Goal: Task Accomplishment & Management: Manage account settings

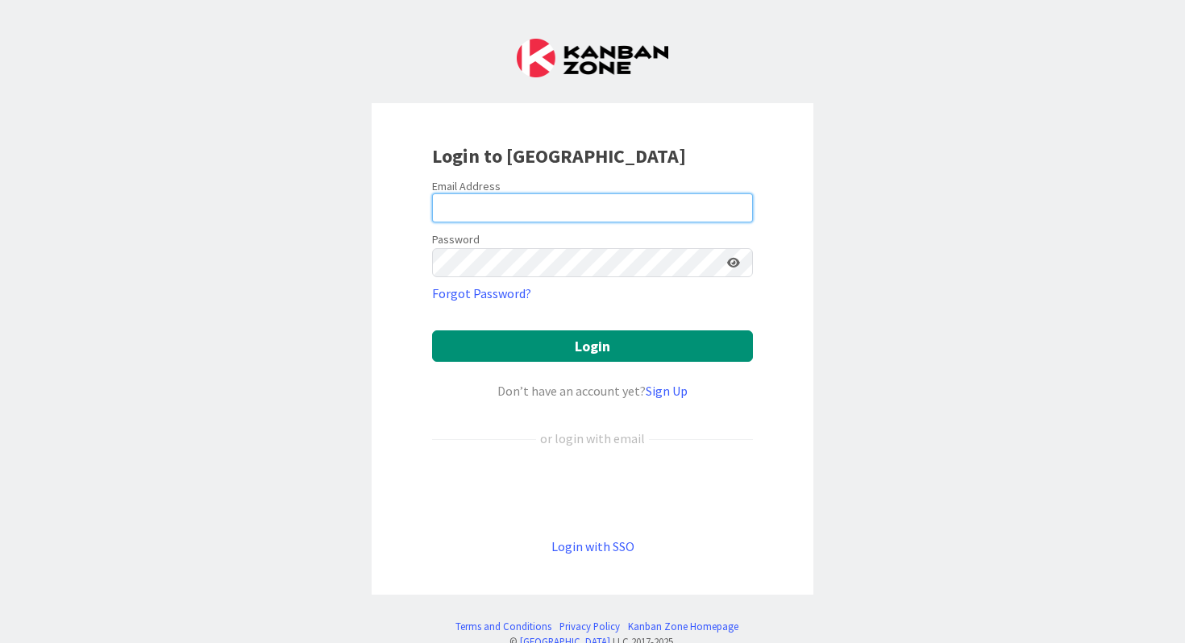
click at [446, 213] on input "email" at bounding box center [592, 207] width 321 height 29
type input "[PERSON_NAME][EMAIL_ADDRESS][PERSON_NAME][DOMAIN_NAME]"
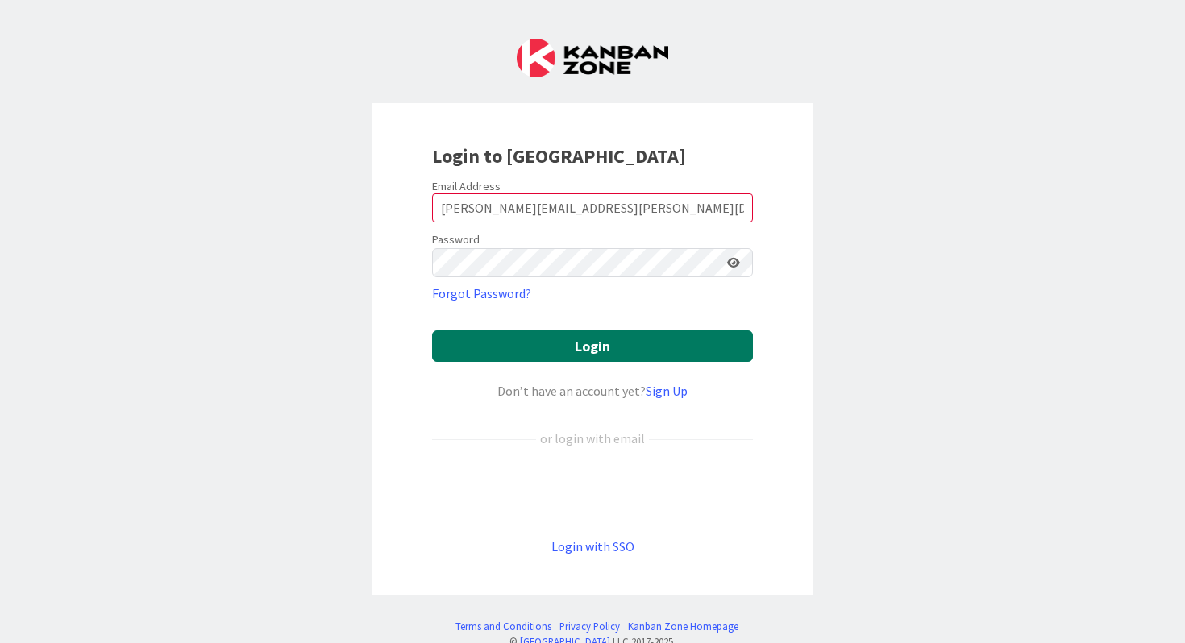
click at [571, 346] on button "Login" at bounding box center [592, 346] width 321 height 31
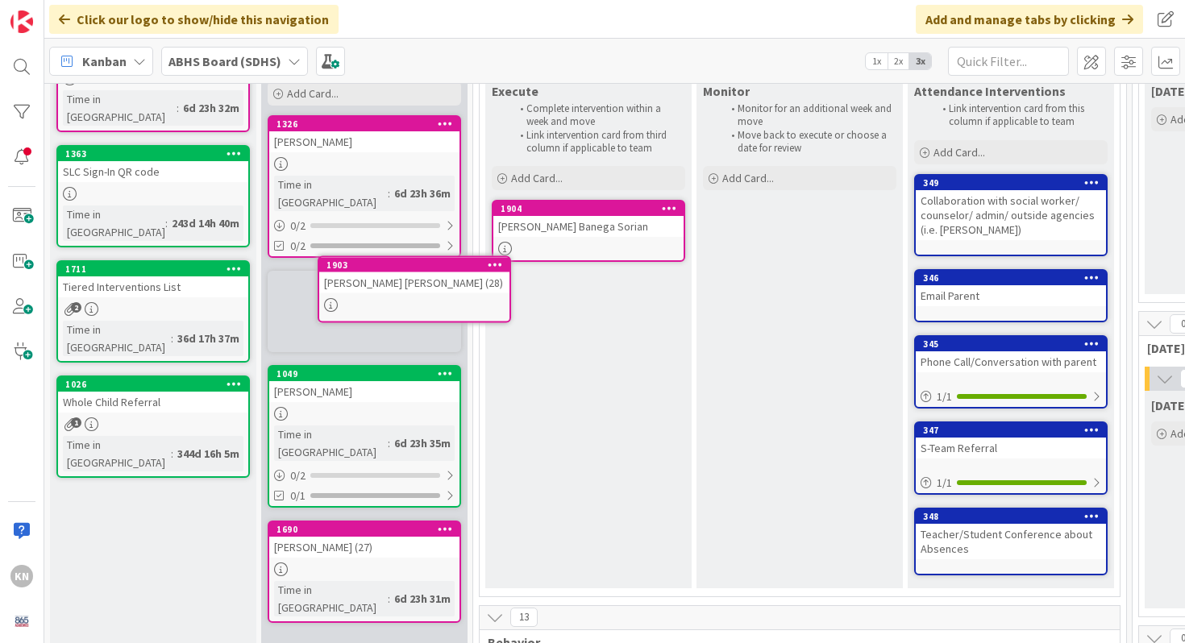
scroll to position [145, 0]
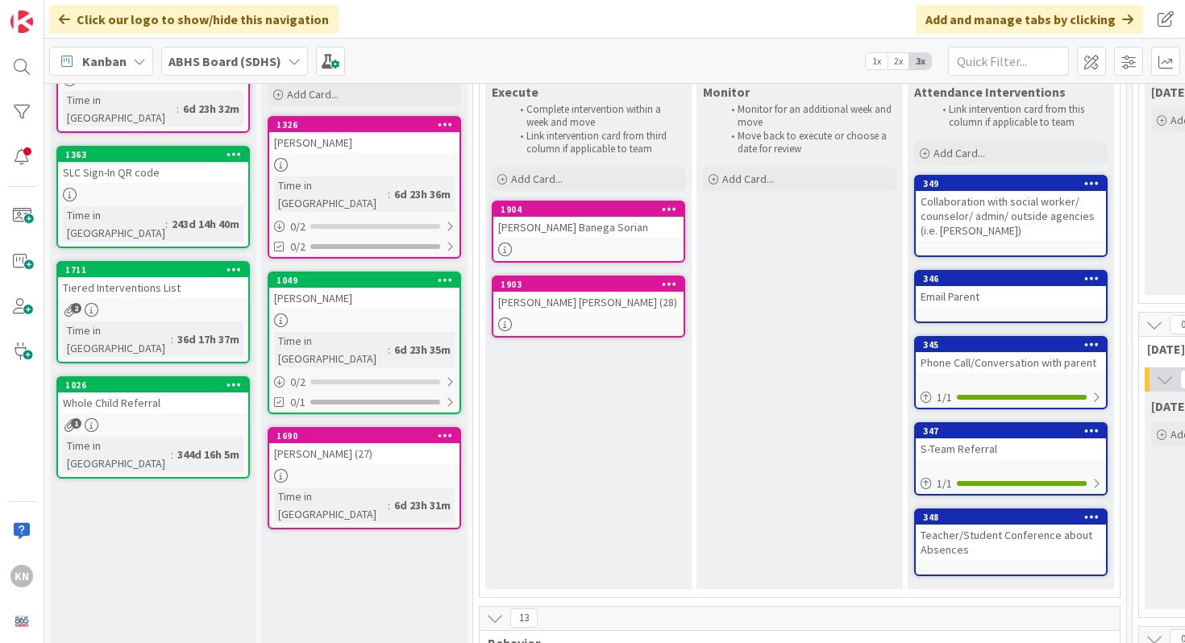
click at [508, 306] on div "Mary Lopez Vazquez (28)" at bounding box center [588, 302] width 190 height 21
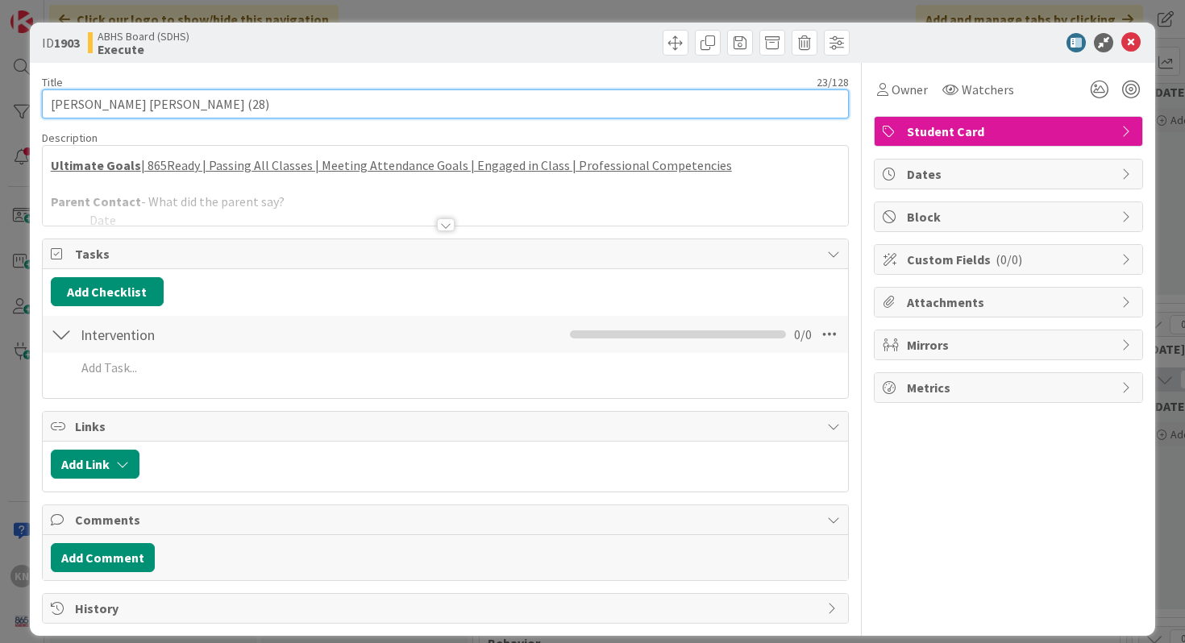
click at [73, 104] on input "Mary Lopez Vazquez (28)" at bounding box center [446, 103] width 808 height 29
type input "Marby Lopez Vazquez (28)"
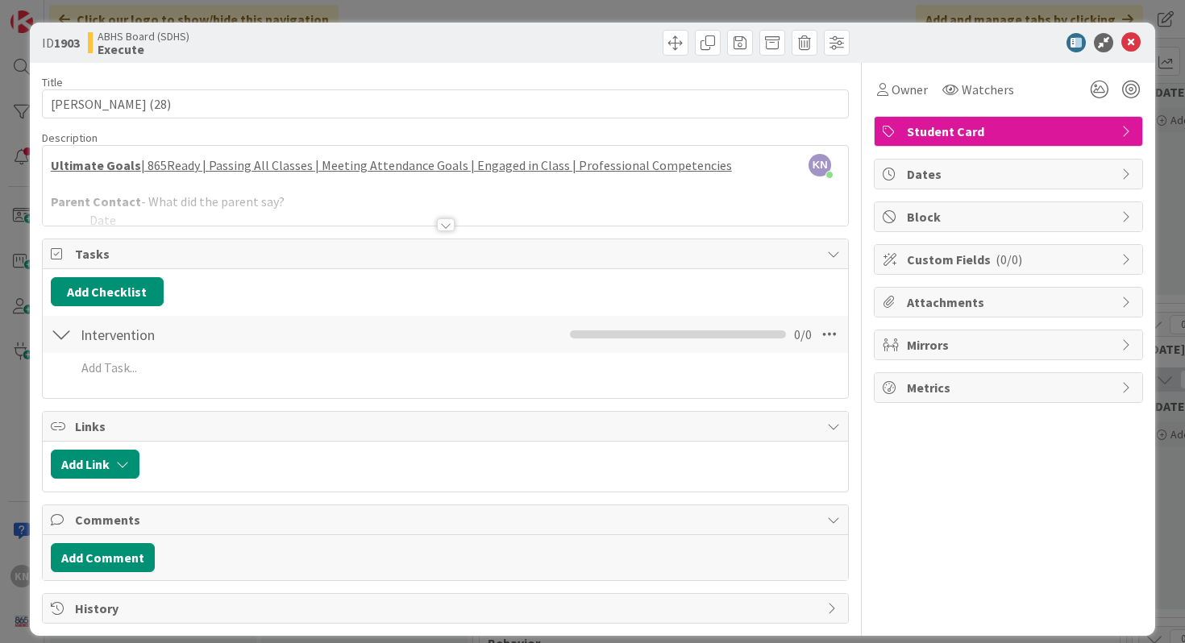
click at [444, 224] on div at bounding box center [446, 224] width 18 height 13
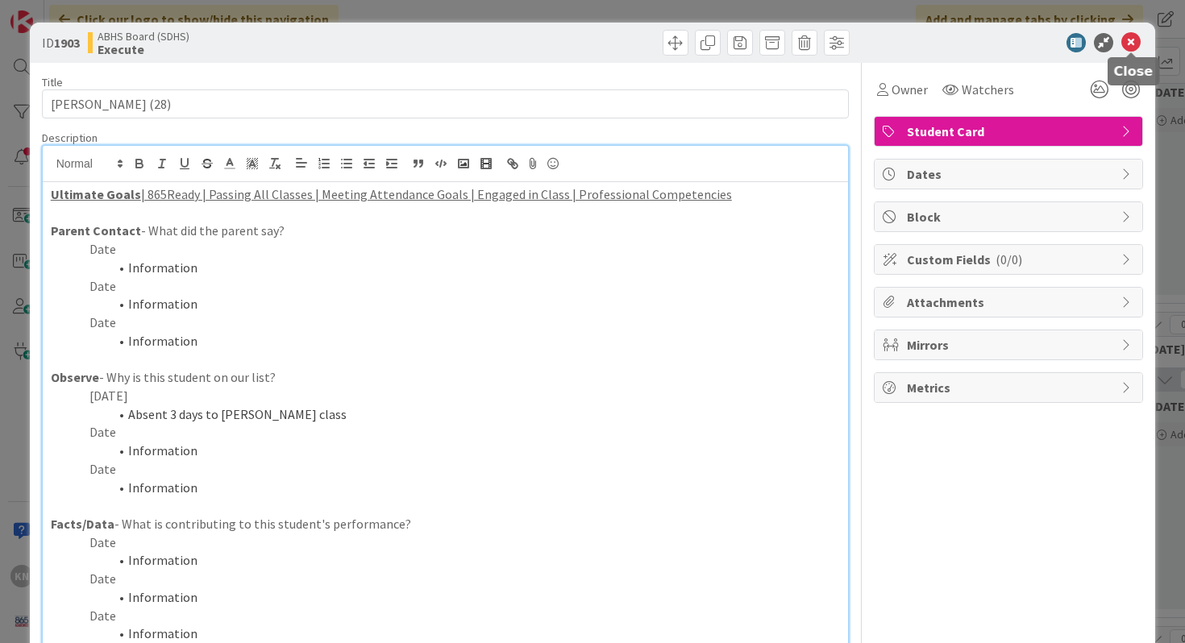
click at [1131, 43] on icon at bounding box center [1130, 42] width 19 height 19
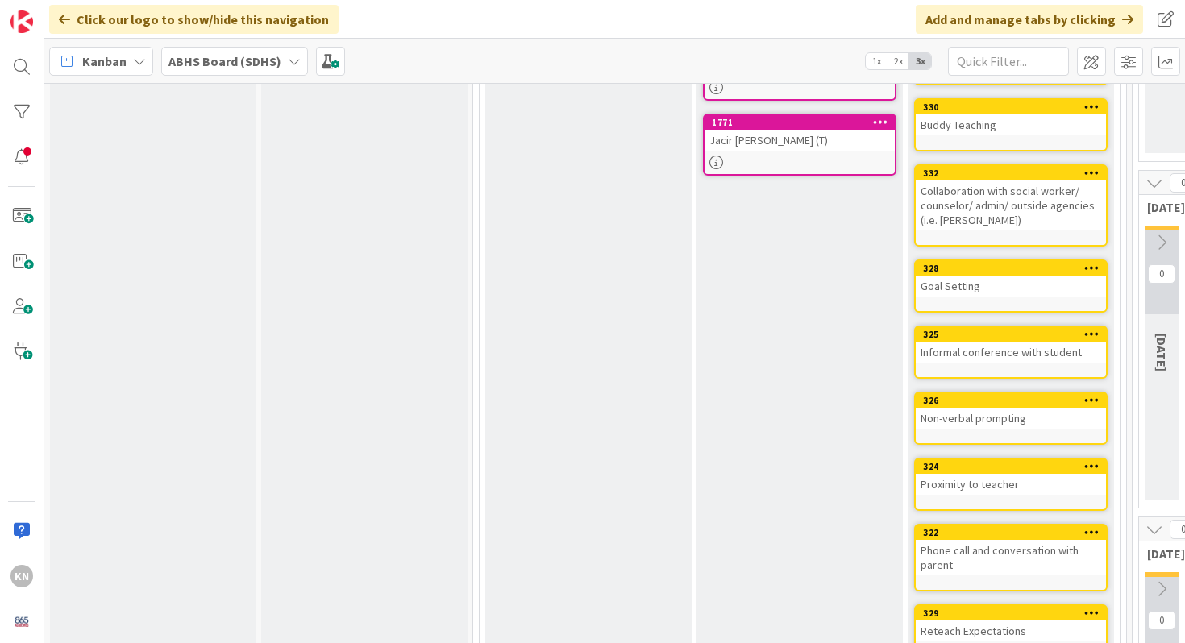
scroll to position [260, 0]
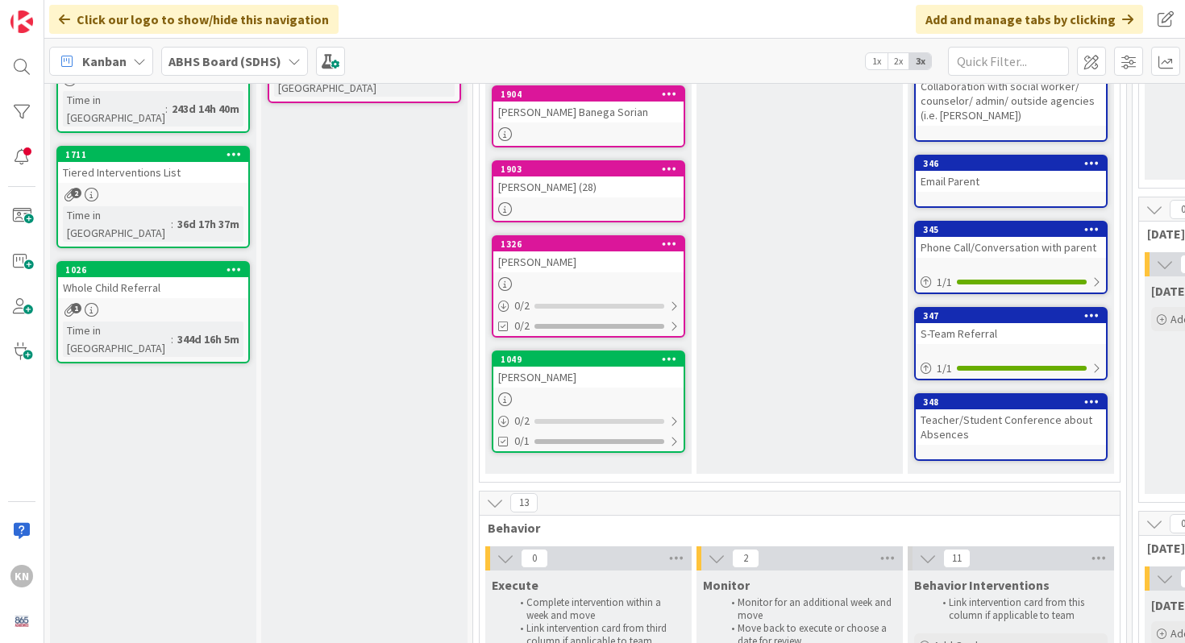
click at [550, 128] on div at bounding box center [588, 134] width 190 height 14
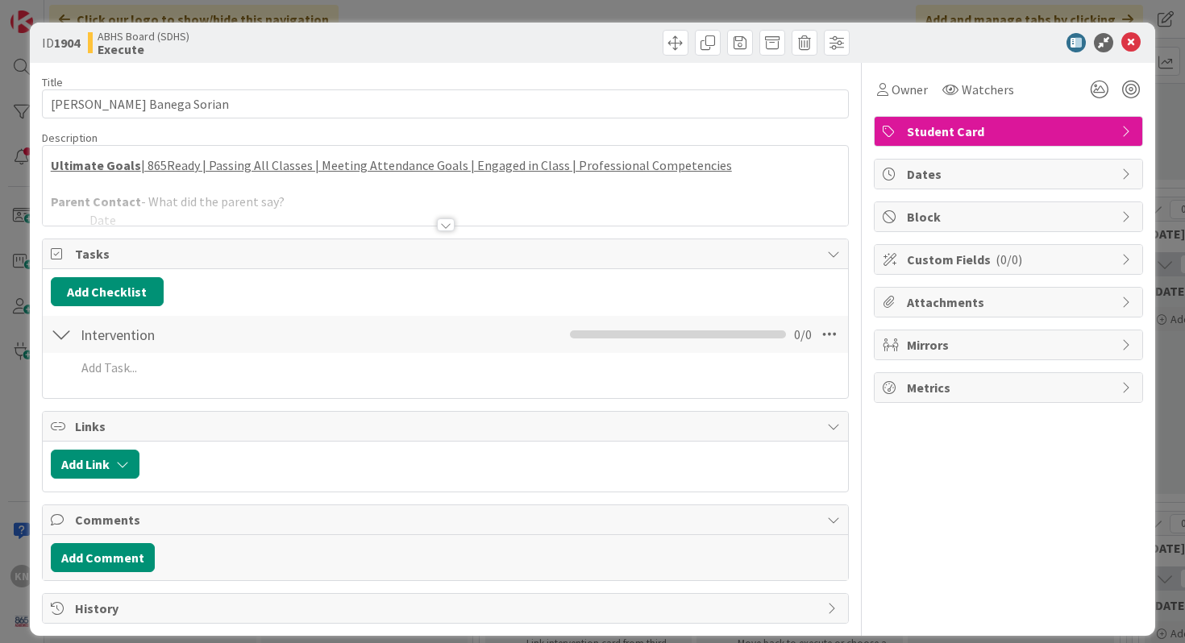
click at [446, 222] on div at bounding box center [446, 224] width 18 height 13
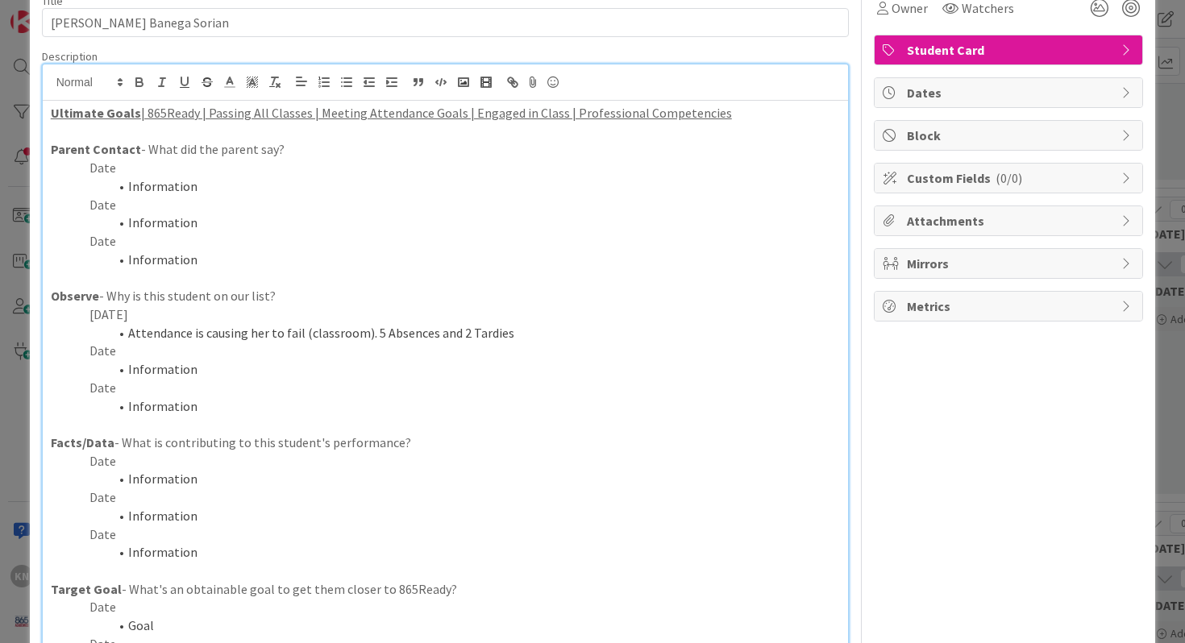
scroll to position [185, 0]
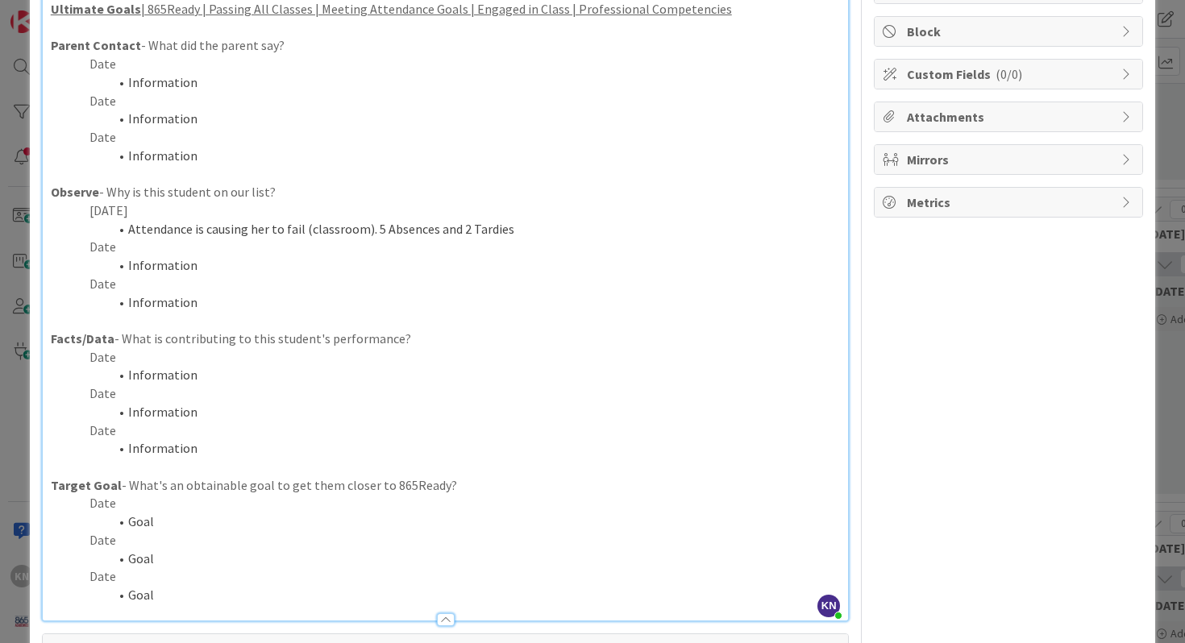
click at [127, 268] on li "Information" at bounding box center [455, 265] width 771 height 19
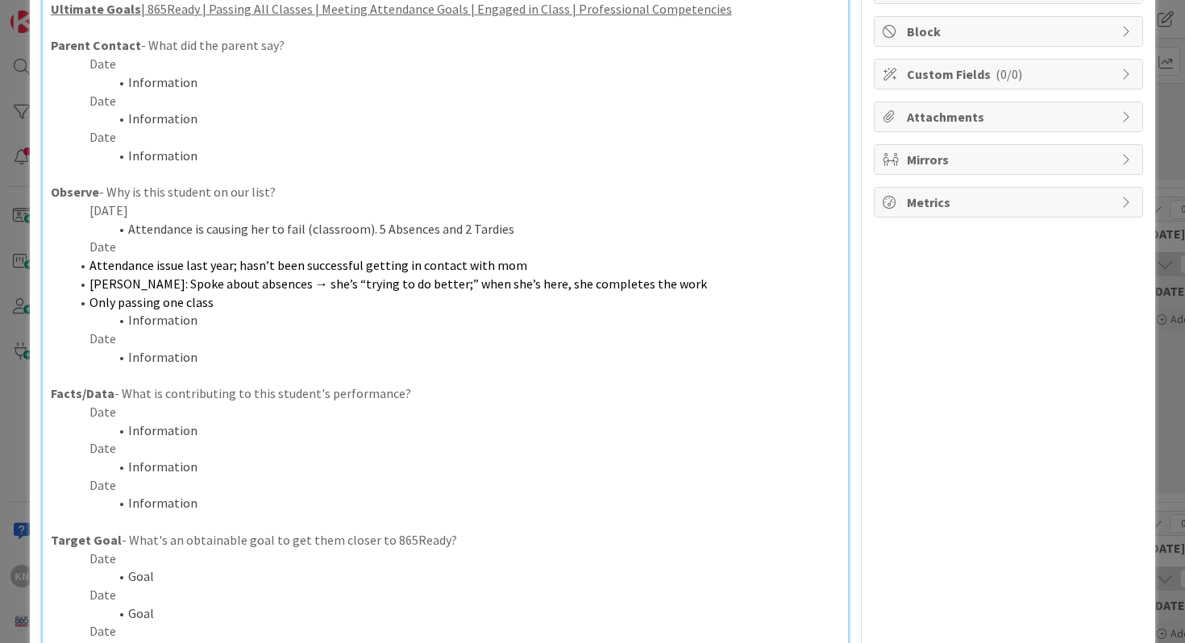
drag, startPoint x: 91, startPoint y: 266, endPoint x: 212, endPoint y: 302, distance: 126.3
click at [212, 302] on ol "Attendance issue last year; hasn’t been successful getting in contact with mom …" at bounding box center [446, 292] width 790 height 73
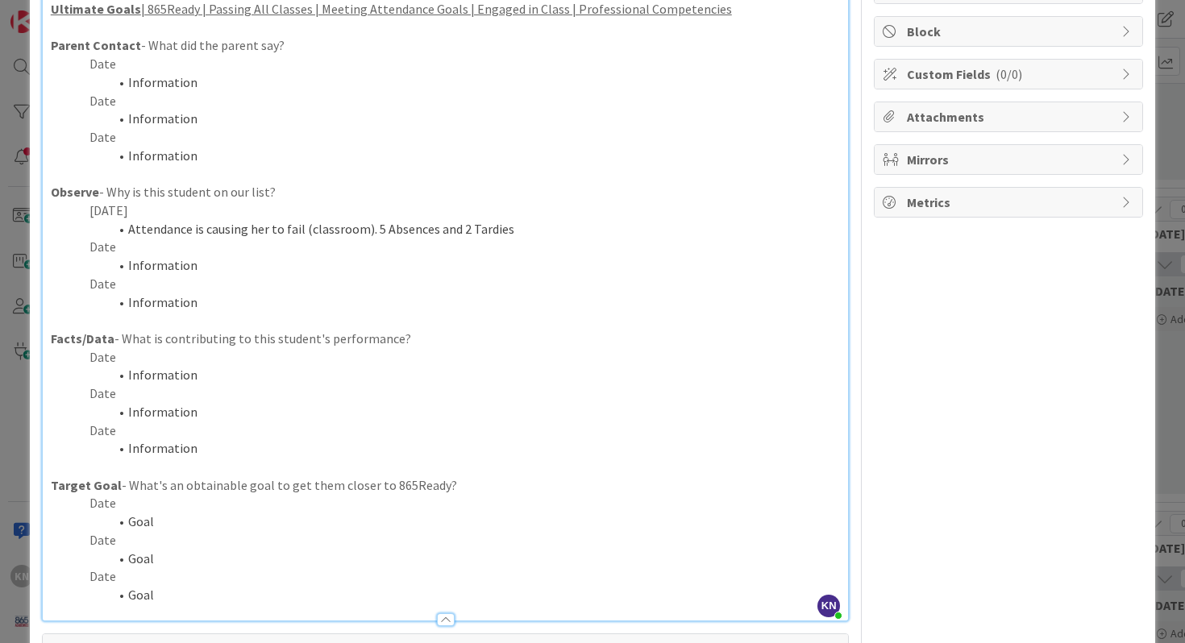
click at [129, 379] on li "Information" at bounding box center [455, 375] width 771 height 19
paste div
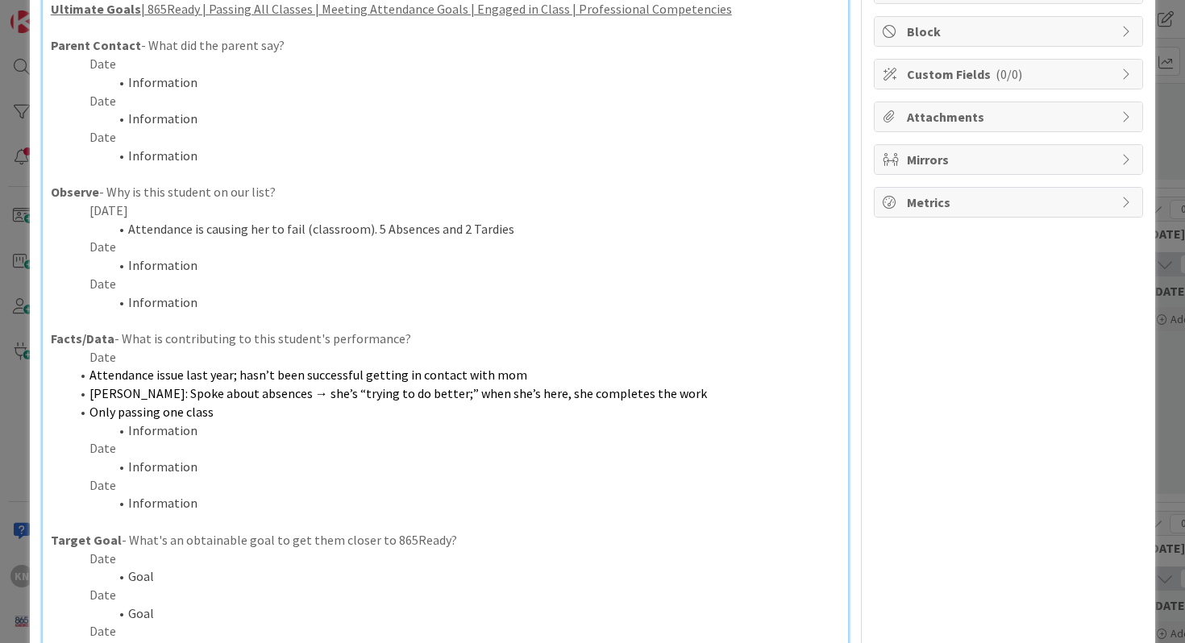
click at [99, 356] on p "Date" at bounding box center [446, 357] width 790 height 19
click at [92, 377] on span "Attendance issue last year; hasn’t been successful getting in contact with mom" at bounding box center [308, 375] width 438 height 16
click at [85, 395] on li "Inman: Spoke about absences → she’s “trying to do better;” when she’s here, she…" at bounding box center [455, 394] width 771 height 19
click at [89, 414] on li "Only passing one class" at bounding box center [455, 412] width 771 height 19
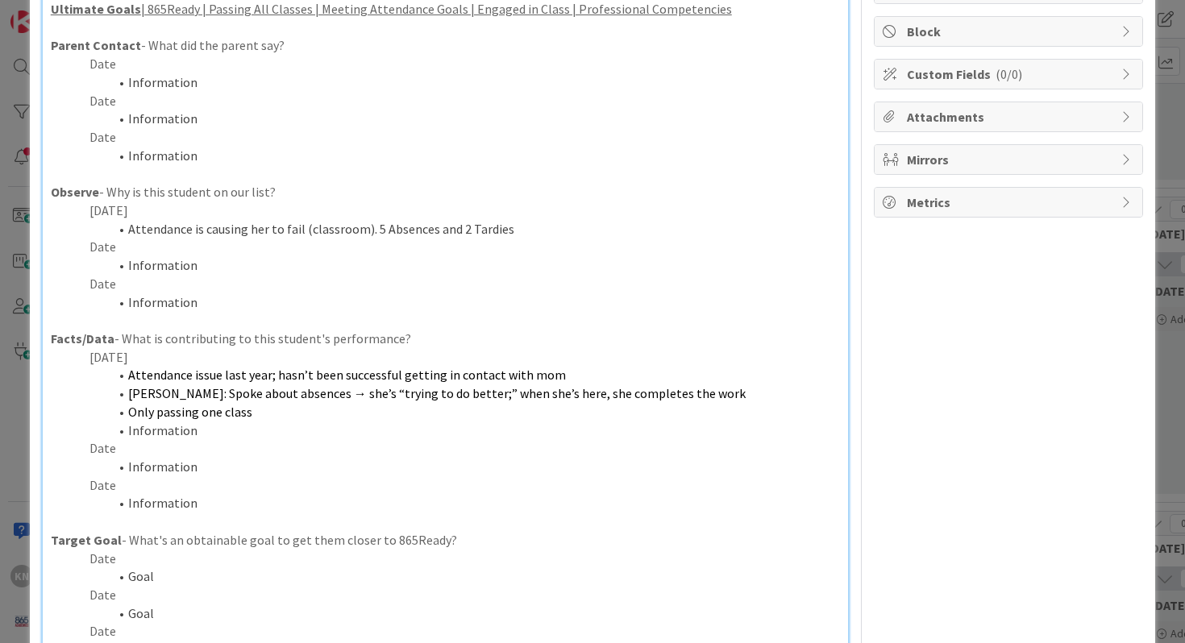
click at [193, 430] on li "Information" at bounding box center [455, 431] width 771 height 19
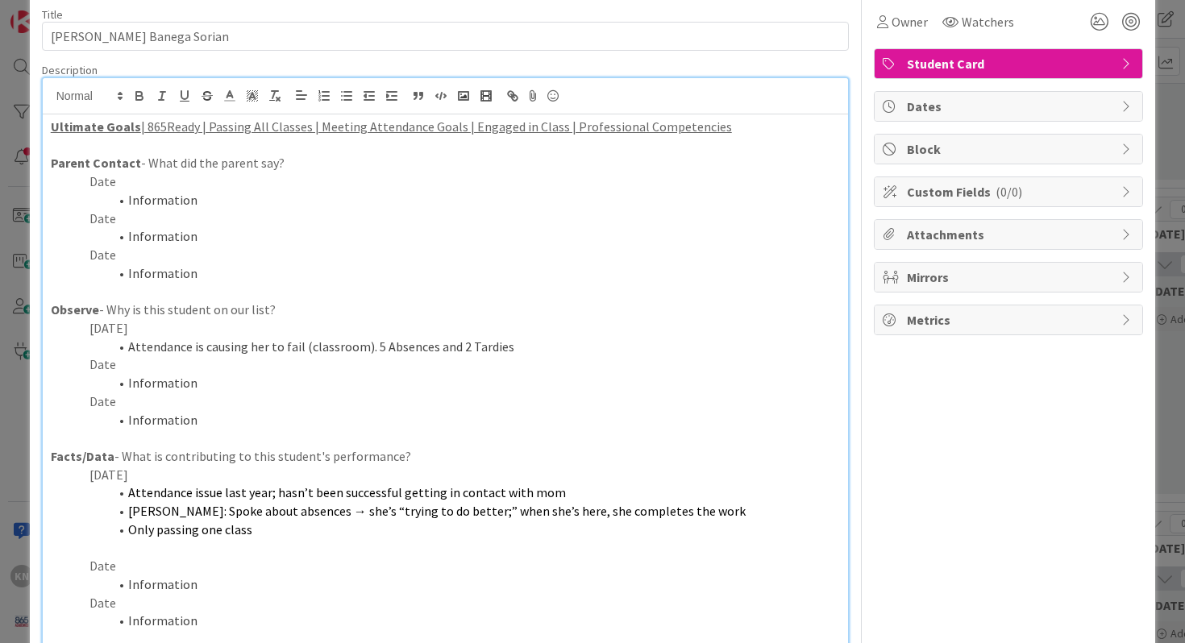
scroll to position [0, 0]
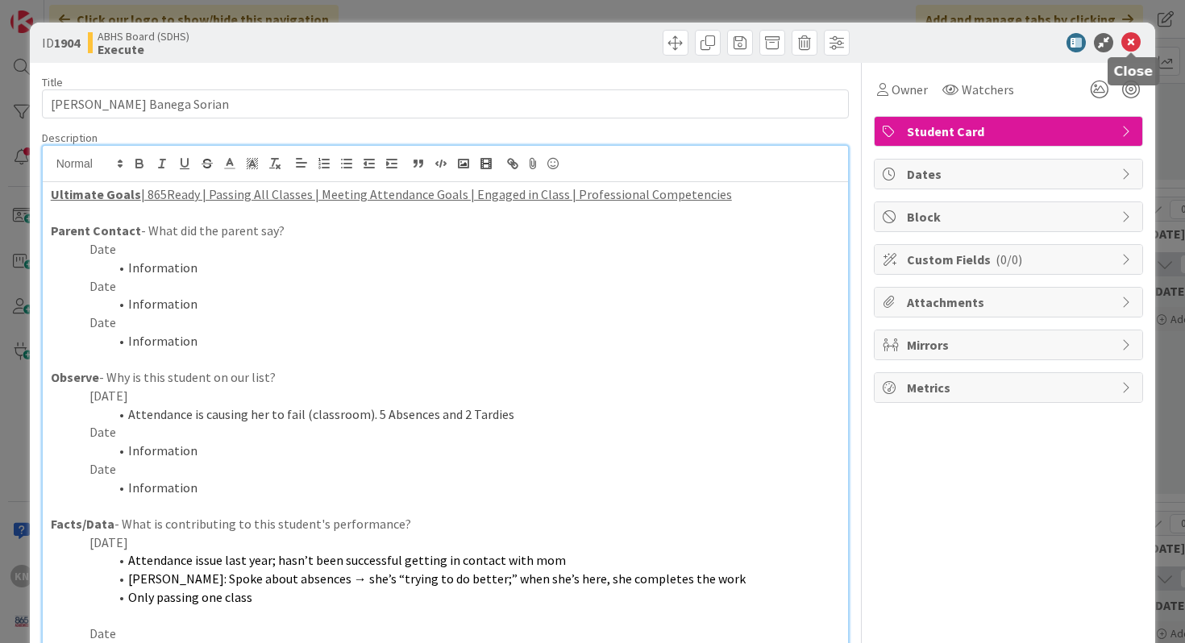
click at [1133, 40] on icon at bounding box center [1130, 42] width 19 height 19
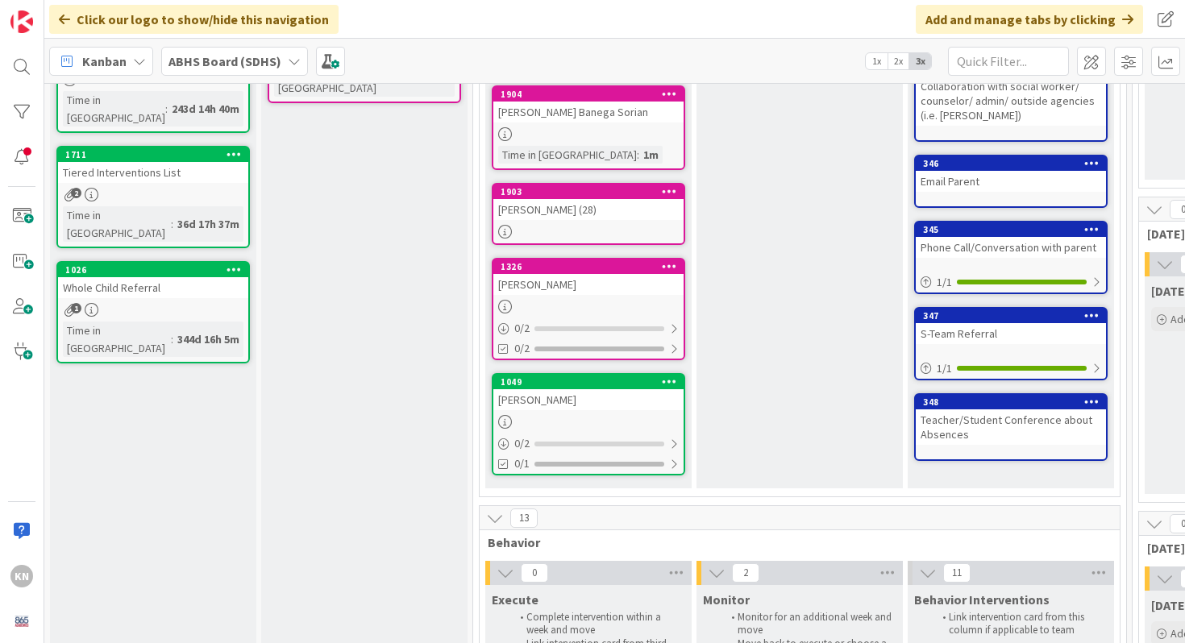
click at [586, 285] on div "Carly Clark" at bounding box center [588, 284] width 190 height 21
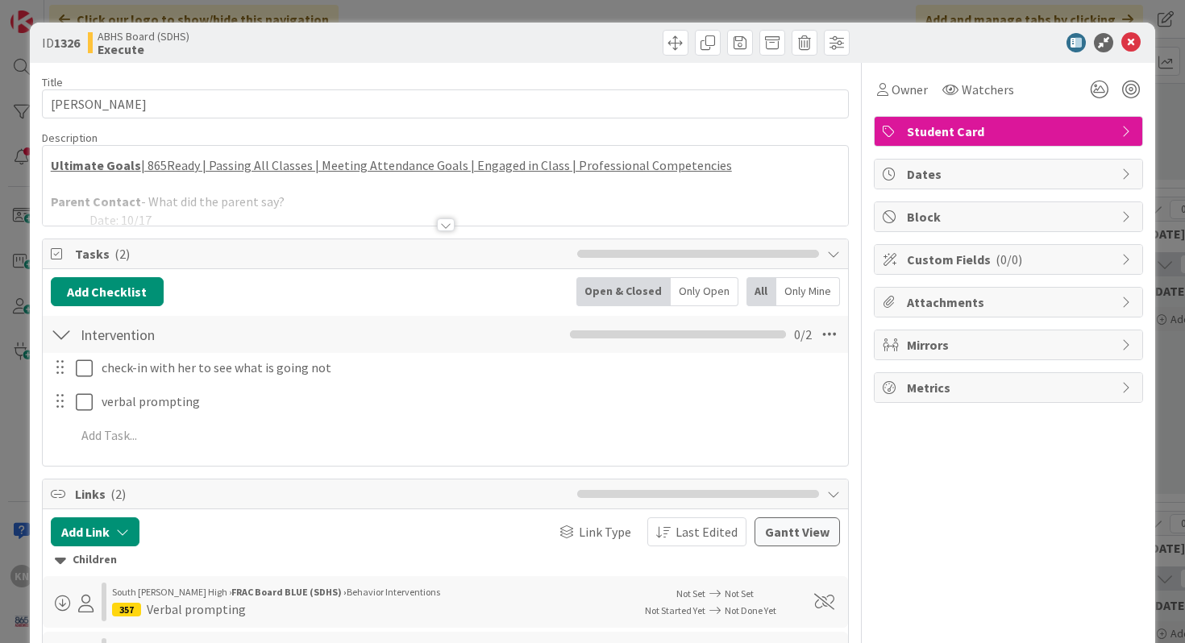
click at [447, 224] on div at bounding box center [446, 224] width 18 height 13
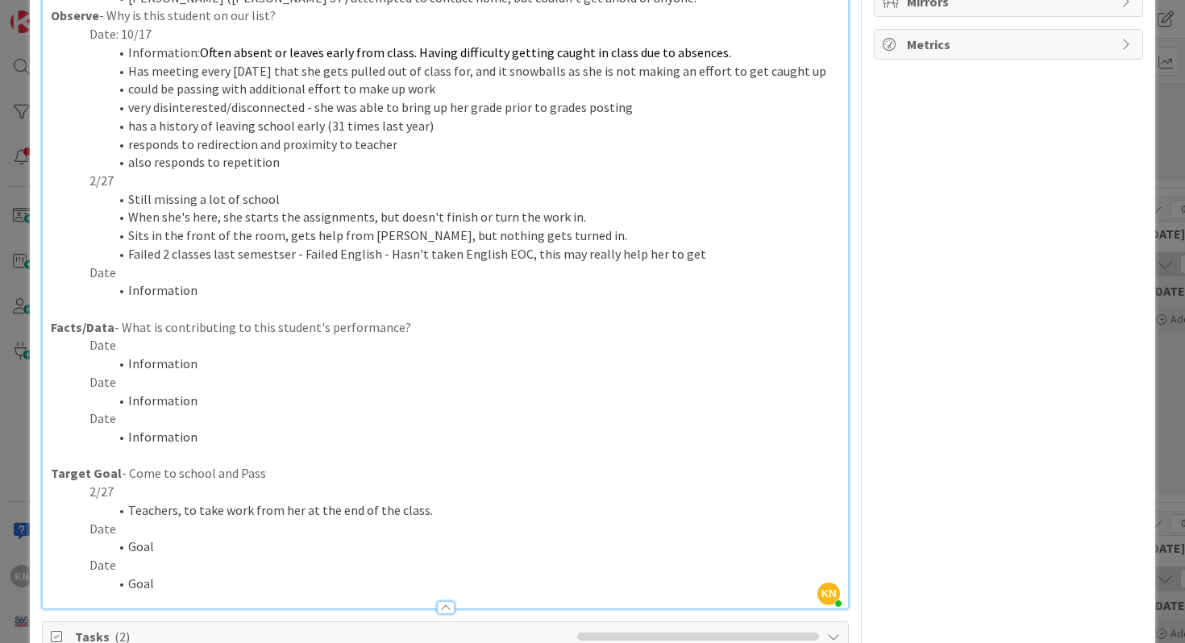
scroll to position [343, 0]
click at [129, 366] on li "Information" at bounding box center [455, 365] width 771 height 19
drag, startPoint x: 129, startPoint y: 366, endPoint x: 191, endPoint y: 365, distance: 62.1
click at [191, 365] on li "Information" at bounding box center [455, 365] width 771 height 19
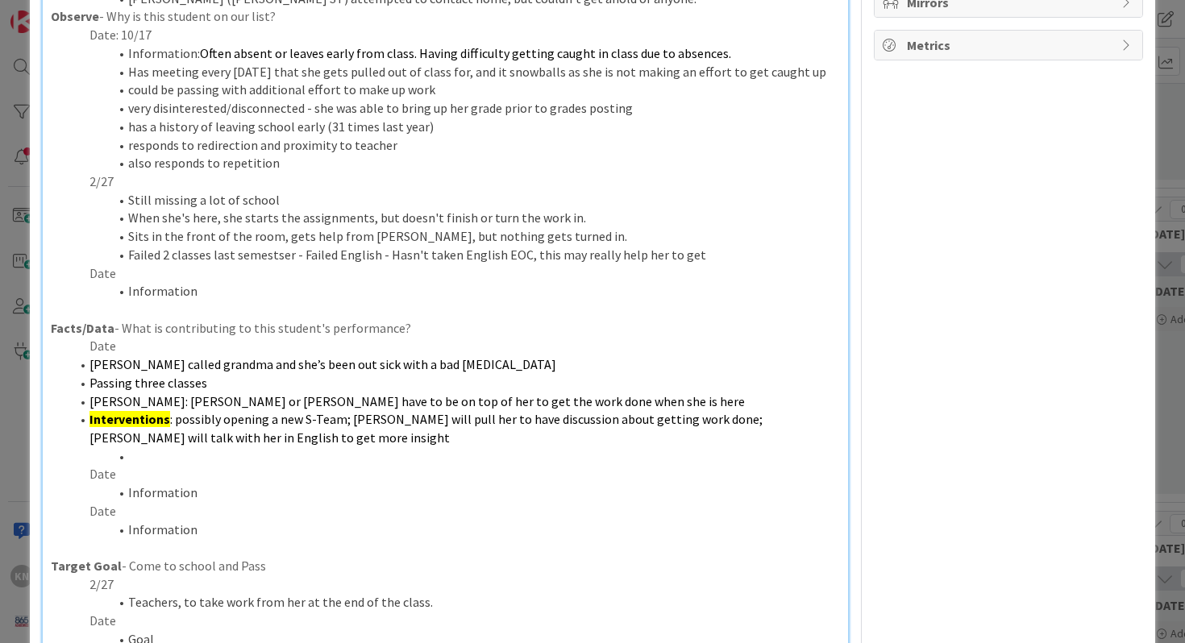
click at [97, 350] on p "Date" at bounding box center [446, 346] width 790 height 19
click at [93, 365] on span "Sexton called grandma and she’s been out sick with a bad sinus infection" at bounding box center [322, 364] width 467 height 16
click at [90, 364] on span "Sexton called grandma and she’s been out sick with a bad sinus infection" at bounding box center [322, 364] width 467 height 16
click at [88, 383] on li "Passing three classes" at bounding box center [455, 383] width 771 height 19
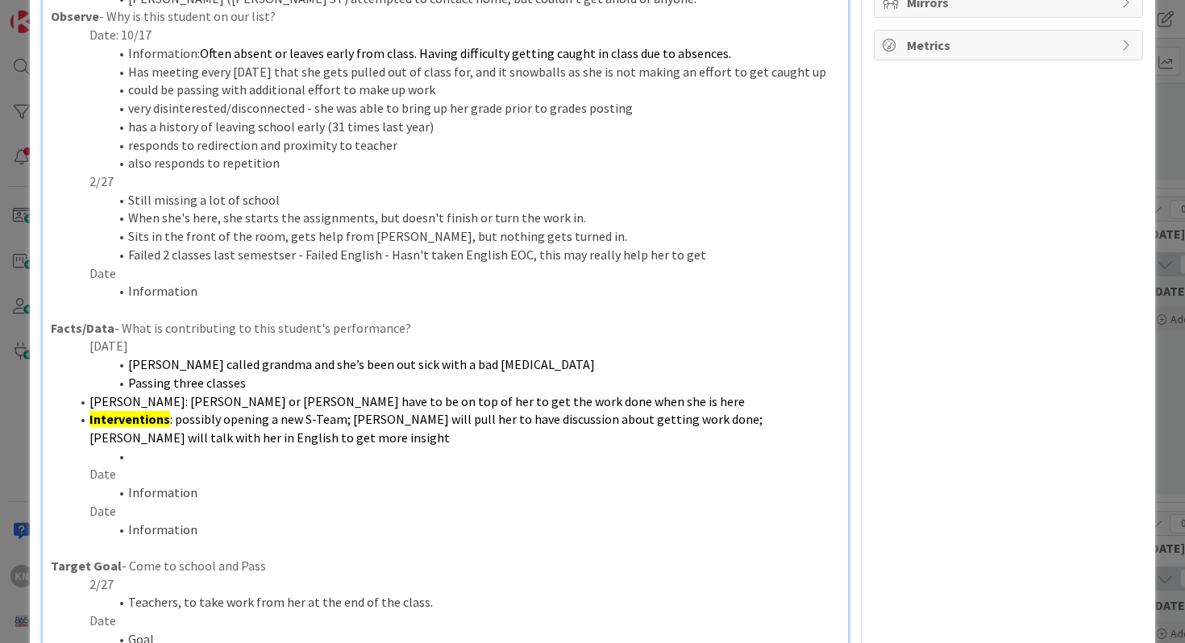
click at [88, 402] on li "Inman: Bell or Inman have to be on top of her to get the work done when she is …" at bounding box center [455, 402] width 771 height 19
click at [88, 420] on li "Interventions : possibly opening a new S-Team; Meggi will pull her to have disc…" at bounding box center [455, 428] width 771 height 36
click at [162, 458] on li at bounding box center [455, 456] width 771 height 19
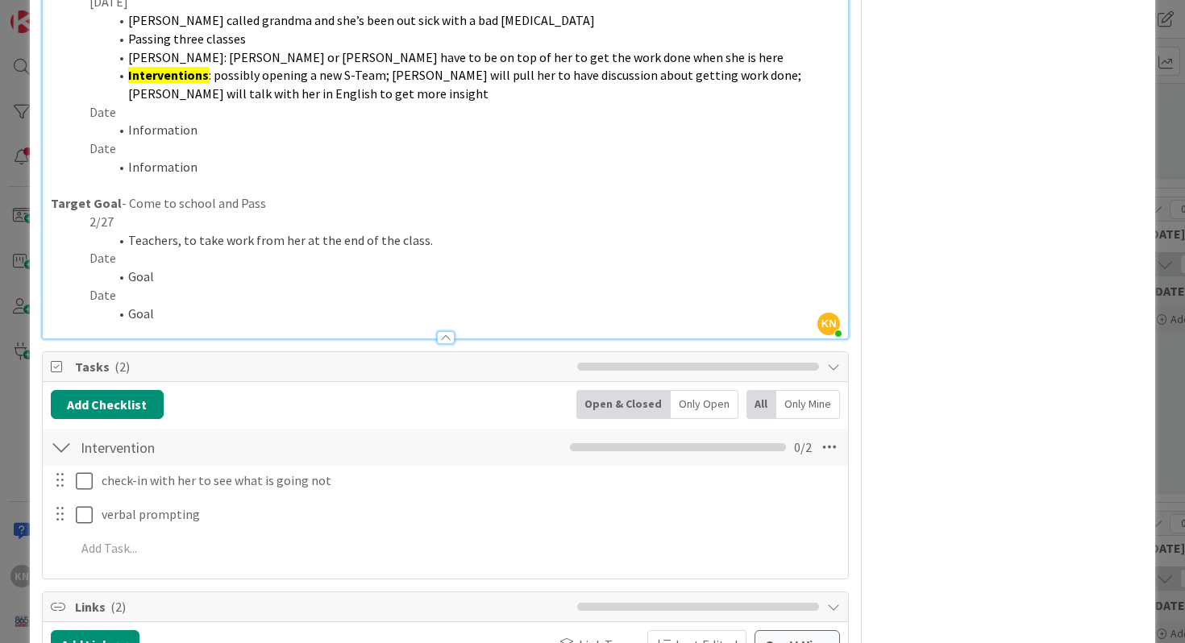
scroll to position [688, 0]
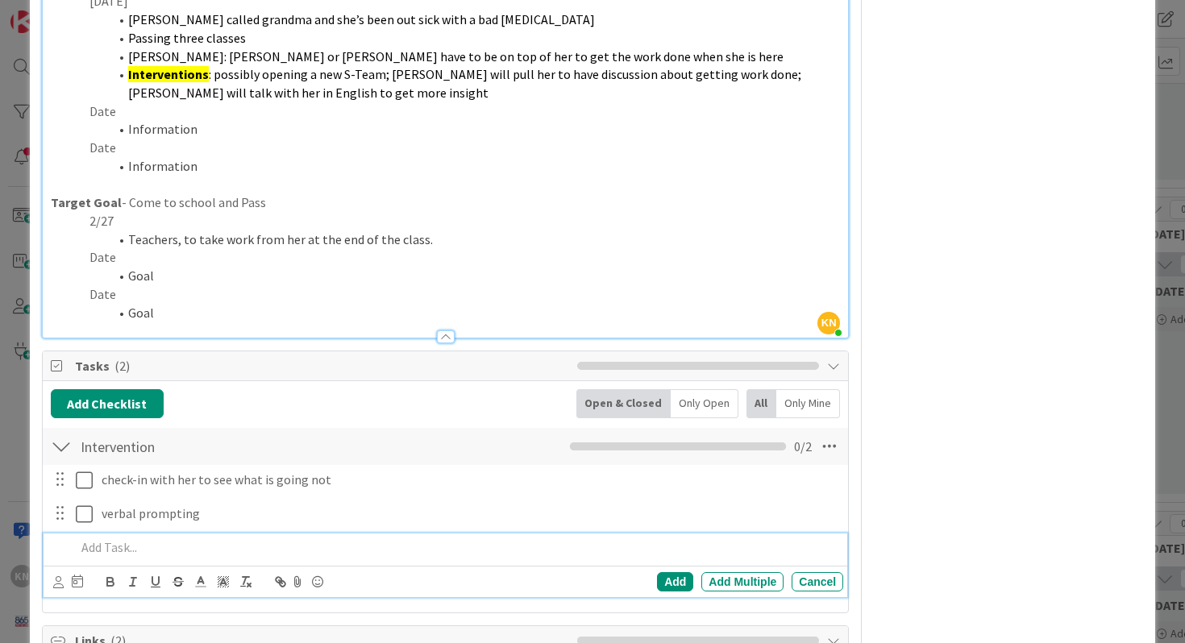
click at [96, 546] on p at bounding box center [457, 548] width 762 height 19
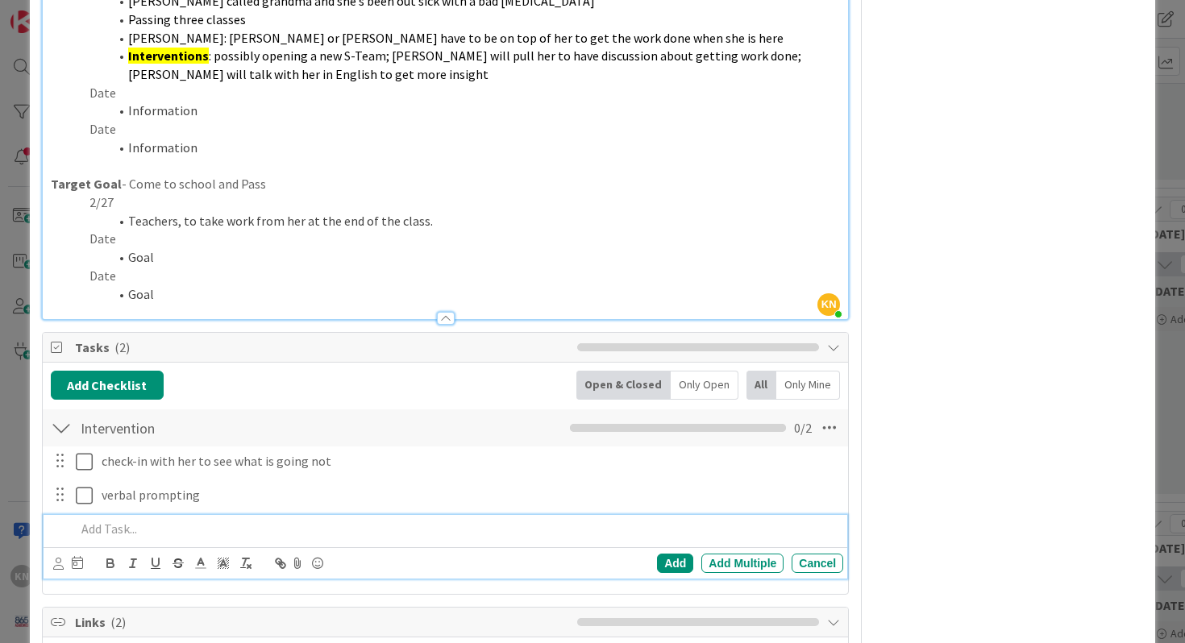
scroll to position [697, 0]
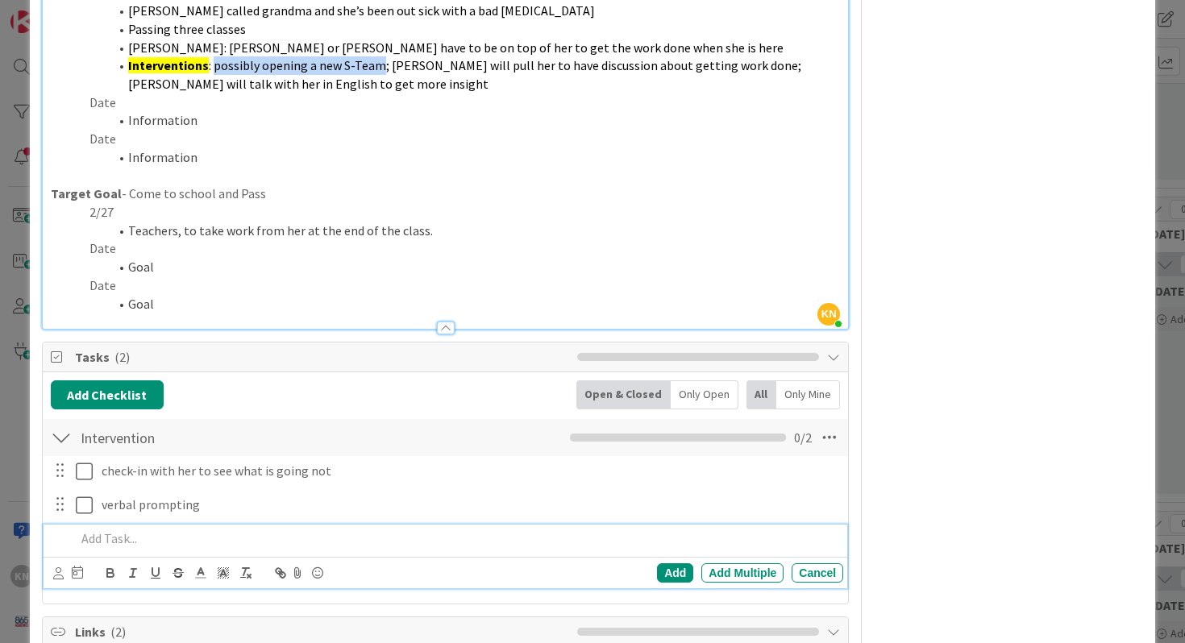
drag, startPoint x: 214, startPoint y: 67, endPoint x: 378, endPoint y: 73, distance: 164.6
click at [378, 73] on span ": possibly opening a new S-Team; Meggi will pull her to have discussion about g…" at bounding box center [466, 74] width 676 height 35
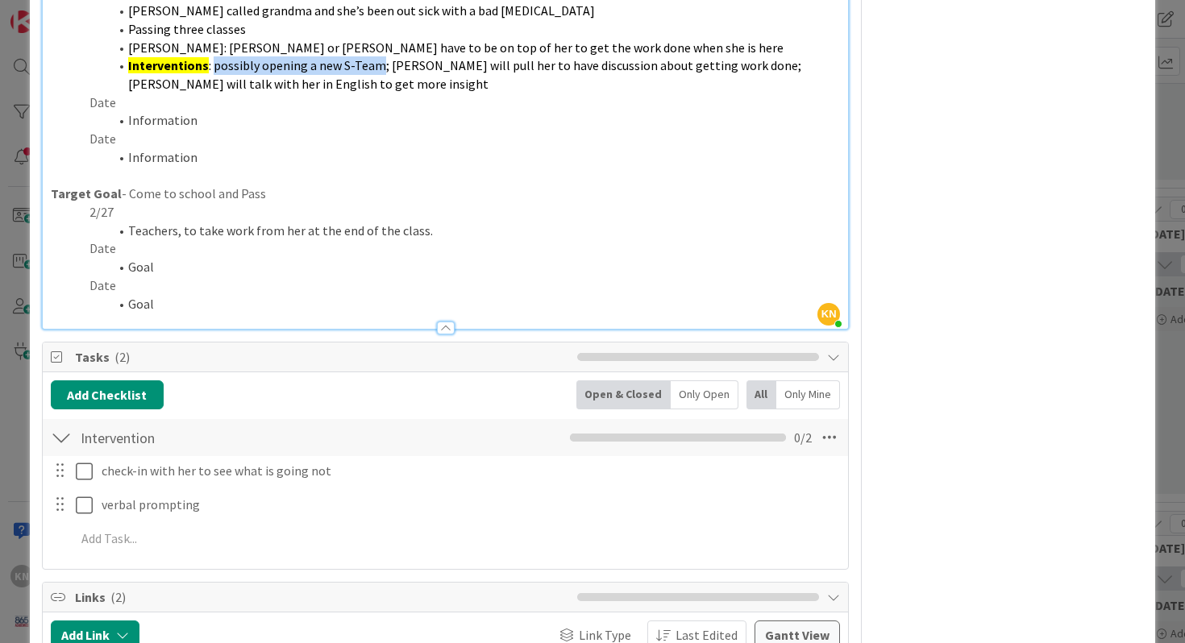
copy span "possibly opening a new S-Team"
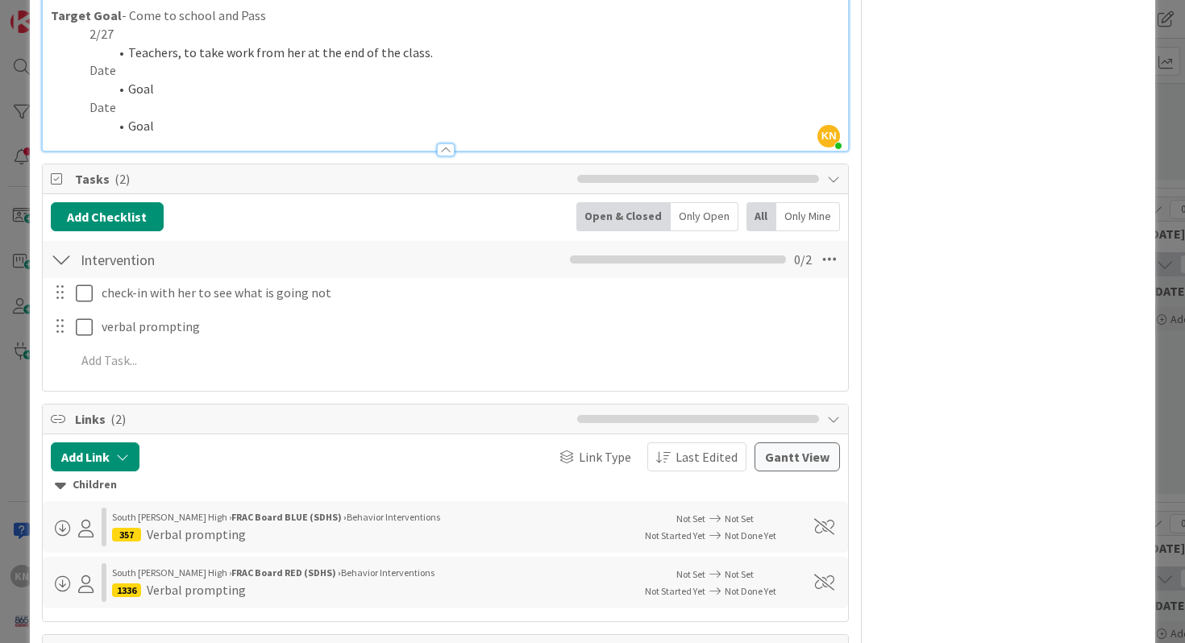
scroll to position [863, 0]
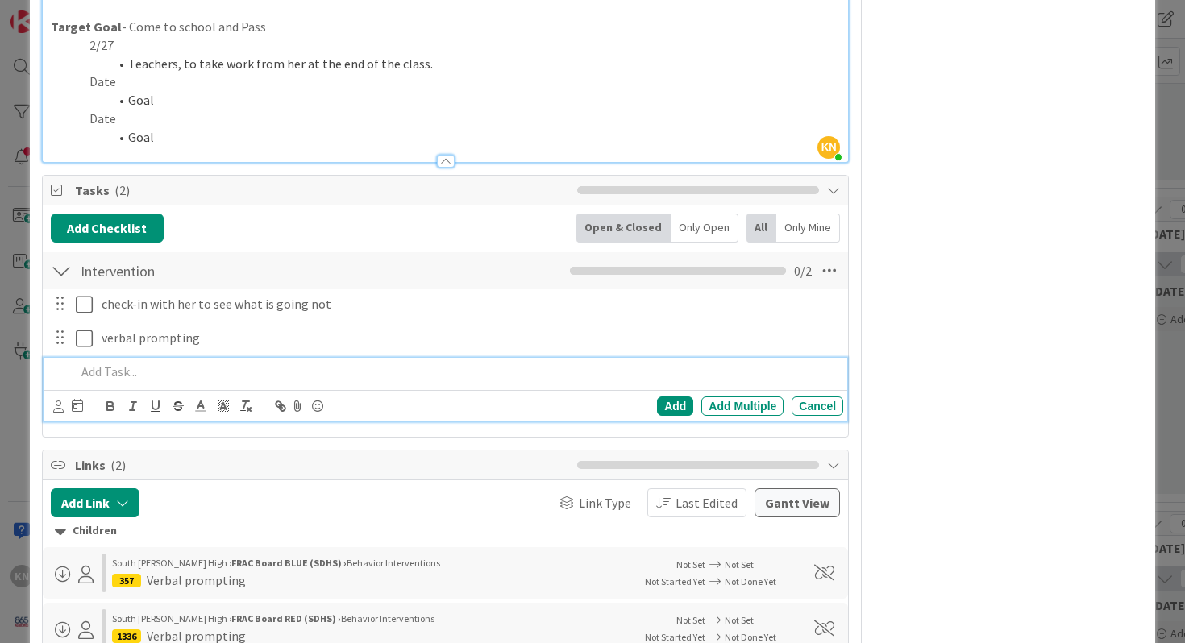
click at [115, 366] on p at bounding box center [457, 372] width 762 height 19
click at [672, 401] on div "Add" at bounding box center [675, 406] width 36 height 19
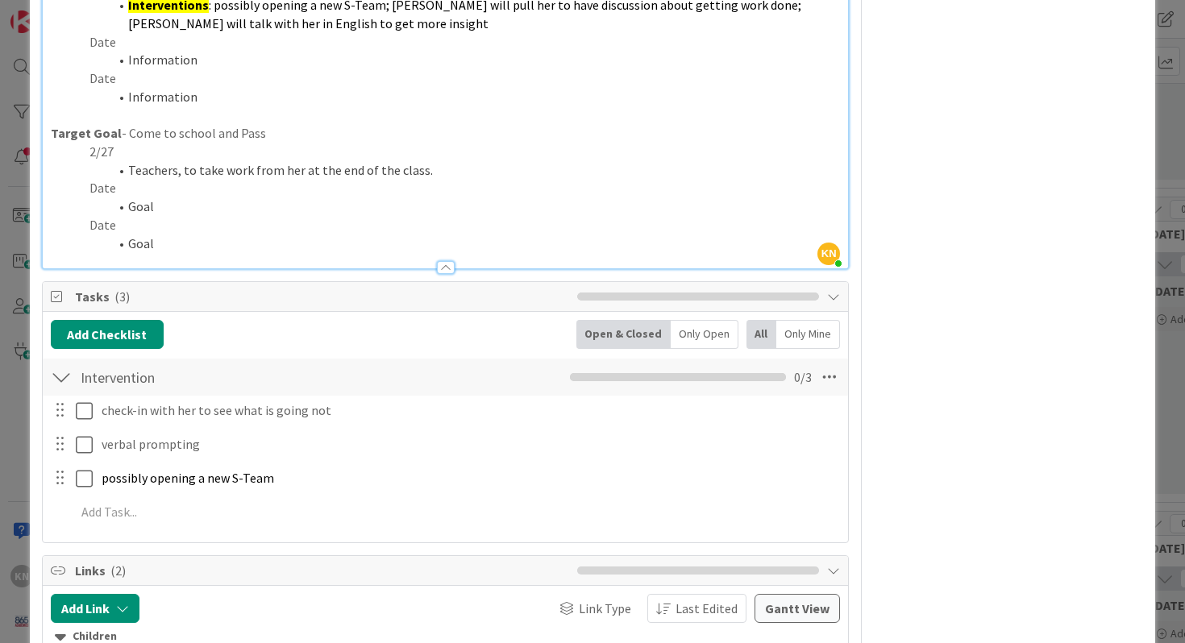
scroll to position [705, 0]
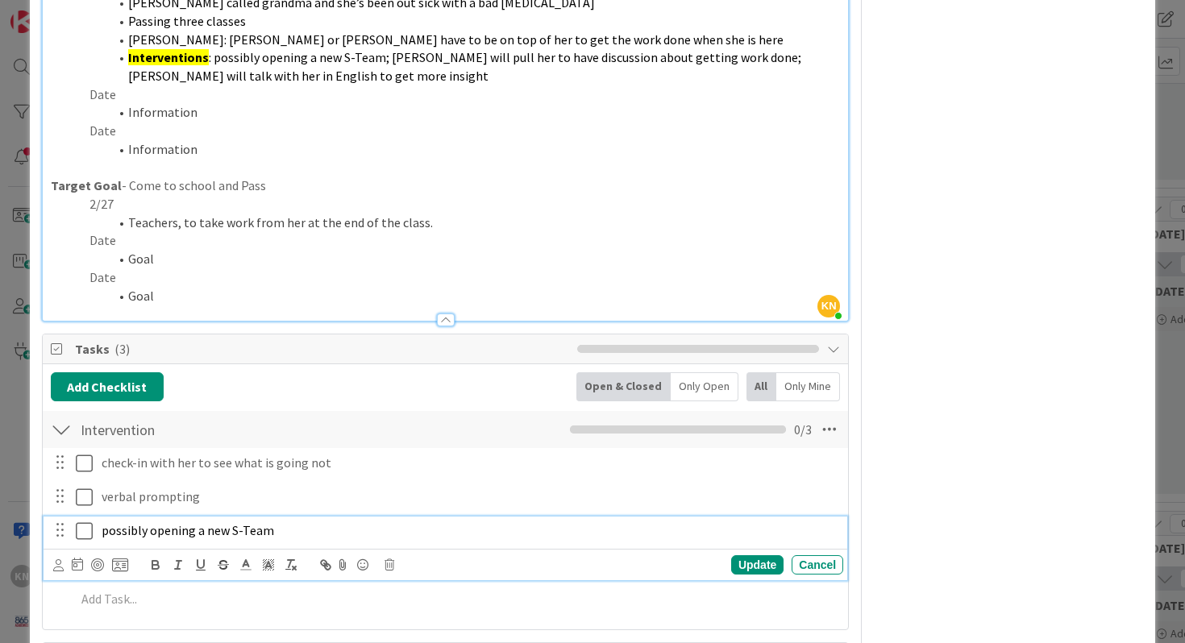
click at [273, 530] on p "possibly opening a new S-Team" at bounding box center [469, 531] width 735 height 19
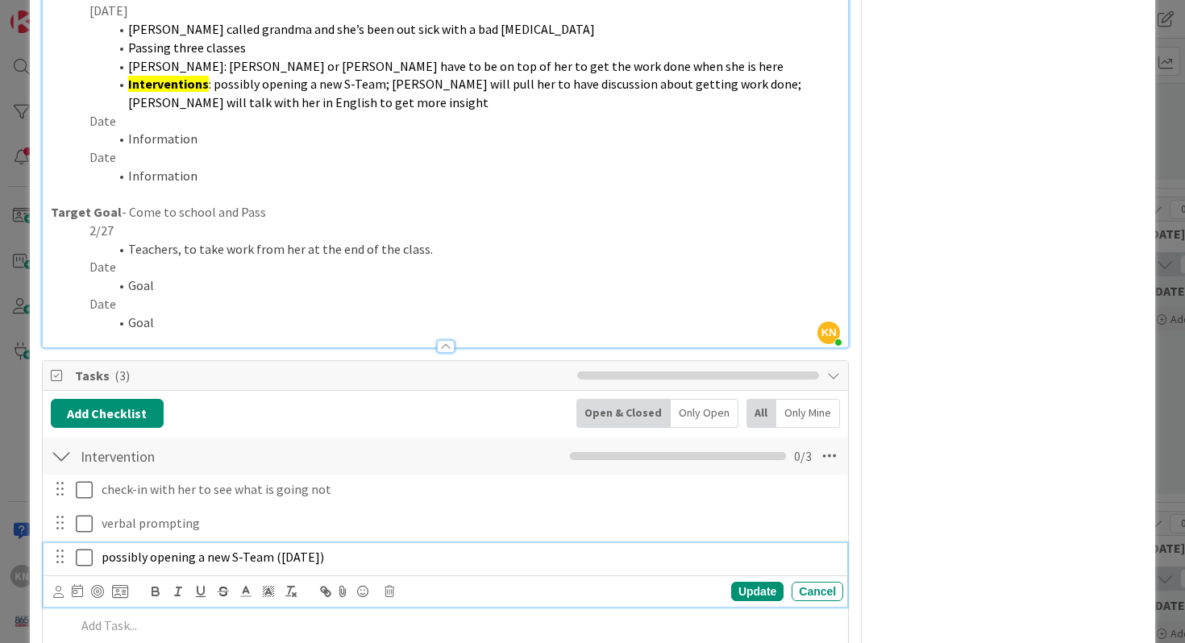
scroll to position [668, 0]
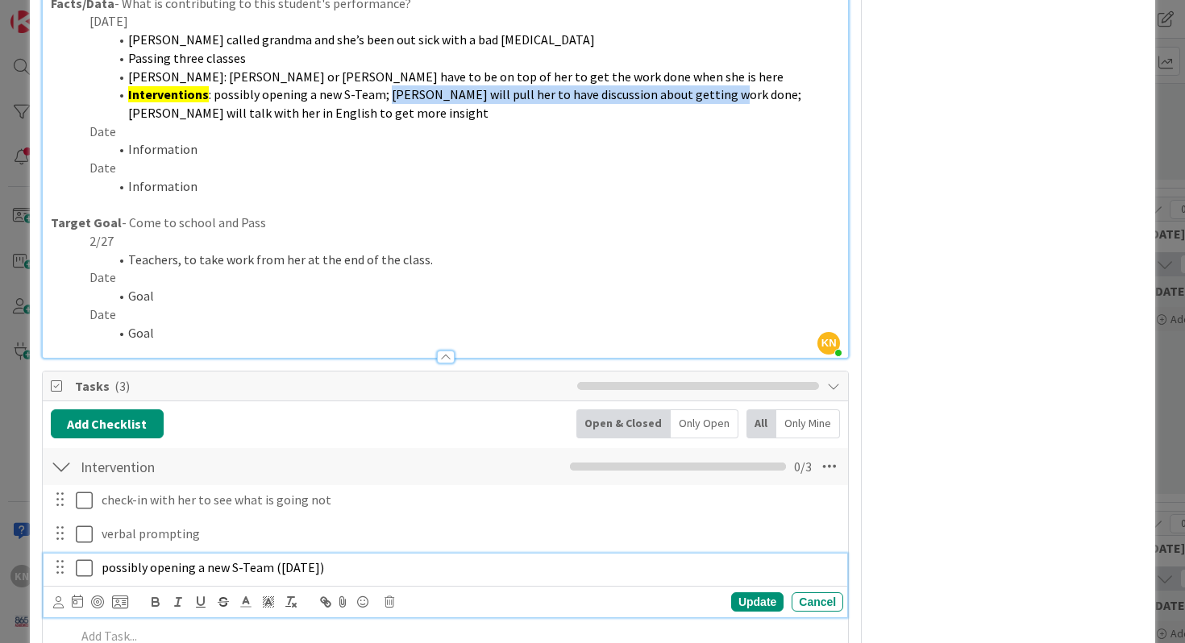
drag, startPoint x: 385, startPoint y: 99, endPoint x: 720, endPoint y: 100, distance: 335.4
click at [720, 100] on span ": possibly opening a new S-Team; Meggi will pull her to have discussion about g…" at bounding box center [466, 103] width 676 height 35
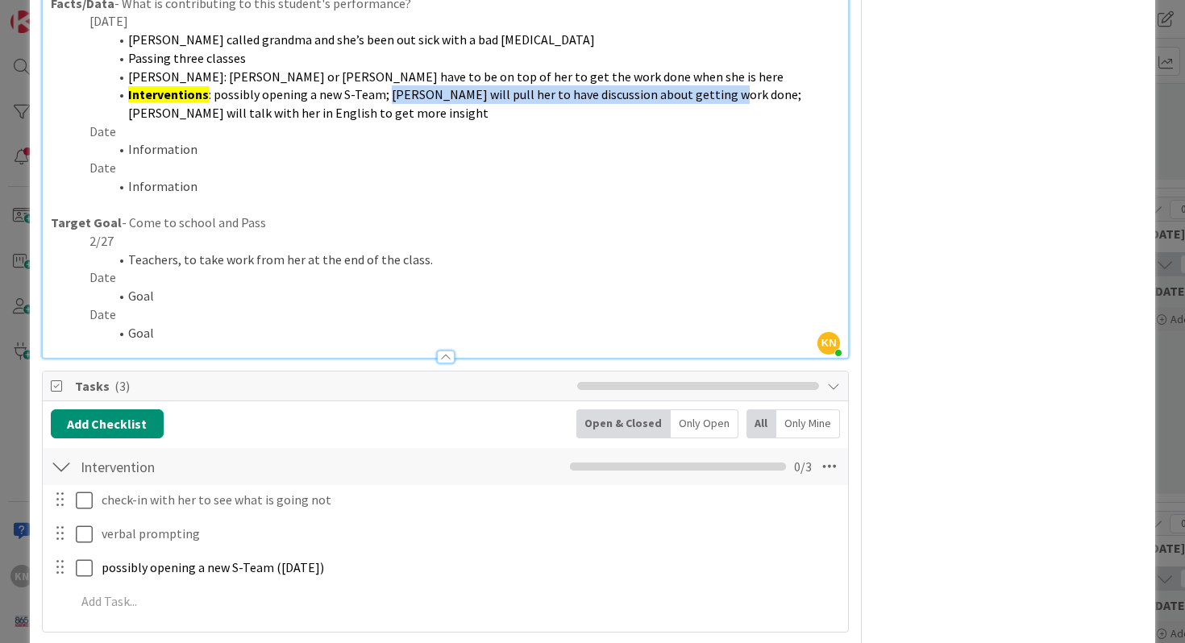
copy span "Meggi will pull her to have discussion about getting work done"
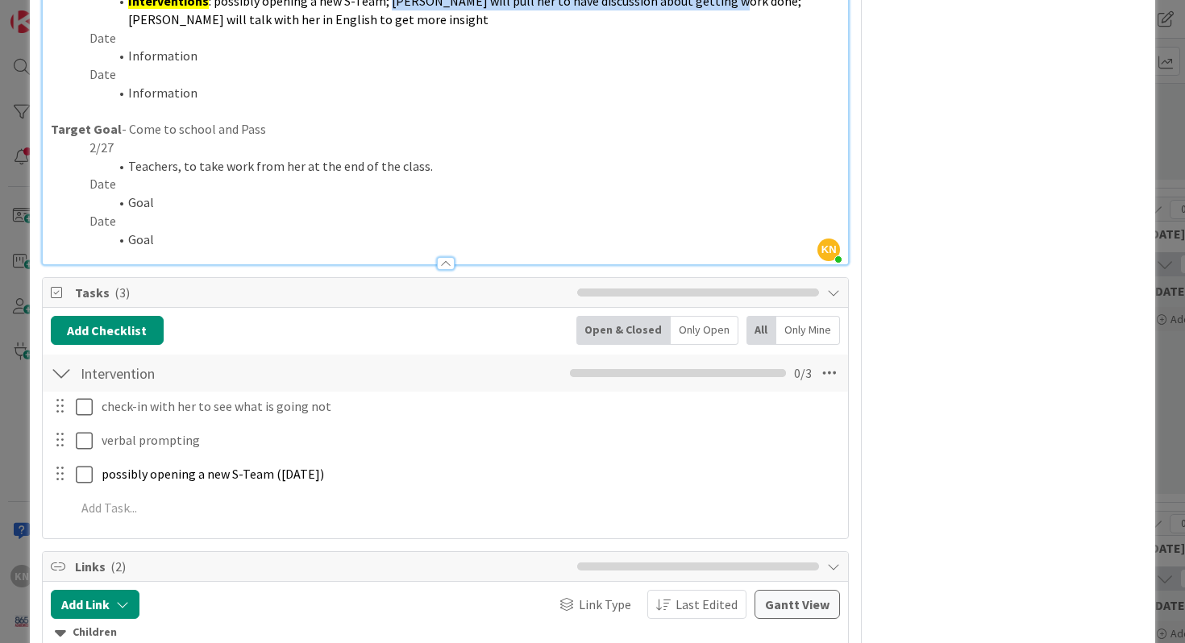
scroll to position [773, 0]
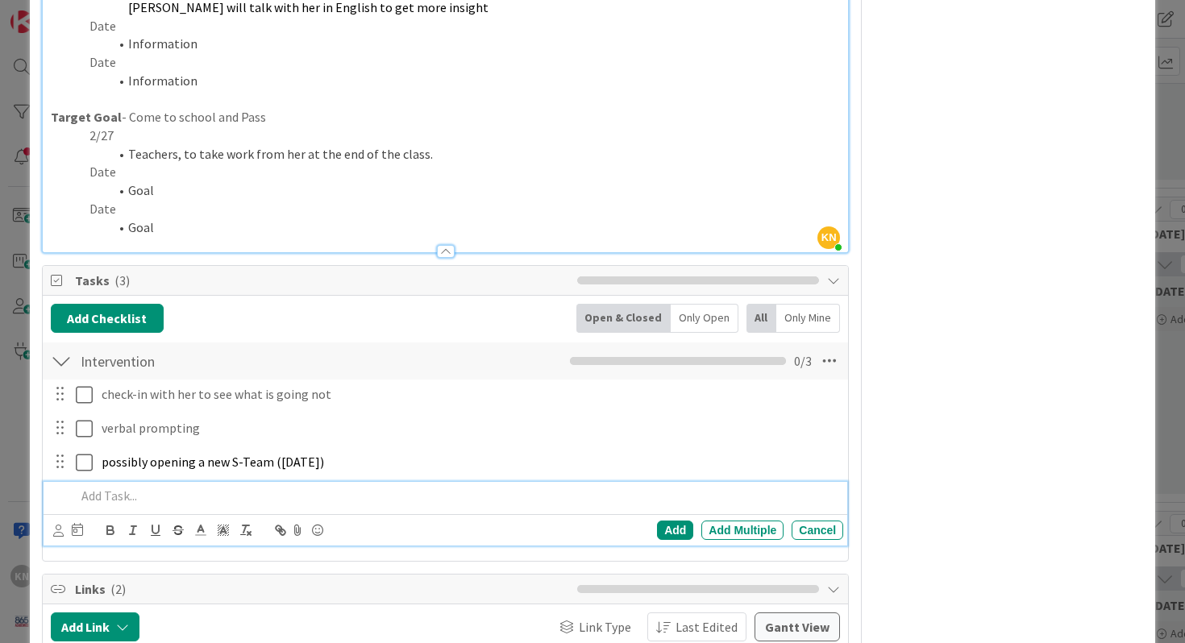
click at [99, 501] on p at bounding box center [457, 496] width 762 height 19
click at [678, 532] on div "Add" at bounding box center [675, 530] width 36 height 19
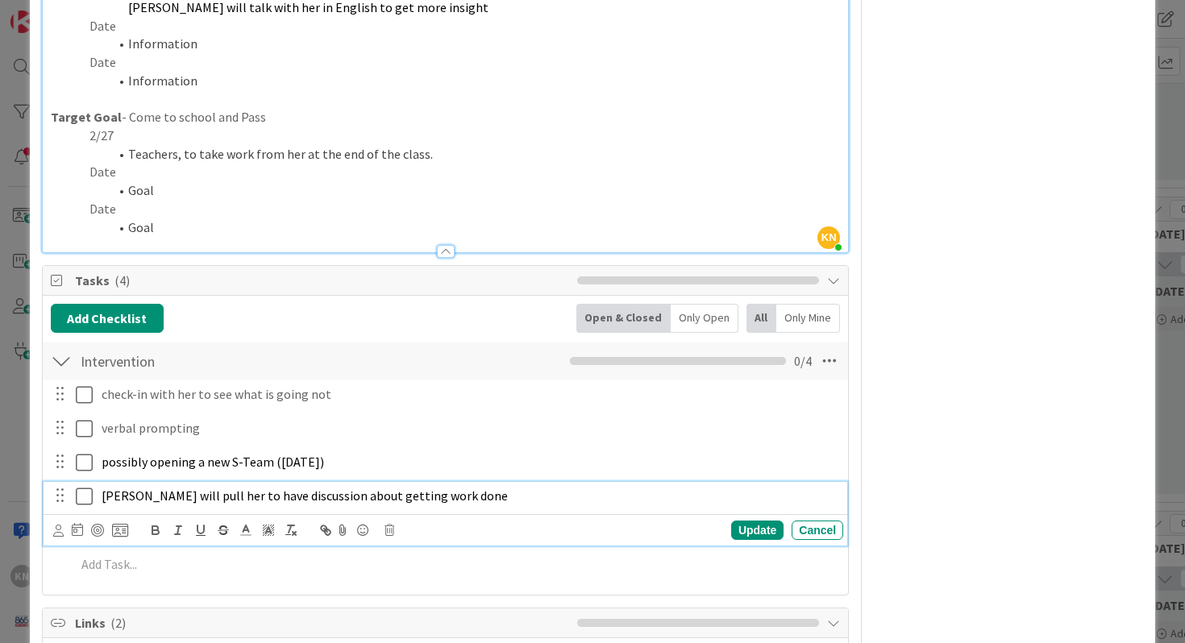
click at [447, 496] on p "Meggi will pull her to have discussion about getting work done" at bounding box center [469, 496] width 735 height 19
click at [744, 528] on div "Update" at bounding box center [757, 530] width 52 height 19
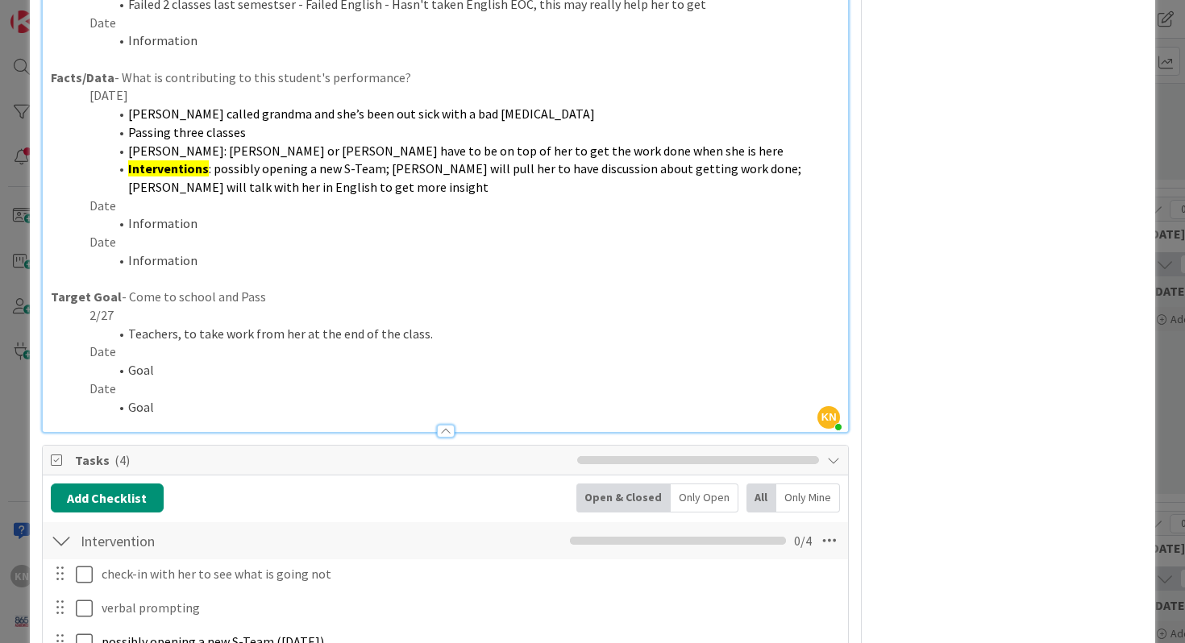
scroll to position [437, 0]
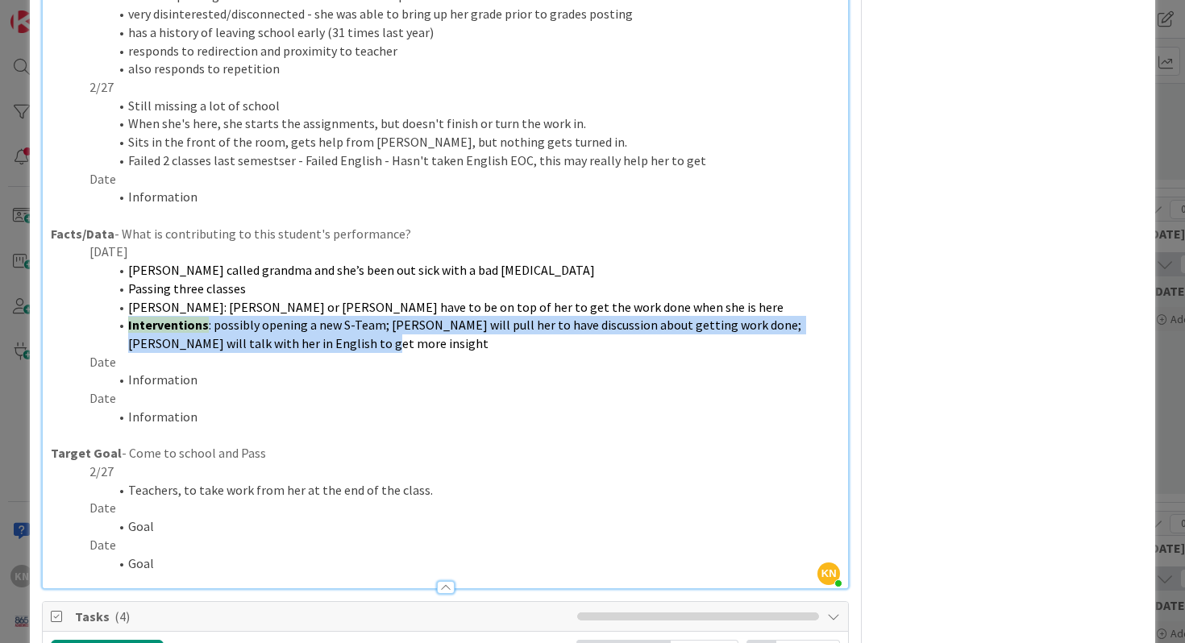
drag, startPoint x: 127, startPoint y: 329, endPoint x: 376, endPoint y: 344, distance: 249.6
click at [376, 345] on li "Interventions : possibly opening a new S-Team; Meggi will pull her to have disc…" at bounding box center [455, 334] width 771 height 36
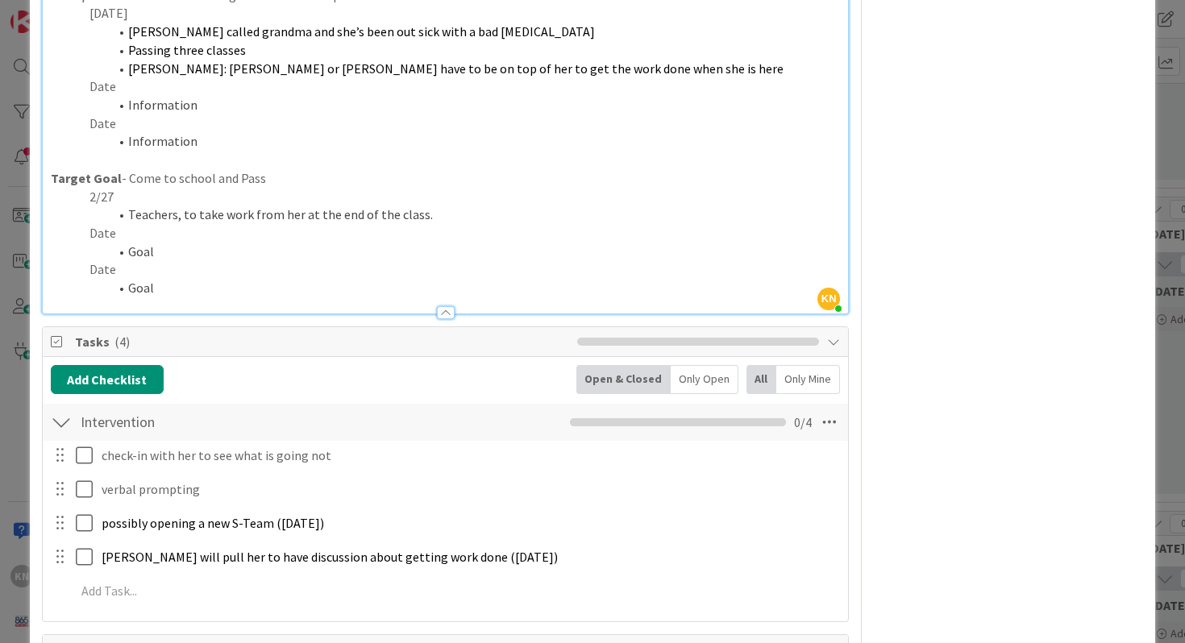
scroll to position [909, 0]
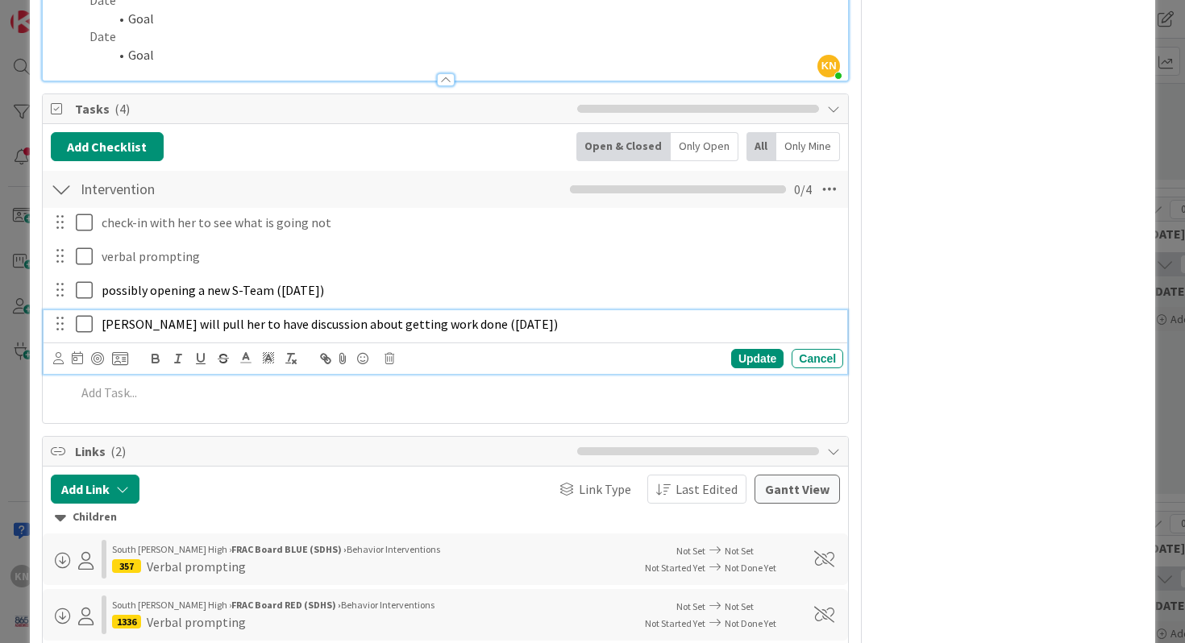
click at [117, 327] on span "Meggi will pull her to have discussion about getting work done (8/28/25)" at bounding box center [330, 324] width 456 height 16
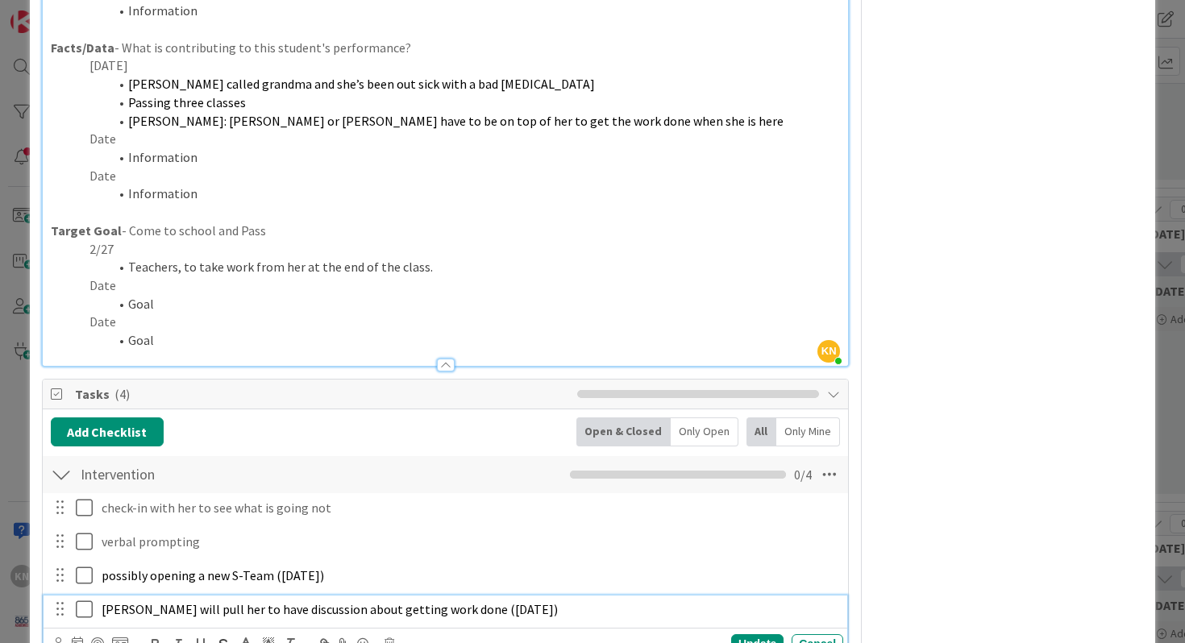
scroll to position [0, 0]
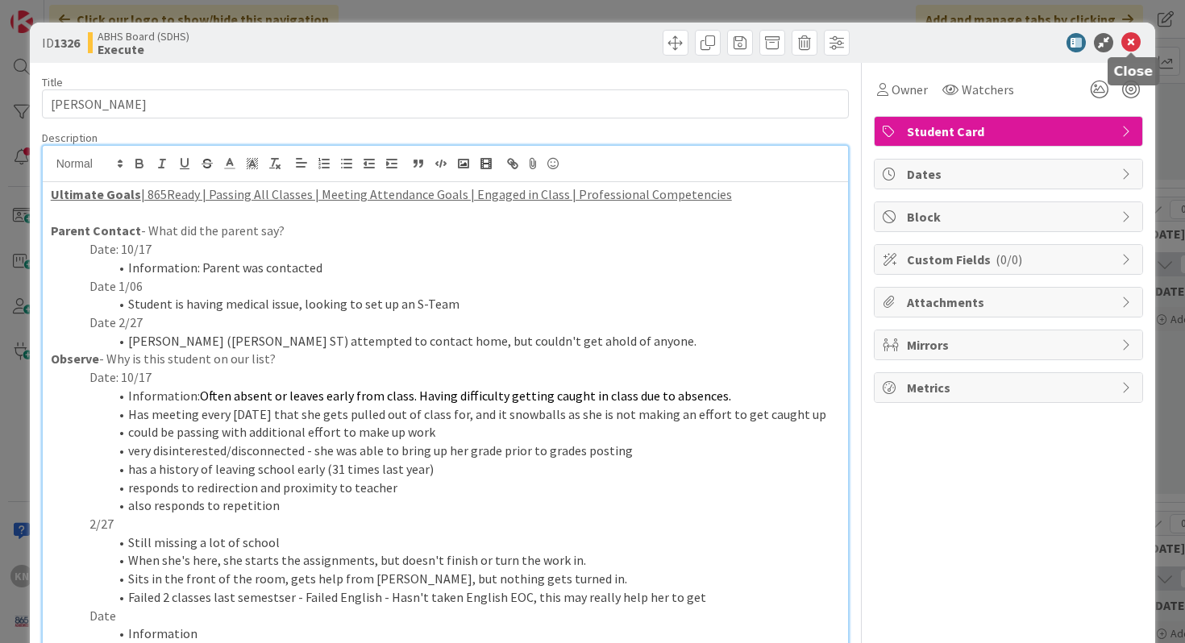
click at [1133, 40] on icon at bounding box center [1130, 42] width 19 height 19
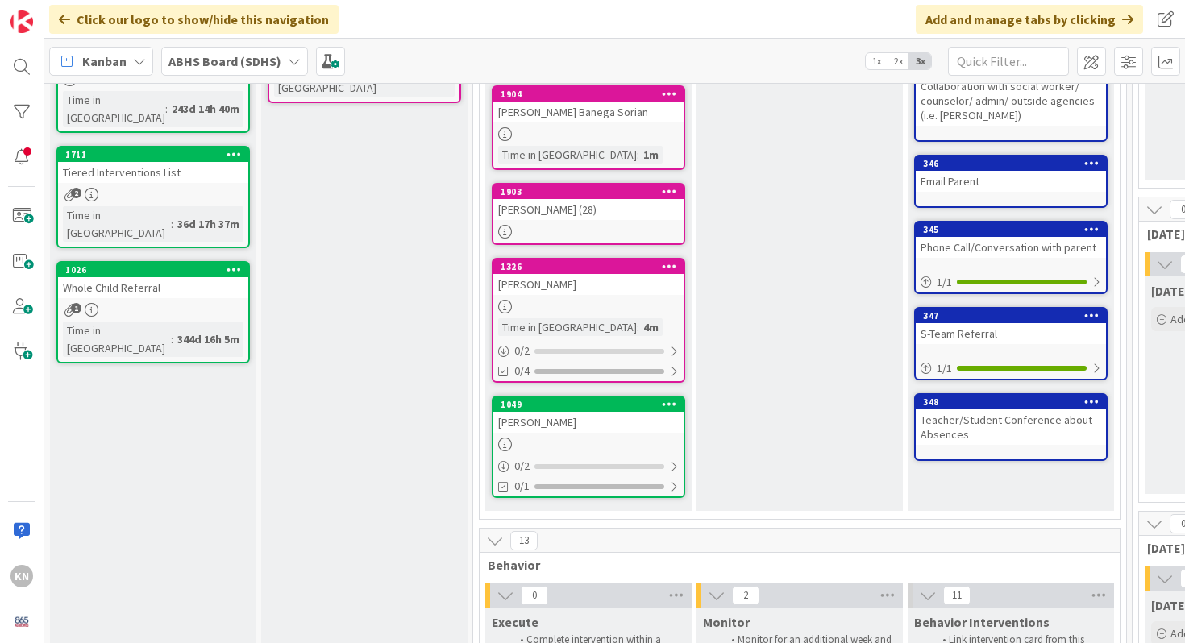
click at [563, 203] on div "Marby Lopez Vazquez (28)" at bounding box center [588, 209] width 190 height 21
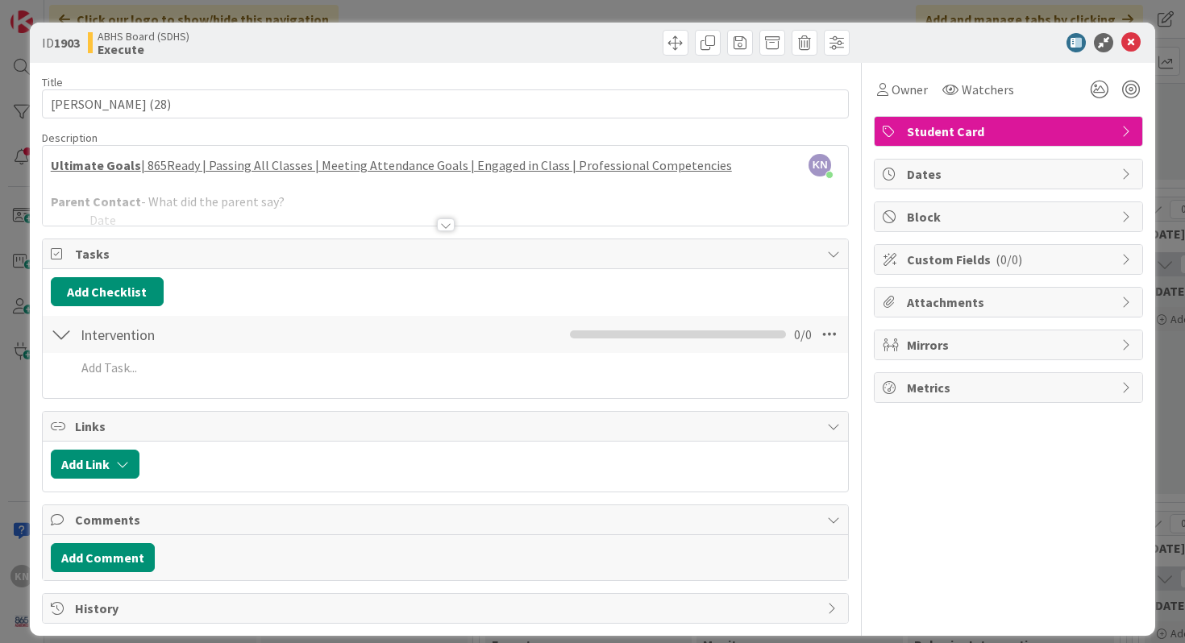
click at [447, 221] on div at bounding box center [446, 224] width 18 height 13
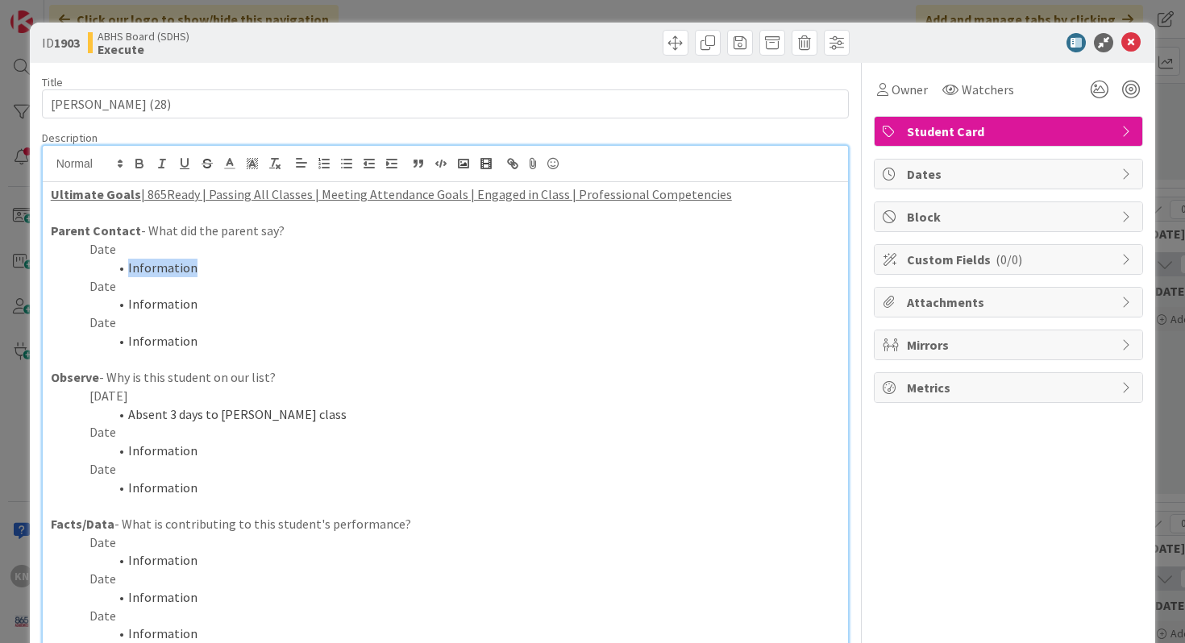
drag, startPoint x: 129, startPoint y: 268, endPoint x: 218, endPoint y: 267, distance: 88.7
click at [218, 267] on li "Information" at bounding box center [455, 268] width 771 height 19
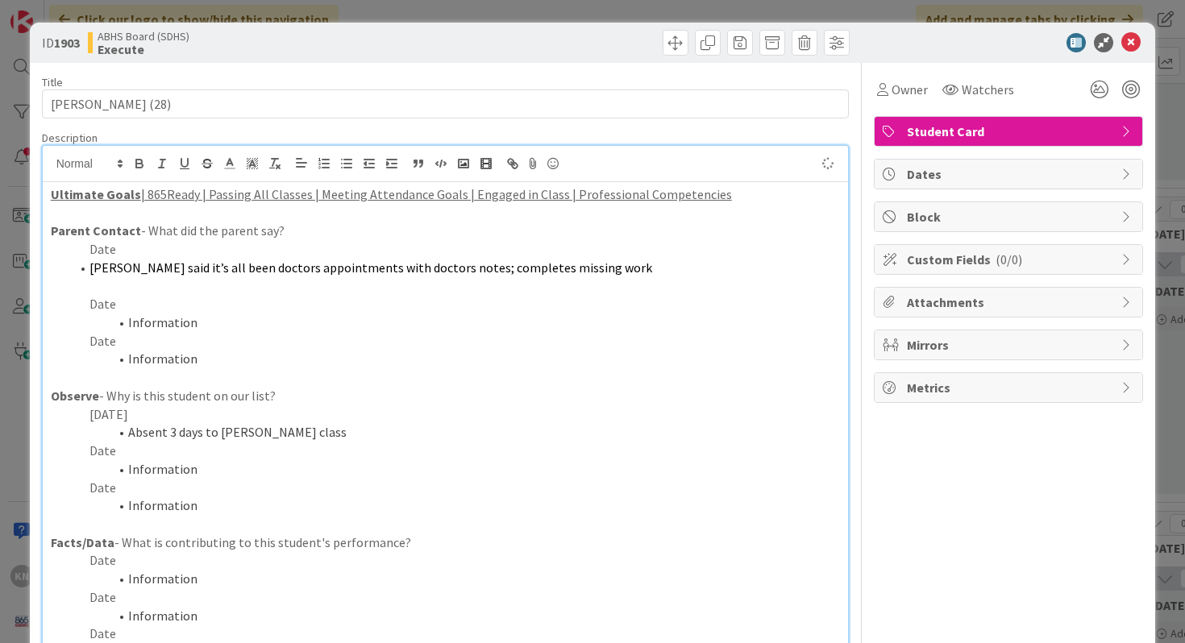
click at [90, 267] on span "Mom said it’s all been doctors appointments with doctors notes; completes missi…" at bounding box center [370, 268] width 563 height 16
click at [102, 252] on p "Date" at bounding box center [446, 249] width 790 height 19
click at [1138, 37] on icon at bounding box center [1130, 42] width 19 height 19
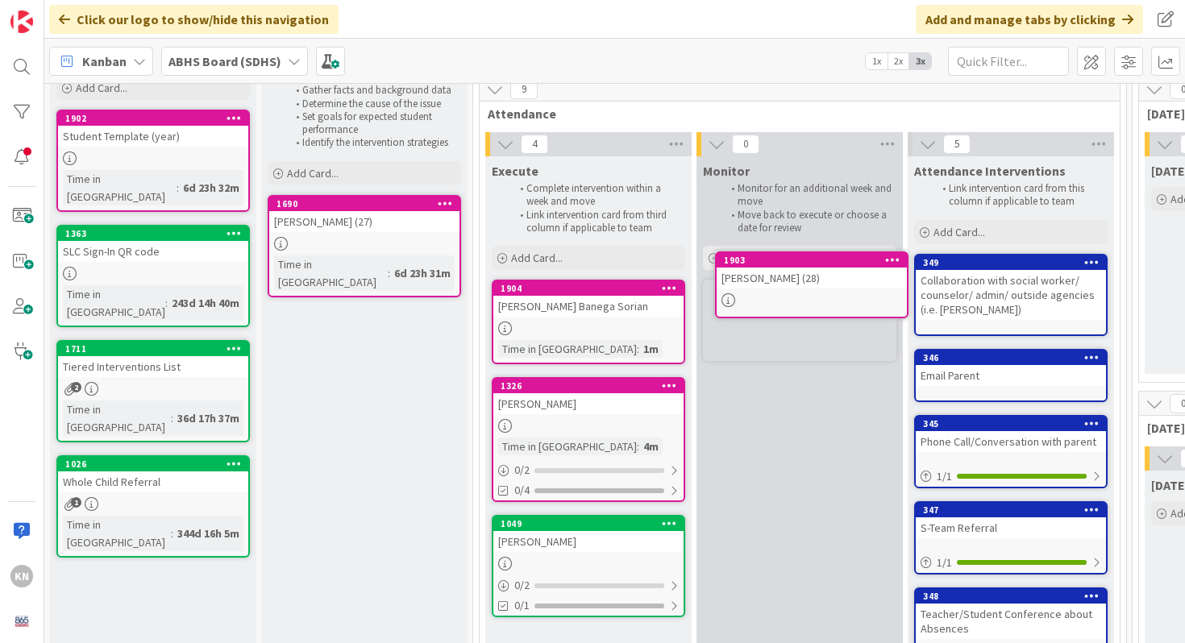
scroll to position [61, 0]
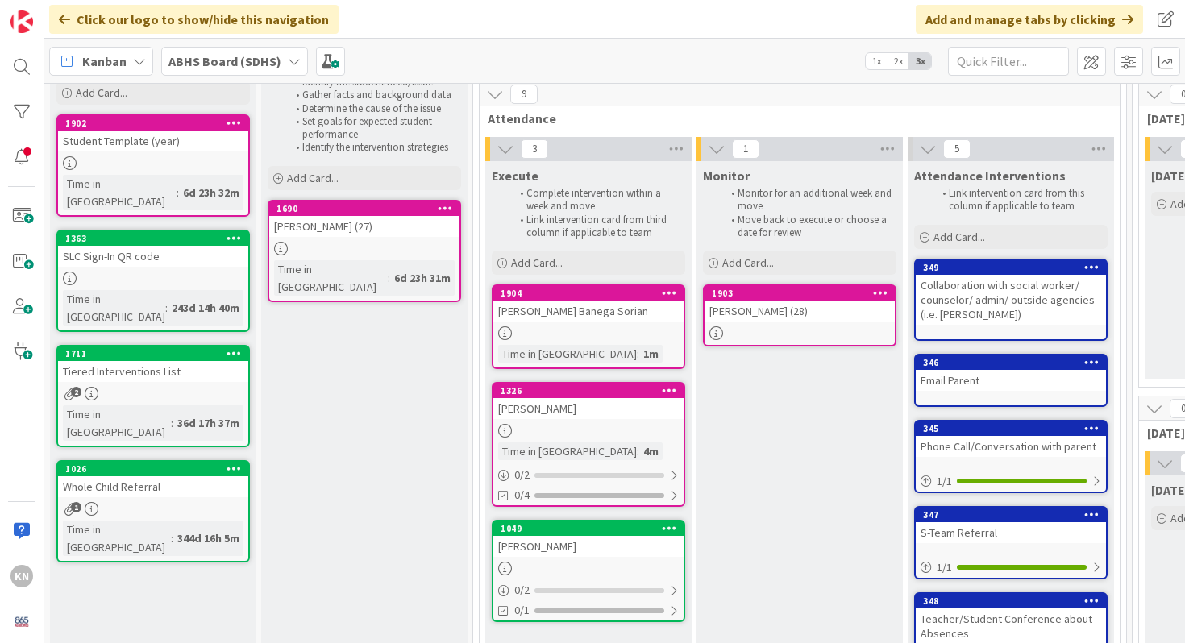
click at [595, 320] on div "Judy A. Banega Sorian" at bounding box center [588, 311] width 190 height 21
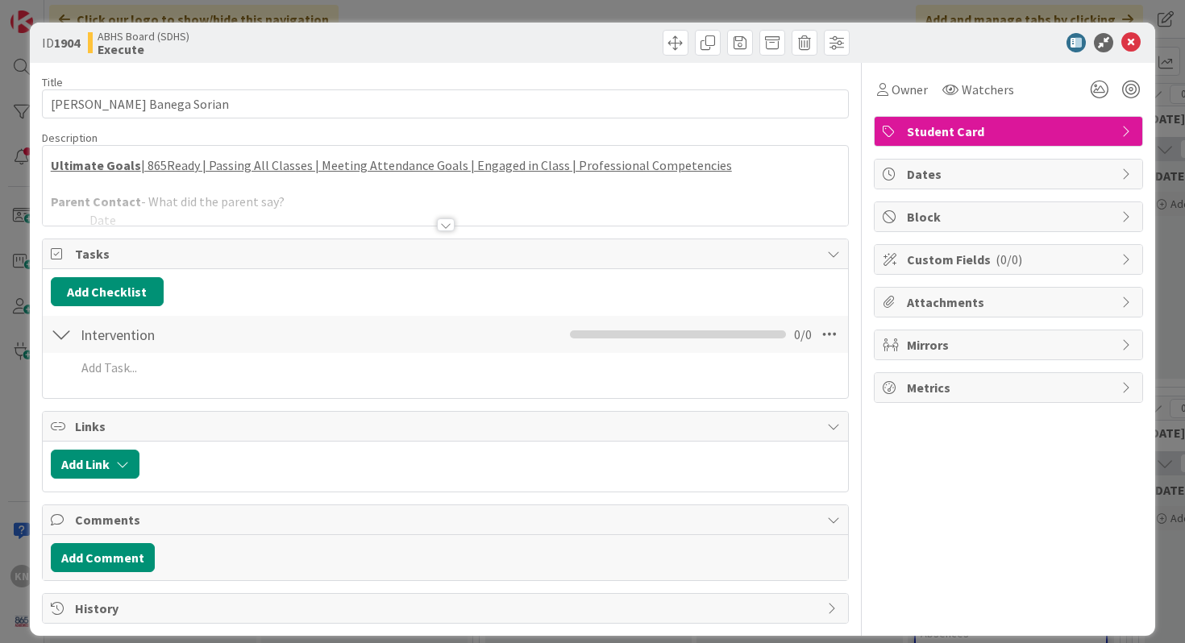
click at [451, 223] on div at bounding box center [446, 224] width 18 height 13
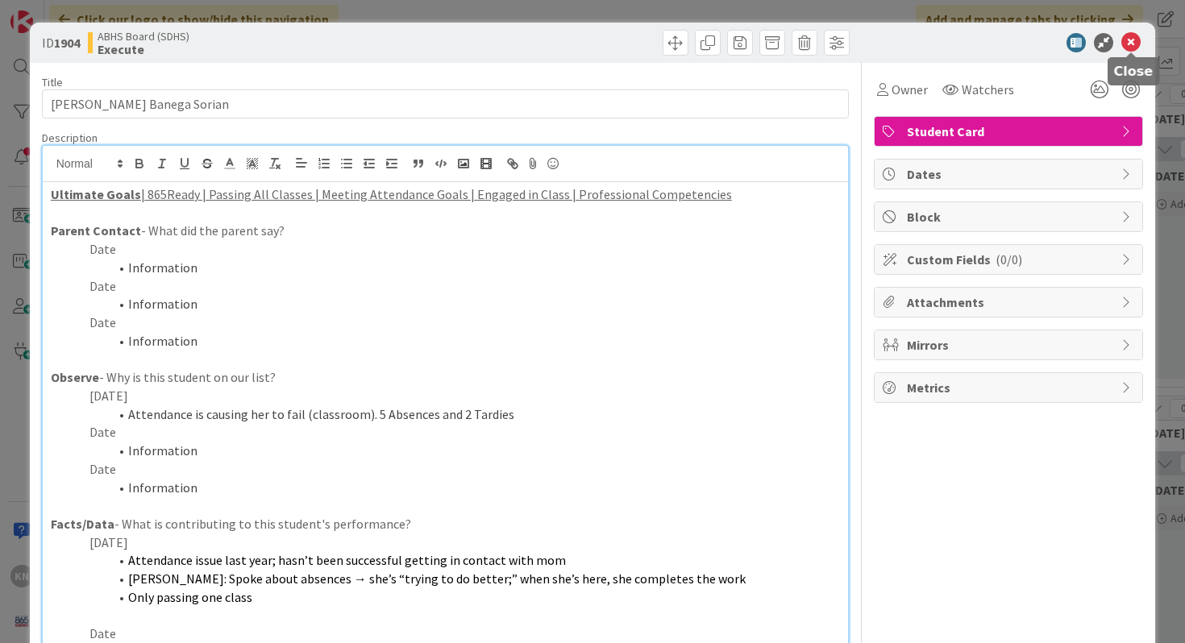
click at [1131, 42] on icon at bounding box center [1130, 42] width 19 height 19
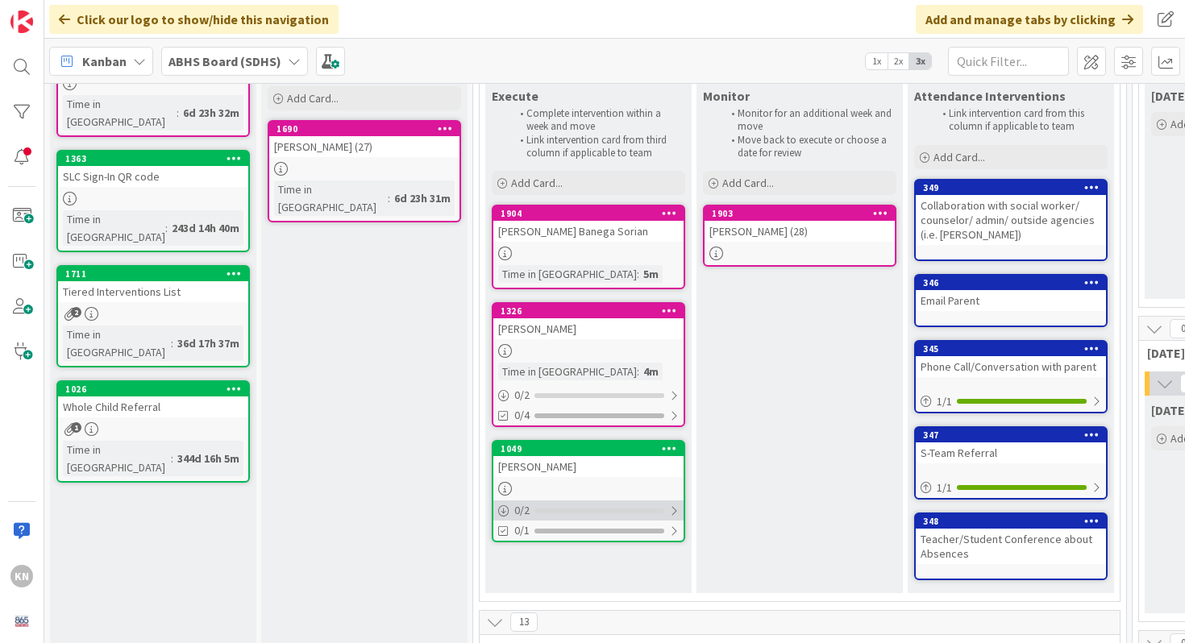
scroll to position [160, 0]
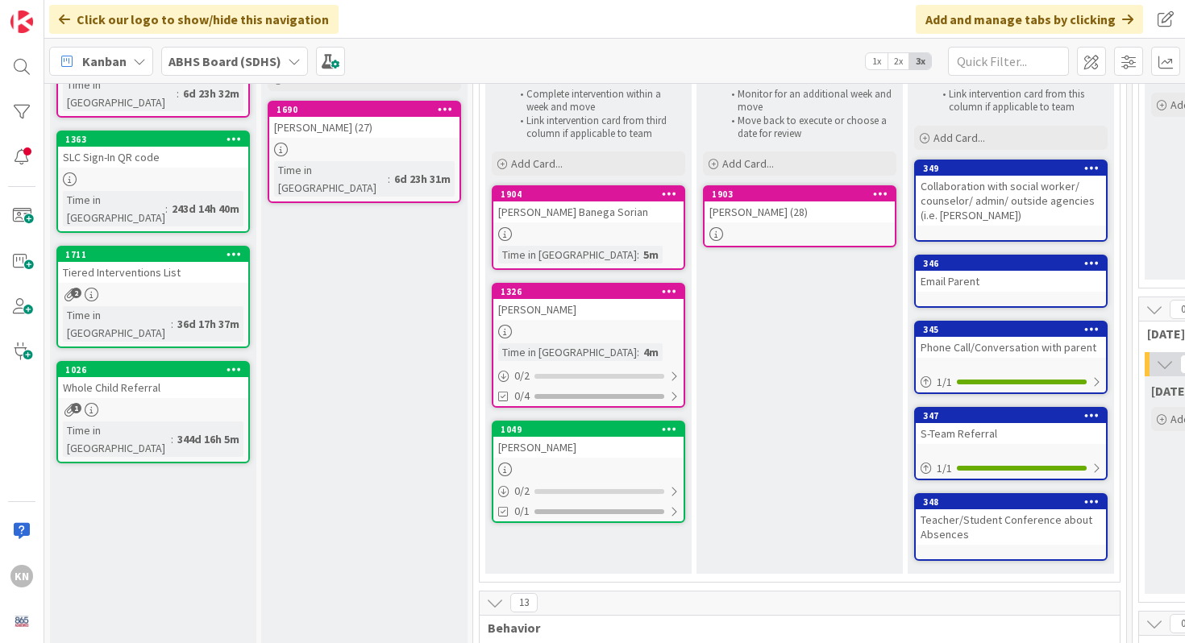
click at [564, 465] on div at bounding box center [588, 470] width 190 height 14
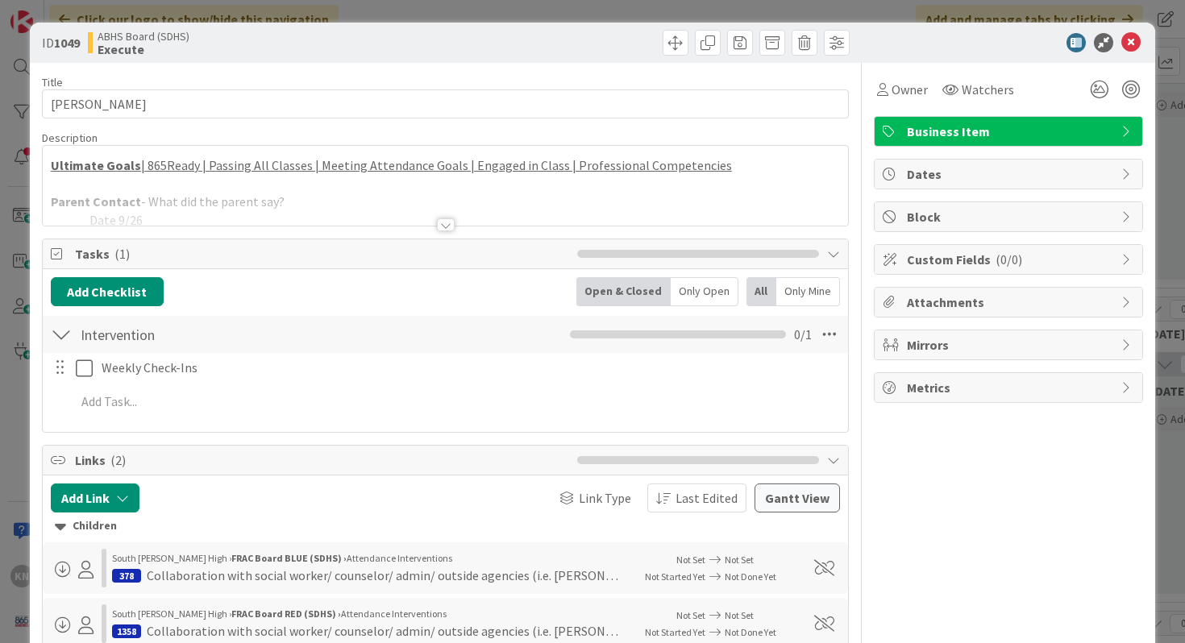
click at [444, 225] on div at bounding box center [446, 224] width 18 height 13
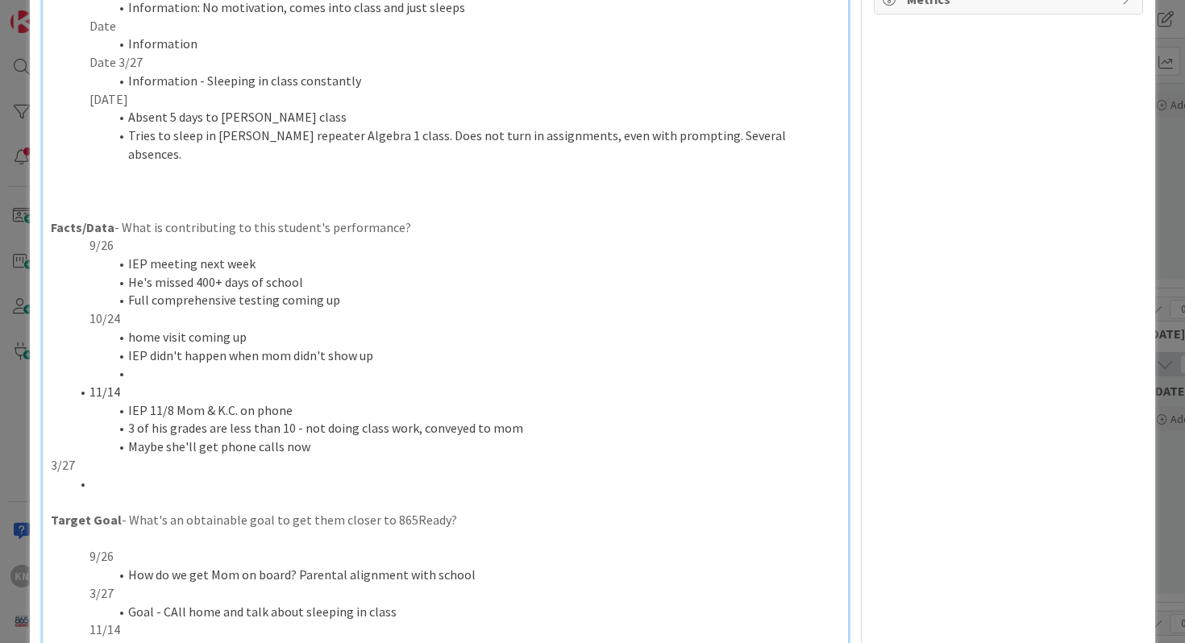
scroll to position [431, 0]
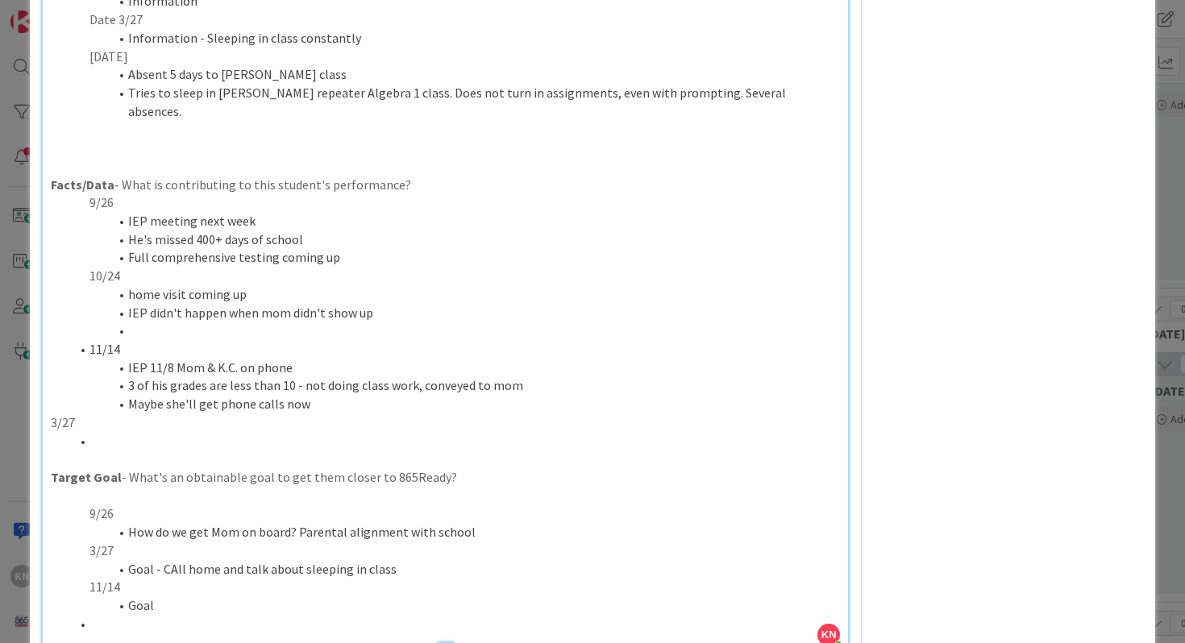
click at [89, 414] on p "3/27" at bounding box center [446, 423] width 790 height 19
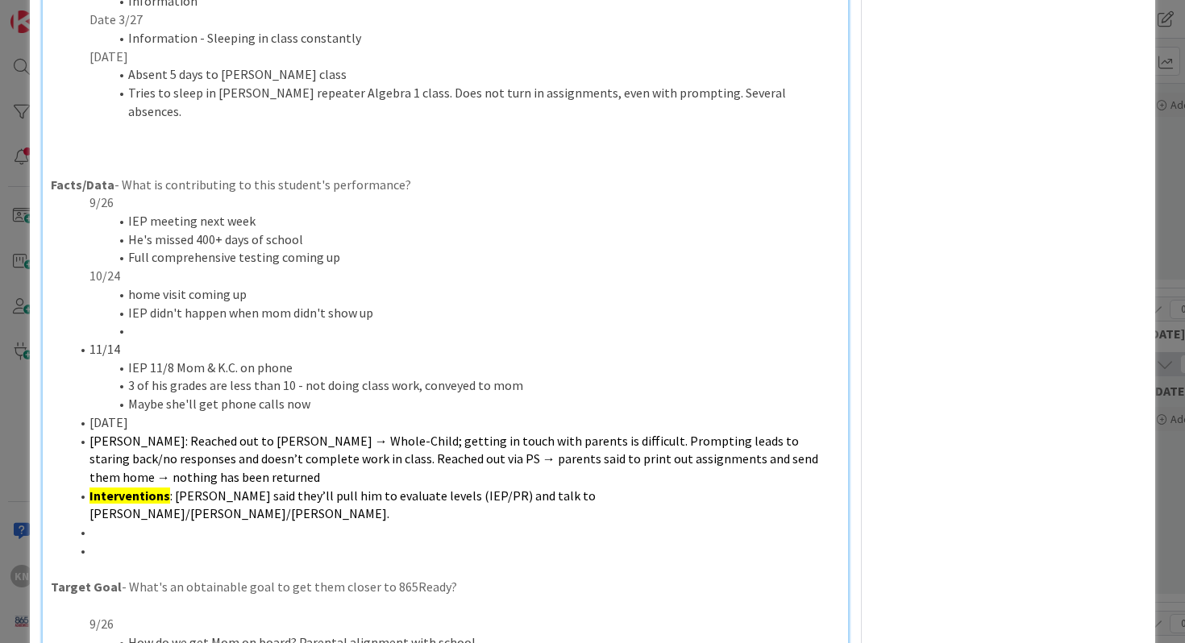
click at [88, 432] on li "Inman: Reached out to Kristyne → Whole-Child; getting in touch with parents is …" at bounding box center [455, 459] width 771 height 55
click at [87, 487] on li "Interventions : Reasor said they’ll pull him to evaluate levels (IEP/PR) and ta…" at bounding box center [455, 505] width 771 height 36
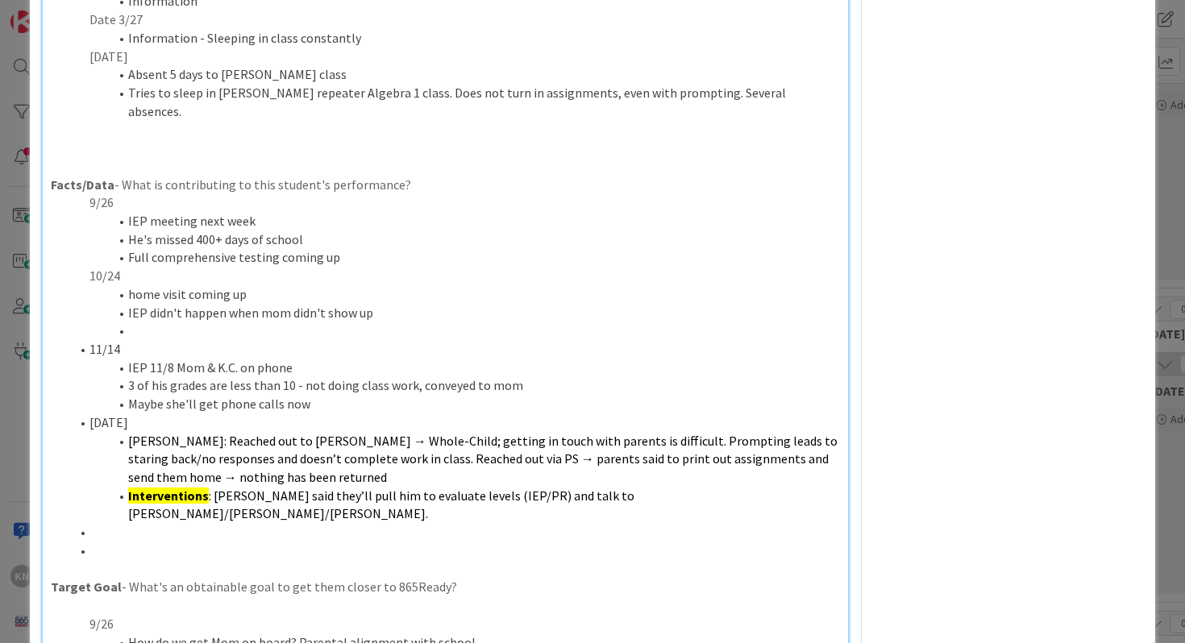
click at [91, 523] on li at bounding box center [455, 532] width 771 height 19
click at [102, 542] on li at bounding box center [455, 551] width 771 height 19
click at [89, 414] on li "8/28/25" at bounding box center [455, 423] width 771 height 19
click at [89, 340] on li "11/14" at bounding box center [455, 349] width 771 height 19
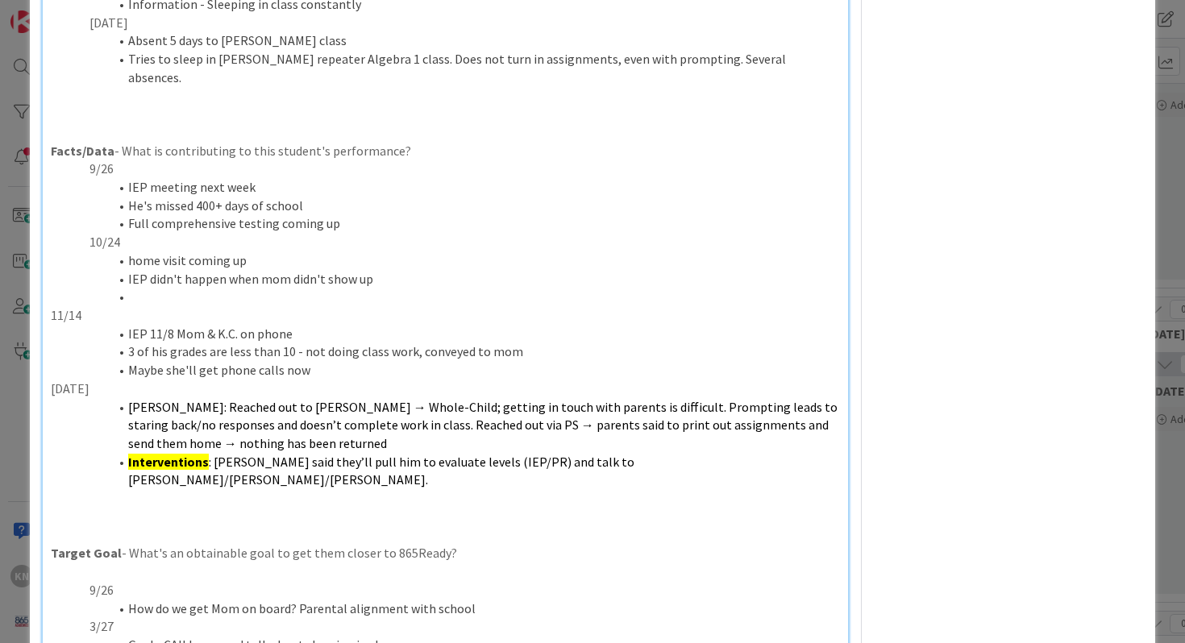
click at [601, 399] on span "Inman: Reached out to Kristyne → Whole-Child; getting in touch with parents is …" at bounding box center [484, 425] width 712 height 52
click at [570, 417] on span "Prompting leads to staring back/no responses and doesn’t complete work in class…" at bounding box center [476, 434] width 696 height 35
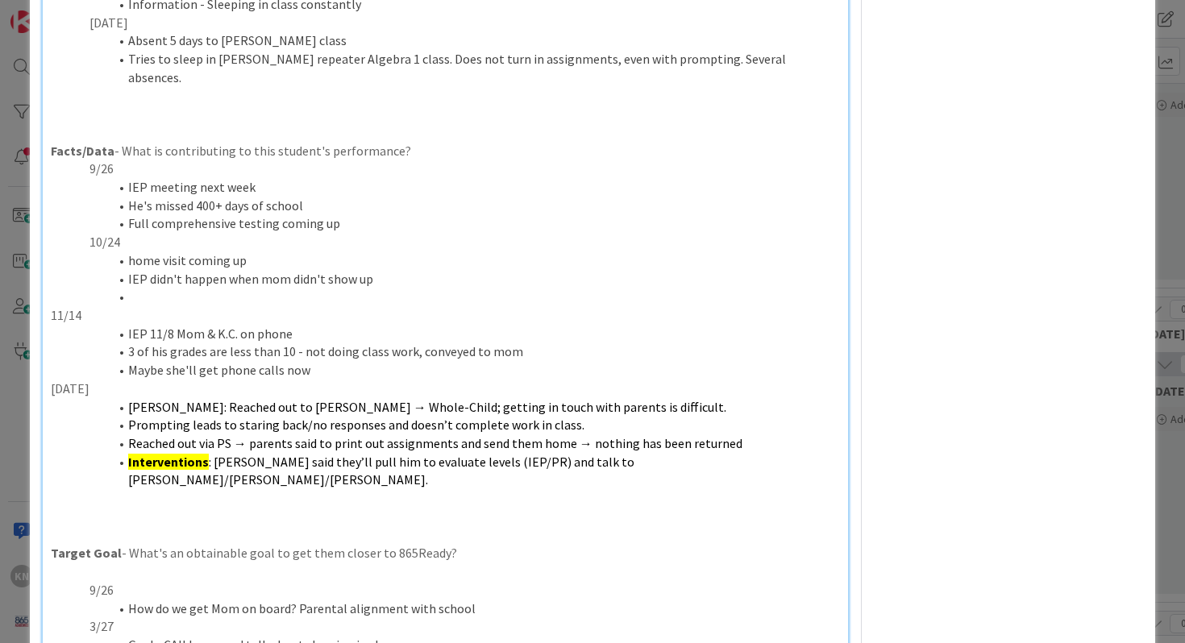
drag, startPoint x: 129, startPoint y: 425, endPoint x: 733, endPoint y: 424, distance: 603.8
click at [733, 435] on li "Reached out via PS → parents said to print out assignments and send them home →…" at bounding box center [455, 444] width 771 height 19
copy span "Reached out via PS → parents said to print out assignments and send them home →…"
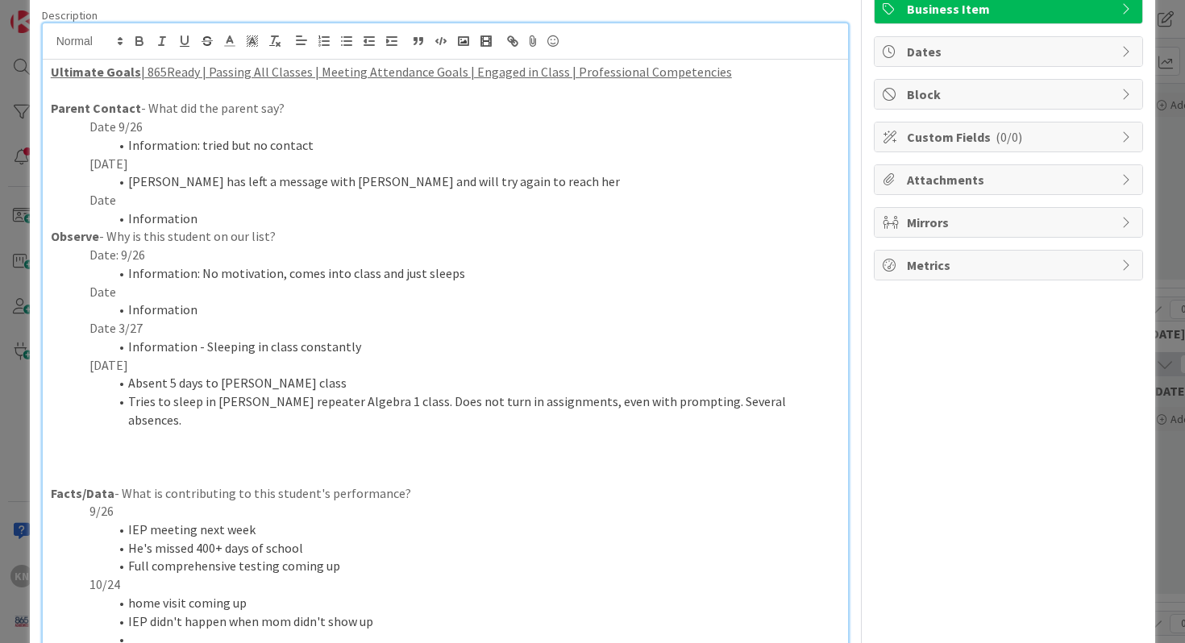
scroll to position [122, 0]
click at [485, 181] on li "Reser has left a message with Mom and will try again to reach her" at bounding box center [455, 182] width 771 height 19
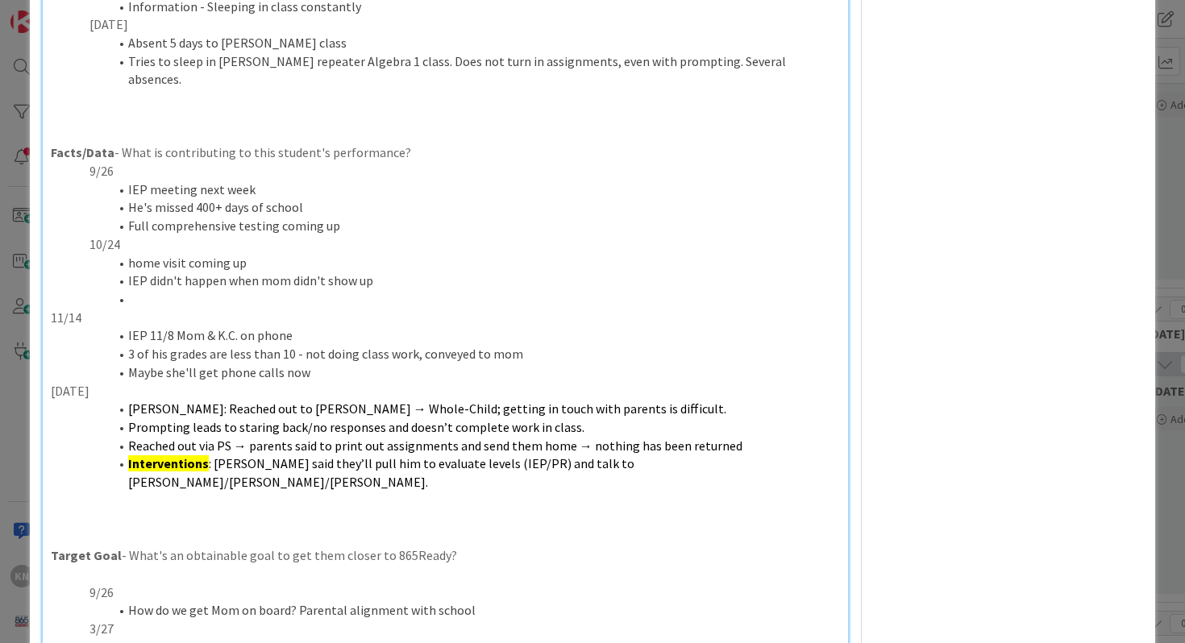
scroll to position [617, 0]
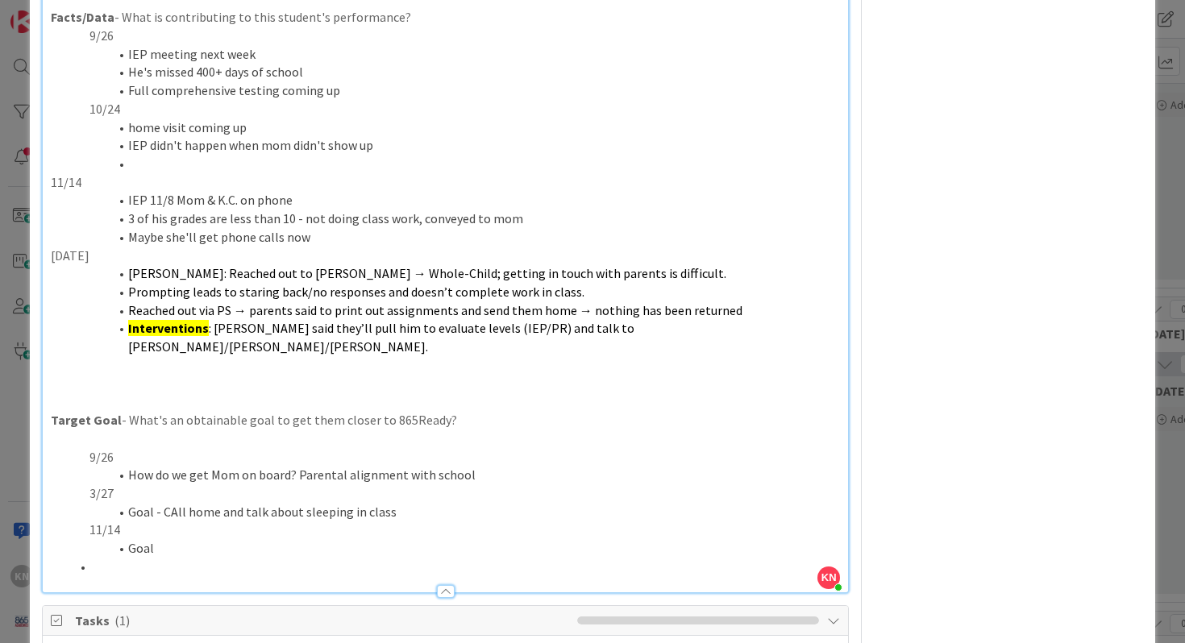
drag, startPoint x: 130, startPoint y: 291, endPoint x: 724, endPoint y: 260, distance: 595.0
click at [724, 275] on ol "Inman: Reached out to Kristyne → Whole-Child; getting in touch with parents is …" at bounding box center [446, 310] width 790 height 92
drag, startPoint x: 573, startPoint y: 273, endPoint x: 575, endPoint y: 289, distance: 15.4
click at [576, 289] on li "Prompting leads to staring back/no responses and doesn’t complete work in class…" at bounding box center [455, 301] width 771 height 36
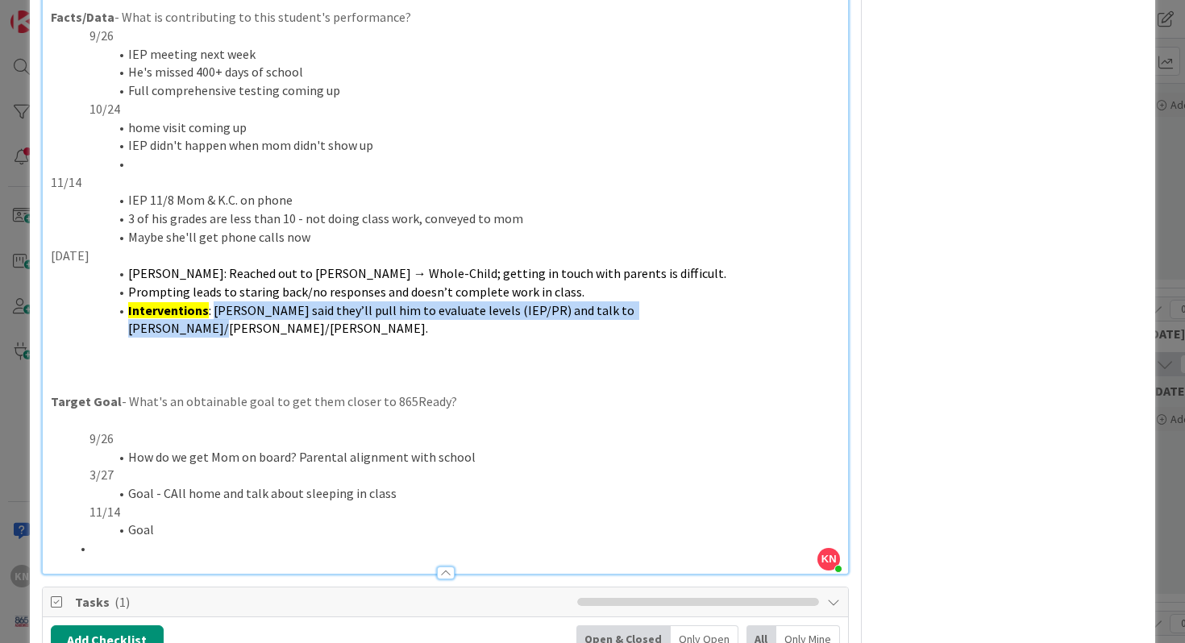
drag, startPoint x: 212, startPoint y: 293, endPoint x: 697, endPoint y: 295, distance: 484.5
click at [697, 302] on li "Interventions : Reasor said they’ll pull him to evaluate levels (IEP/PR) and ta…" at bounding box center [455, 320] width 771 height 36
copy span "Reasor said they’ll pull him to evaluate levels (IEP/PR) and talk to Kristyne/J…"
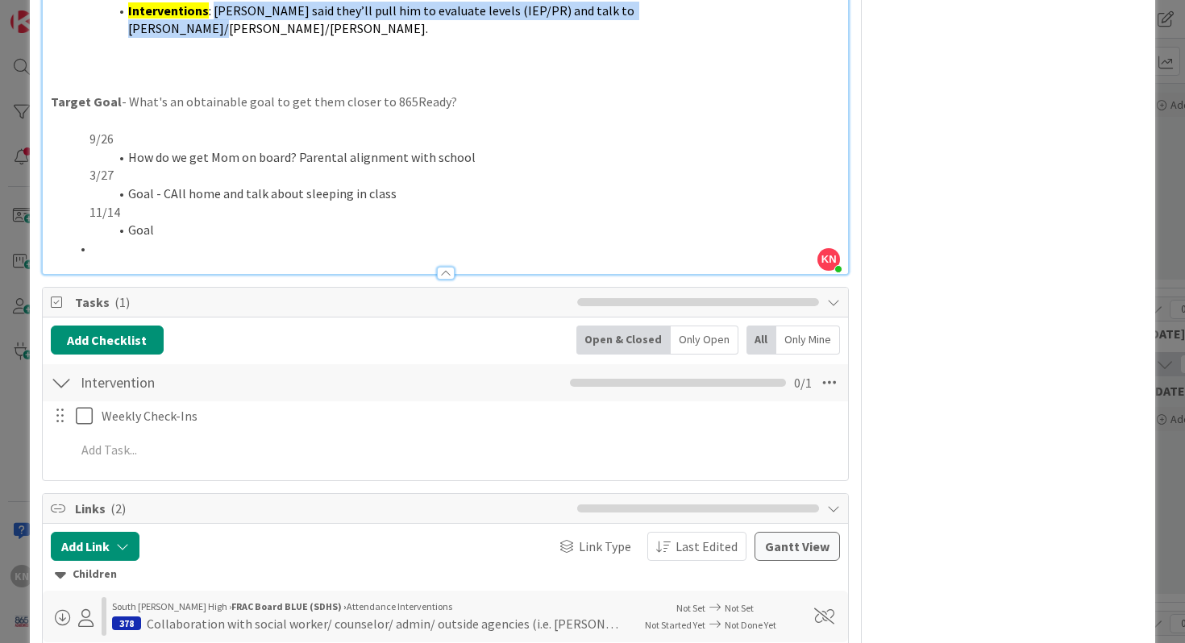
scroll to position [961, 0]
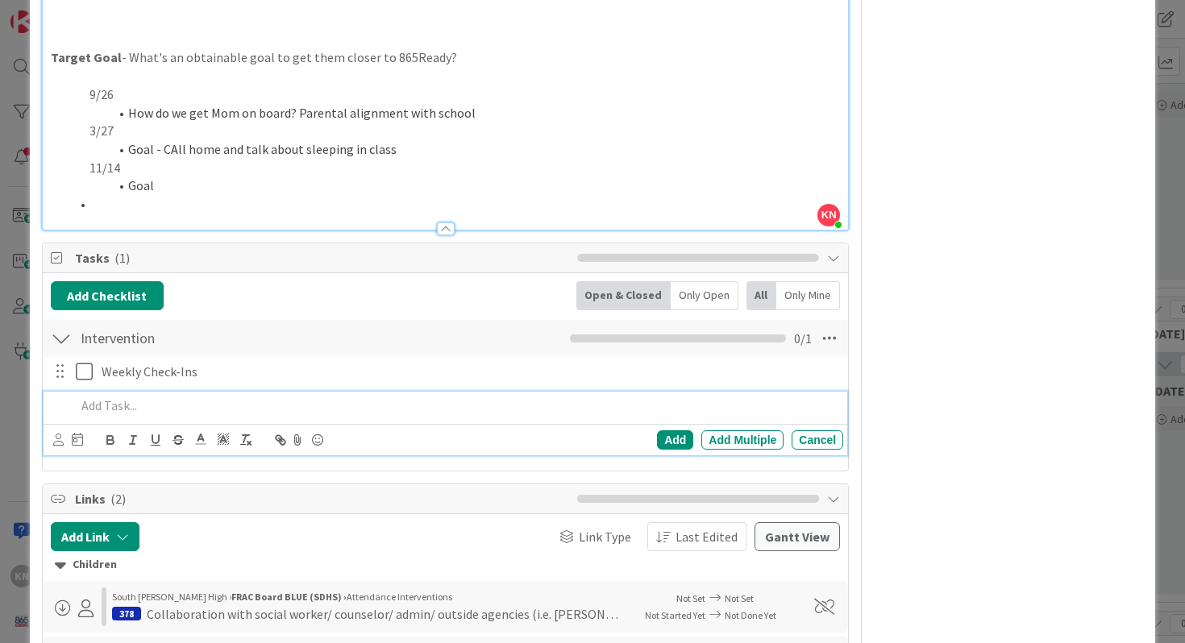
click at [89, 397] on p at bounding box center [457, 406] width 762 height 19
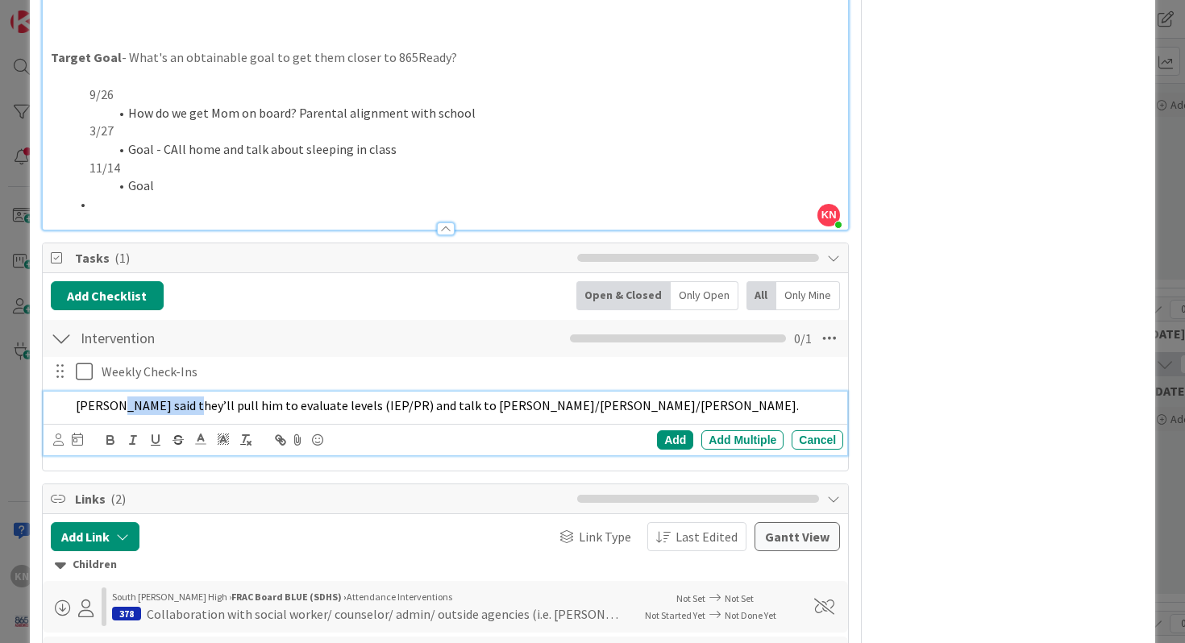
drag, startPoint x: 115, startPoint y: 368, endPoint x: 177, endPoint y: 366, distance: 61.3
click at [177, 397] on span "Reasor said they’ll pull him to evaluate levels (IEP/PR) and talk to Kristyne/J…" at bounding box center [437, 405] width 723 height 16
click at [669, 430] on div "Add" at bounding box center [675, 439] width 36 height 19
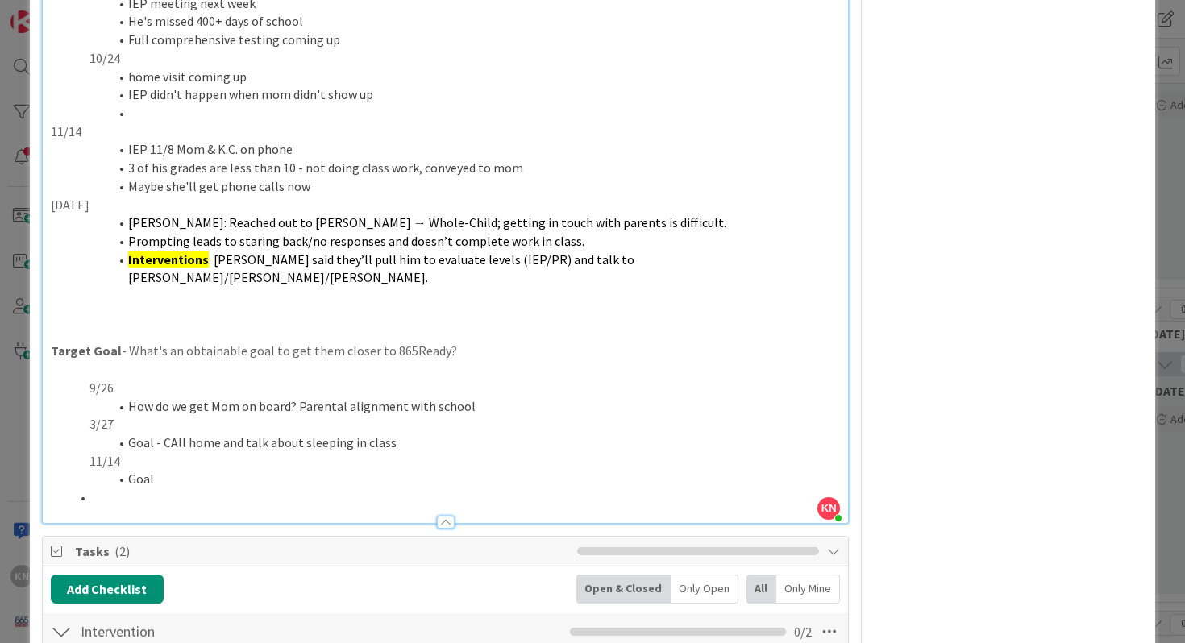
scroll to position [630, 0]
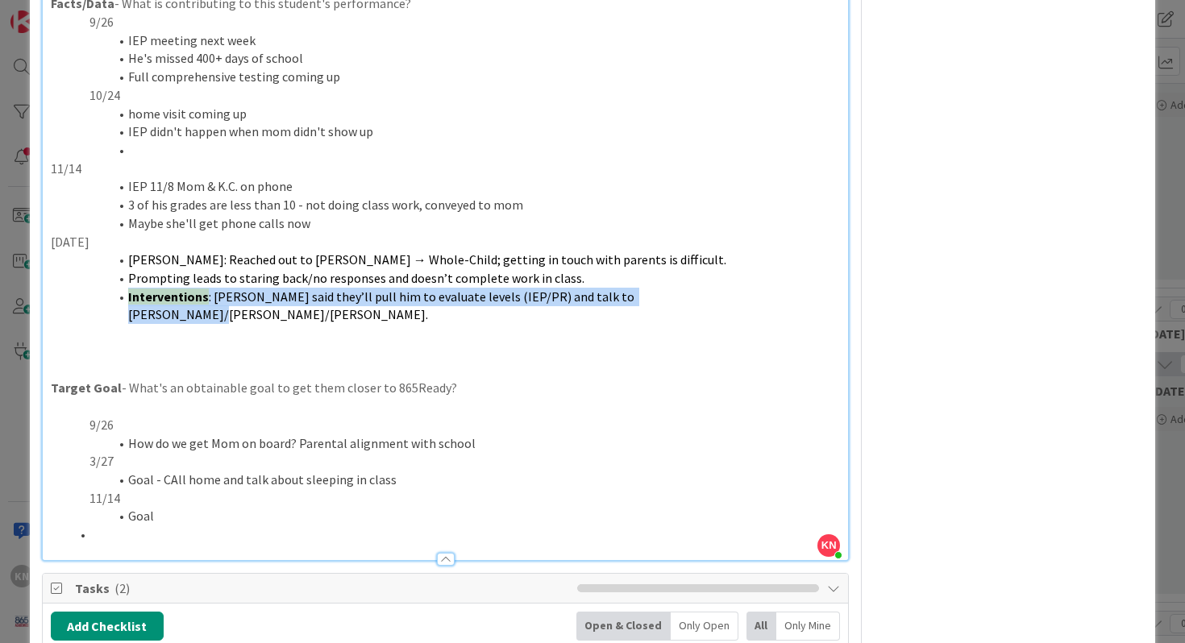
drag, startPoint x: 127, startPoint y: 280, endPoint x: 687, endPoint y: 283, distance: 560.3
click at [687, 288] on li "Interventions : Reasor said they’ll pull him to evaluate levels (IEP/PR) and ta…" at bounding box center [455, 306] width 771 height 36
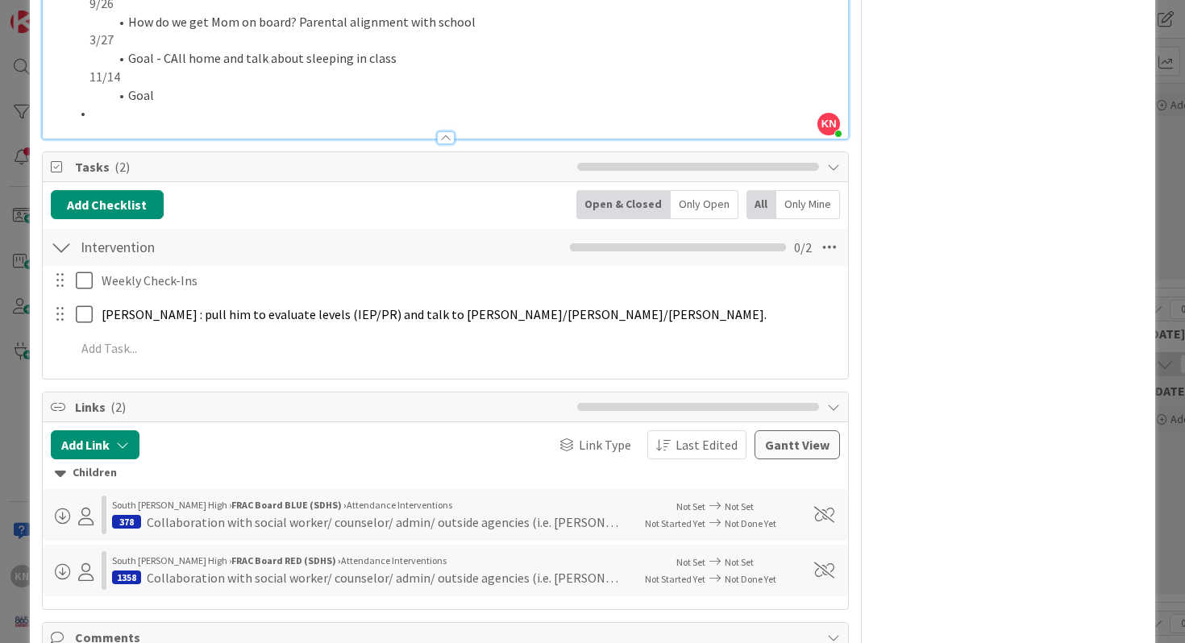
scroll to position [1032, 0]
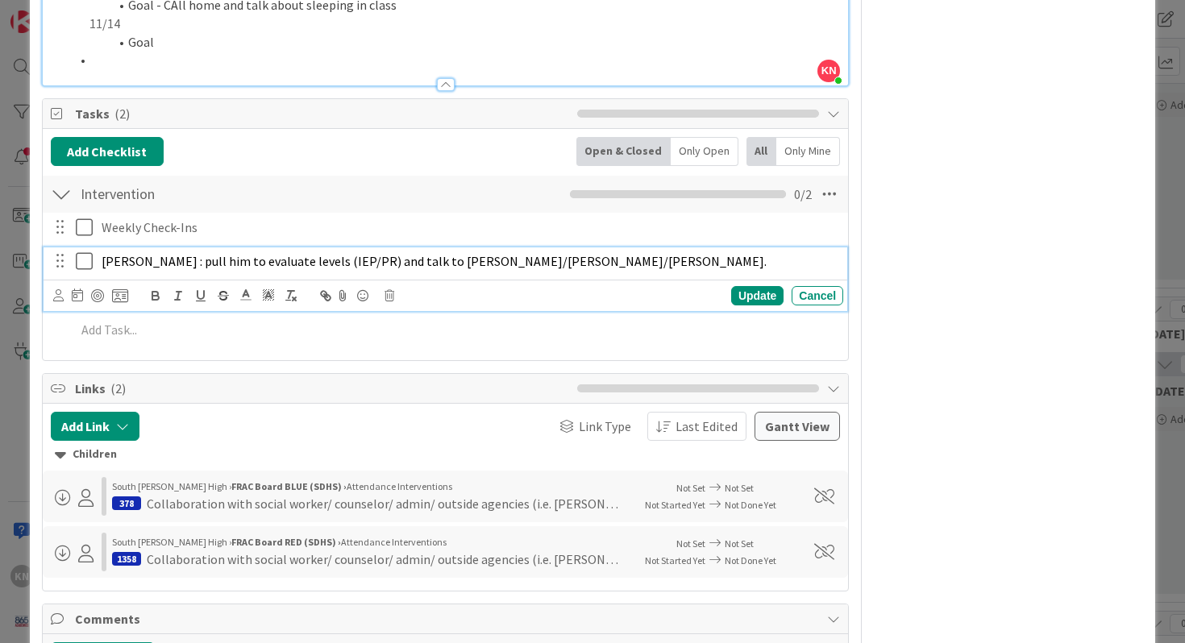
click at [519, 252] on p "Reasor : pull him to evaluate levels (IEP/PR) and talk to Kristyne/Joel/Rachel." at bounding box center [469, 261] width 735 height 19
click at [761, 286] on div "Update" at bounding box center [757, 295] width 52 height 19
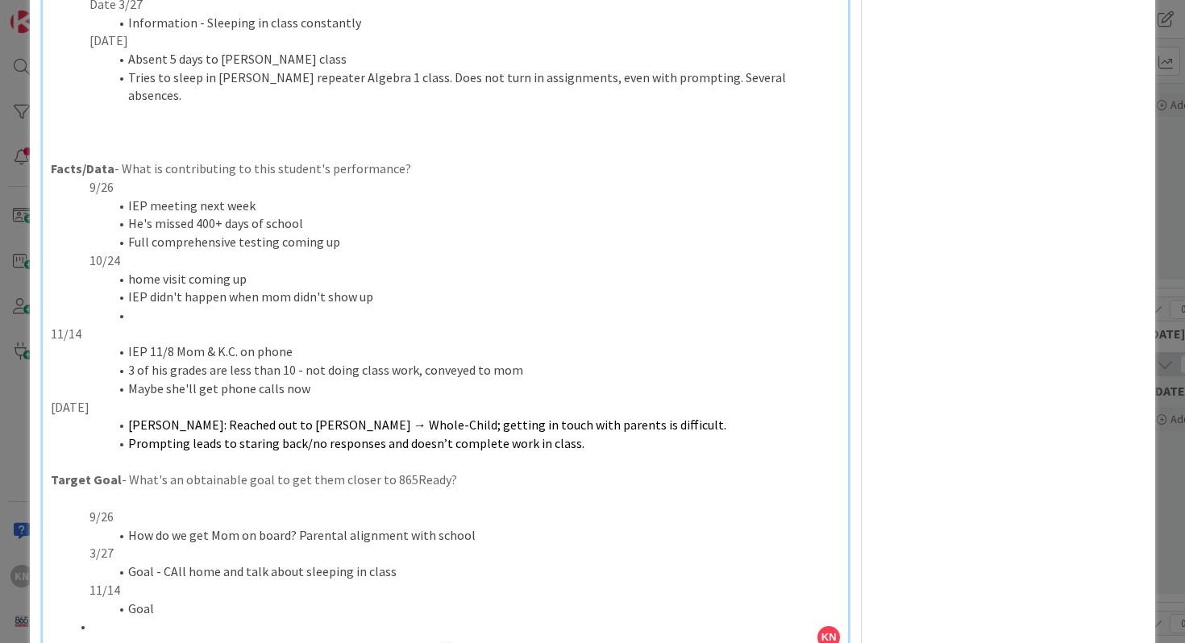
scroll to position [0, 0]
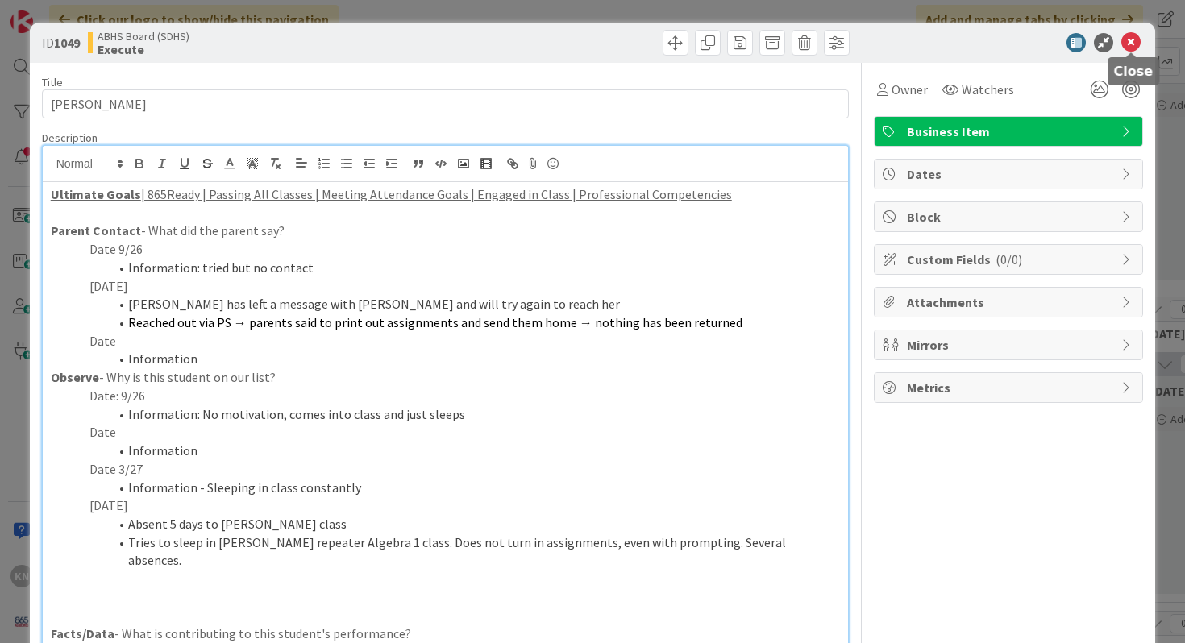
click at [1131, 42] on icon at bounding box center [1130, 42] width 19 height 19
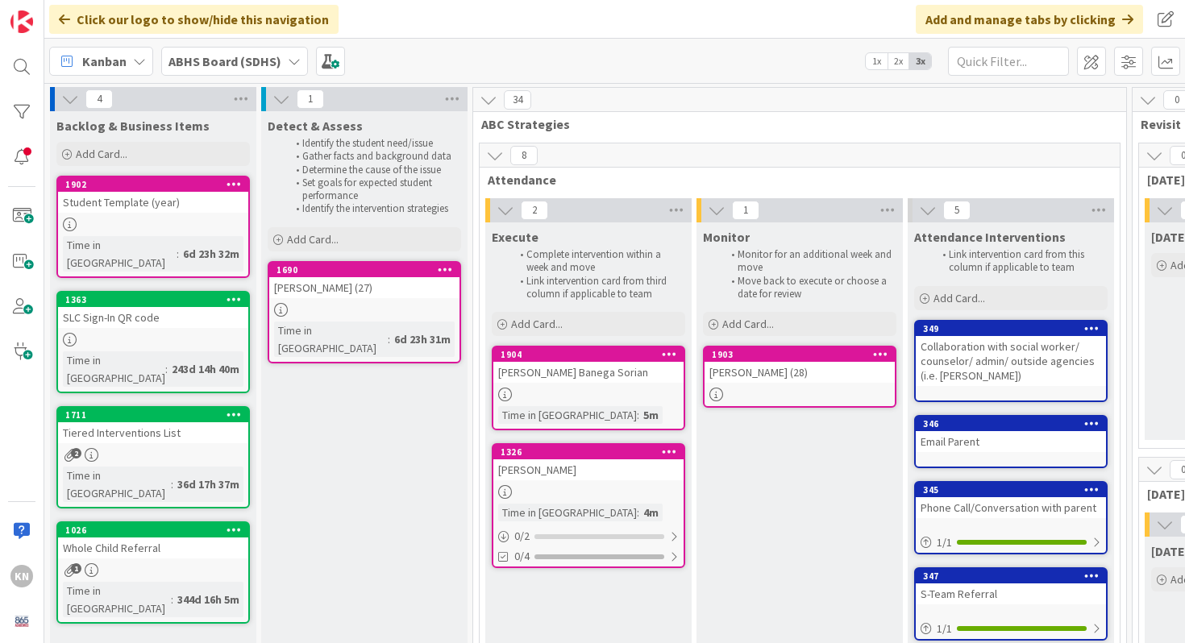
drag, startPoint x: 601, startPoint y: 284, endPoint x: 647, endPoint y: 10, distance: 277.1
click at [319, 294] on div "Tayliee Carver (27)" at bounding box center [364, 287] width 190 height 21
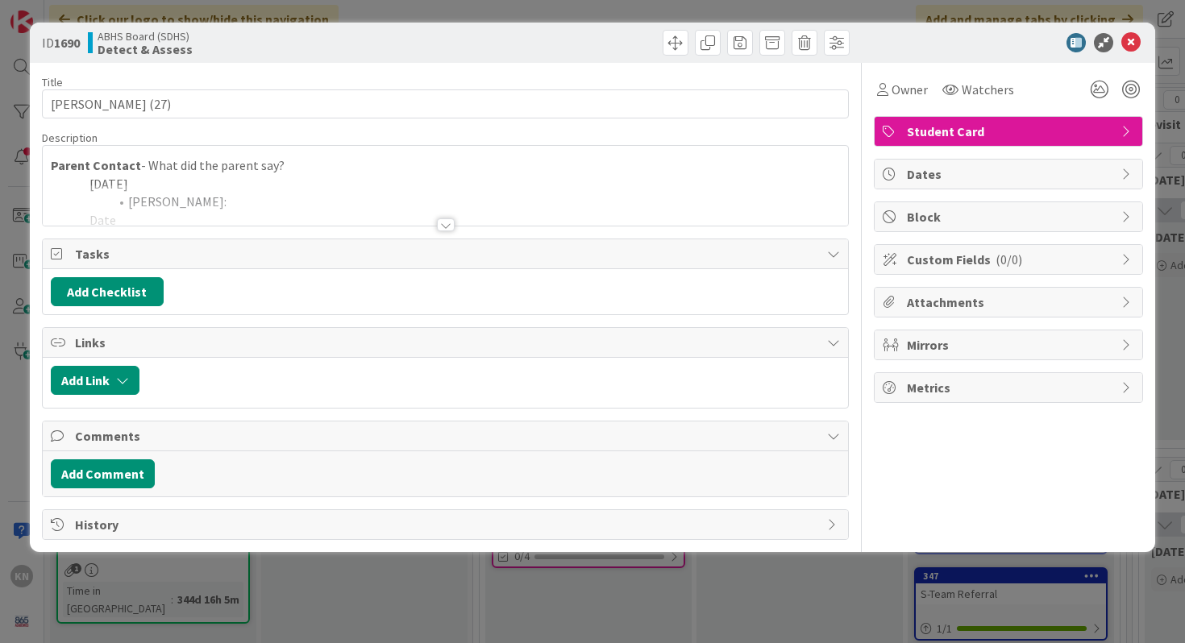
click at [439, 223] on div at bounding box center [446, 224] width 18 height 13
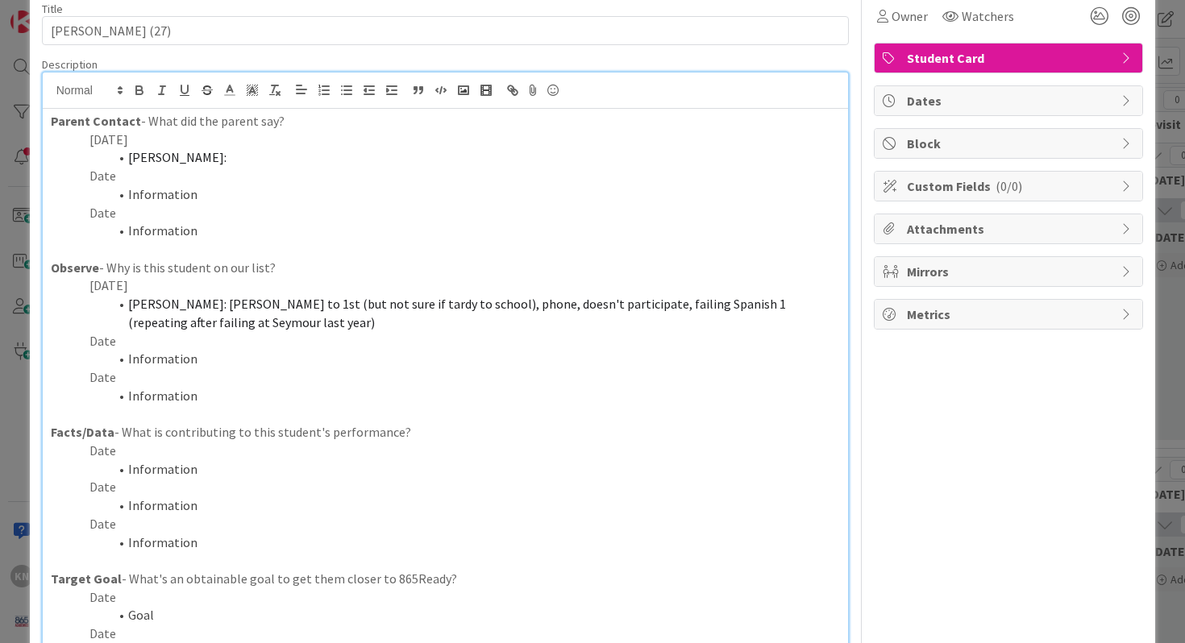
scroll to position [74, 0]
click at [189, 322] on li "Fisher: Tardy to 1st (but not sure if tardy to school), phone, doesn't particip…" at bounding box center [455, 312] width 771 height 36
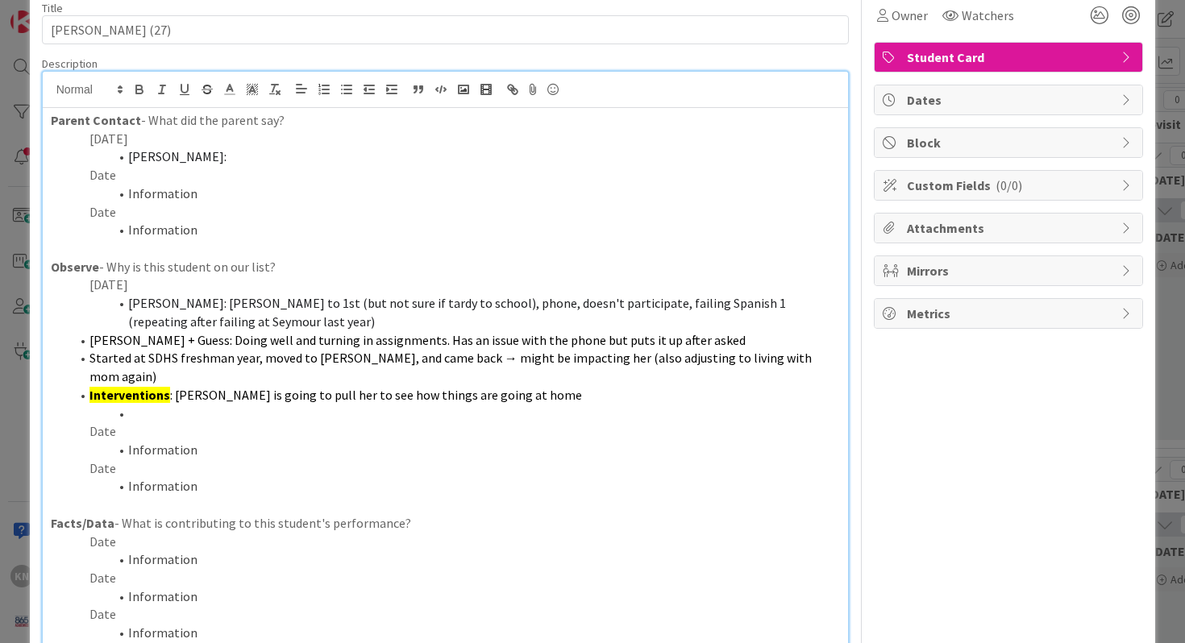
click at [89, 343] on span "Ritchie + Guess: Doing well and turning in assignments. Has an issue with the p…" at bounding box center [417, 340] width 656 height 16
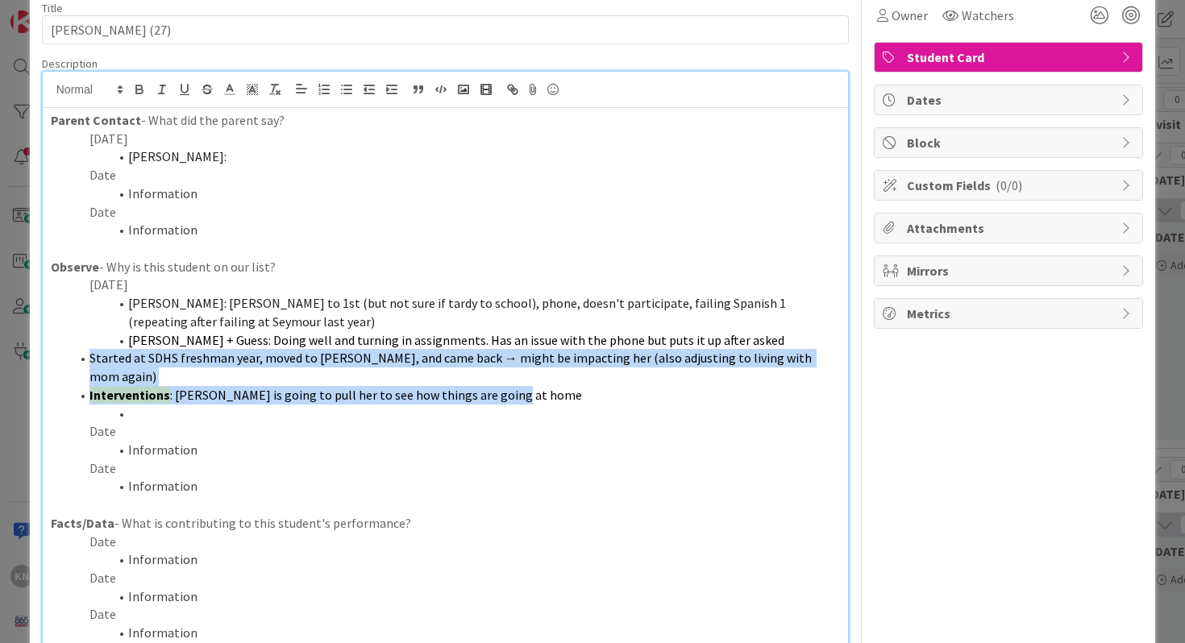
drag, startPoint x: 89, startPoint y: 363, endPoint x: 518, endPoint y: 383, distance: 430.2
click at [518, 383] on ol "Fisher: Tardy to 1st (but not sure if tardy to school), phone, doesn't particip…" at bounding box center [446, 358] width 790 height 128
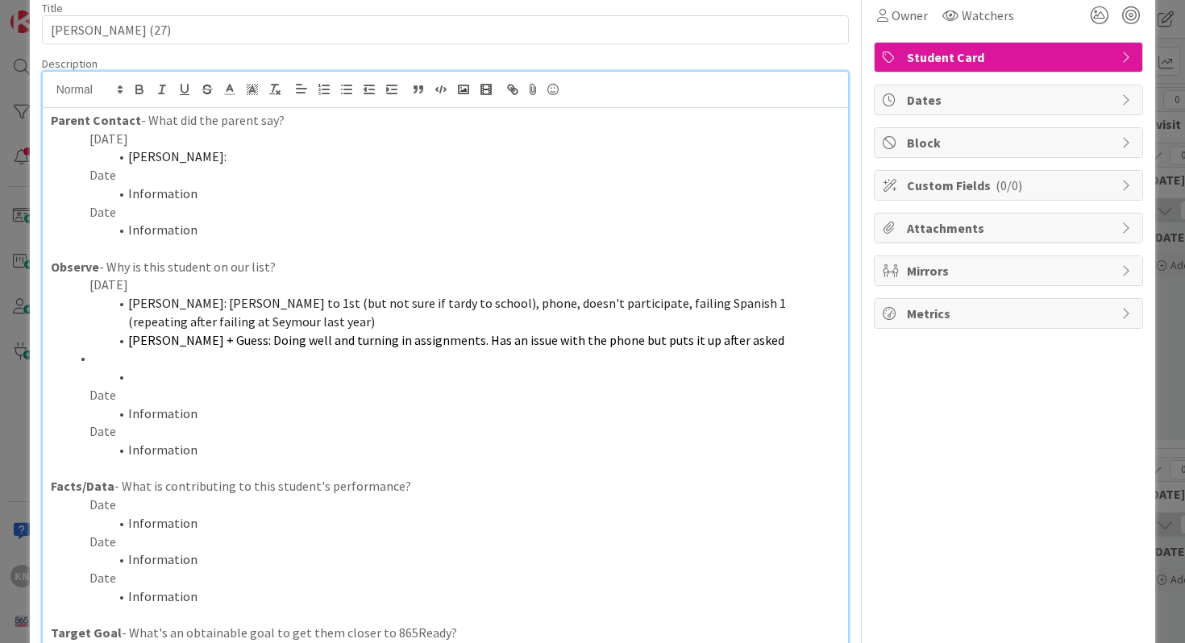
click at [128, 525] on li "Information" at bounding box center [455, 523] width 771 height 19
drag, startPoint x: 128, startPoint y: 525, endPoint x: 211, endPoint y: 522, distance: 83.1
click at [211, 522] on li "Information" at bounding box center [455, 523] width 771 height 19
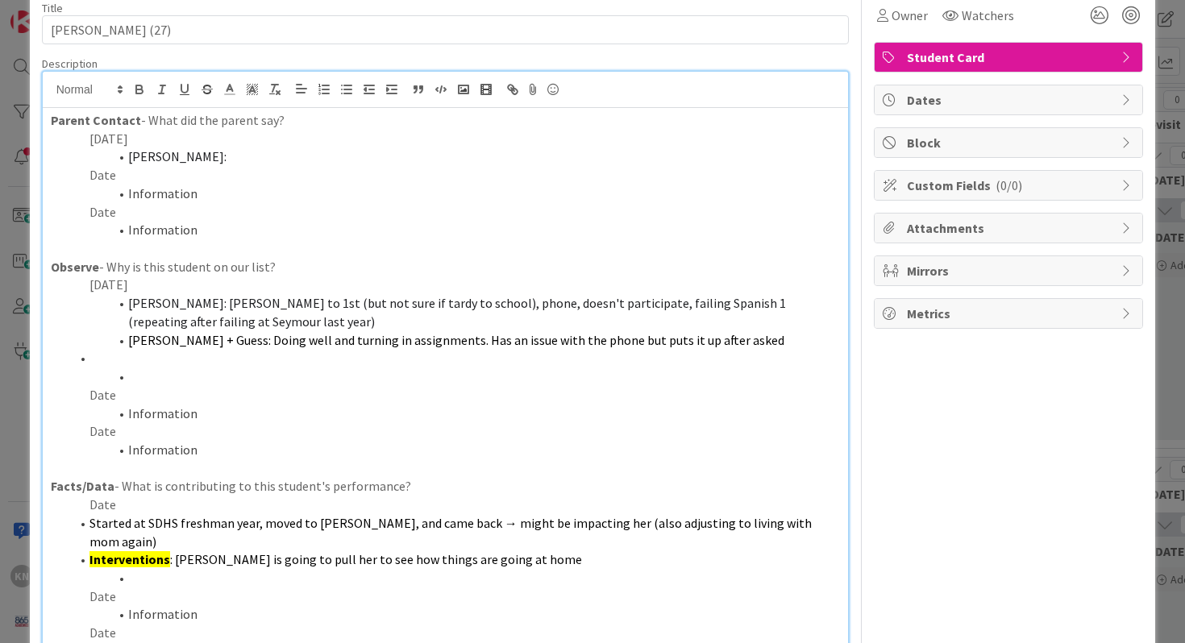
click at [94, 526] on span "Started at SDHS freshman year, moved to Seymour, and came back → might be impac…" at bounding box center [451, 532] width 725 height 35
click at [89, 526] on span "Started at SDHS freshman year, moved to Seymour, and came back → might be impac…" at bounding box center [451, 532] width 725 height 35
click at [89, 559] on strong "Interventions" at bounding box center [129, 559] width 81 height 16
click at [94, 508] on p "Date" at bounding box center [446, 505] width 790 height 19
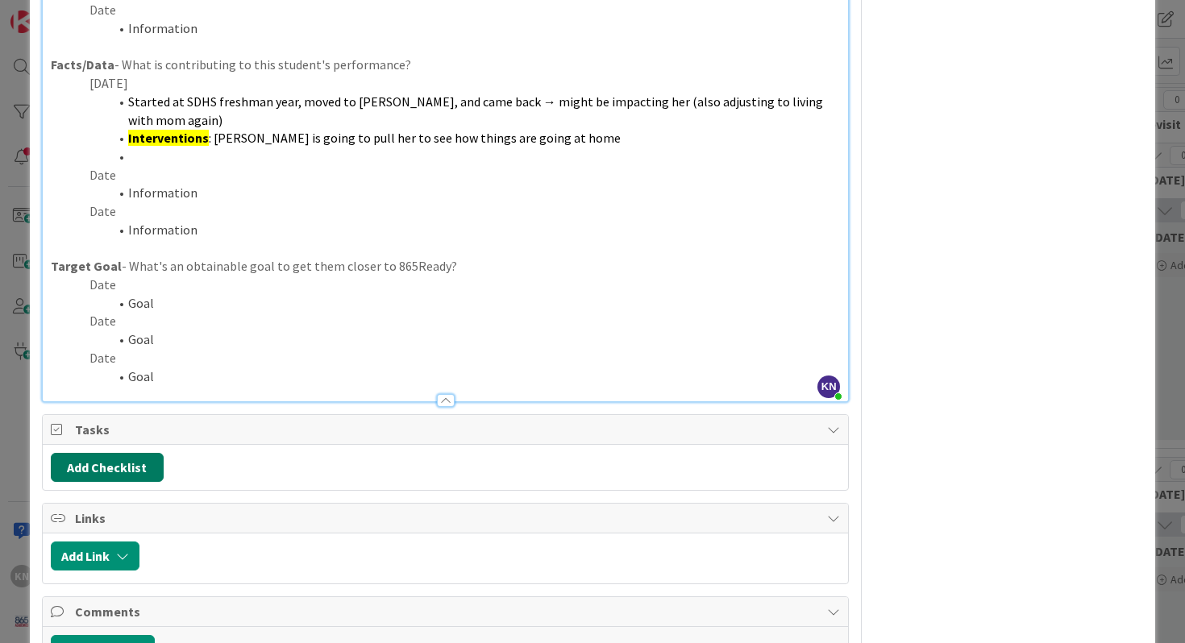
scroll to position [497, 0]
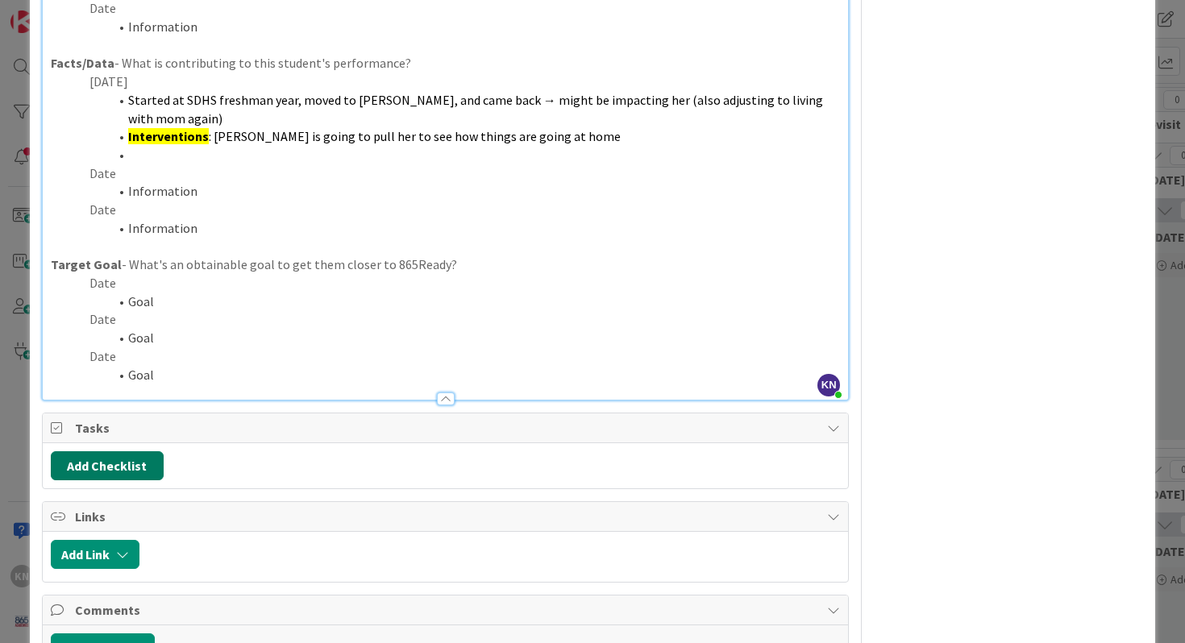
click at [115, 467] on button "Add Checklist" at bounding box center [107, 465] width 113 height 29
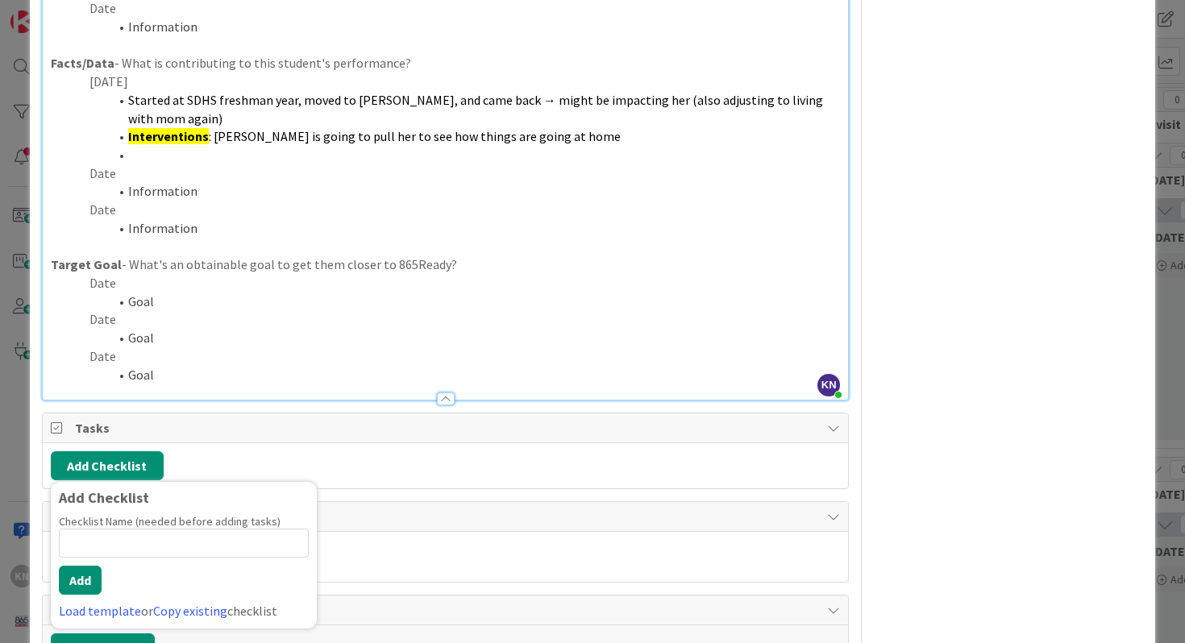
click at [297, 451] on div "Add Checklist Add Checklist Checklist Name (needed before adding tasks) 0 / 64 …" at bounding box center [446, 465] width 806 height 45
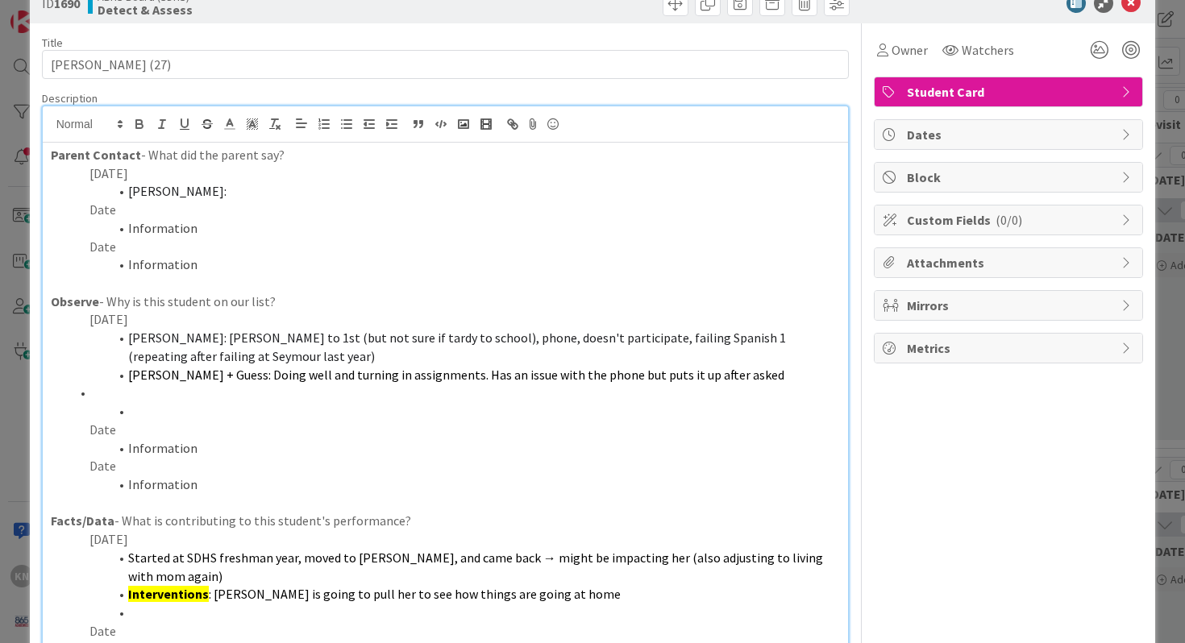
scroll to position [0, 0]
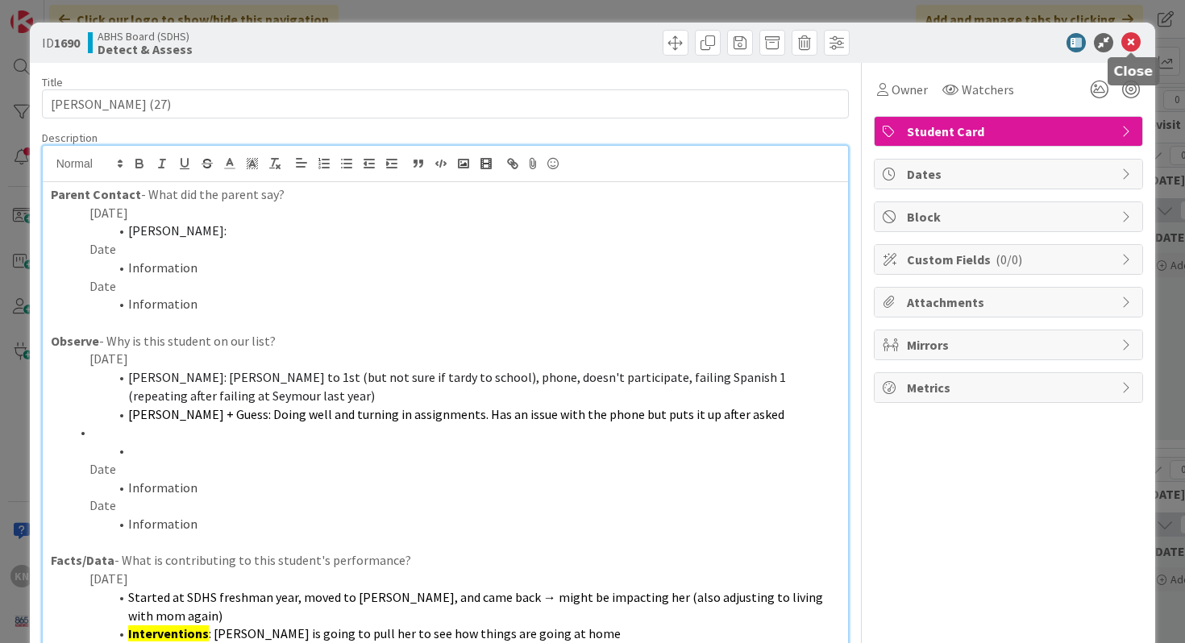
click at [1130, 40] on icon at bounding box center [1130, 42] width 19 height 19
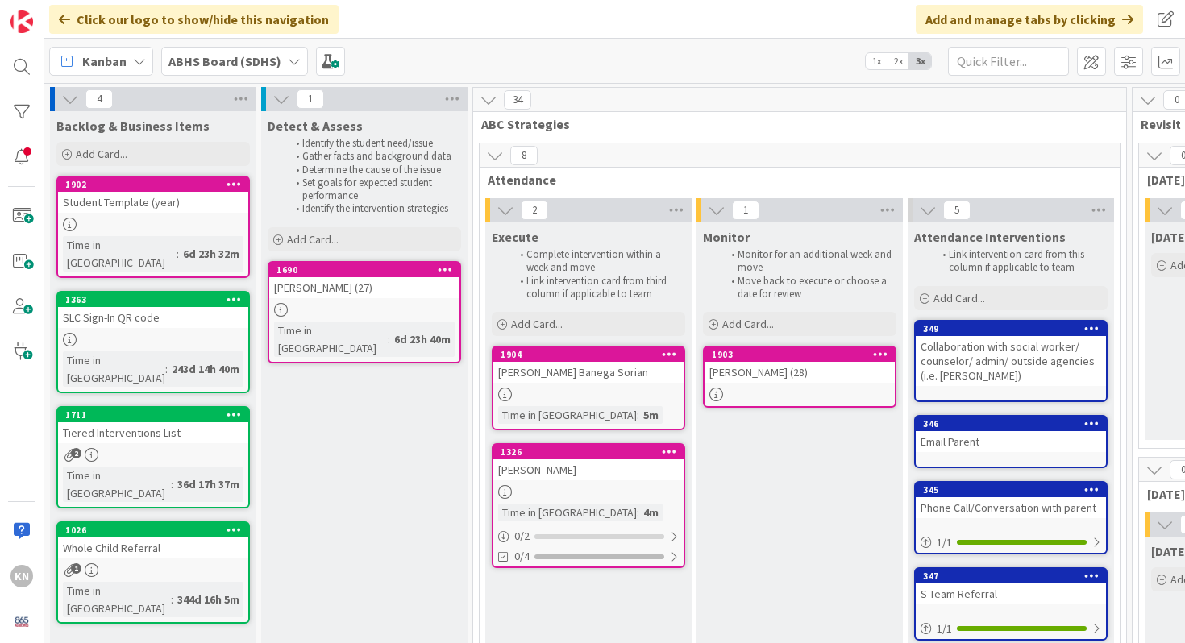
click at [555, 492] on div at bounding box center [588, 492] width 190 height 14
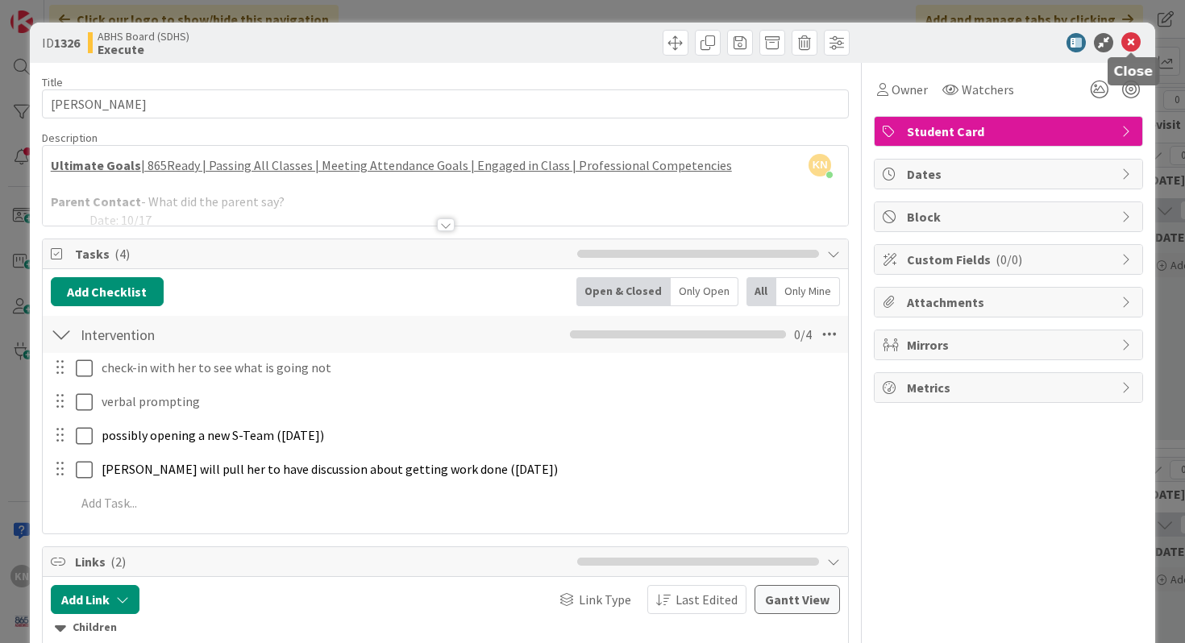
click at [1134, 38] on icon at bounding box center [1130, 42] width 19 height 19
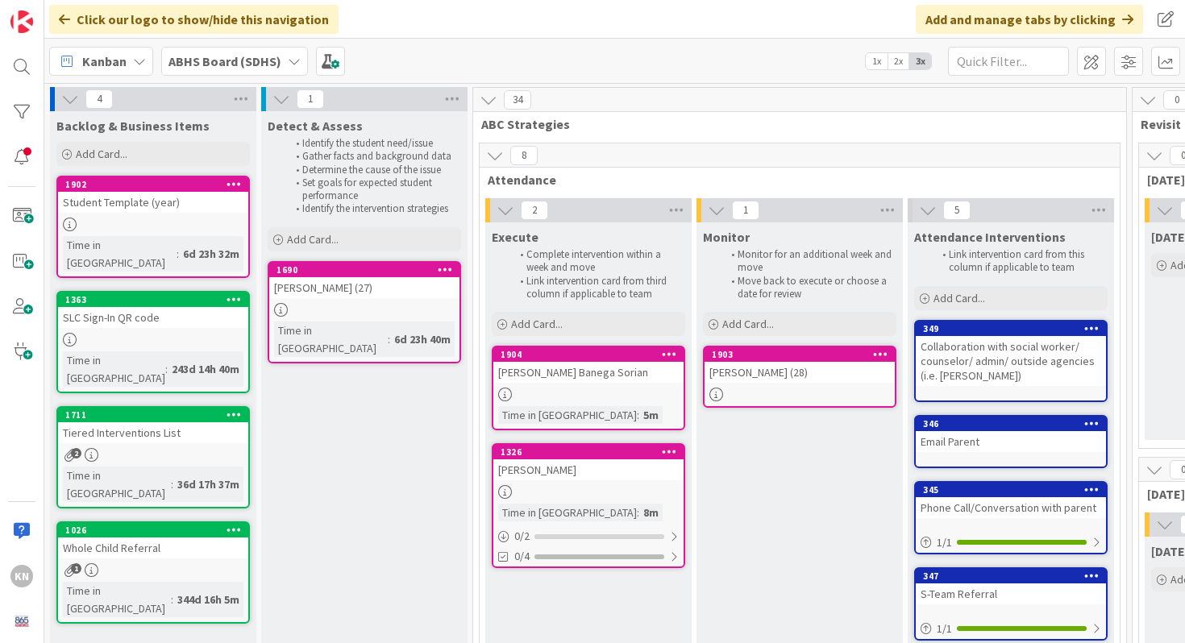
click at [412, 295] on div "Tayliee Carver (27)" at bounding box center [364, 287] width 190 height 21
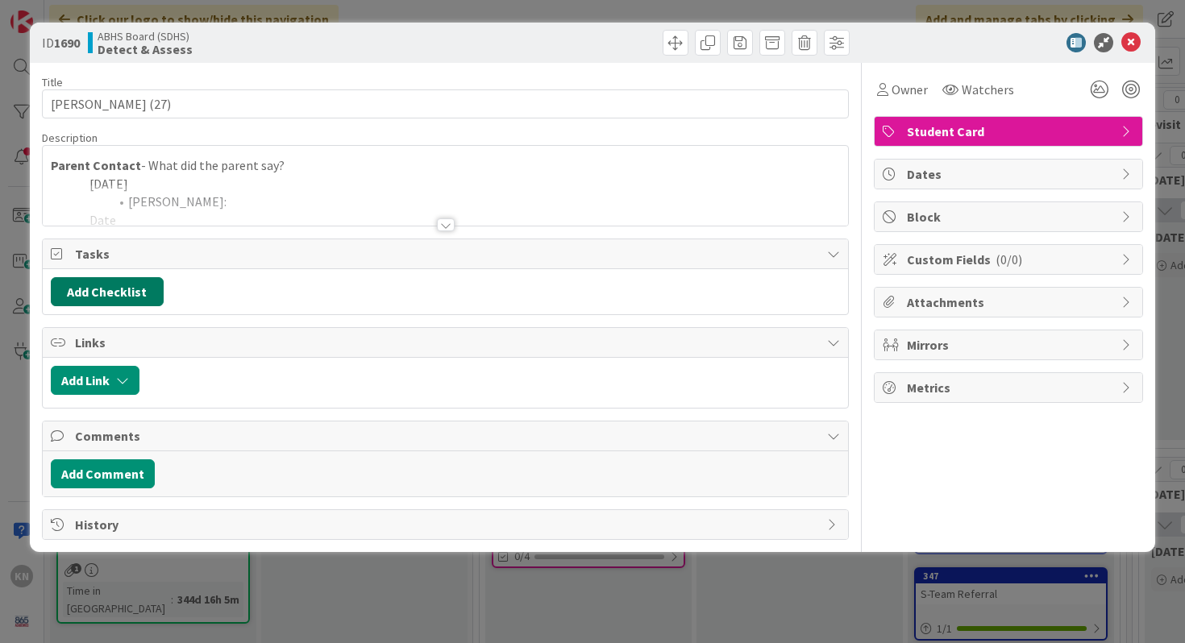
click at [106, 300] on button "Add Checklist" at bounding box center [107, 291] width 113 height 29
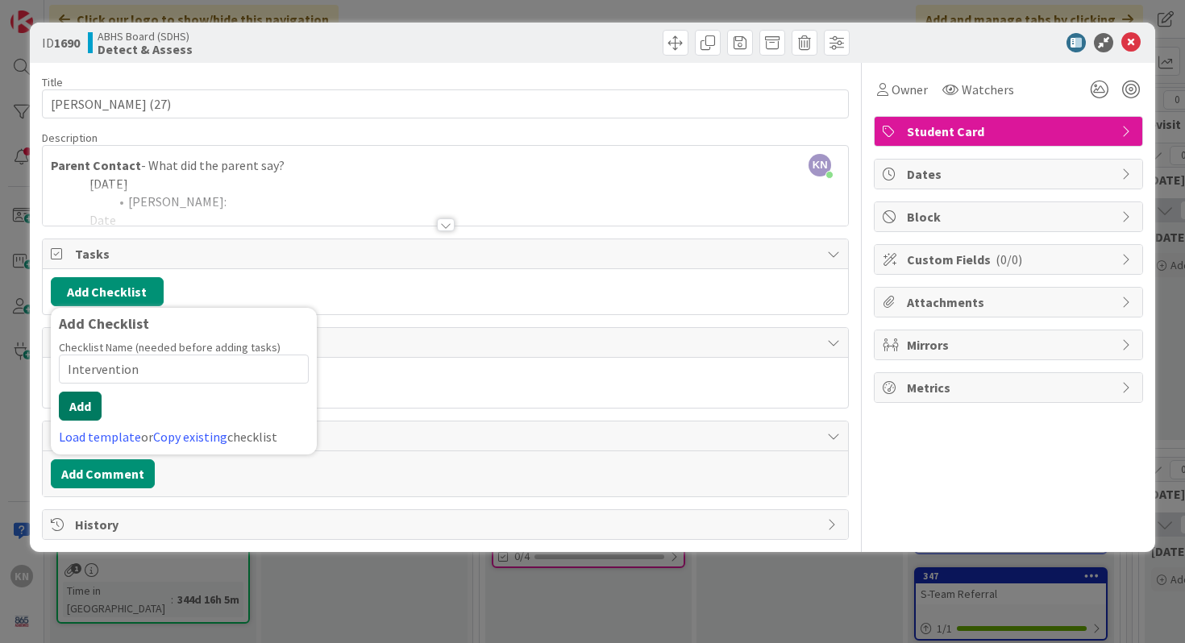
type input "Intervention"
click at [71, 410] on button "Add" at bounding box center [80, 406] width 43 height 29
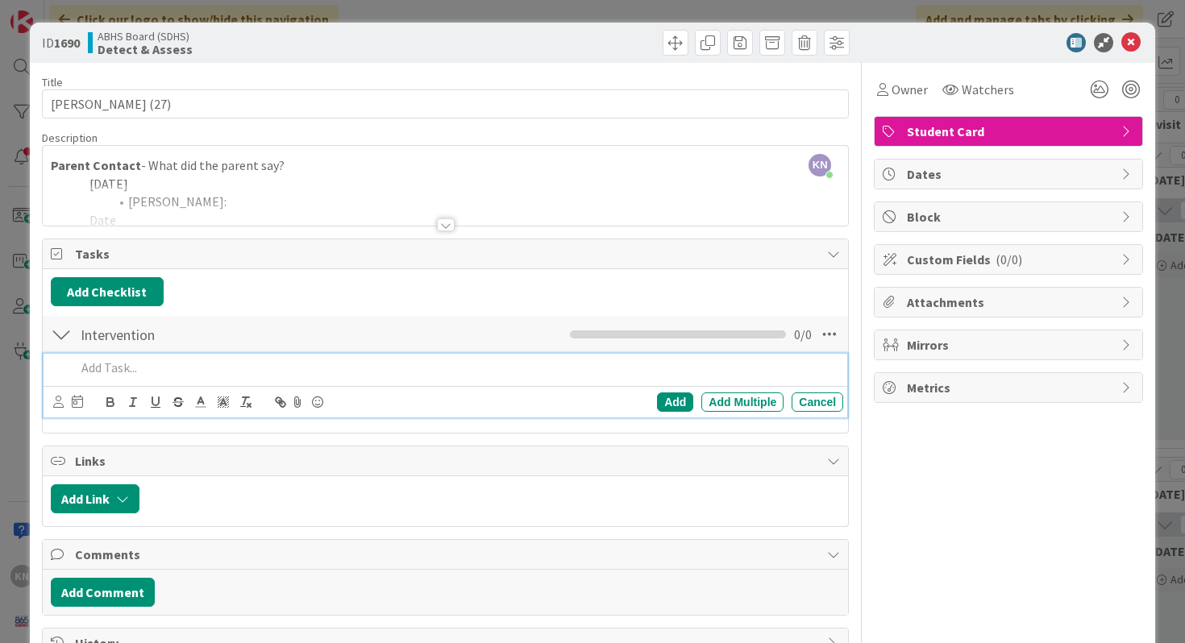
click at [445, 227] on div at bounding box center [446, 224] width 18 height 13
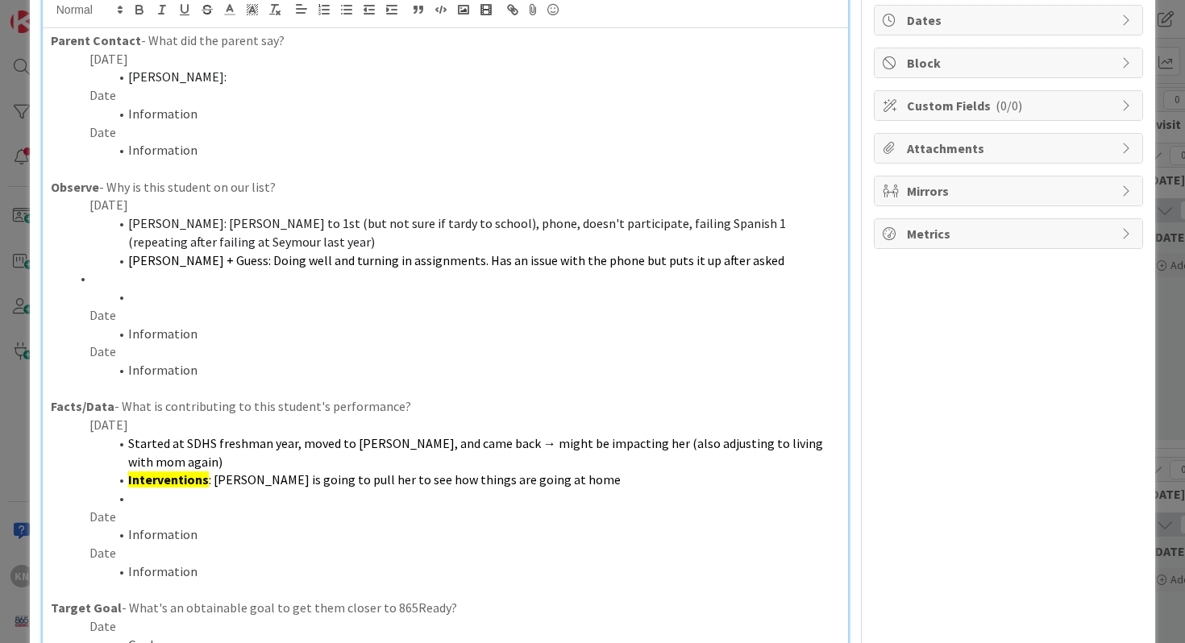
scroll to position [164, 0]
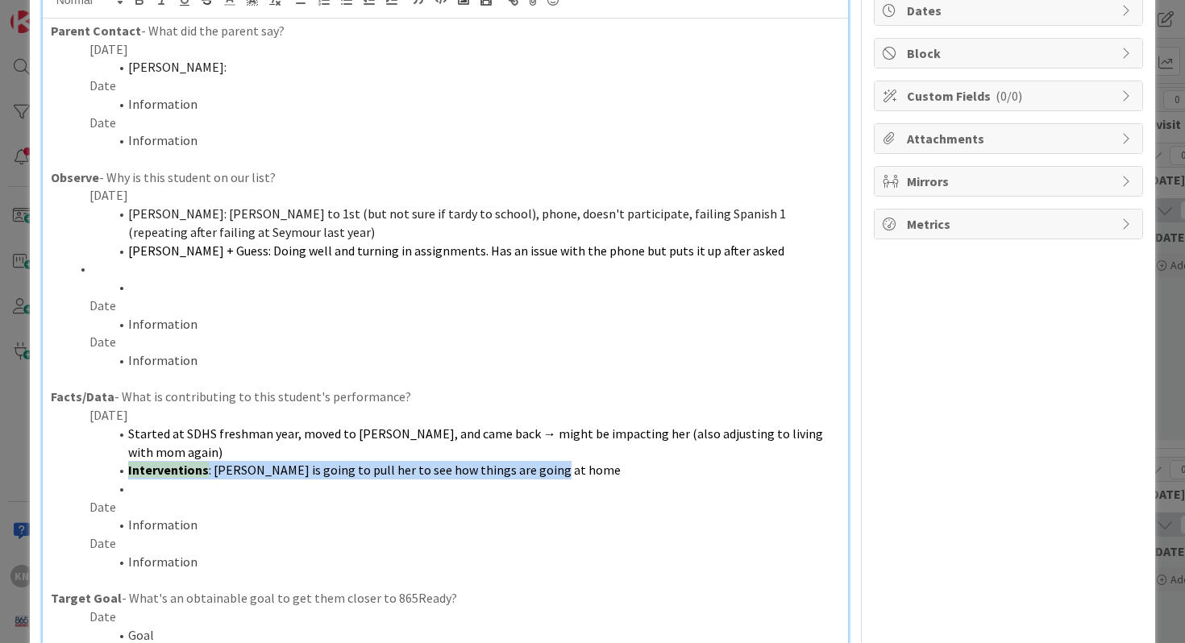
drag, startPoint x: 127, startPoint y: 474, endPoint x: 586, endPoint y: 476, distance: 458.7
click at [586, 476] on li "Interventions : Meggi is going to pull her to see how things are going at home" at bounding box center [455, 470] width 771 height 19
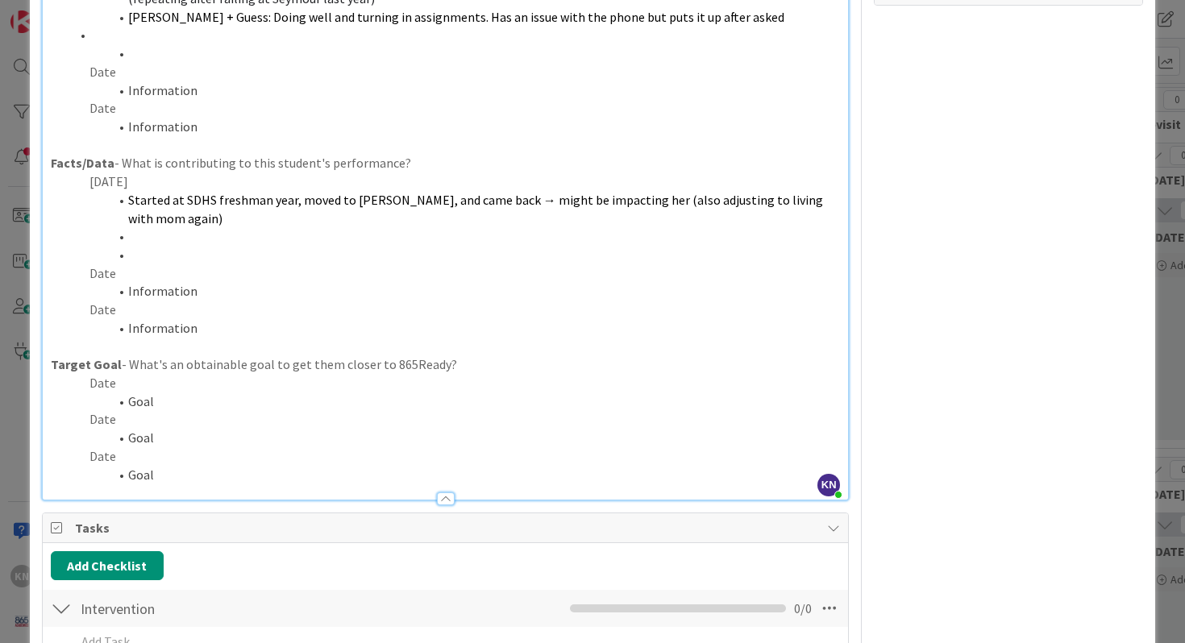
scroll to position [516, 0]
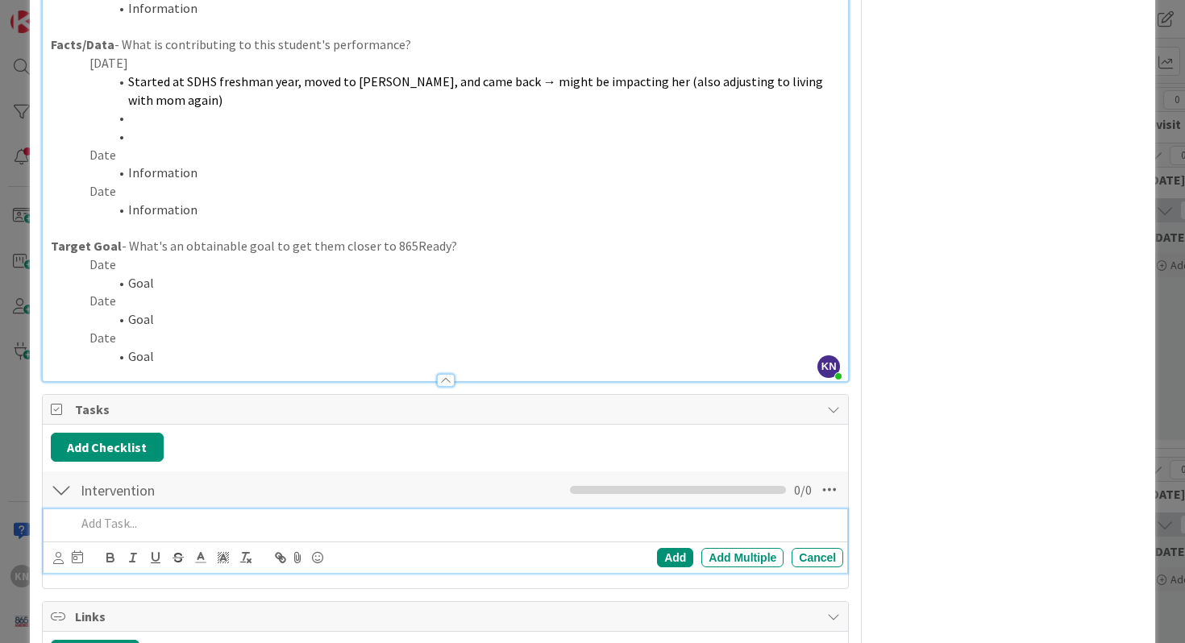
click at [114, 525] on p at bounding box center [457, 523] width 762 height 19
paste div
click at [157, 524] on span ": Meggi is going to pull her to see how things are going at home" at bounding box center [362, 523] width 412 height 16
click at [156, 526] on span "Ms. Weeks Meggi is going to pull her to see how things are going at home" at bounding box center [308, 523] width 465 height 16
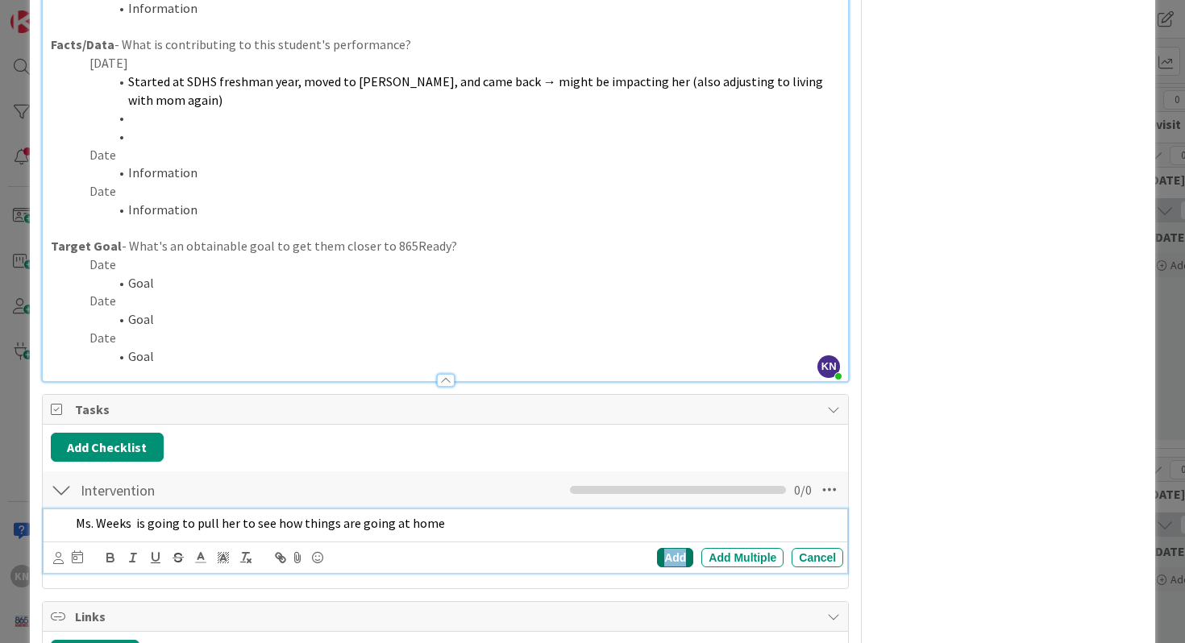
click at [672, 555] on div "Add" at bounding box center [675, 557] width 36 height 19
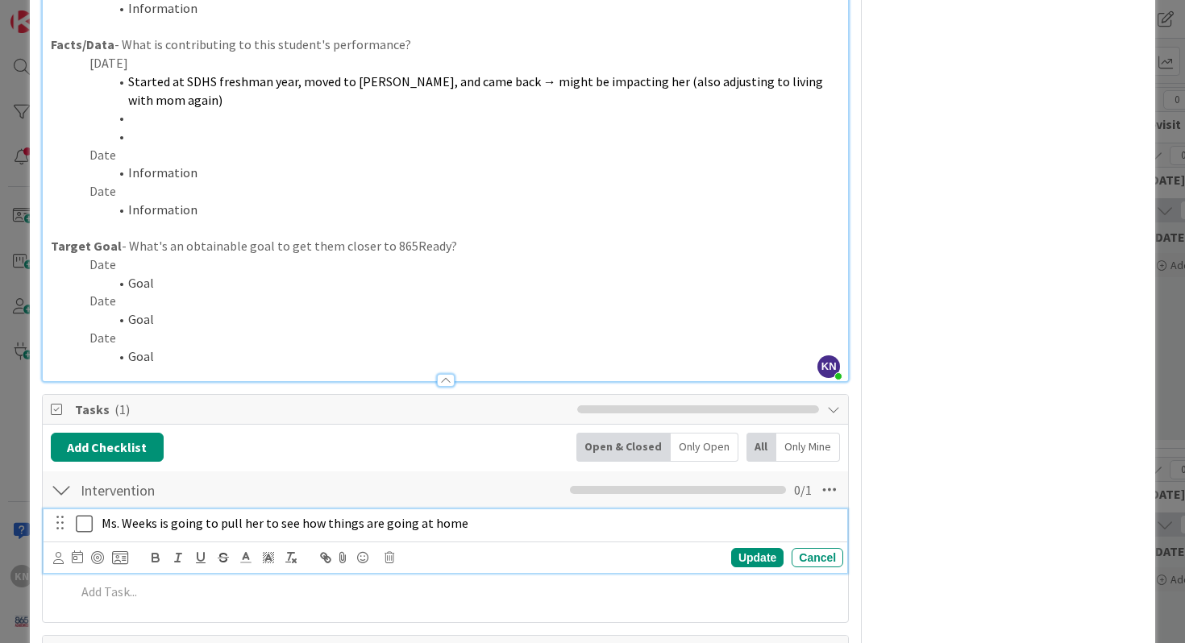
click at [470, 522] on p "Ms. Weeks is going to pull her to see how things are going at home" at bounding box center [469, 523] width 735 height 19
click at [751, 554] on div "Update" at bounding box center [757, 557] width 52 height 19
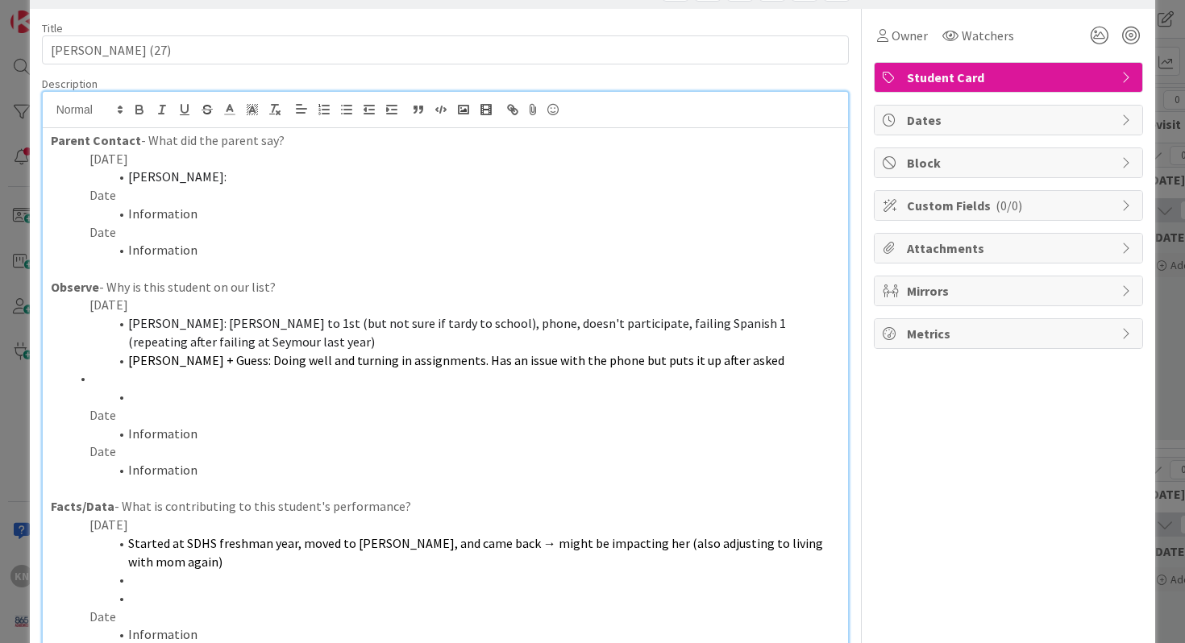
scroll to position [0, 0]
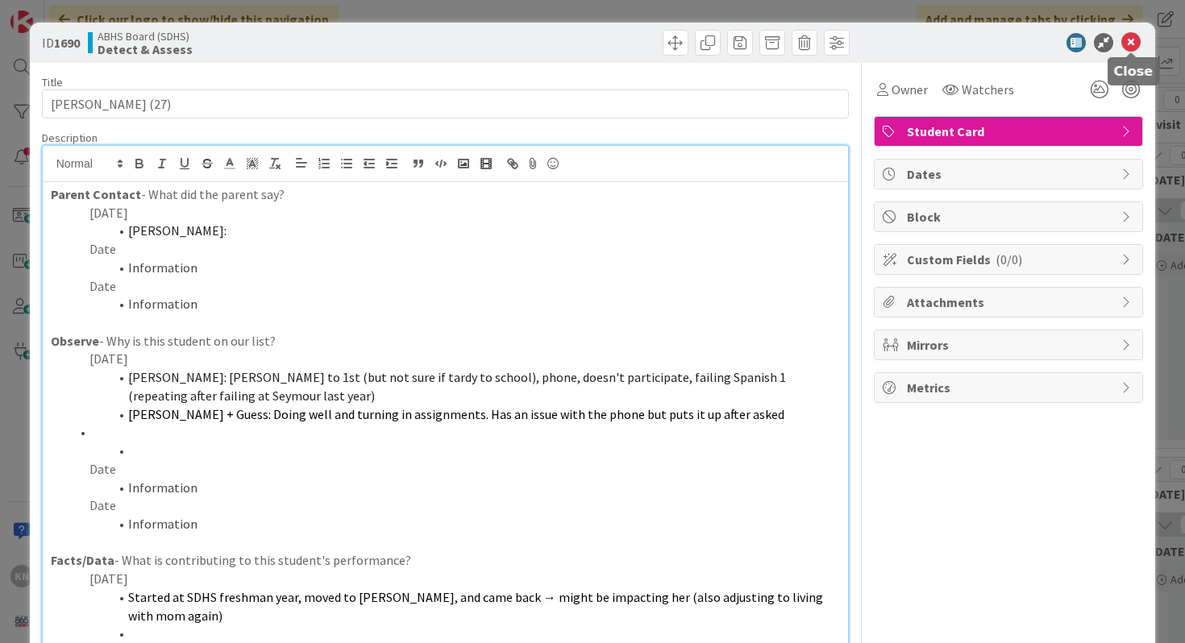
click at [1135, 42] on icon at bounding box center [1130, 42] width 19 height 19
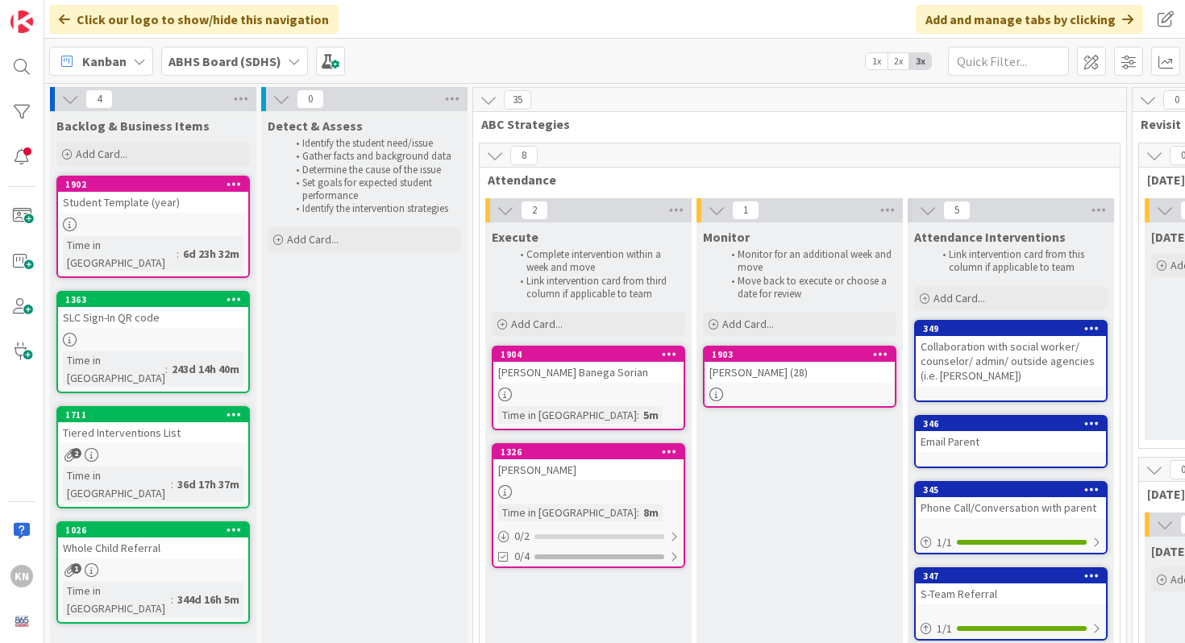
drag, startPoint x: 406, startPoint y: 152, endPoint x: 676, endPoint y: 4, distance: 307.7
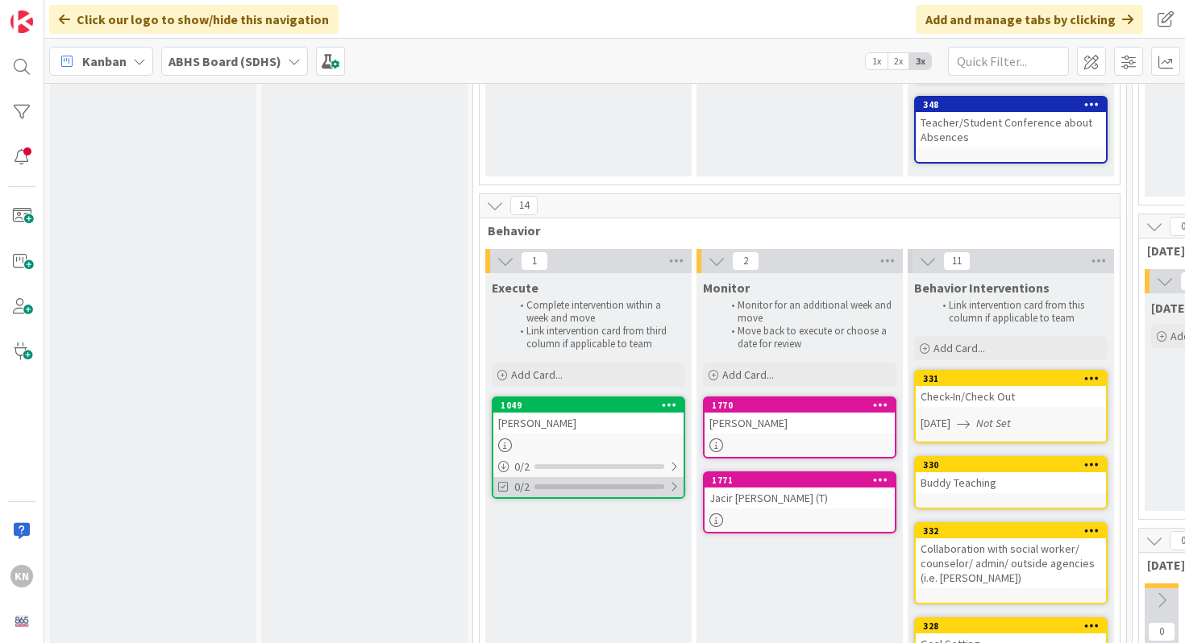
scroll to position [559, 0]
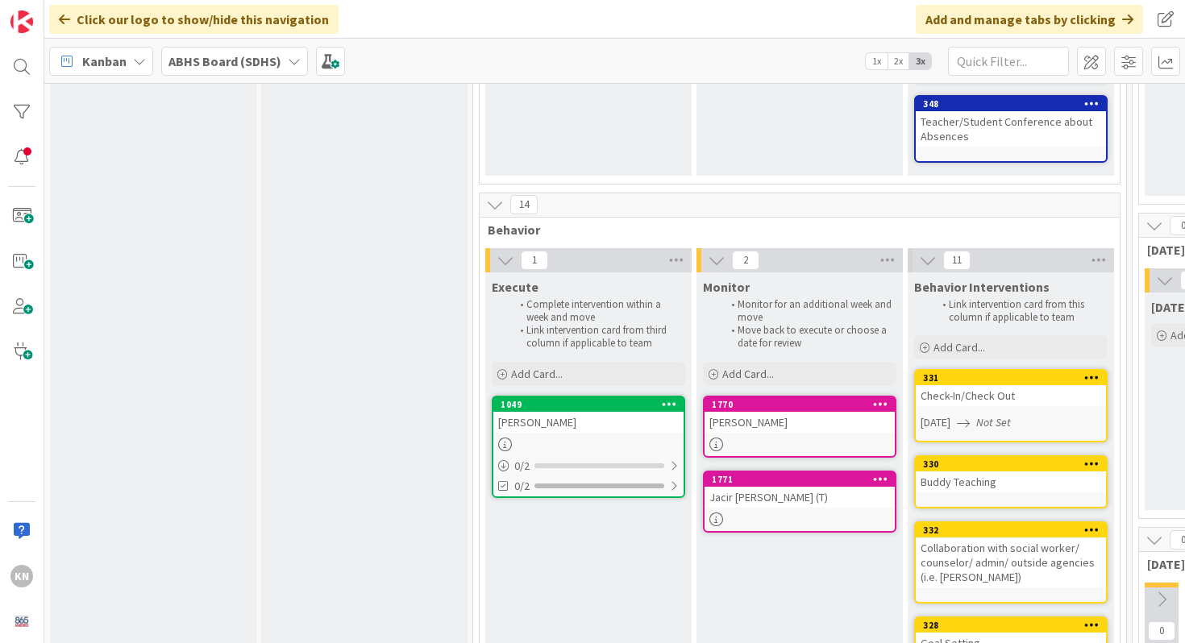
click at [580, 424] on div "Khamaurie Chaney" at bounding box center [588, 422] width 190 height 21
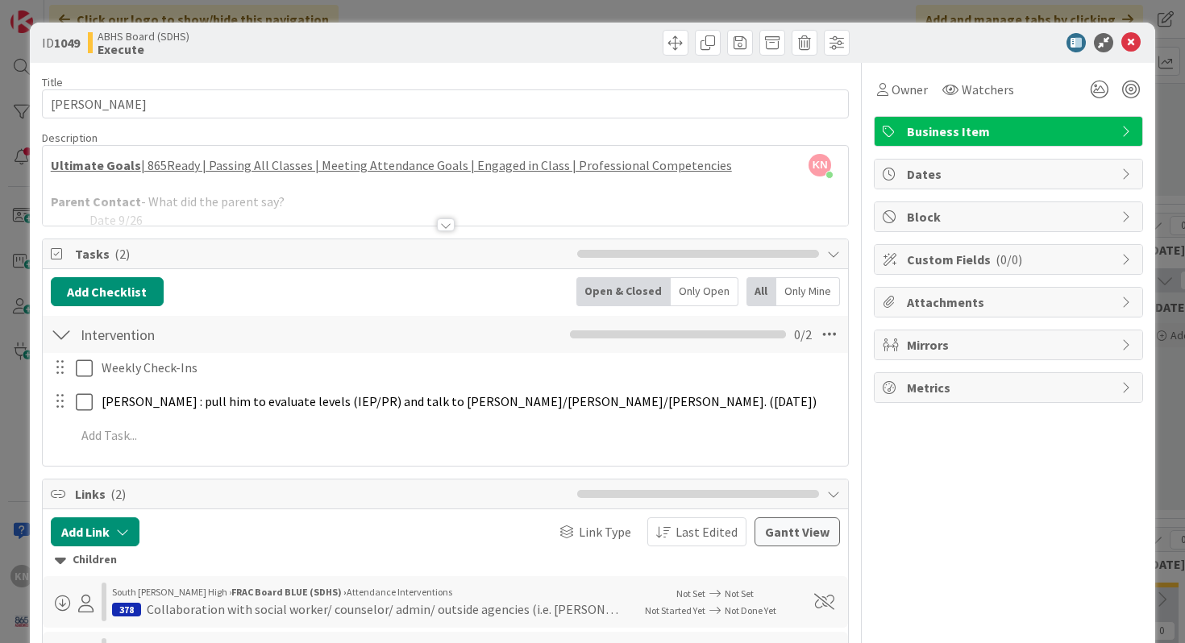
click at [447, 221] on div at bounding box center [446, 224] width 18 height 13
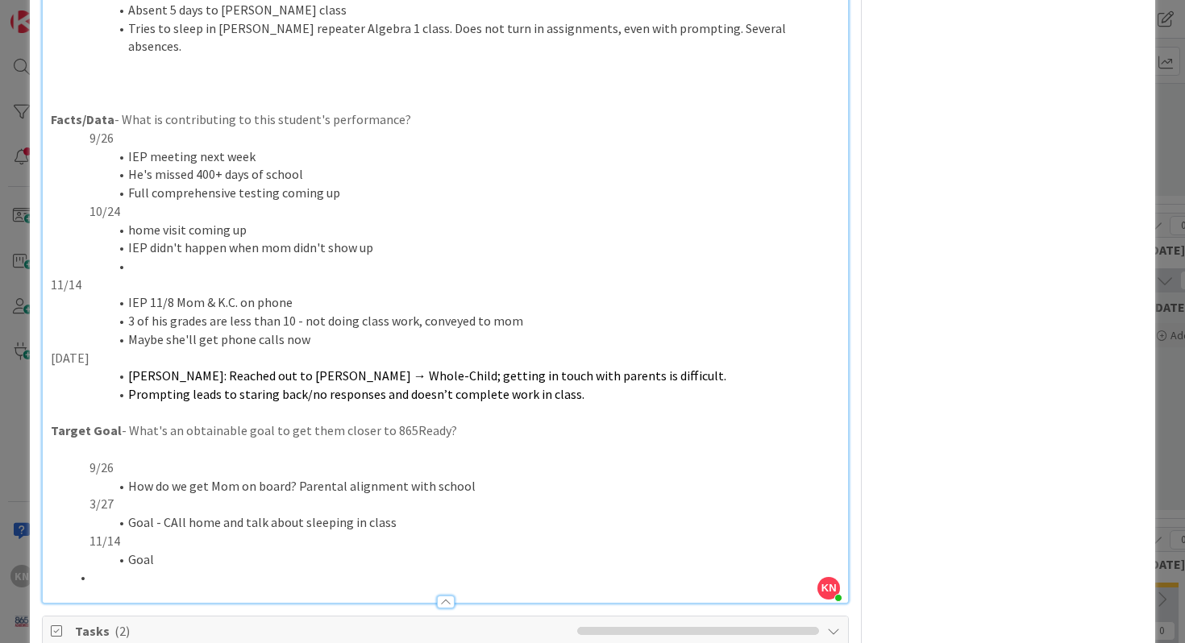
scroll to position [459, 0]
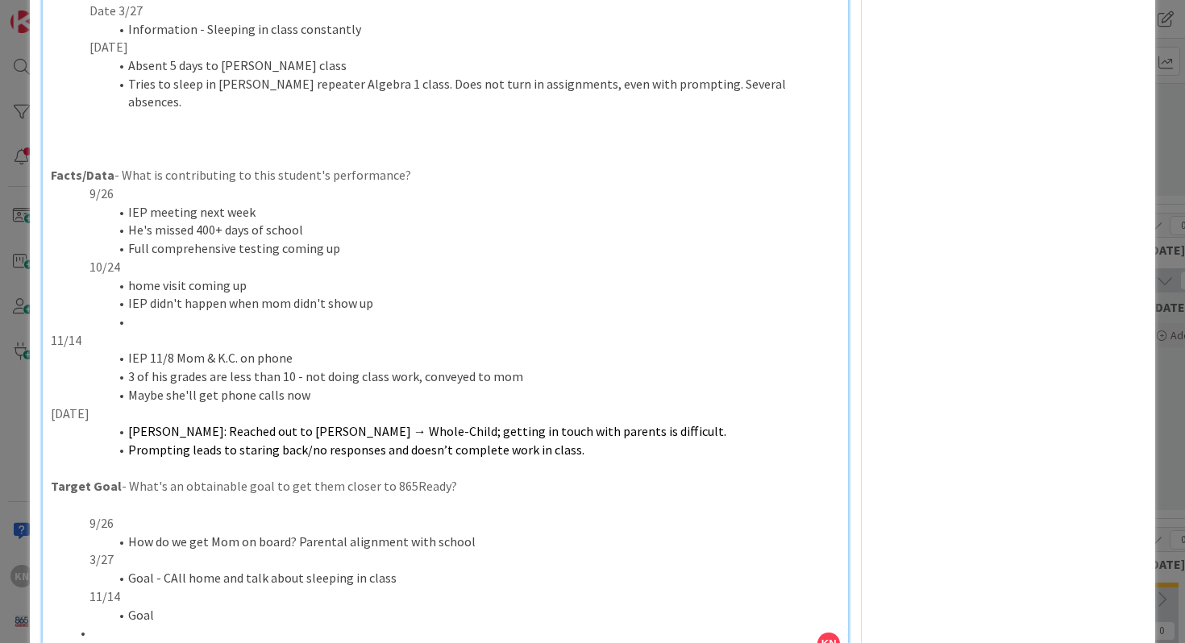
click at [571, 441] on li "Prompting leads to staring back/no responses and doesn’t complete work in class." at bounding box center [455, 450] width 771 height 19
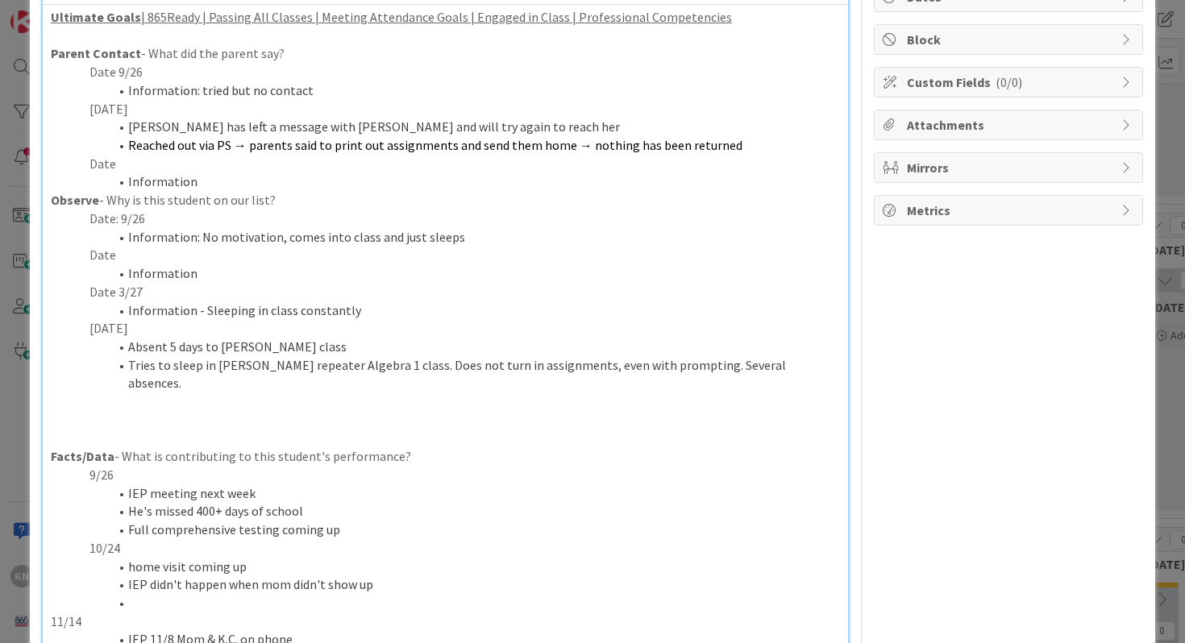
scroll to position [0, 0]
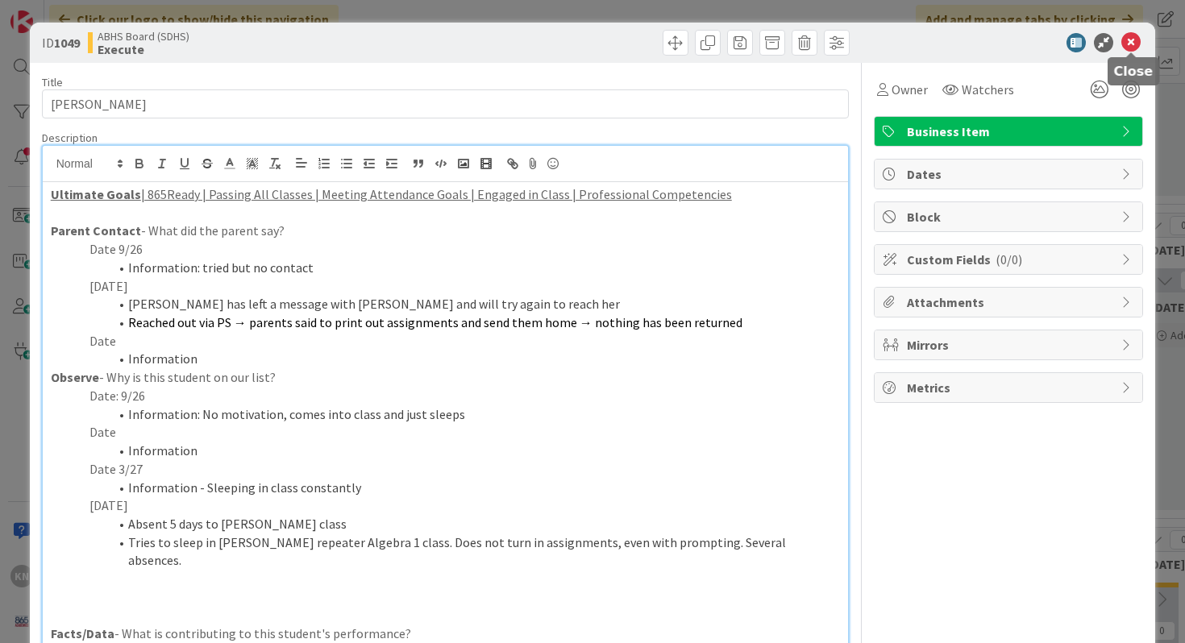
click at [1133, 40] on icon at bounding box center [1130, 42] width 19 height 19
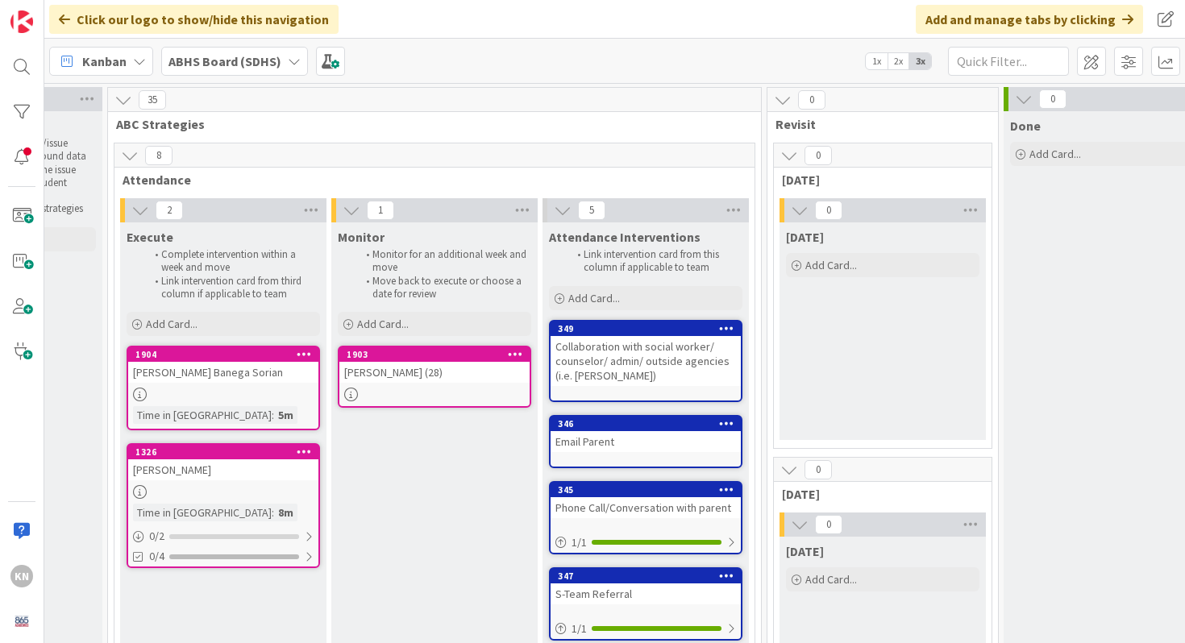
scroll to position [0, 481]
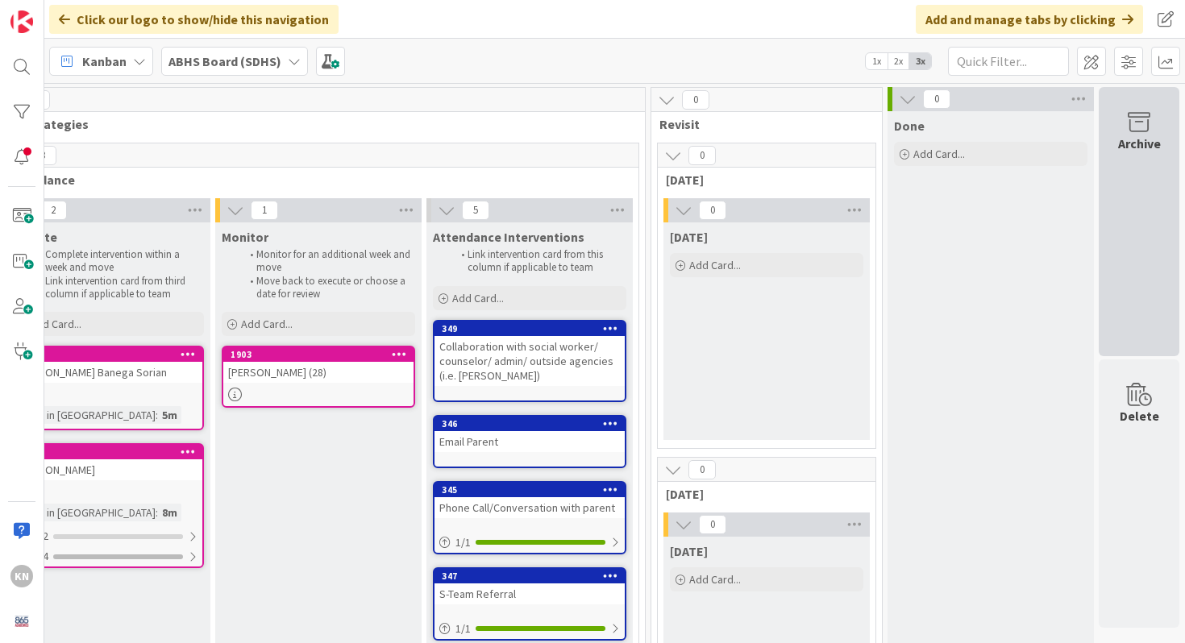
click at [1141, 126] on icon at bounding box center [1138, 122] width 61 height 23
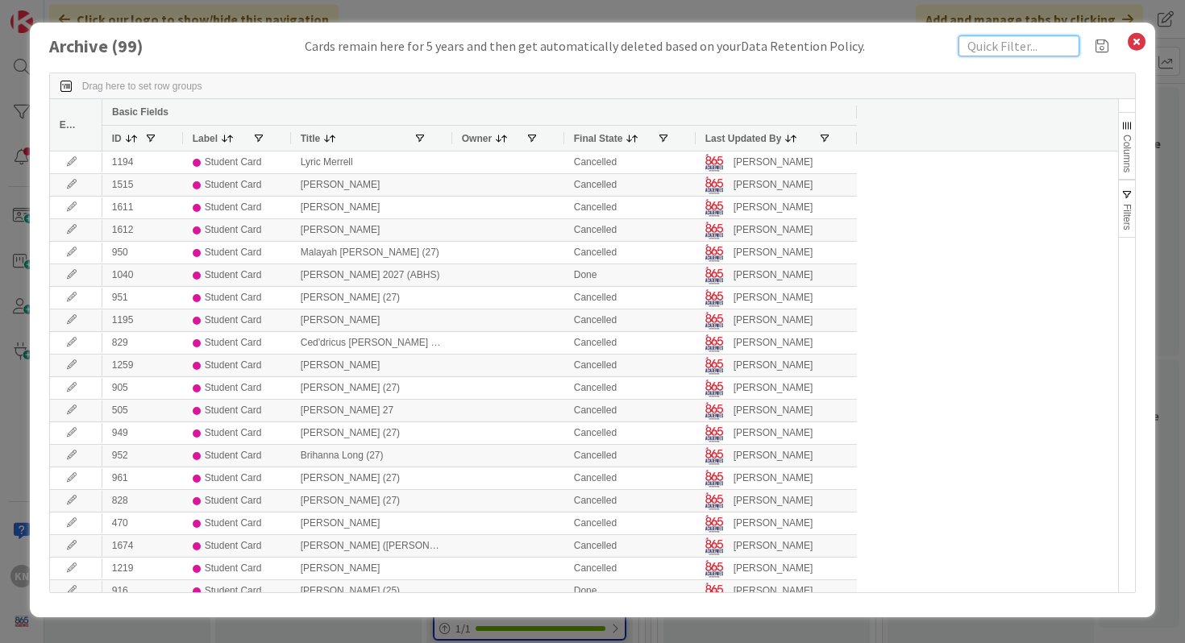
click at [987, 50] on input "text" at bounding box center [1019, 45] width 121 height 21
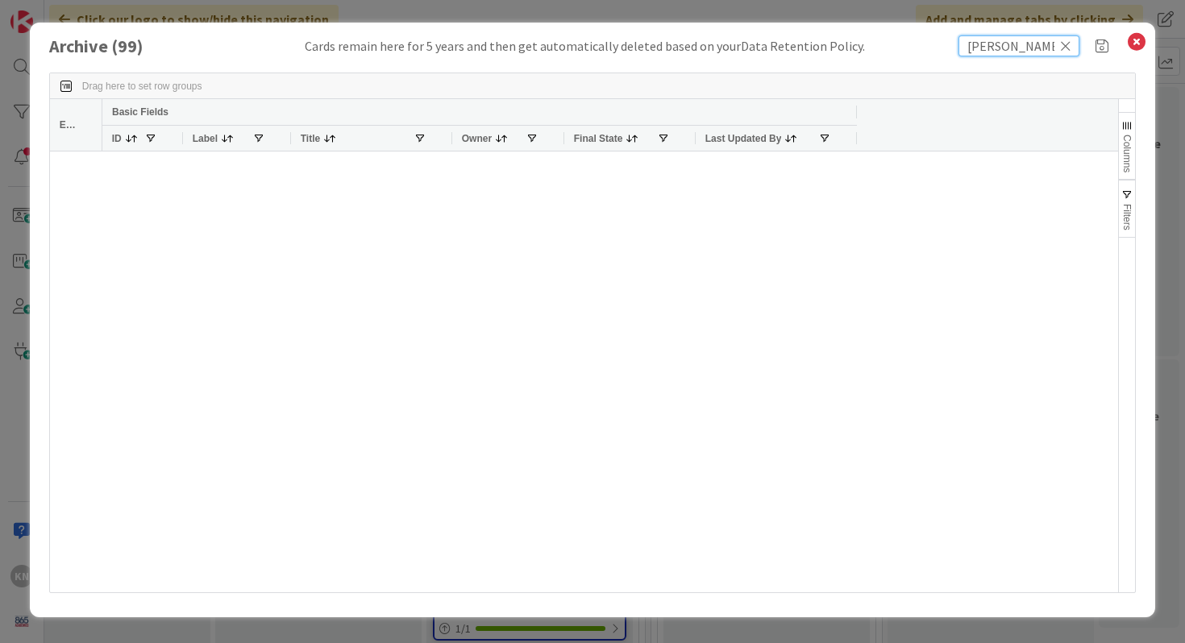
type input "hooper"
click at [1066, 42] on icon at bounding box center [1065, 46] width 11 height 15
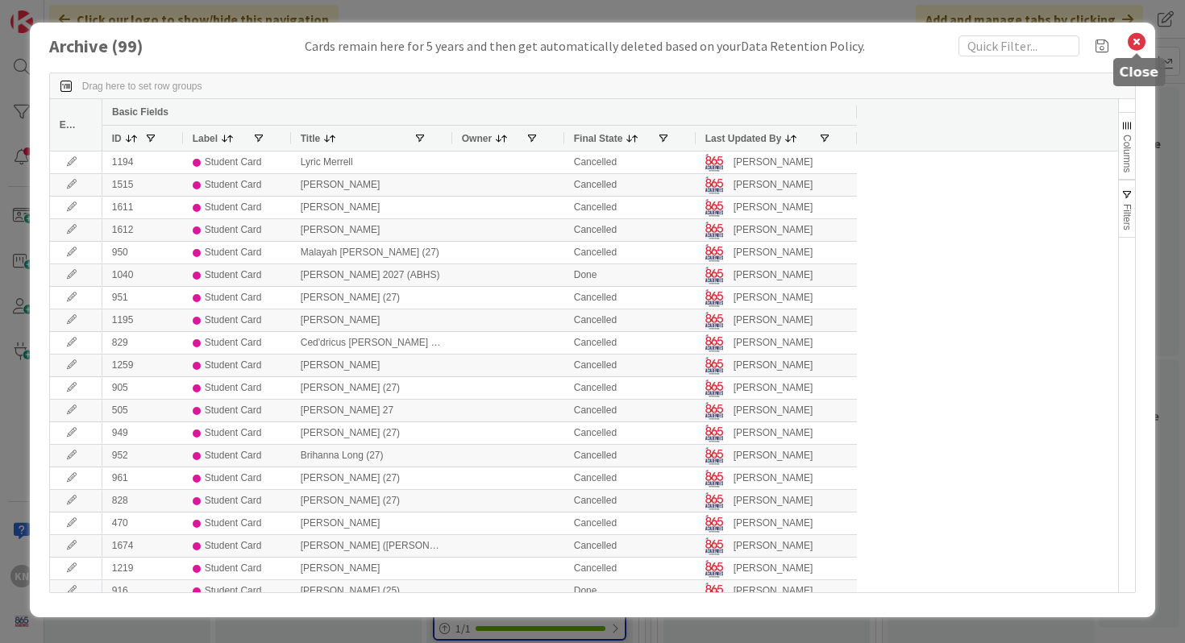
click at [1138, 40] on icon at bounding box center [1136, 42] width 21 height 23
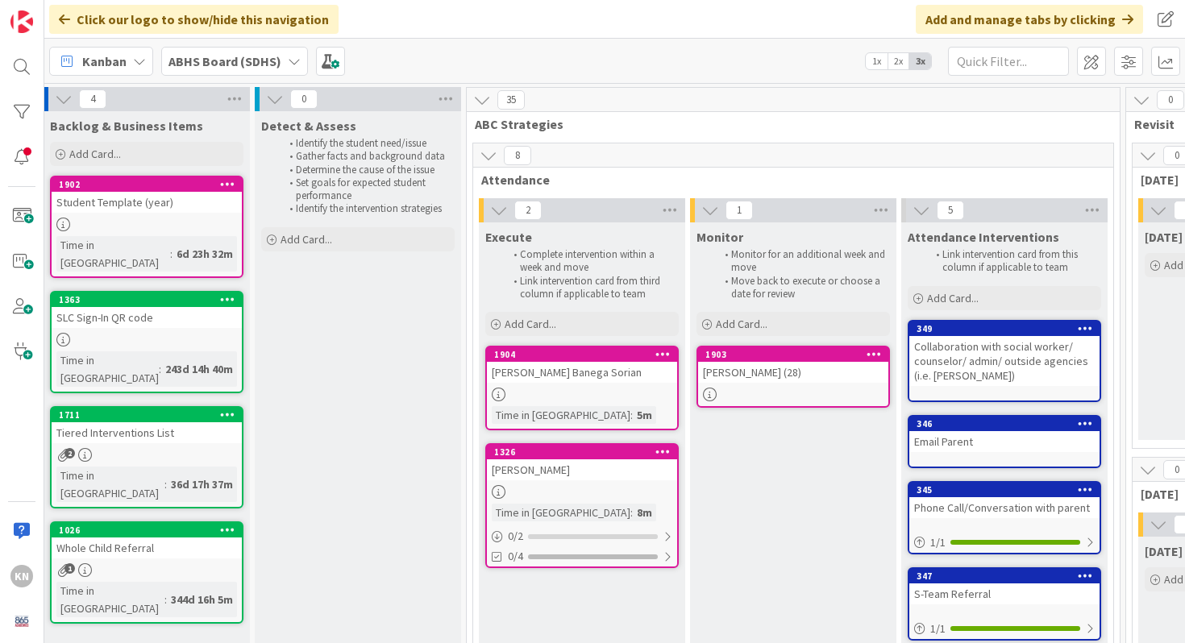
scroll to position [0, 0]
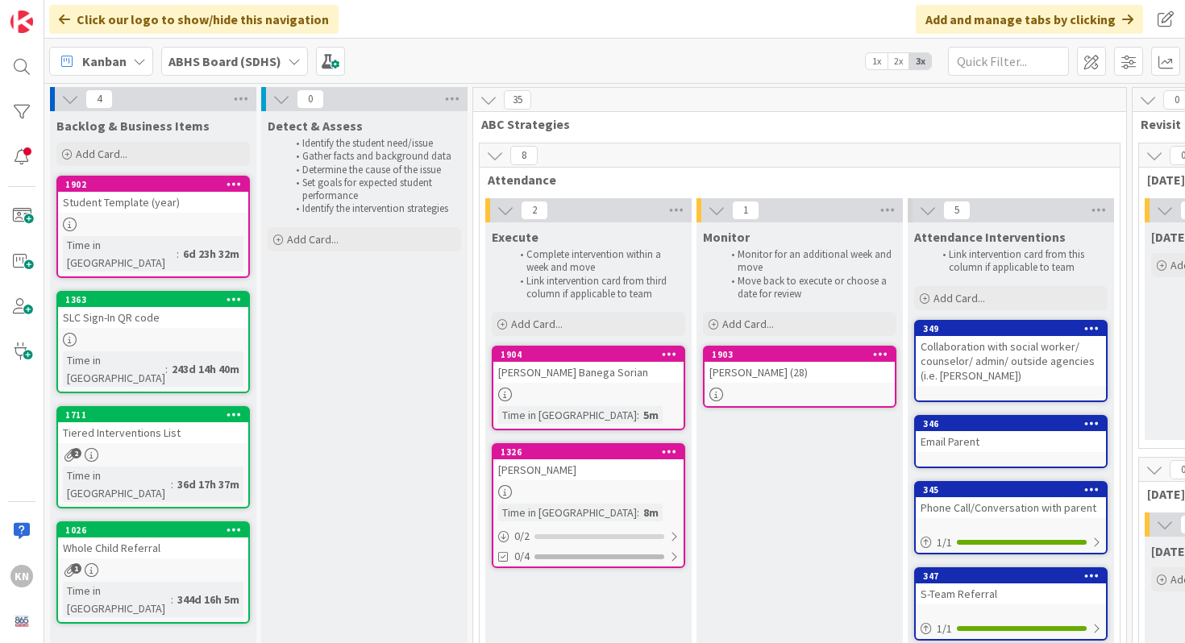
click at [144, 193] on div "Student Template (year)" at bounding box center [153, 202] width 190 height 21
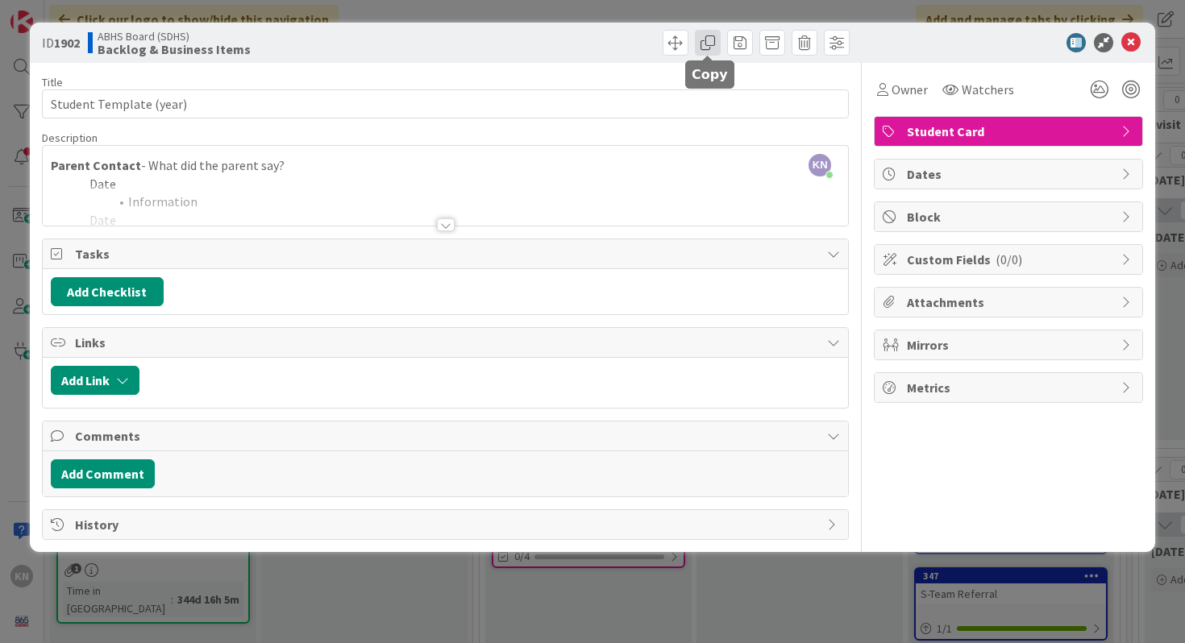
click at [705, 44] on span at bounding box center [708, 43] width 26 height 26
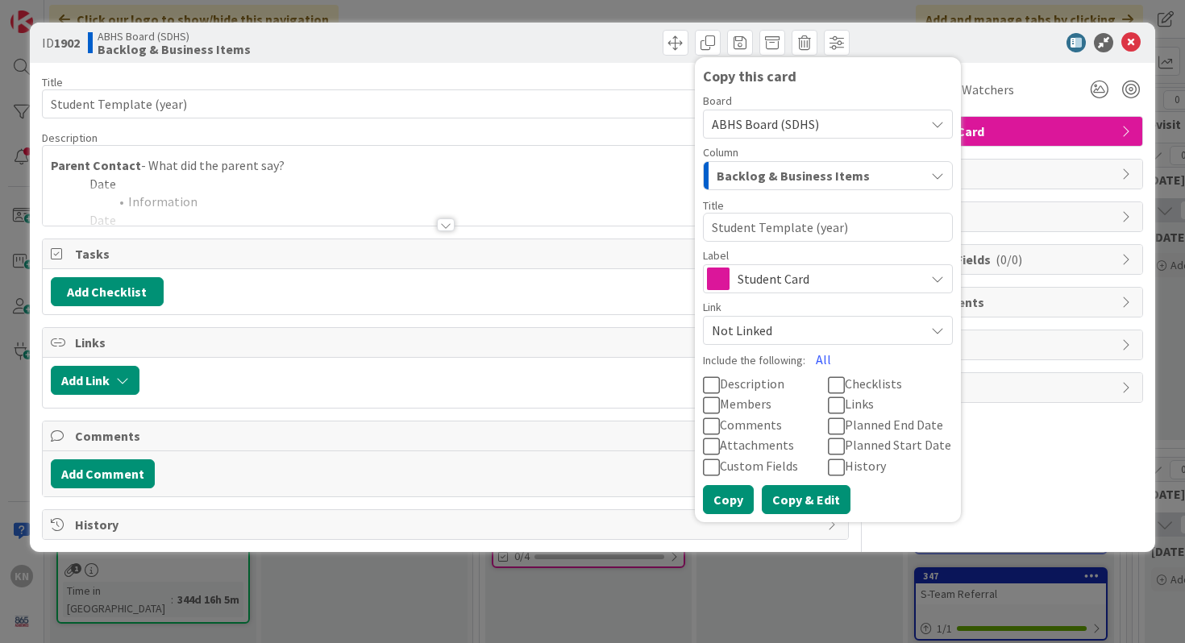
click at [797, 501] on button "Copy & Edit" at bounding box center [806, 499] width 89 height 29
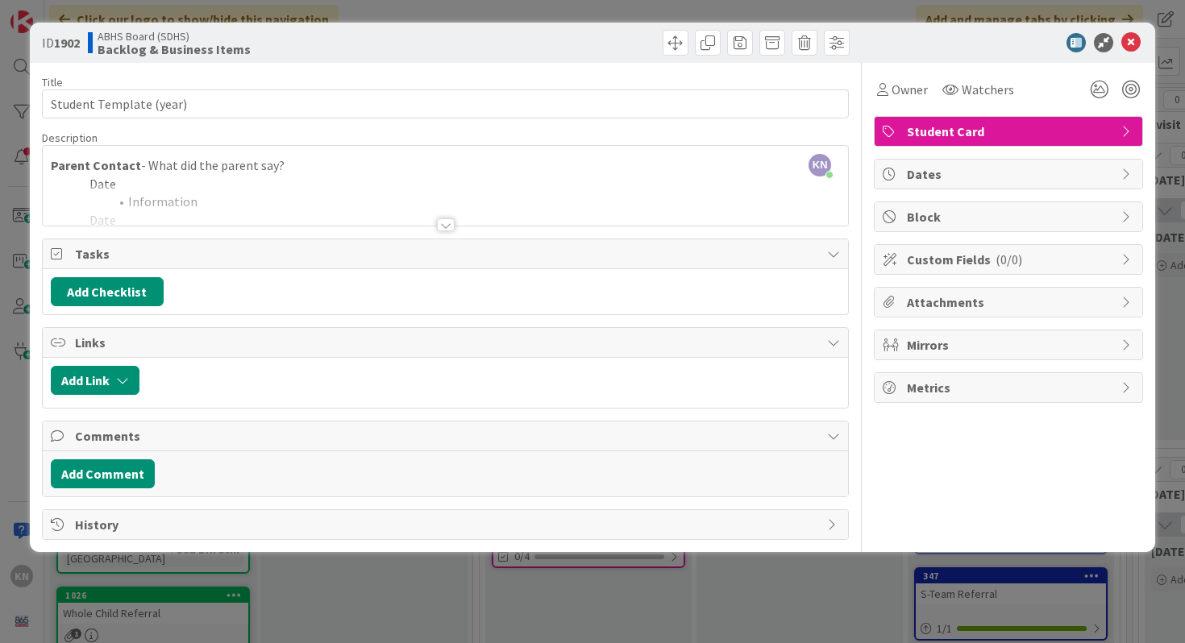
type textarea "x"
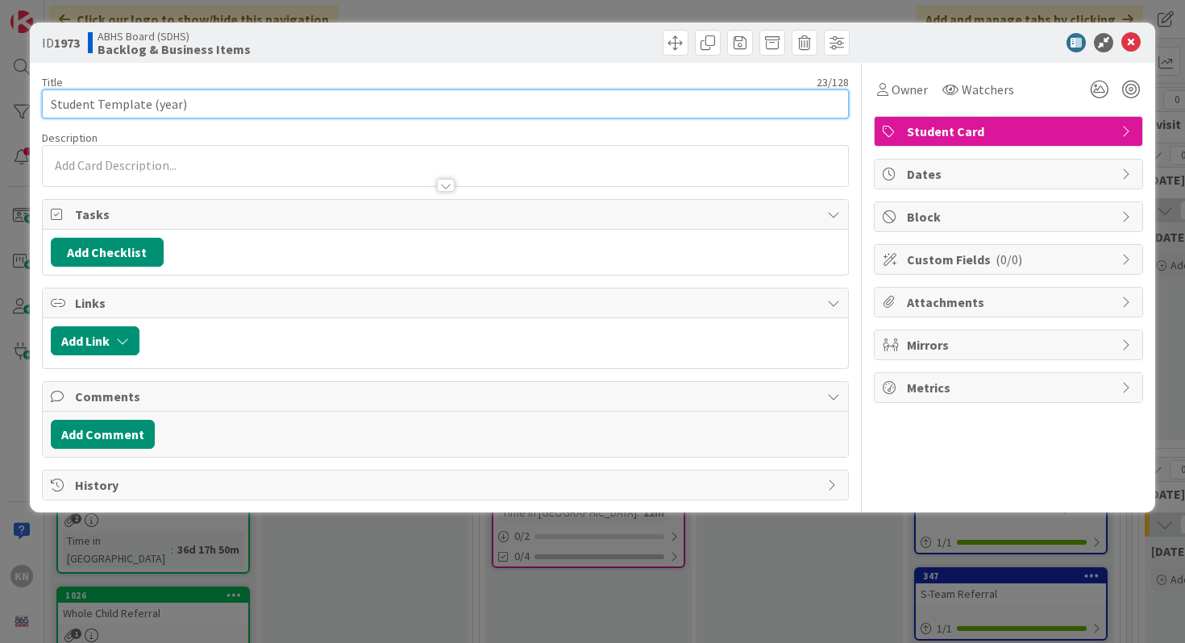
click at [135, 105] on input "Student Template (year)" at bounding box center [446, 103] width 808 height 29
click at [139, 102] on input "Paige Hooper (year)" at bounding box center [446, 103] width 808 height 29
click at [152, 105] on input "Paige Hooper (year)" at bounding box center [446, 103] width 808 height 29
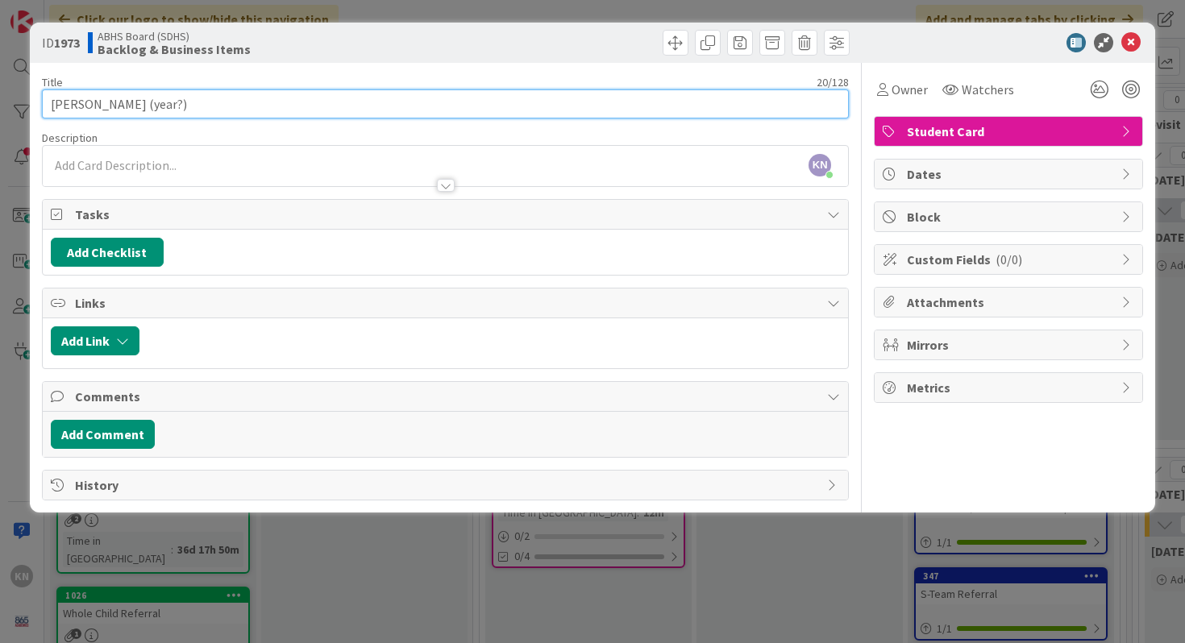
type input "Paige Hooper (year?)"
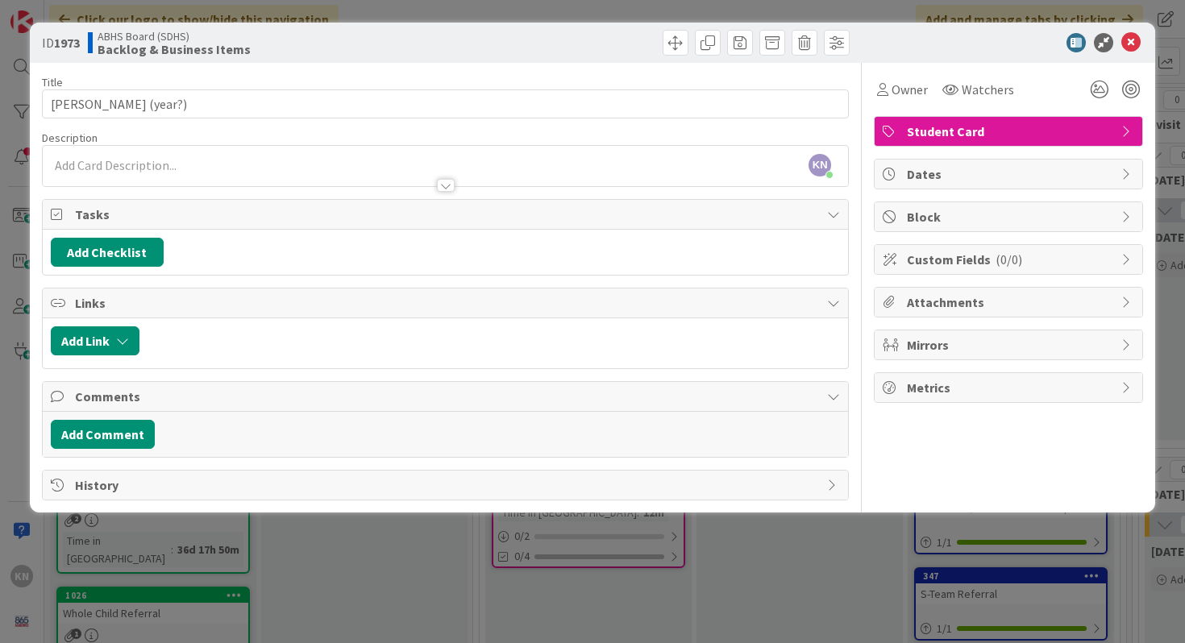
click at [450, 186] on div at bounding box center [446, 185] width 18 height 13
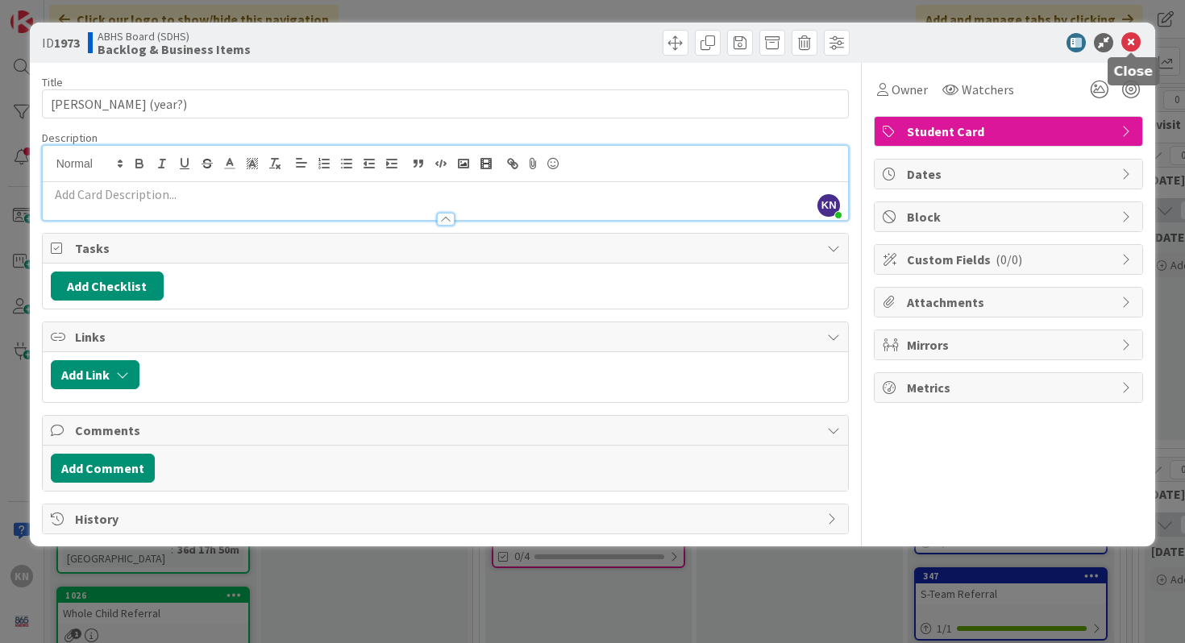
click at [1129, 43] on icon at bounding box center [1130, 42] width 19 height 19
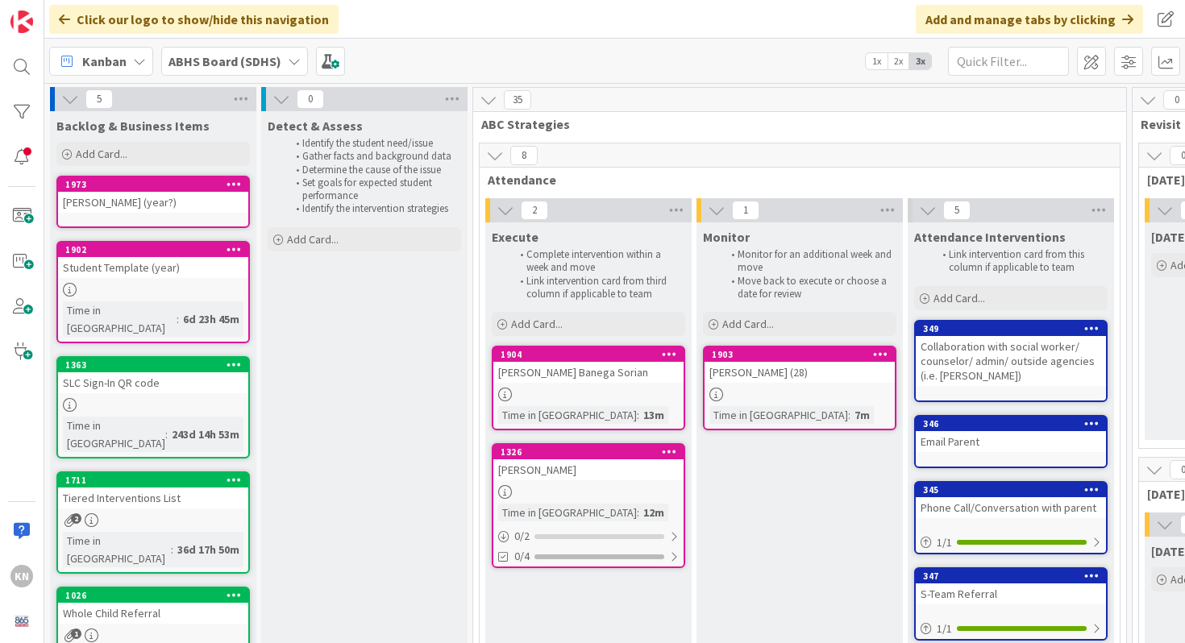
click at [200, 196] on div "Paige Hooper (year?)" at bounding box center [153, 202] width 190 height 21
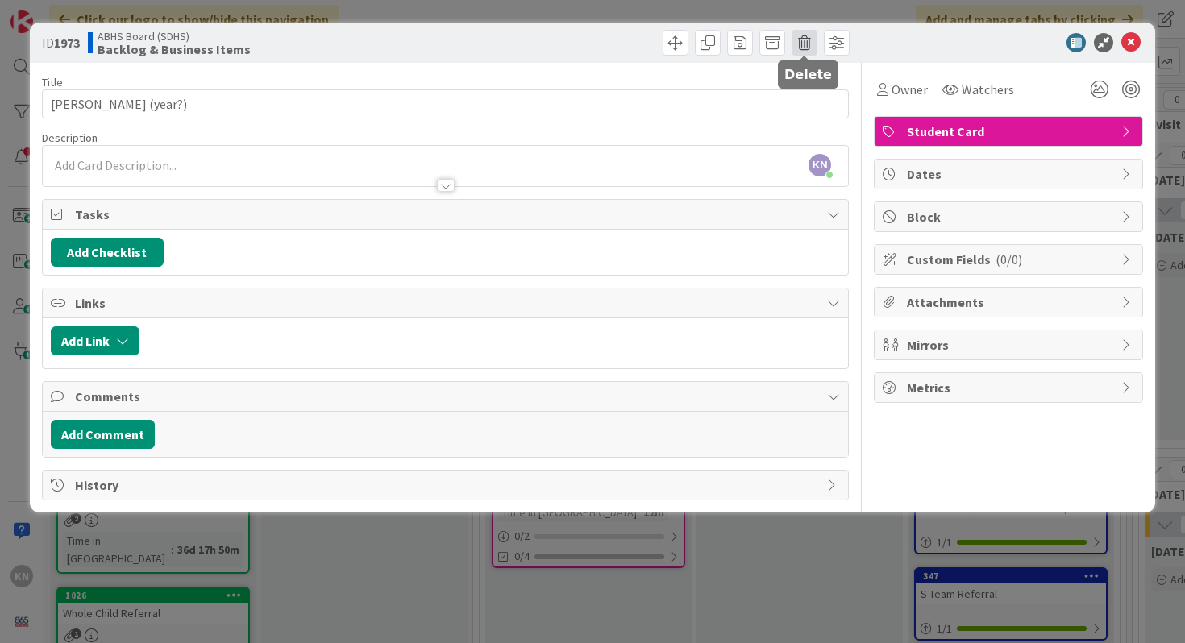
click at [804, 47] on span at bounding box center [805, 43] width 26 height 26
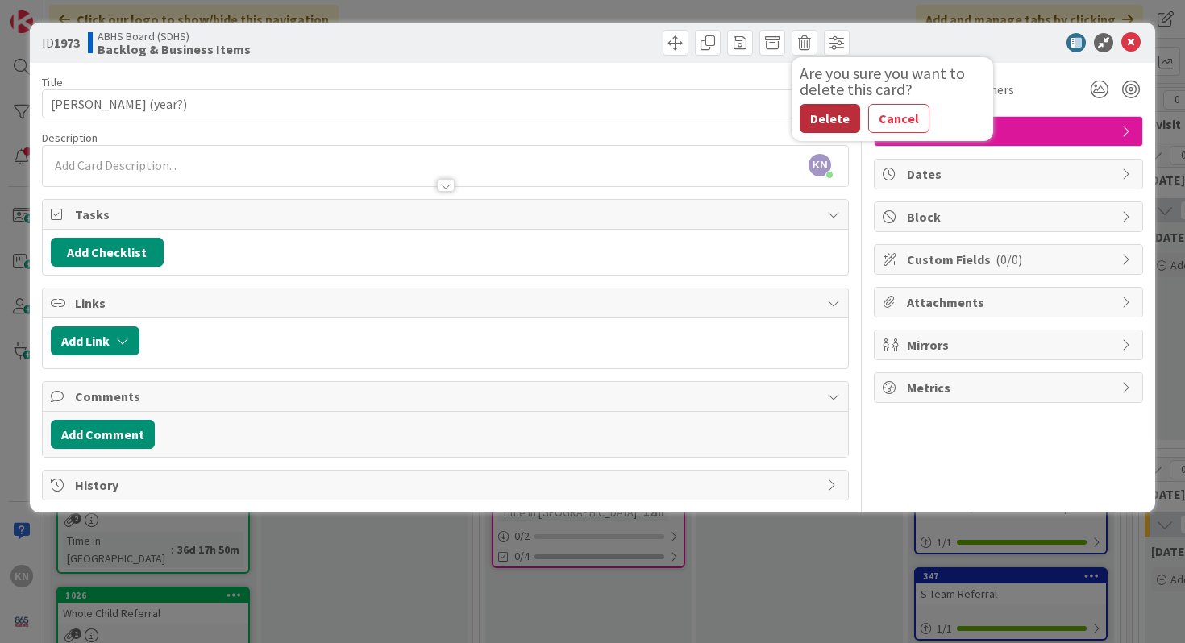
click at [840, 119] on button "Delete" at bounding box center [830, 118] width 60 height 29
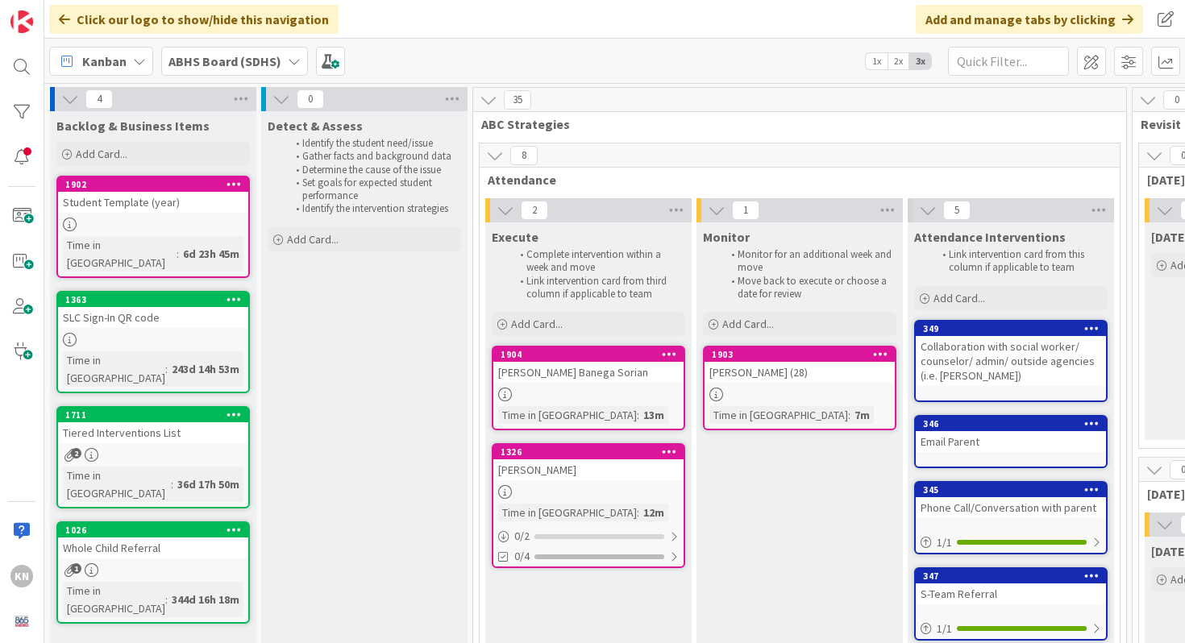
click at [151, 217] on link "1902 Student Template (year) Time in Column : 6d 23h 45m" at bounding box center [152, 227] width 193 height 102
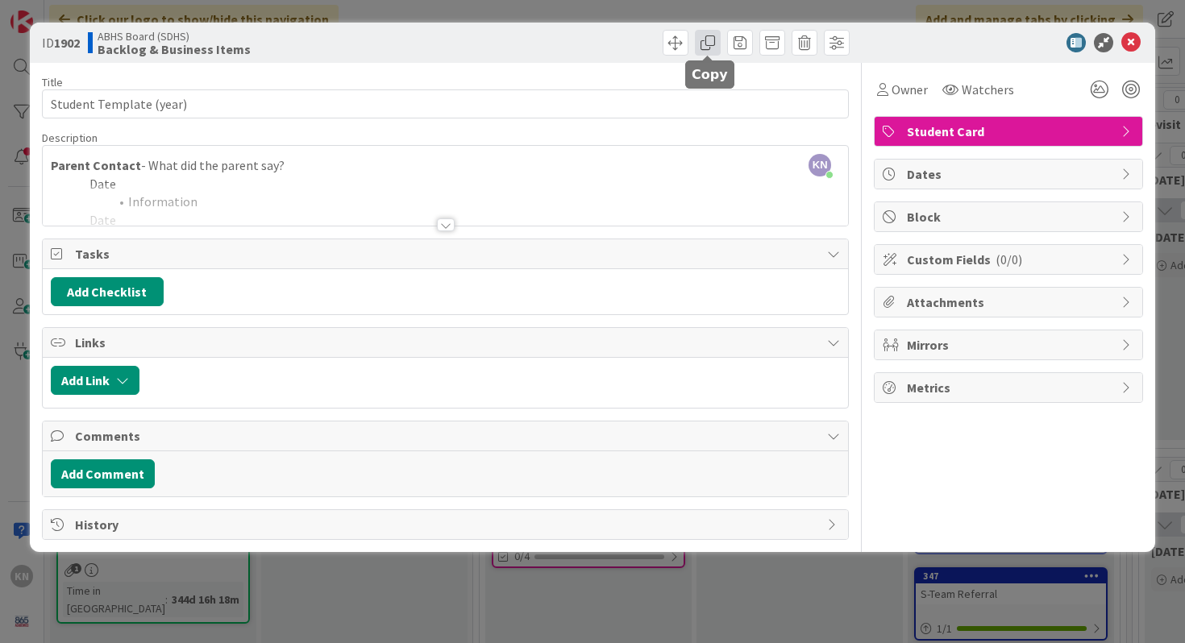
click at [711, 40] on span at bounding box center [708, 43] width 26 height 26
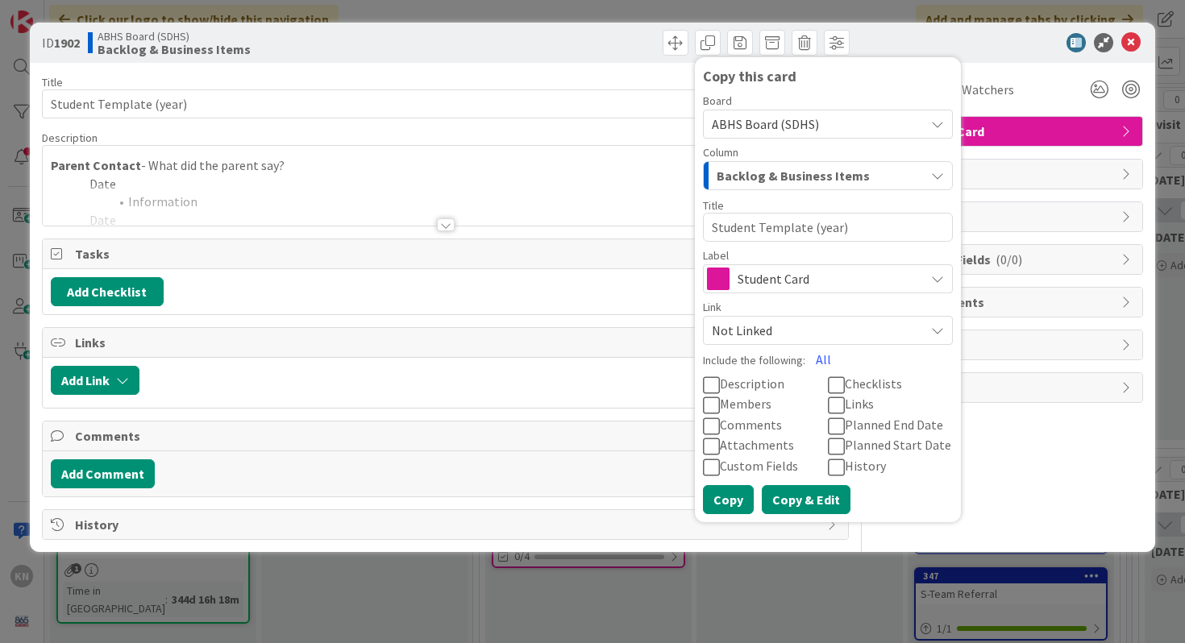
click at [786, 494] on button "Copy & Edit" at bounding box center [806, 499] width 89 height 29
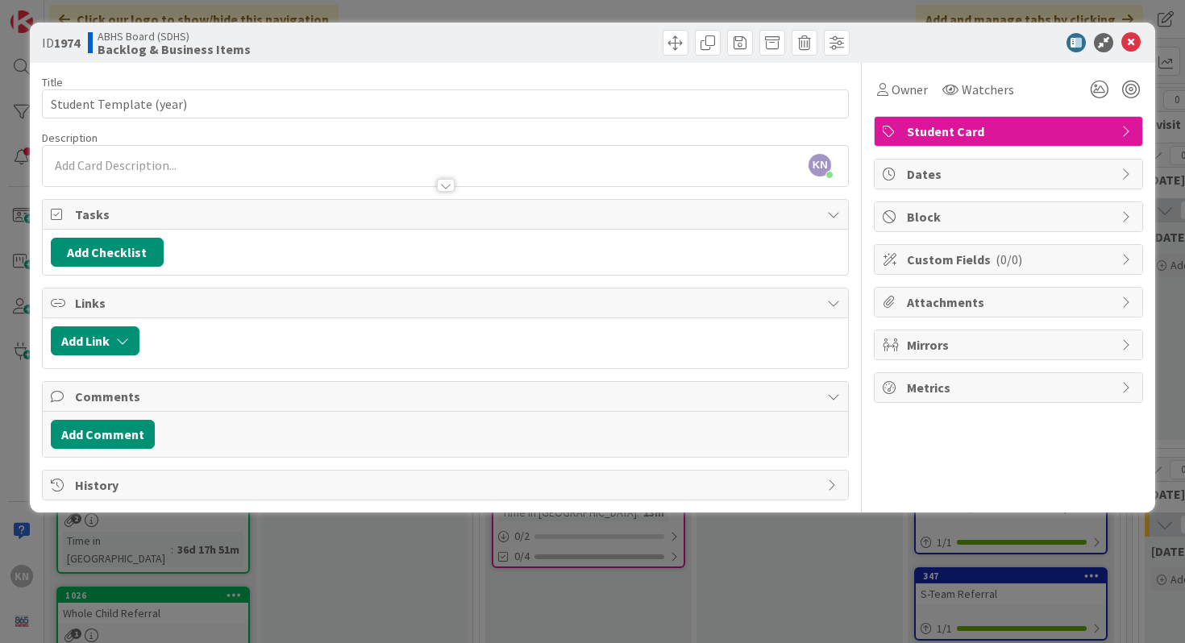
click at [446, 189] on div at bounding box center [446, 185] width 18 height 13
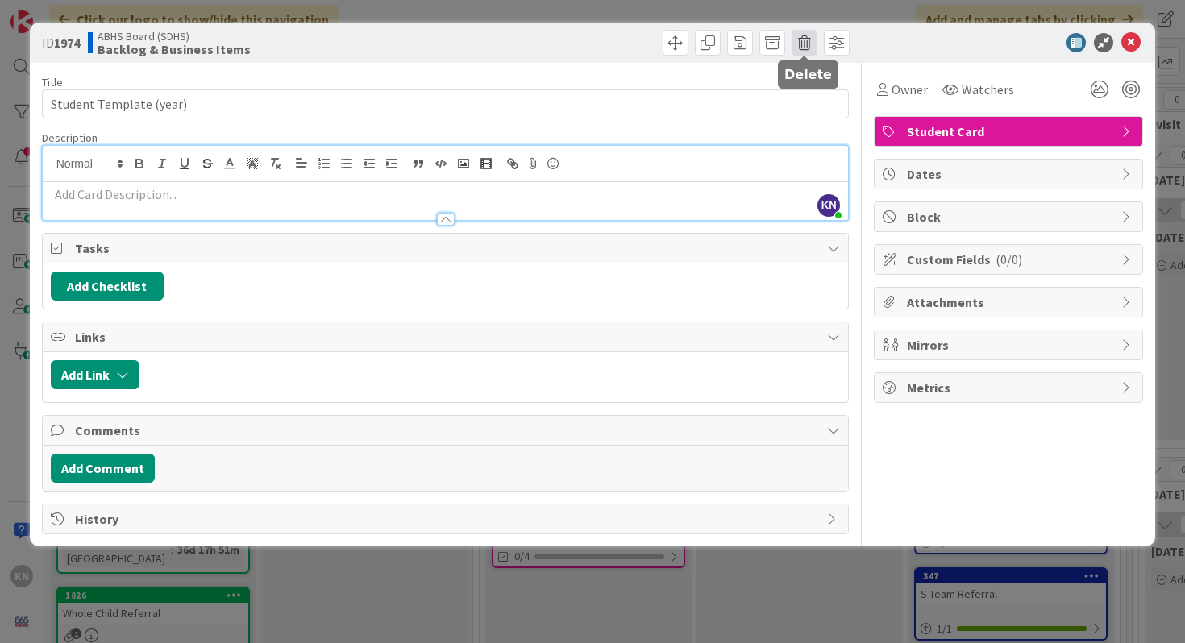
click at [806, 40] on span at bounding box center [805, 43] width 26 height 26
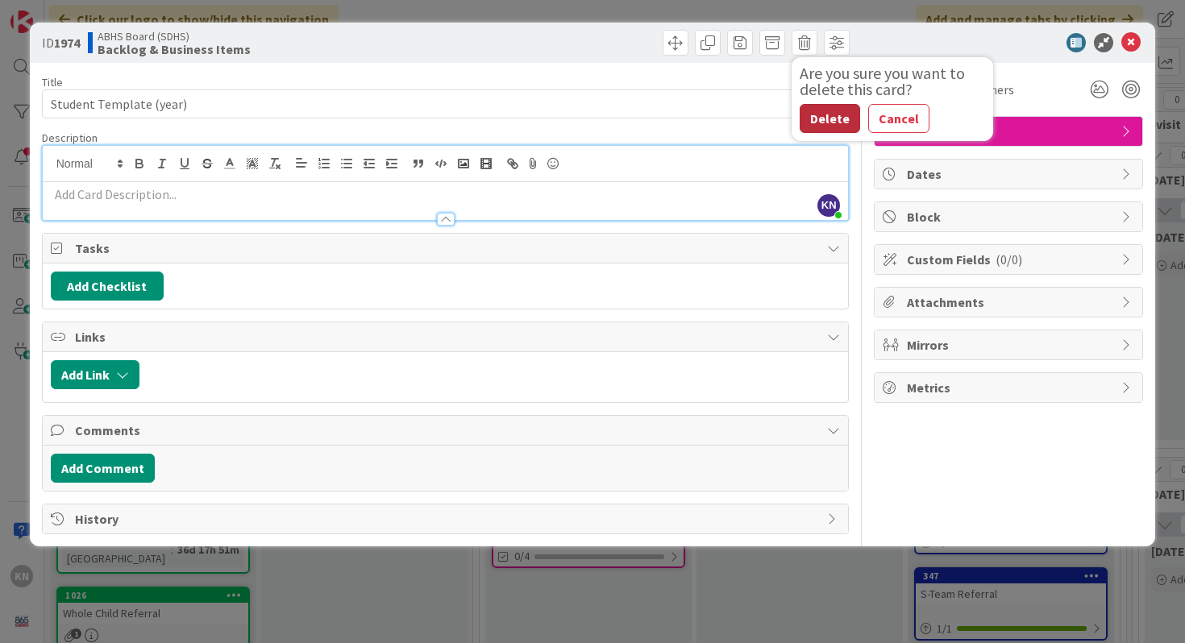
click at [834, 114] on button "Delete" at bounding box center [830, 118] width 60 height 29
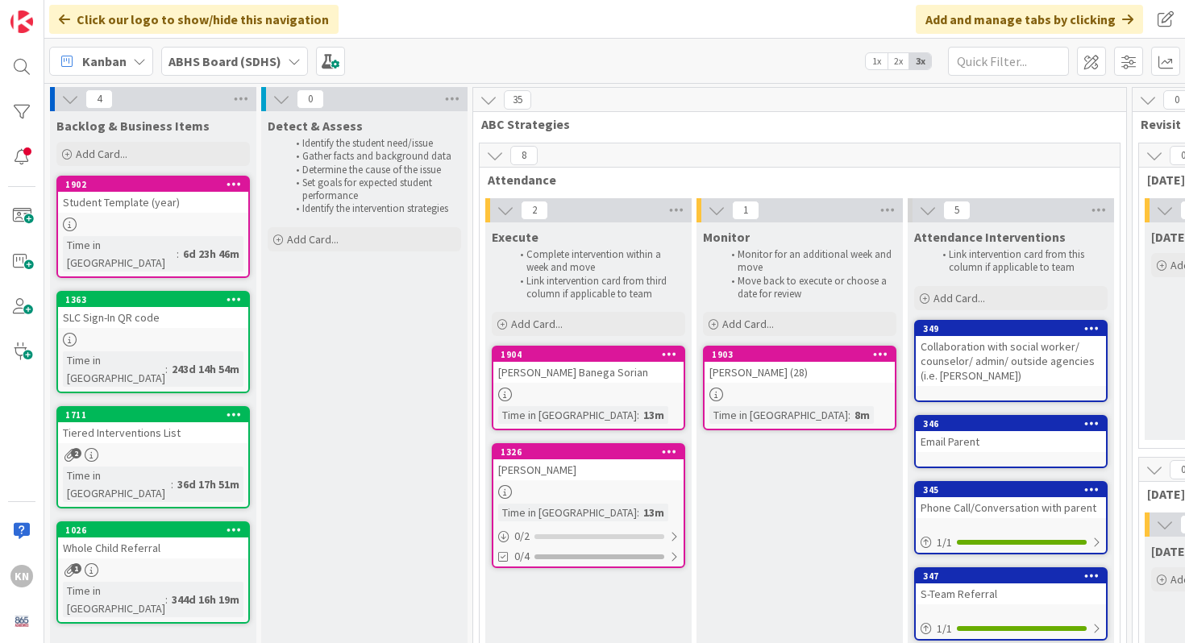
click at [135, 214] on link "1902 Student Template (year) Time in Column : 6d 23h 46m" at bounding box center [152, 227] width 193 height 102
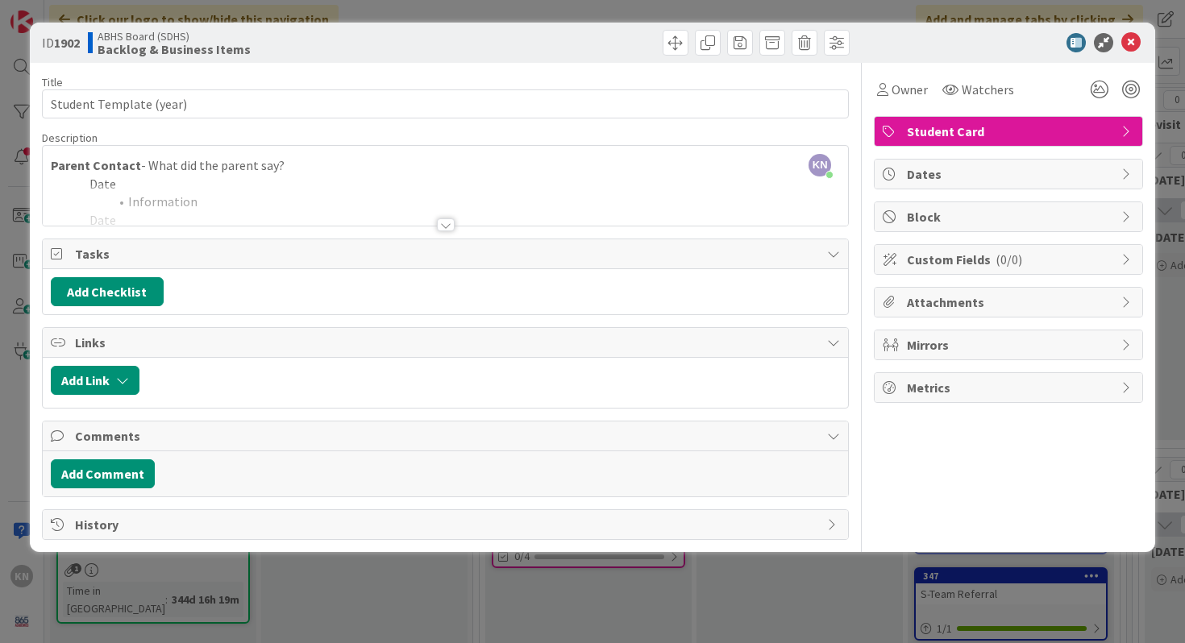
click at [446, 218] on div at bounding box center [446, 224] width 18 height 13
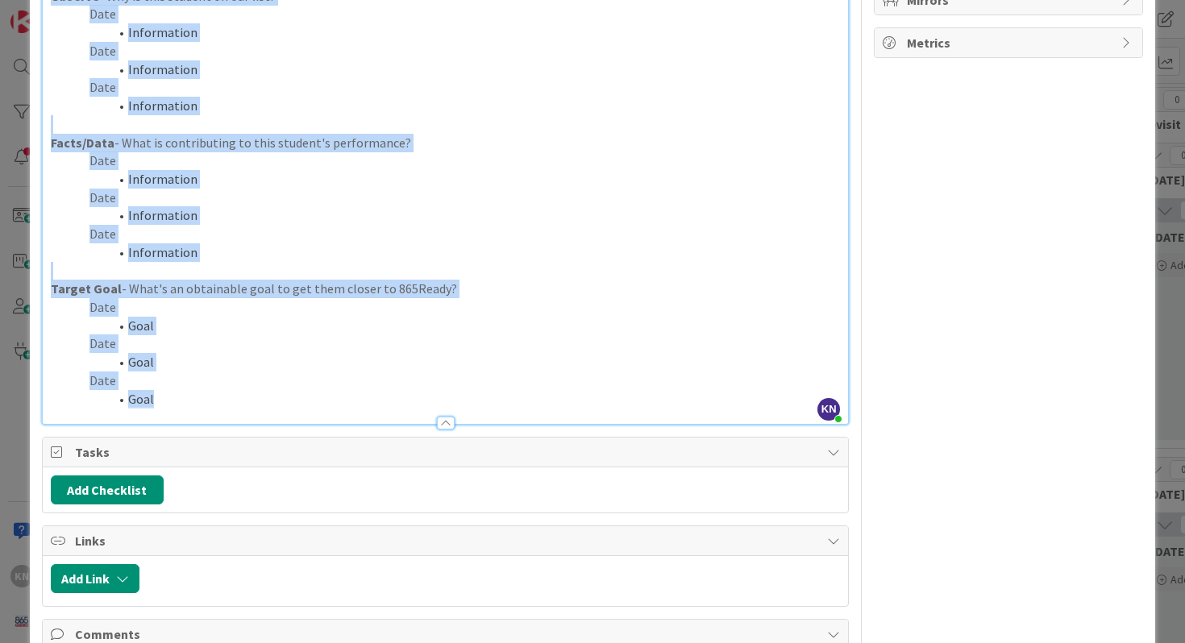
scroll to position [387, 0]
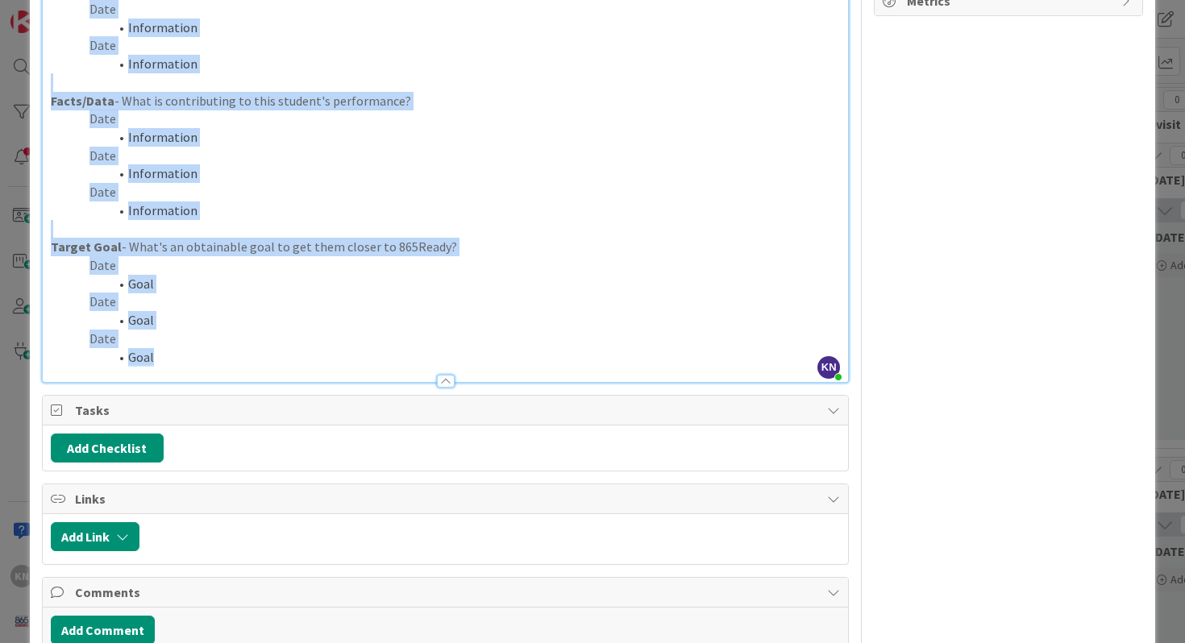
drag, startPoint x: 46, startPoint y: 189, endPoint x: 271, endPoint y: 471, distance: 360.2
click at [271, 471] on div "Title 23 / 128 Student Template (year) Description KN Kimberley Nixon just join…" at bounding box center [446, 186] width 808 height 1021
copy div "Parent Contact - What did the parent say? Date Information Date Information Dat…"
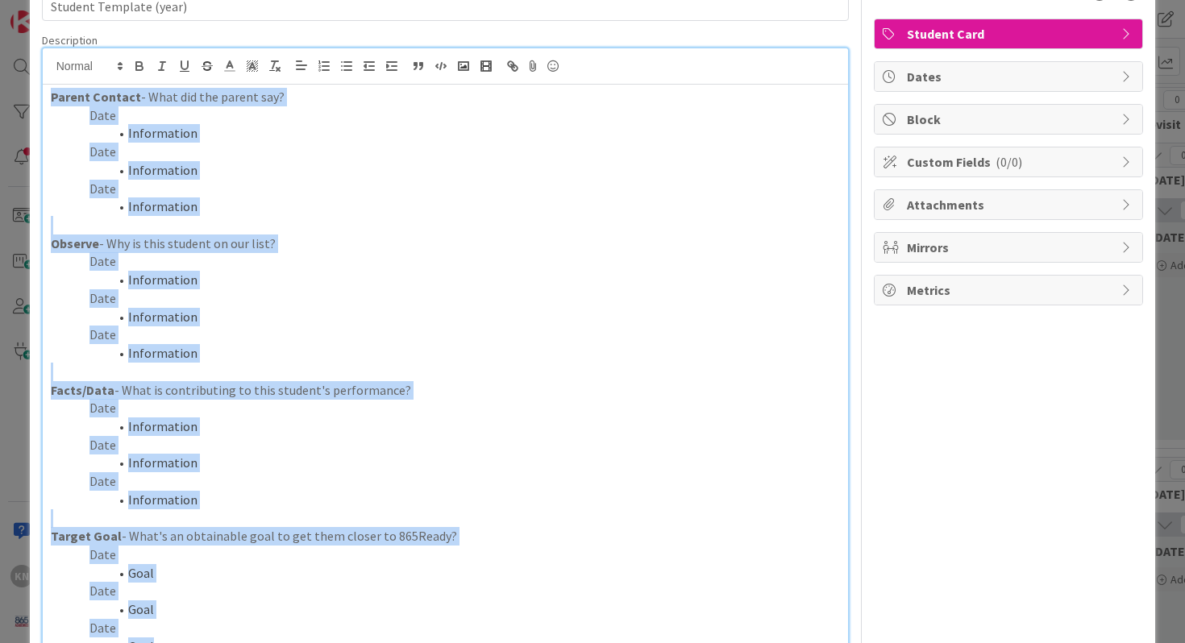
scroll to position [0, 0]
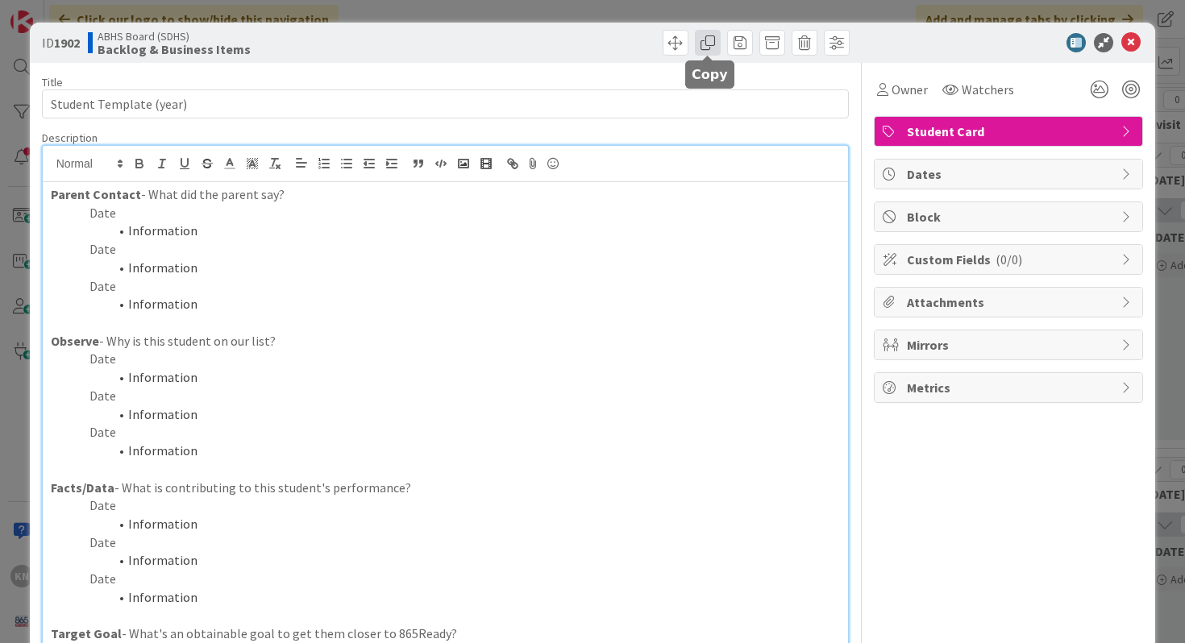
click at [712, 44] on span at bounding box center [708, 43] width 26 height 26
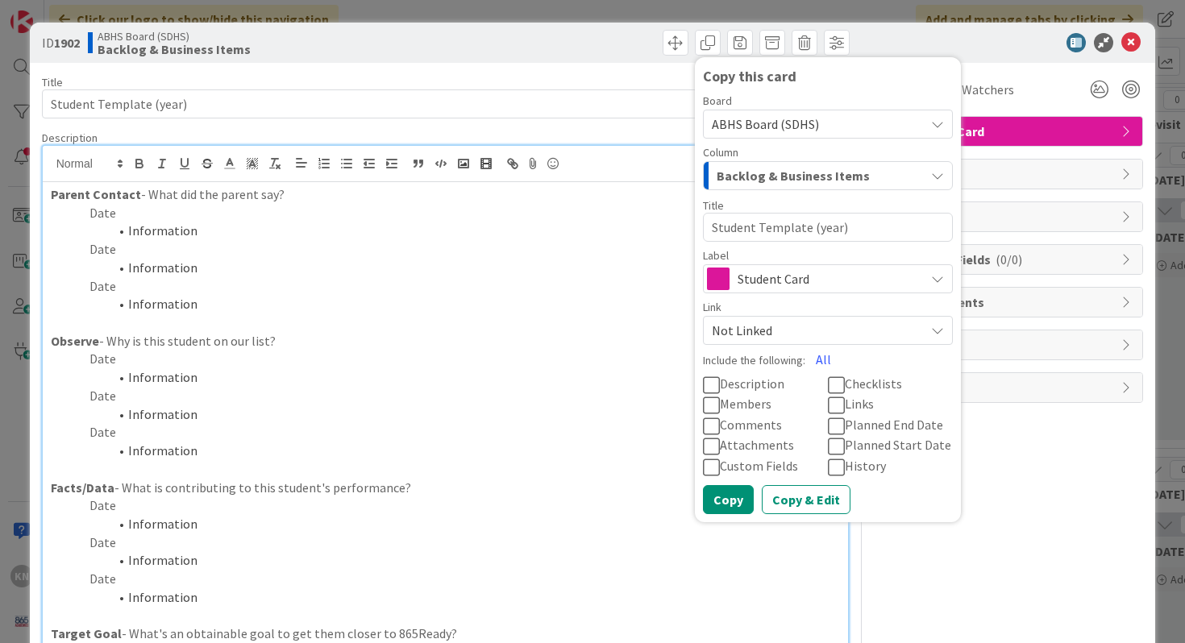
click at [714, 376] on icon at bounding box center [711, 385] width 17 height 19
click at [797, 505] on button "Copy & Edit" at bounding box center [806, 499] width 89 height 29
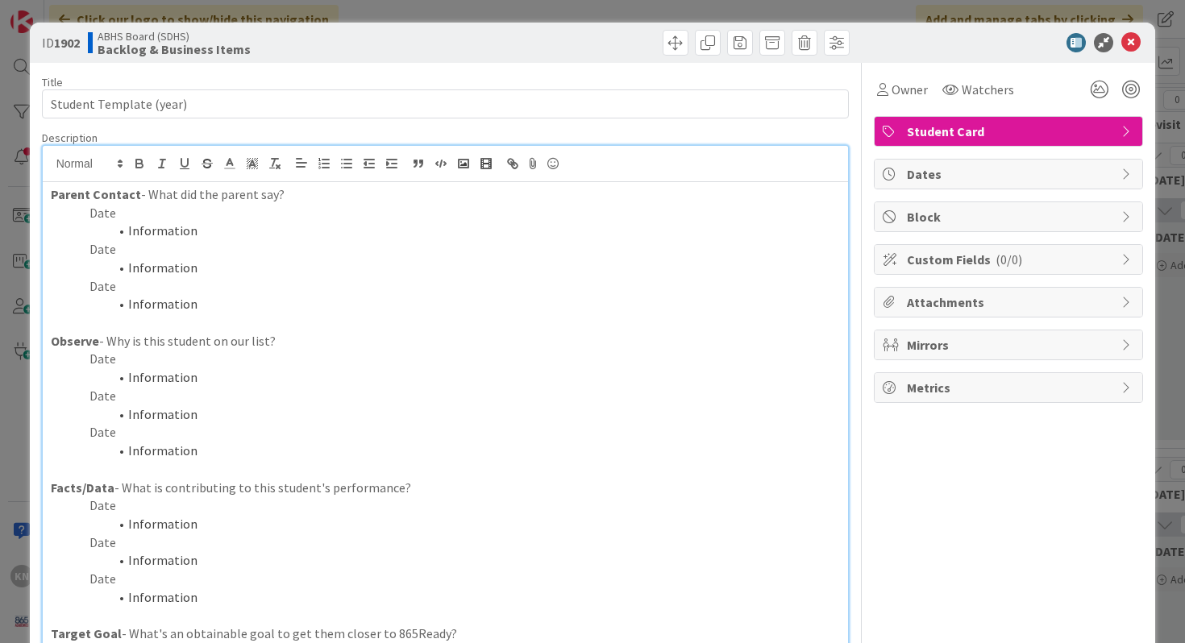
type textarea "x"
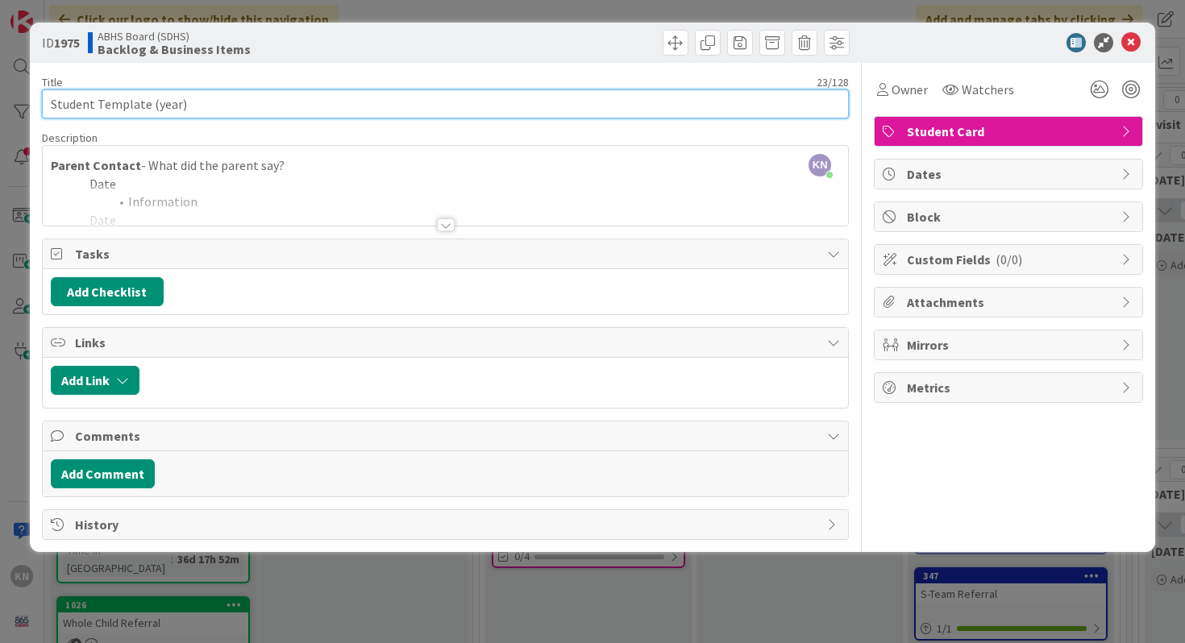
click at [81, 108] on input "Student Template (year)" at bounding box center [446, 103] width 808 height 29
click at [111, 105] on input "Paige Template (year)" at bounding box center [446, 103] width 808 height 29
click at [150, 106] on input "Paige Hooper (year)" at bounding box center [446, 103] width 808 height 29
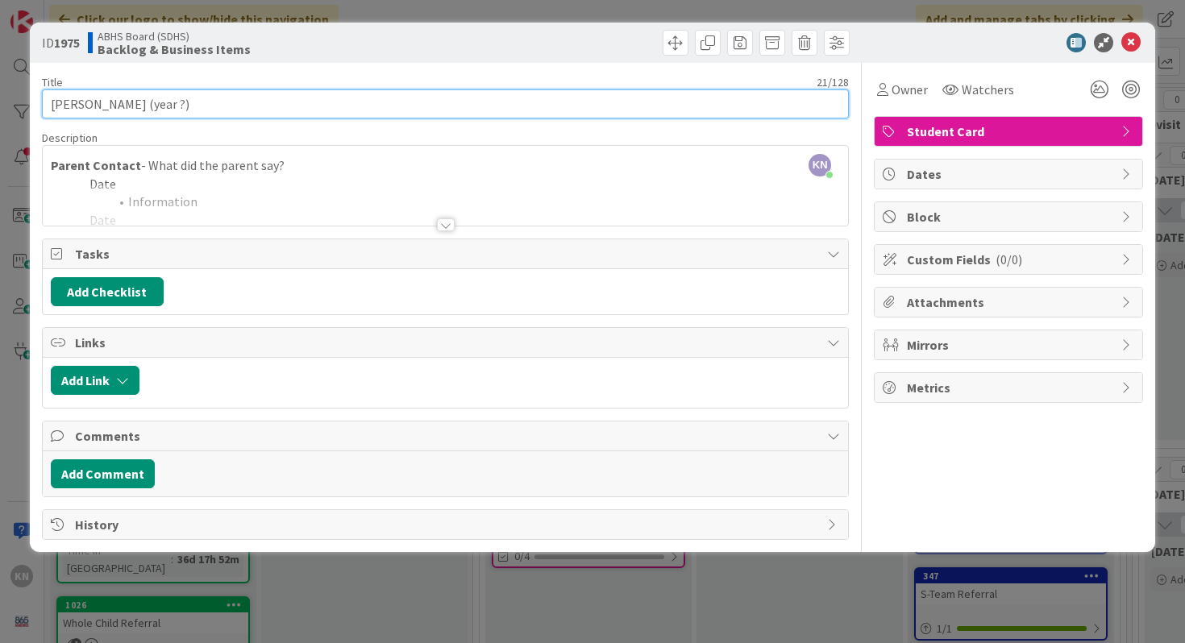
type input "Paige Hooper (year ?)"
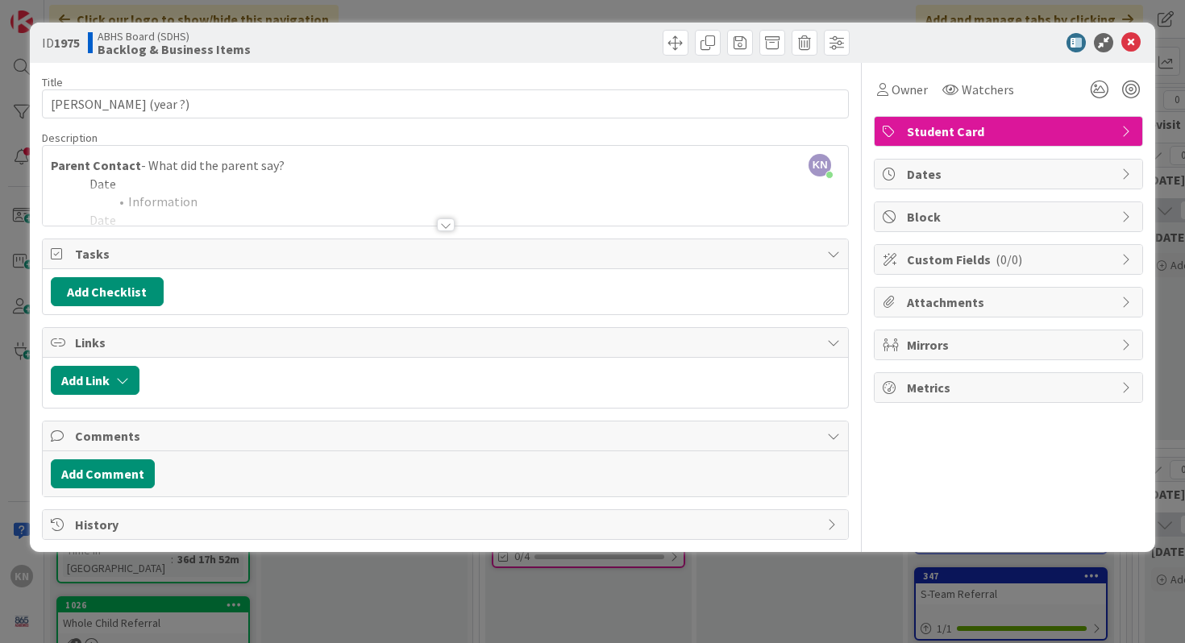
click at [449, 225] on div at bounding box center [446, 224] width 18 height 13
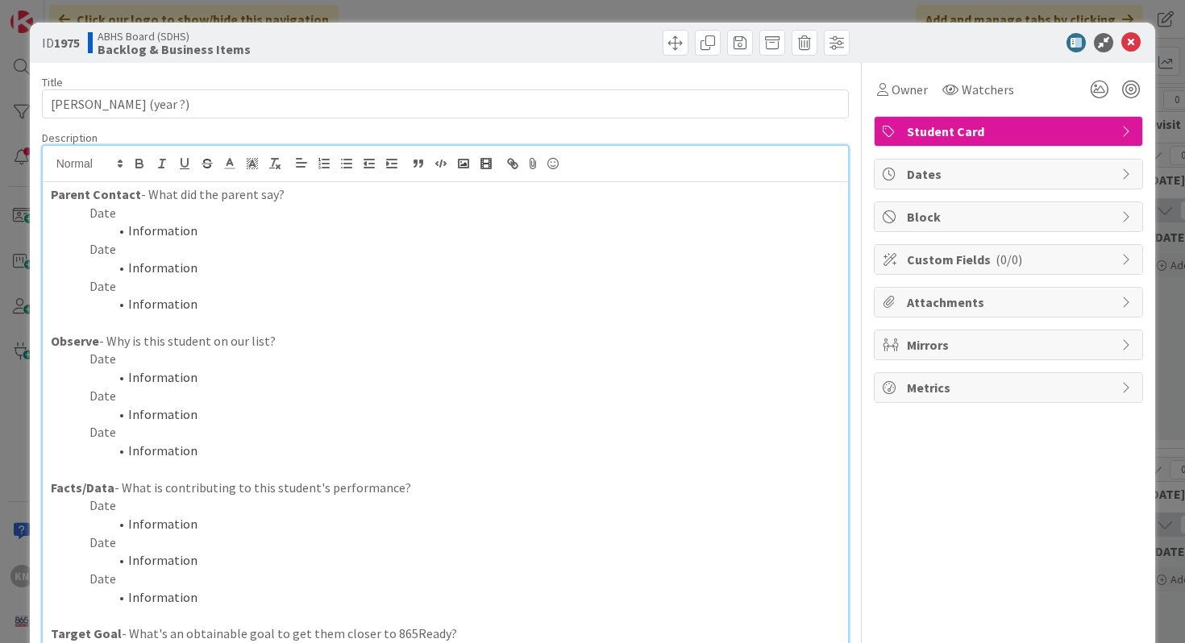
click at [98, 359] on p "Date" at bounding box center [446, 359] width 790 height 19
click at [148, 379] on li "Information" at bounding box center [455, 377] width 771 height 19
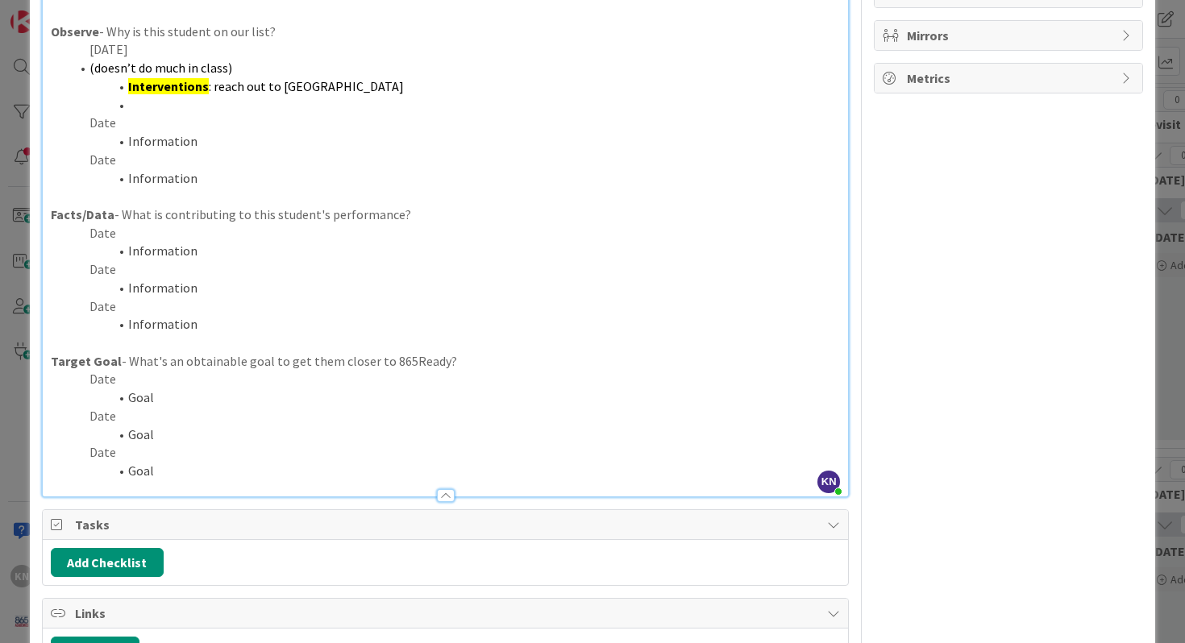
click at [92, 69] on span "(doesn’t do much in class)" at bounding box center [160, 68] width 143 height 16
click at [126, 89] on li "Interventions : reach out to Kristyne" at bounding box center [455, 86] width 771 height 19
click at [127, 89] on li "Interventions : reach out to Kristyne" at bounding box center [455, 86] width 771 height 19
drag, startPoint x: 127, startPoint y: 89, endPoint x: 329, endPoint y: 90, distance: 201.5
click at [329, 90] on li "Interventions : reach out to Kristyne" at bounding box center [455, 86] width 771 height 19
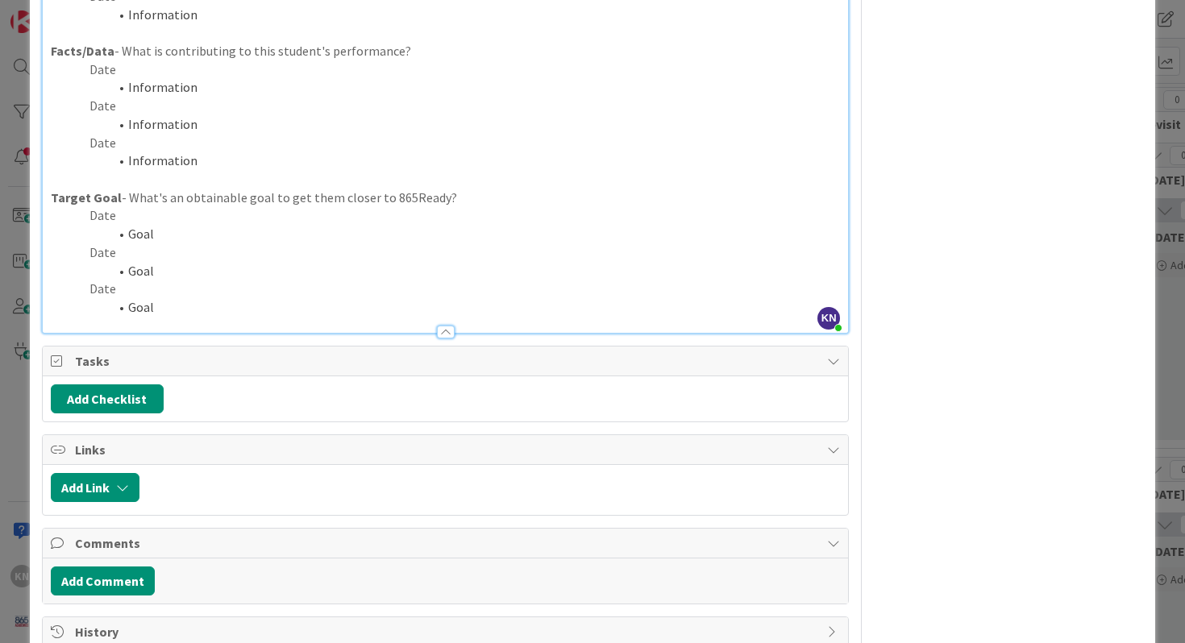
scroll to position [511, 0]
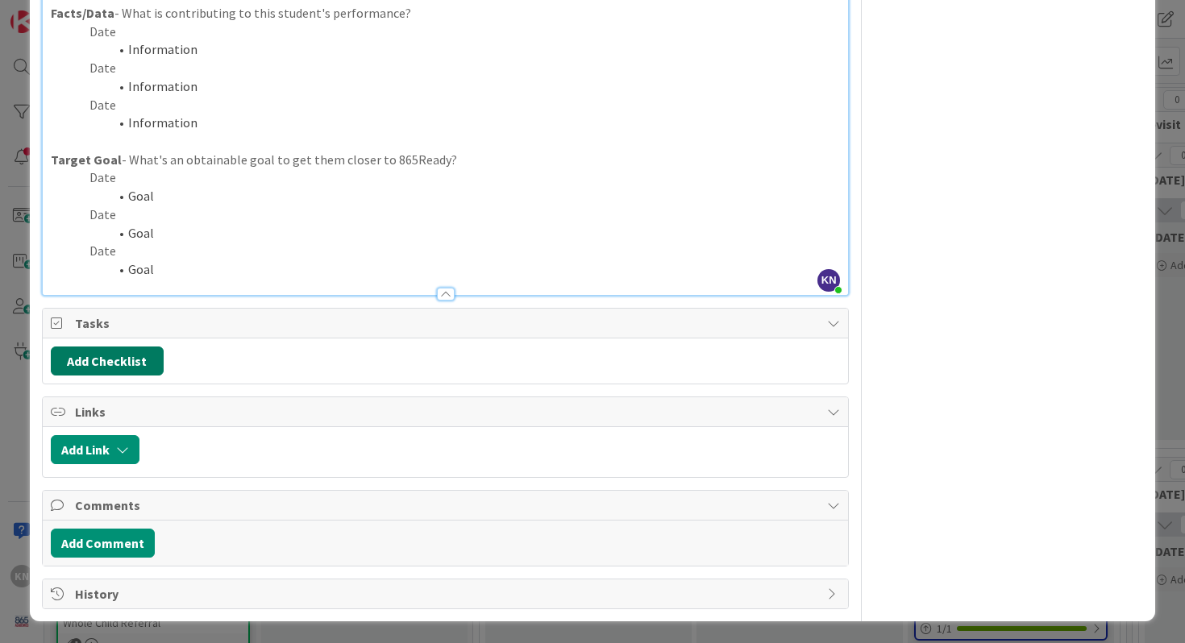
click at [137, 362] on button "Add Checklist" at bounding box center [107, 361] width 113 height 29
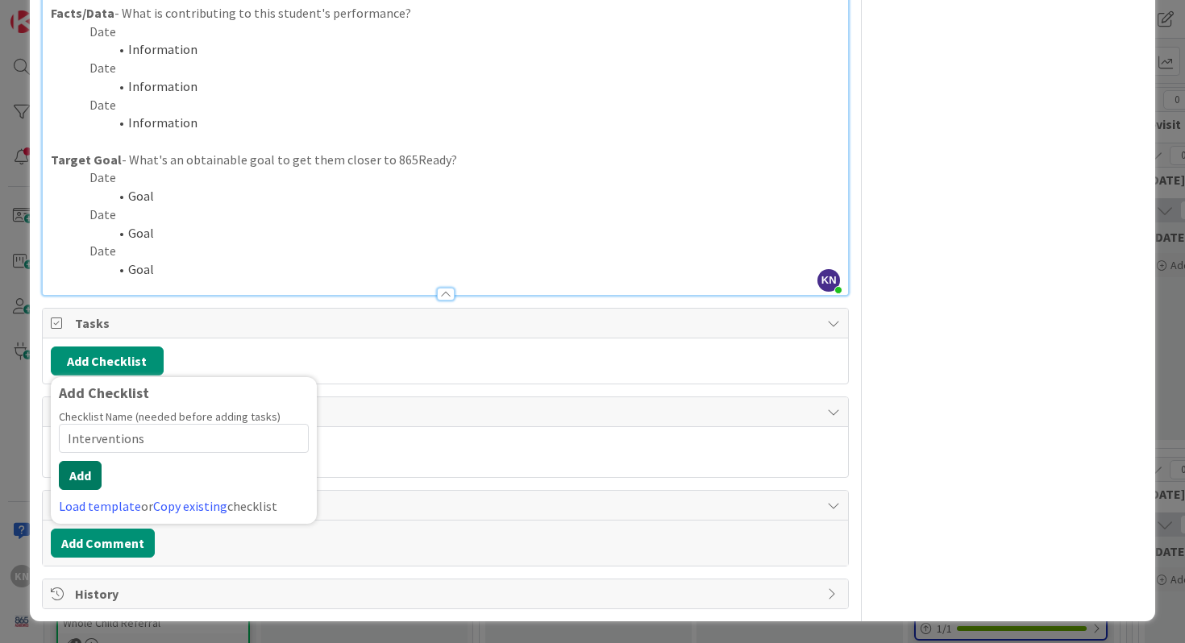
type input "Interventions"
click at [82, 479] on button "Add" at bounding box center [80, 475] width 43 height 29
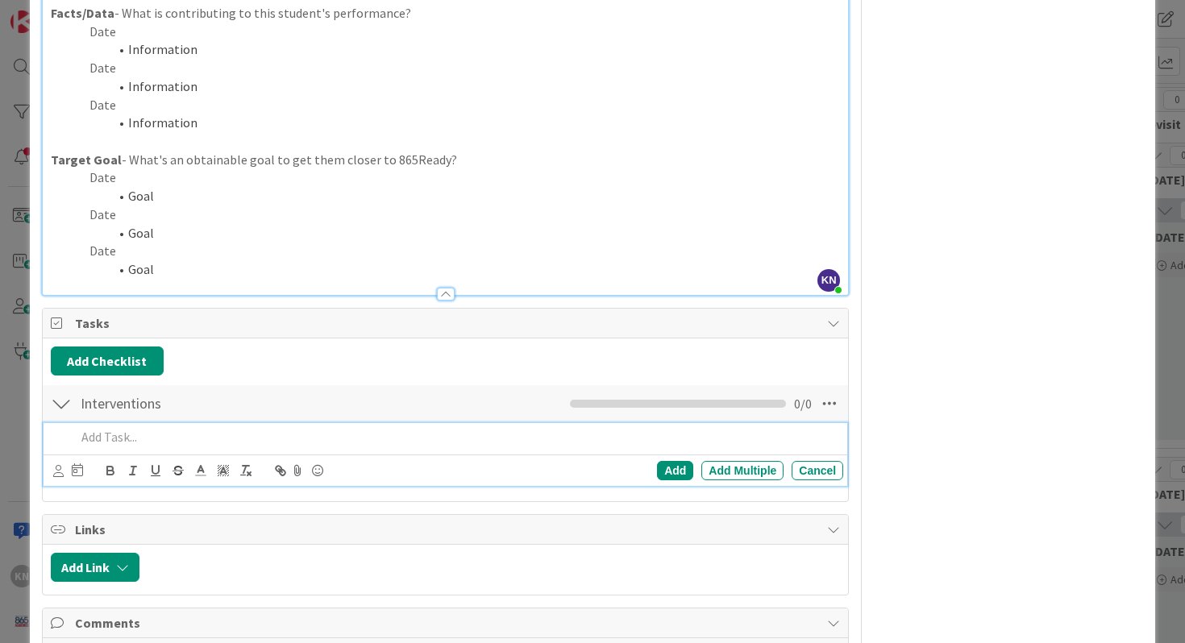
click at [130, 443] on p at bounding box center [457, 437] width 762 height 19
click at [176, 439] on p "reach out to Krystine Interventions : reach out to Kristyne" at bounding box center [457, 437] width 762 height 19
click at [162, 440] on p "reach out to Krystyne Interventions : reach out to Kristyne" at bounding box center [457, 437] width 762 height 19
click at [404, 434] on p "reach out to Kristyne Interventions : reach out to Kristyne" at bounding box center [457, 437] width 762 height 19
click at [675, 468] on div "Add" at bounding box center [675, 470] width 36 height 19
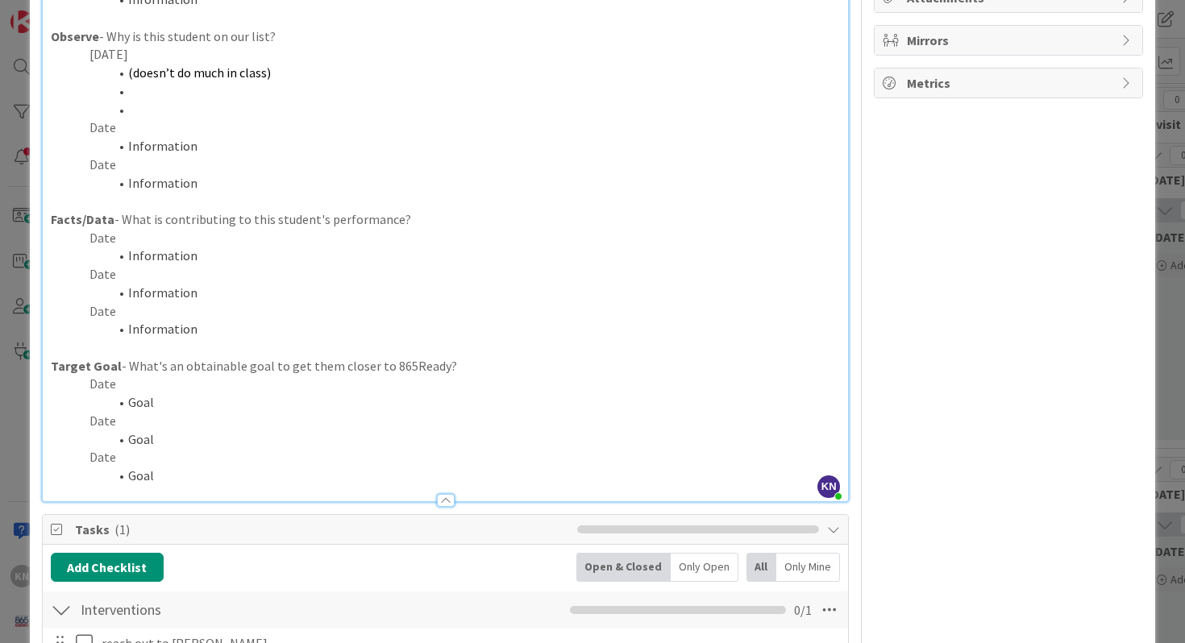
scroll to position [0, 0]
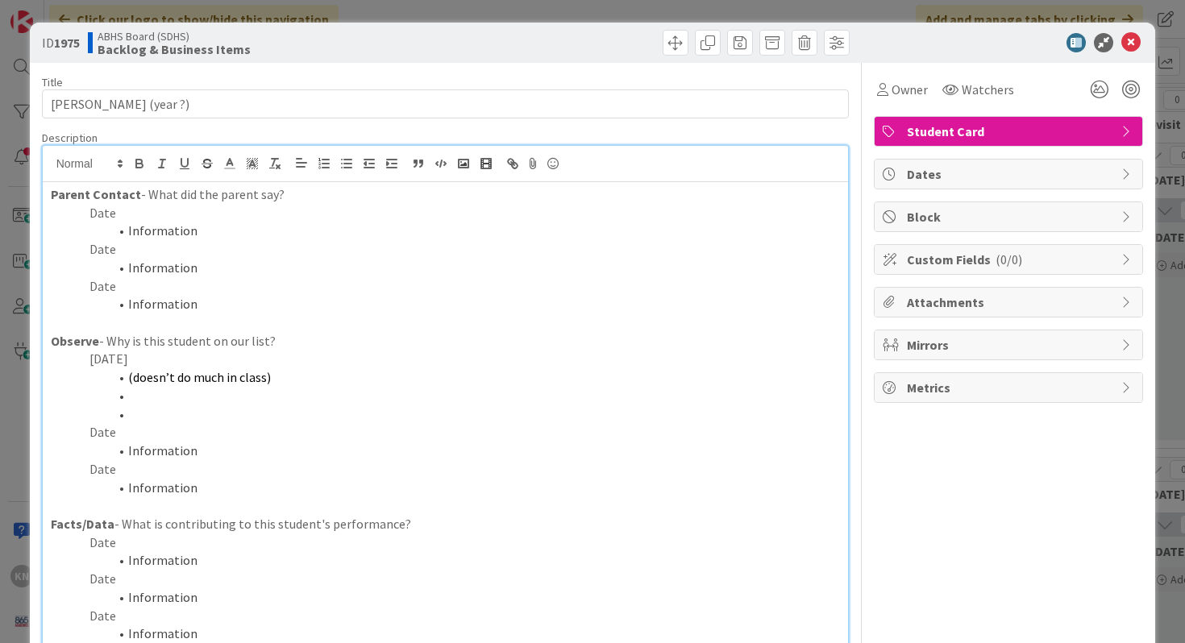
click at [129, 561] on li "Information" at bounding box center [455, 560] width 771 height 19
click at [91, 541] on p "Date" at bounding box center [446, 543] width 790 height 19
click at [167, 566] on li "Information" at bounding box center [455, 560] width 771 height 19
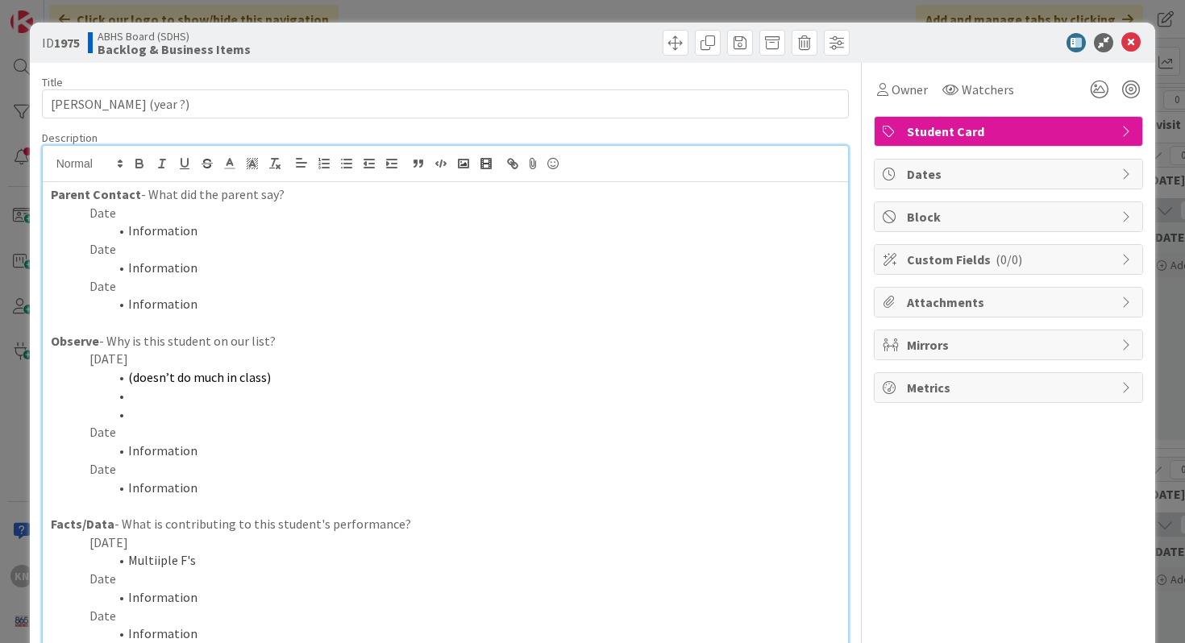
click at [159, 562] on li "Multiiple F's" at bounding box center [455, 560] width 771 height 19
click at [1131, 41] on icon at bounding box center [1130, 42] width 19 height 19
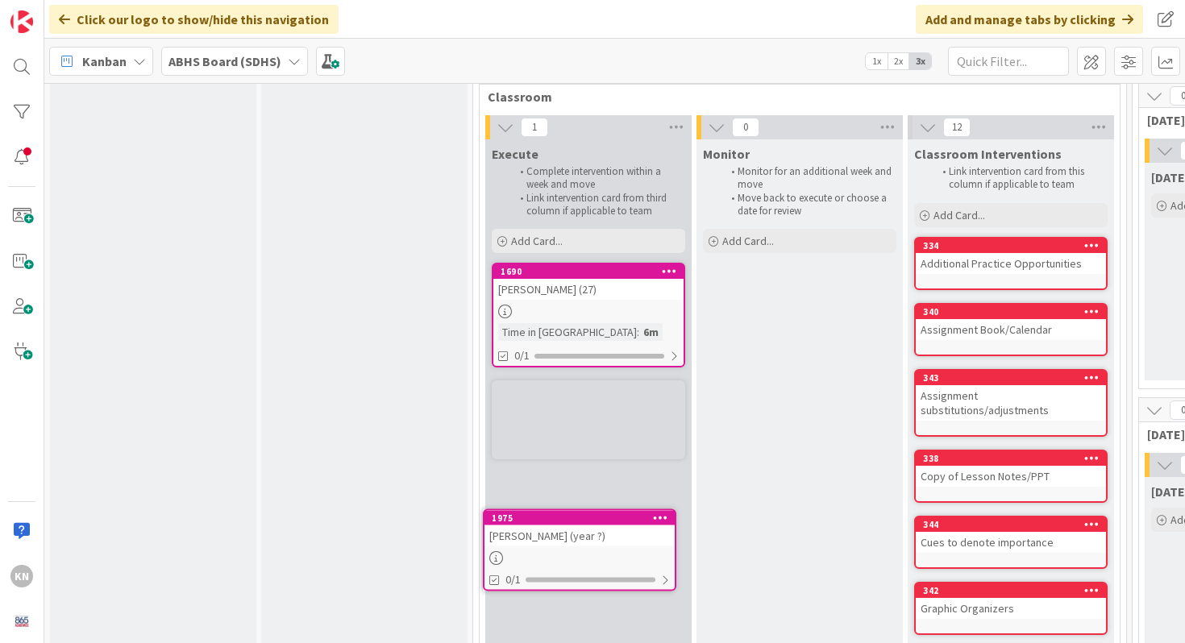
scroll to position [1766, 0]
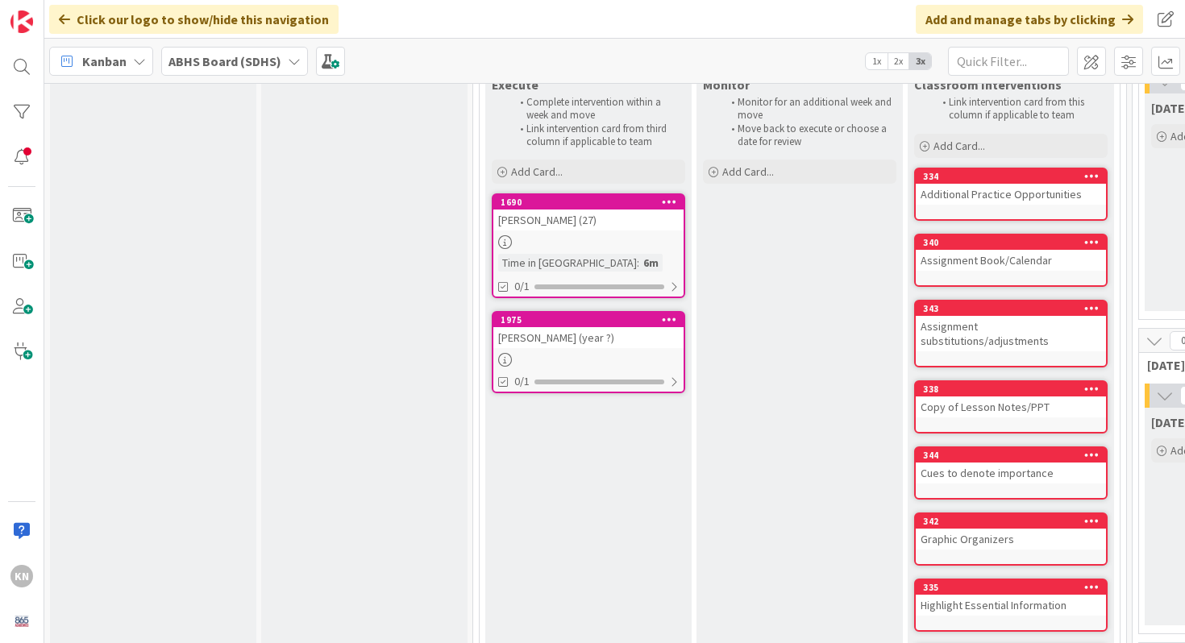
drag, startPoint x: 393, startPoint y: 124, endPoint x: 422, endPoint y: 1, distance: 126.5
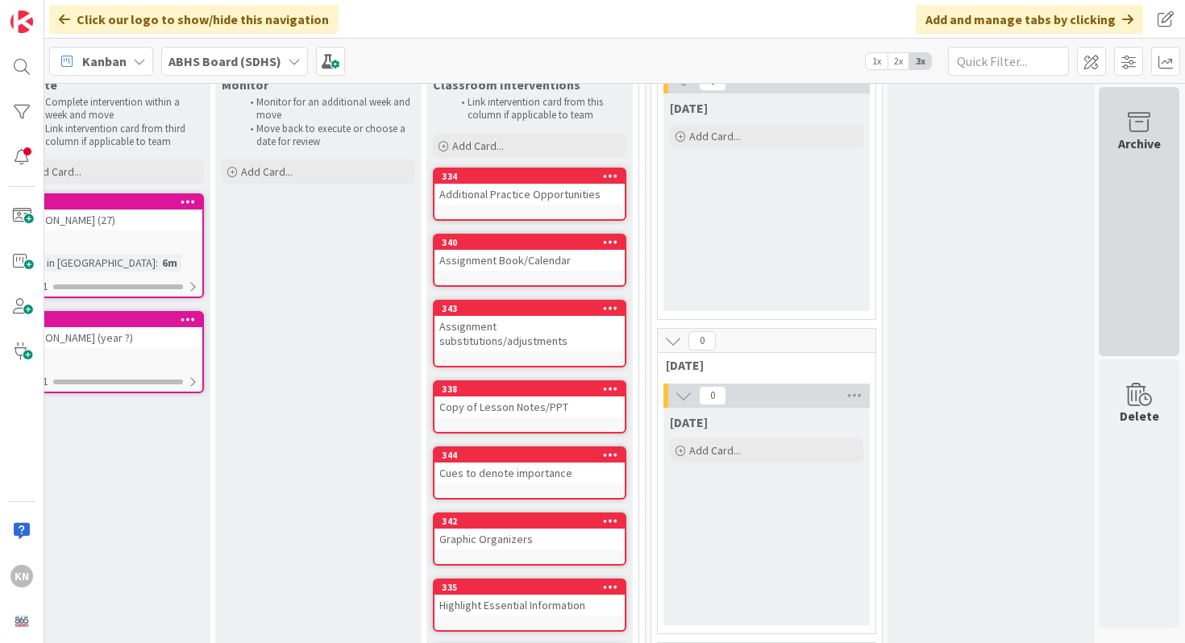
click at [1142, 120] on icon at bounding box center [1138, 122] width 61 height 23
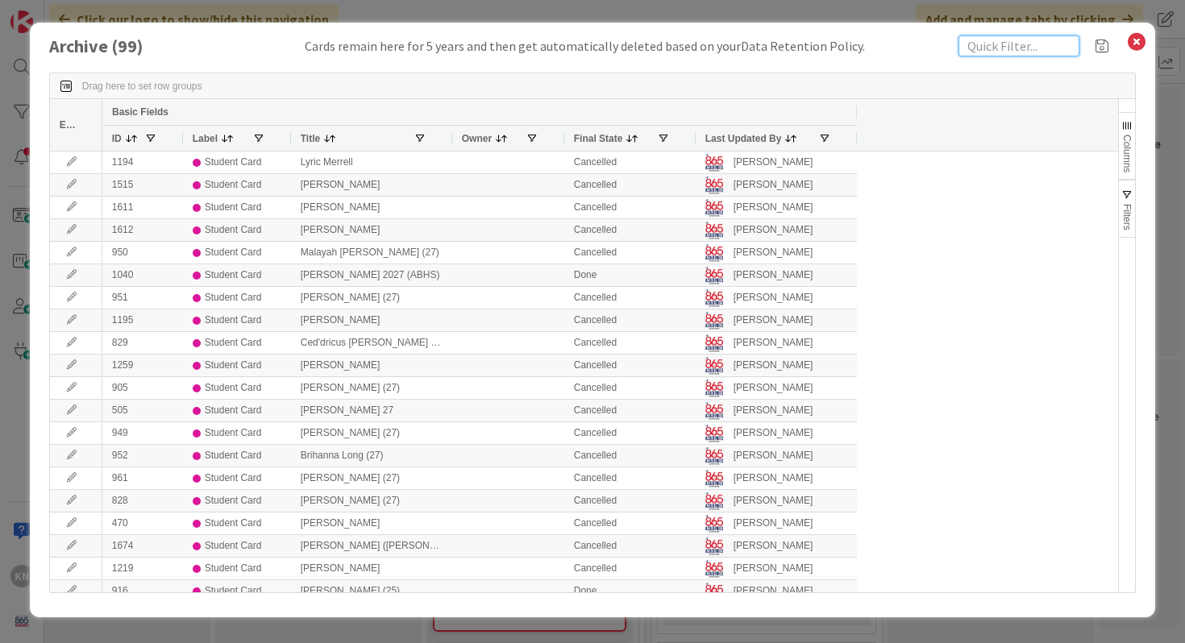
click at [974, 50] on input "text" at bounding box center [1019, 45] width 121 height 21
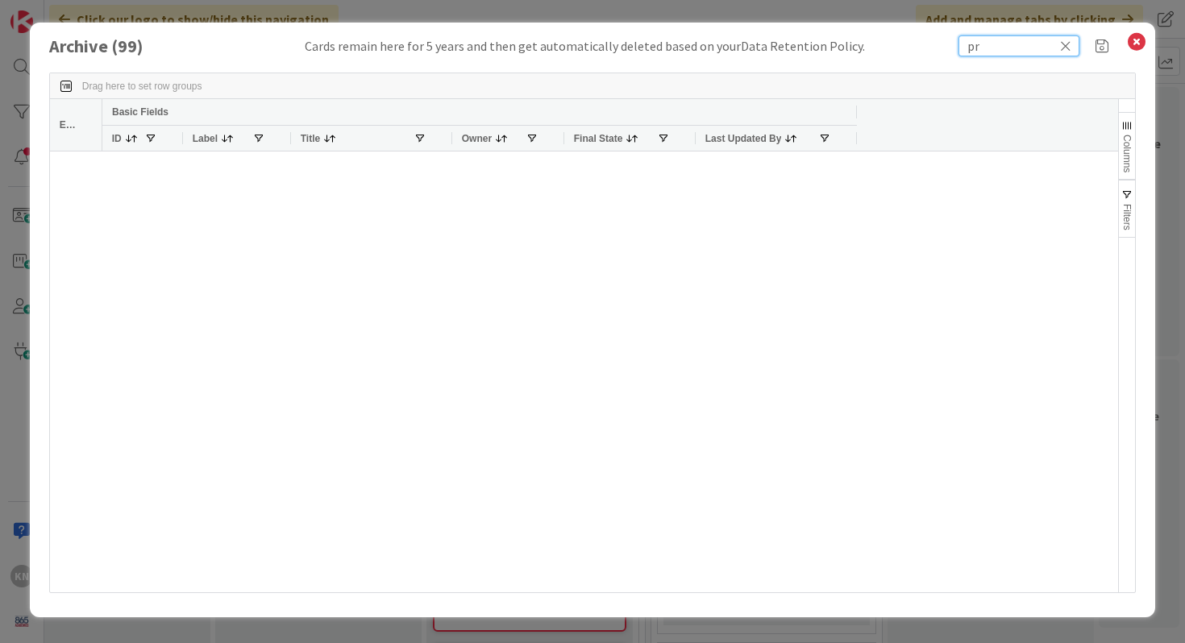
type input "p"
type input "avah"
click at [1138, 37] on icon at bounding box center [1136, 42] width 21 height 23
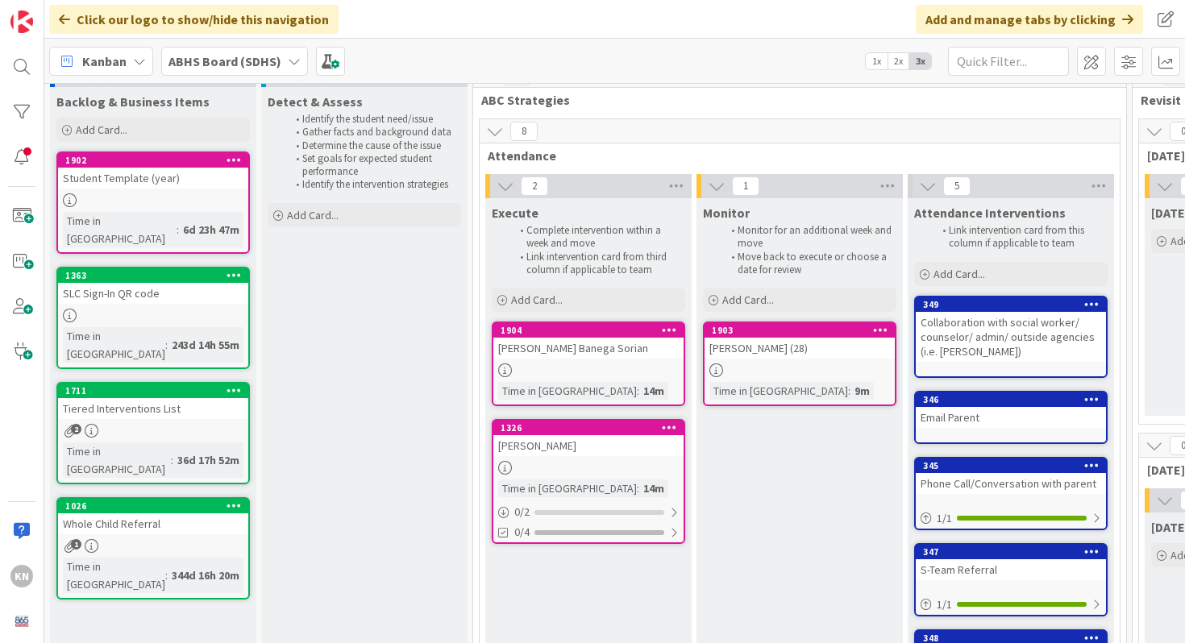
scroll to position [0, 0]
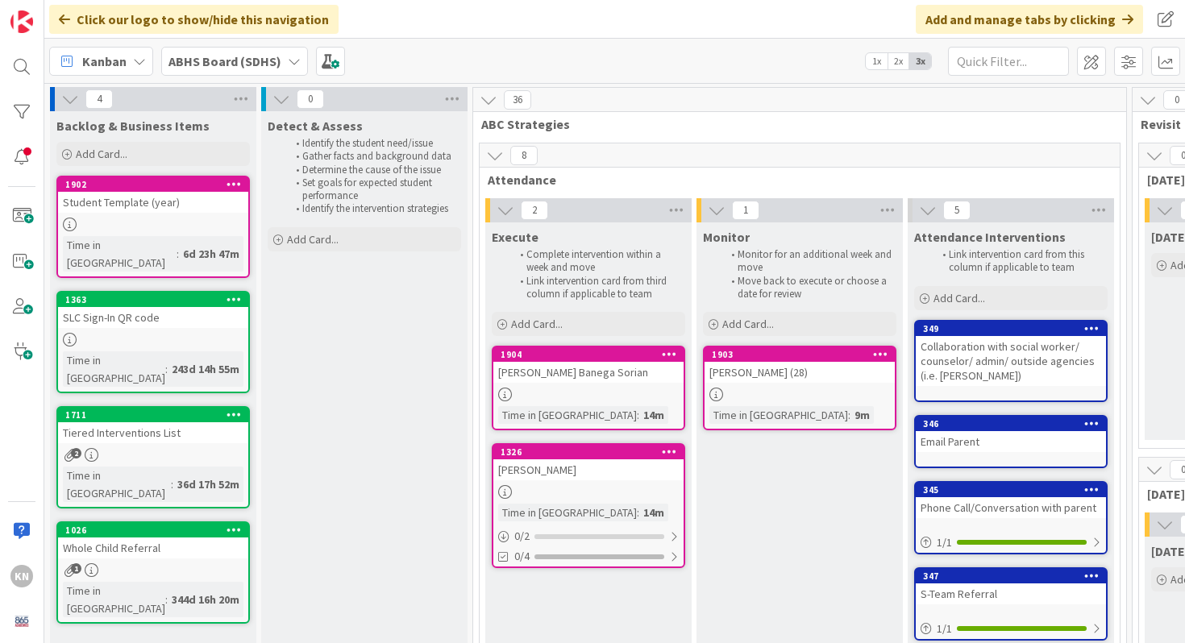
click at [135, 208] on div "Student Template (year)" at bounding box center [153, 202] width 190 height 21
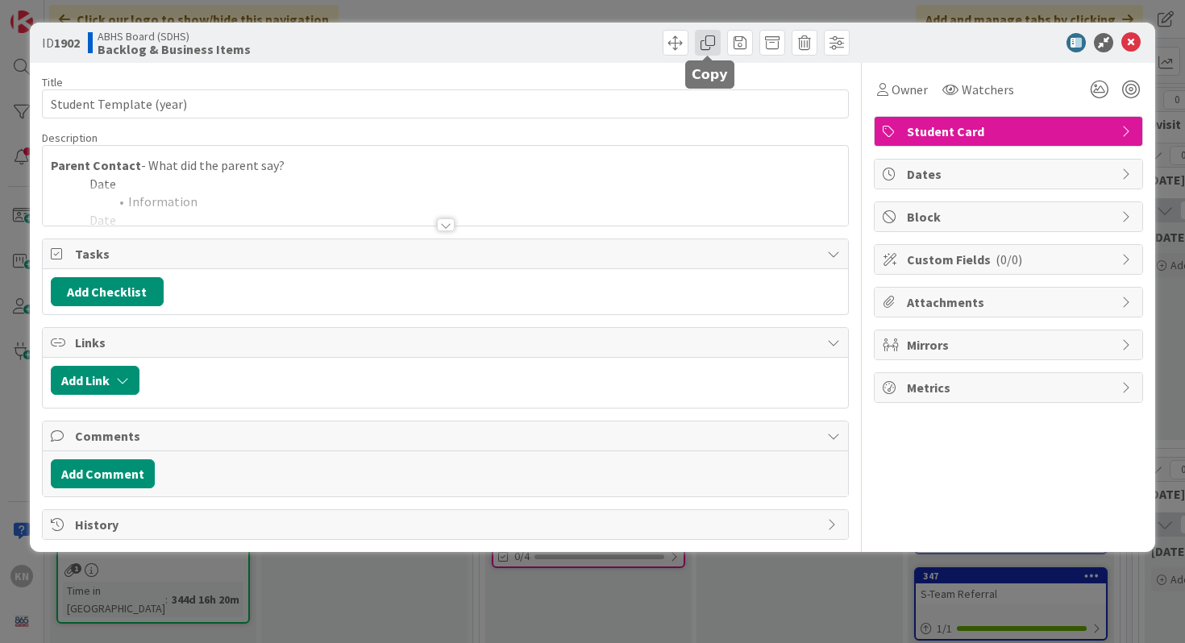
click at [708, 48] on span at bounding box center [708, 43] width 26 height 26
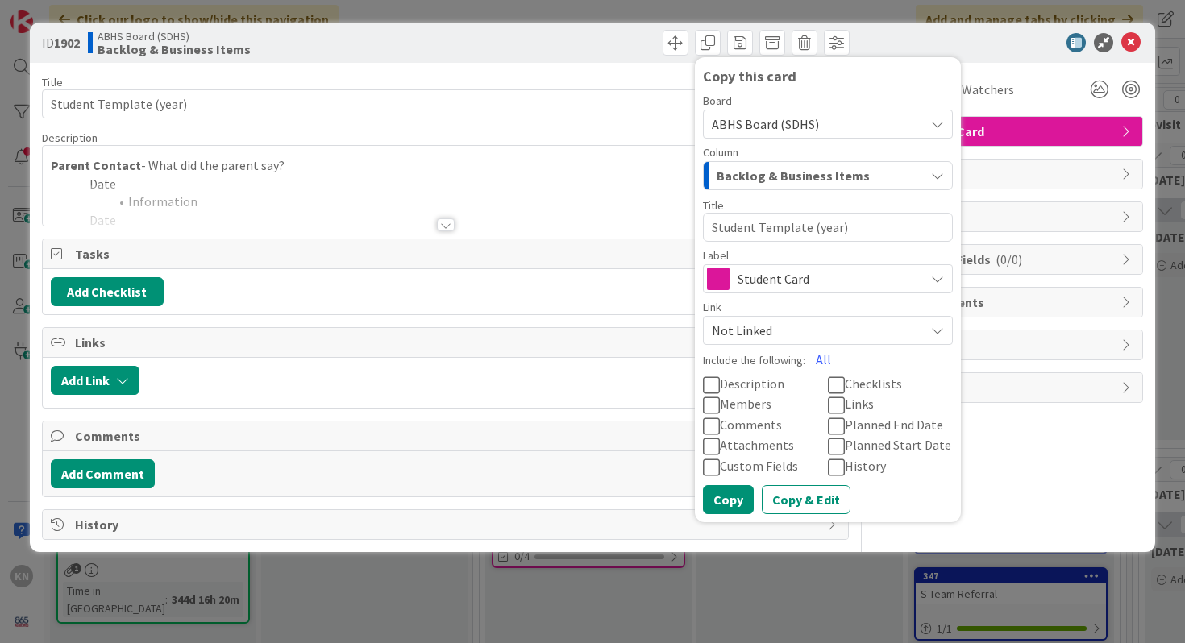
click at [715, 381] on icon at bounding box center [711, 385] width 17 height 19
click at [786, 492] on button "Copy & Edit" at bounding box center [806, 499] width 89 height 29
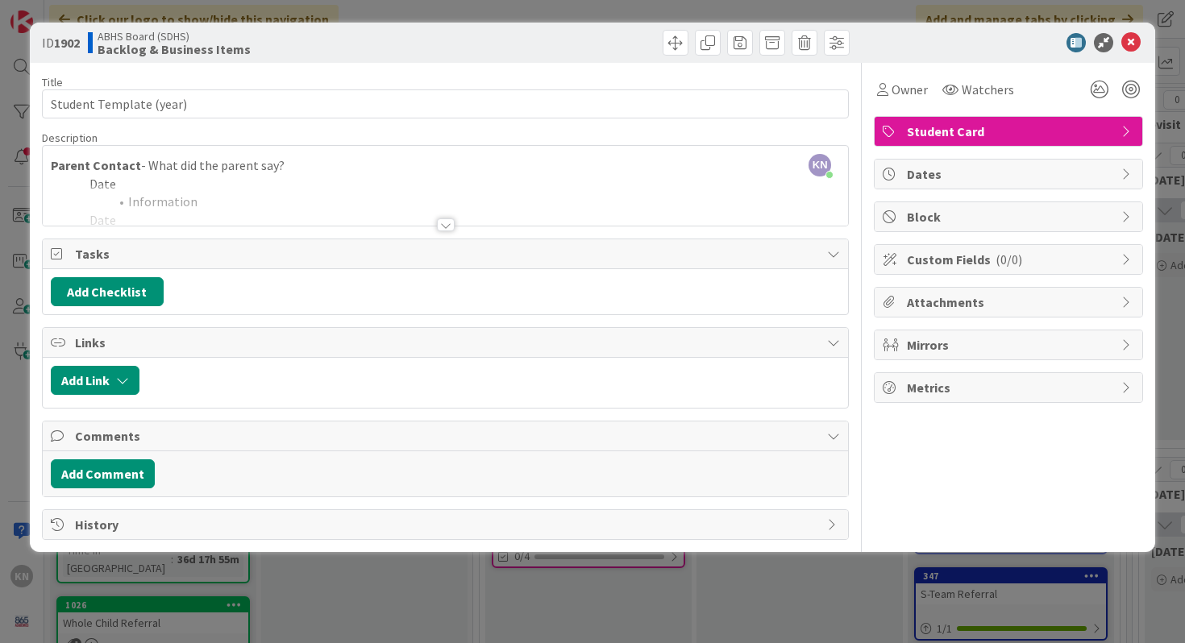
type textarea "x"
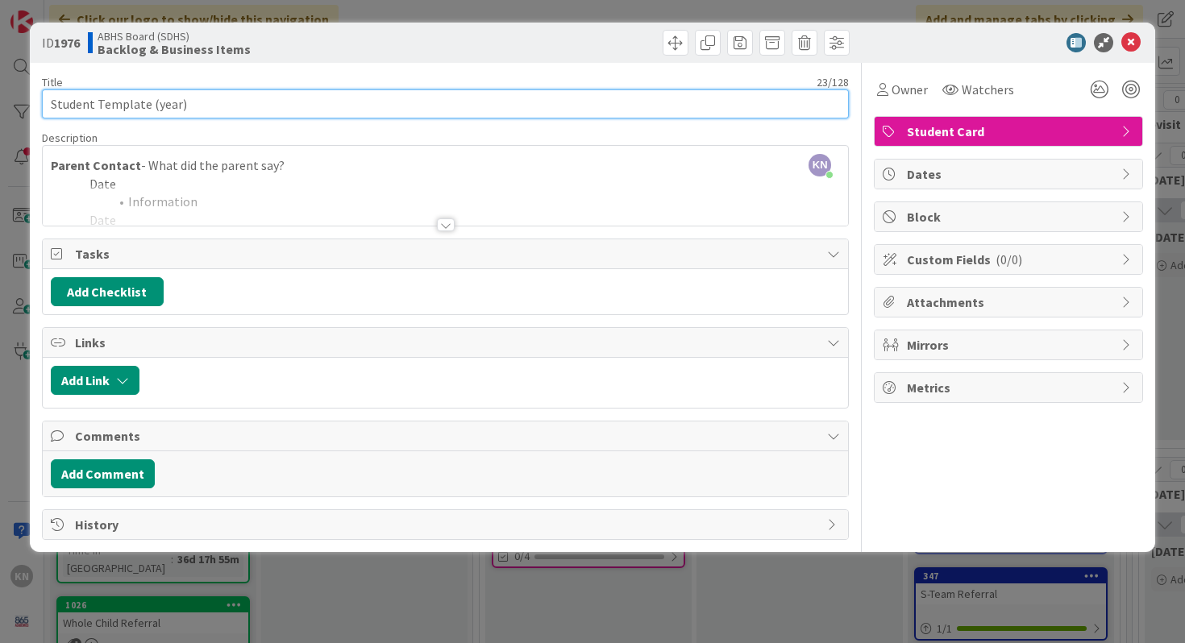
click at [76, 105] on input "Student Template (year)" at bounding box center [446, 103] width 808 height 29
click at [100, 103] on input "Avah Template (year)" at bounding box center [446, 103] width 808 height 29
click at [143, 108] on input "Avah Prince (year)" at bounding box center [446, 103] width 808 height 29
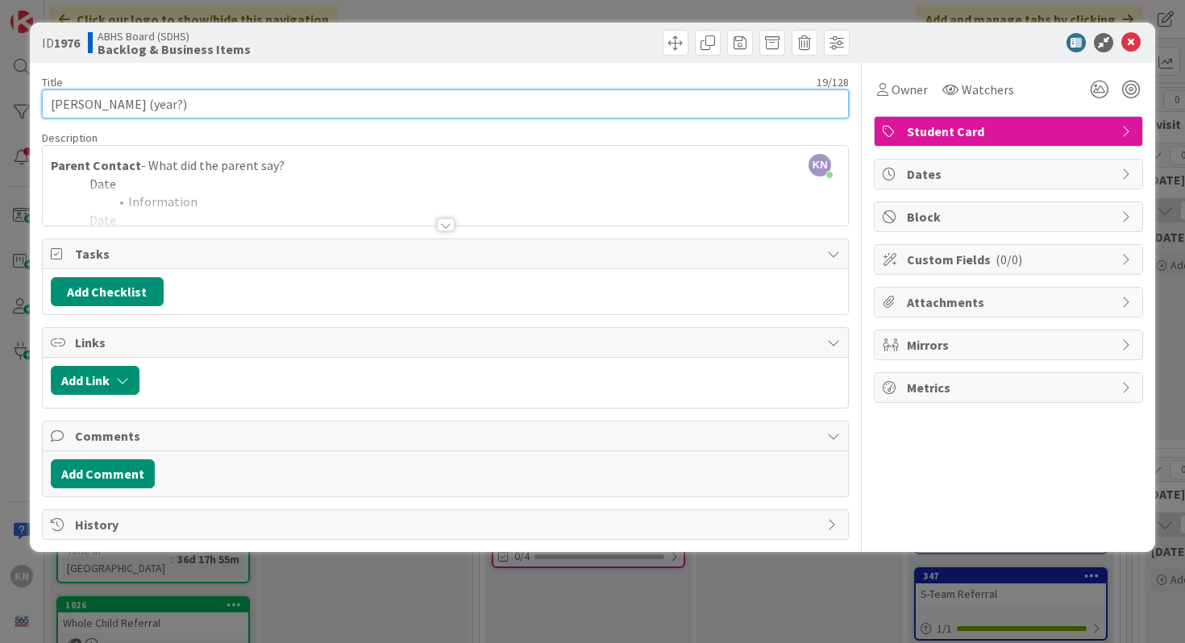
type input "Avah Prince (year?)"
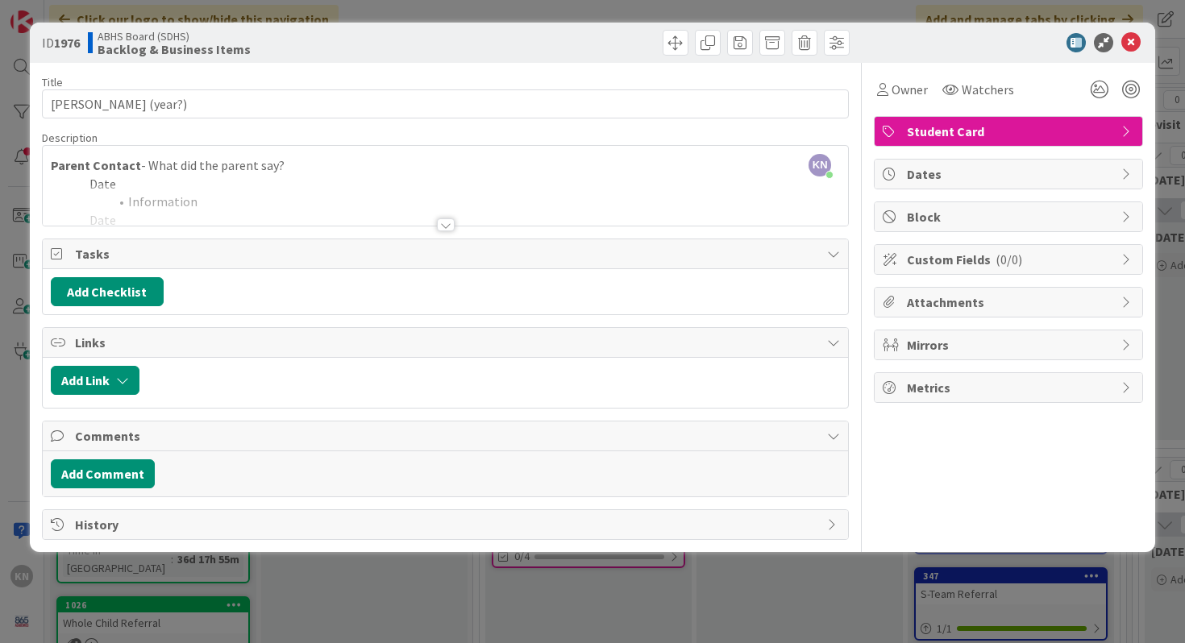
click at [443, 228] on div at bounding box center [446, 224] width 18 height 13
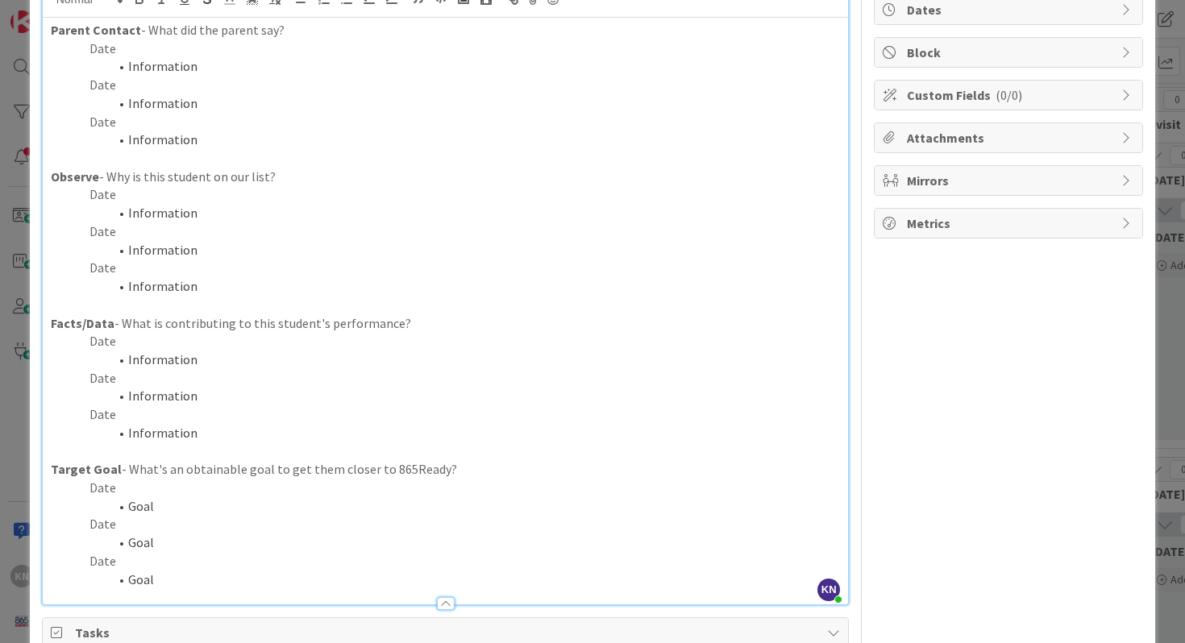
scroll to position [169, 0]
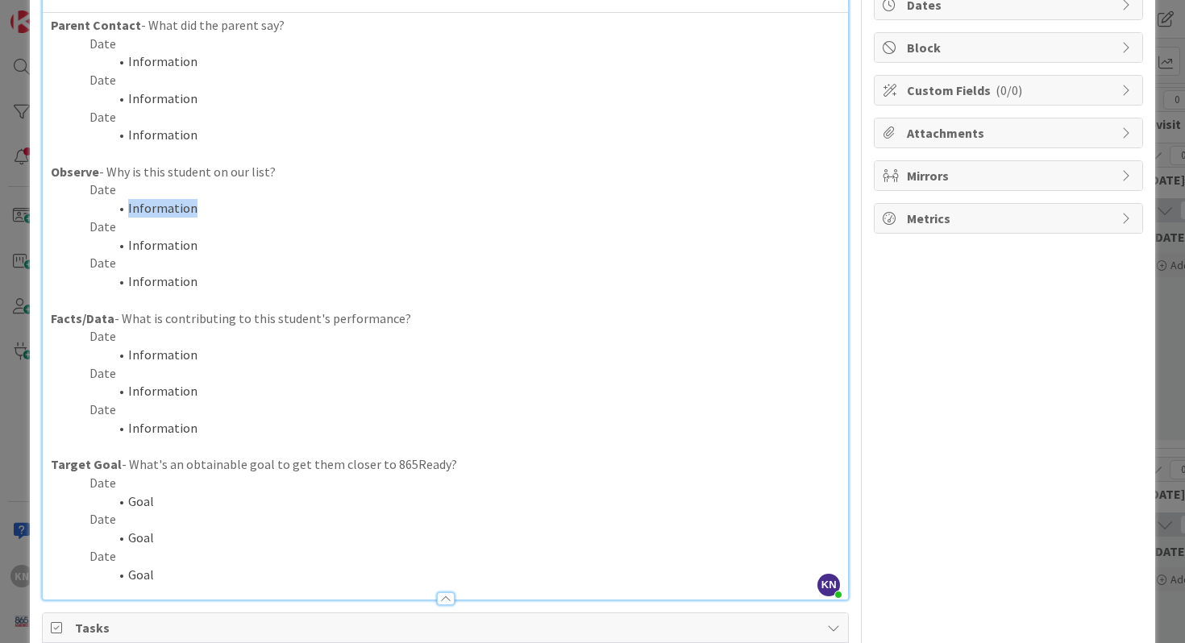
drag, startPoint x: 129, startPoint y: 211, endPoint x: 197, endPoint y: 210, distance: 67.7
click at [197, 210] on li "Information" at bounding box center [455, 208] width 771 height 19
paste div
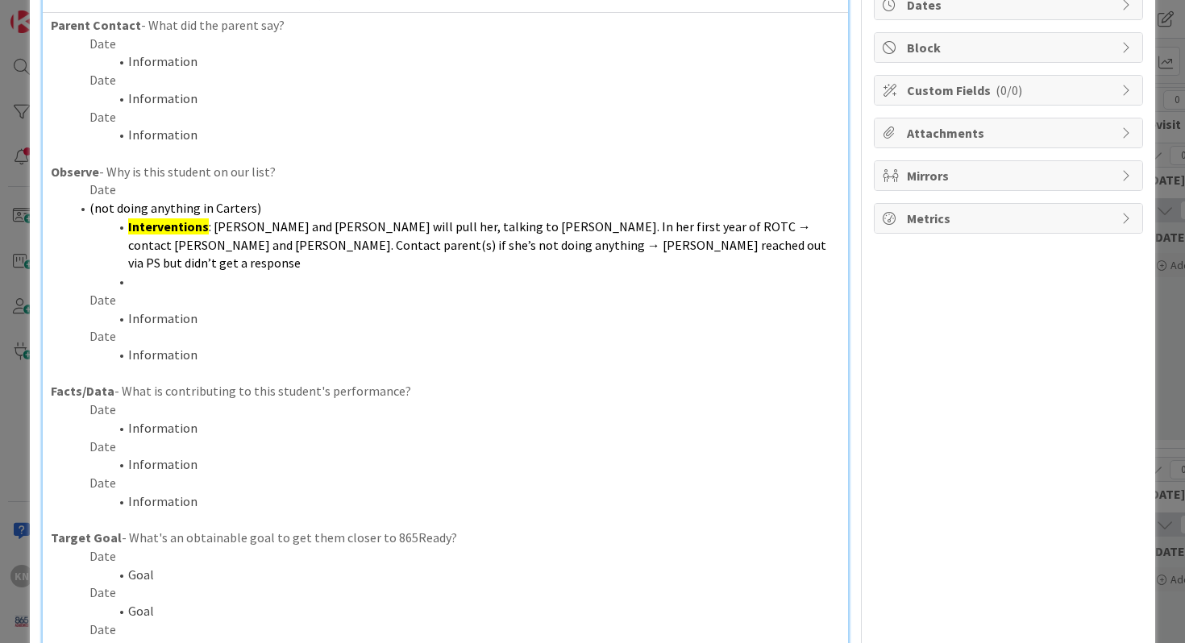
click at [96, 190] on p "Date" at bounding box center [446, 190] width 790 height 19
click at [91, 210] on span "(not doing anything in Carters)" at bounding box center [175, 208] width 172 height 16
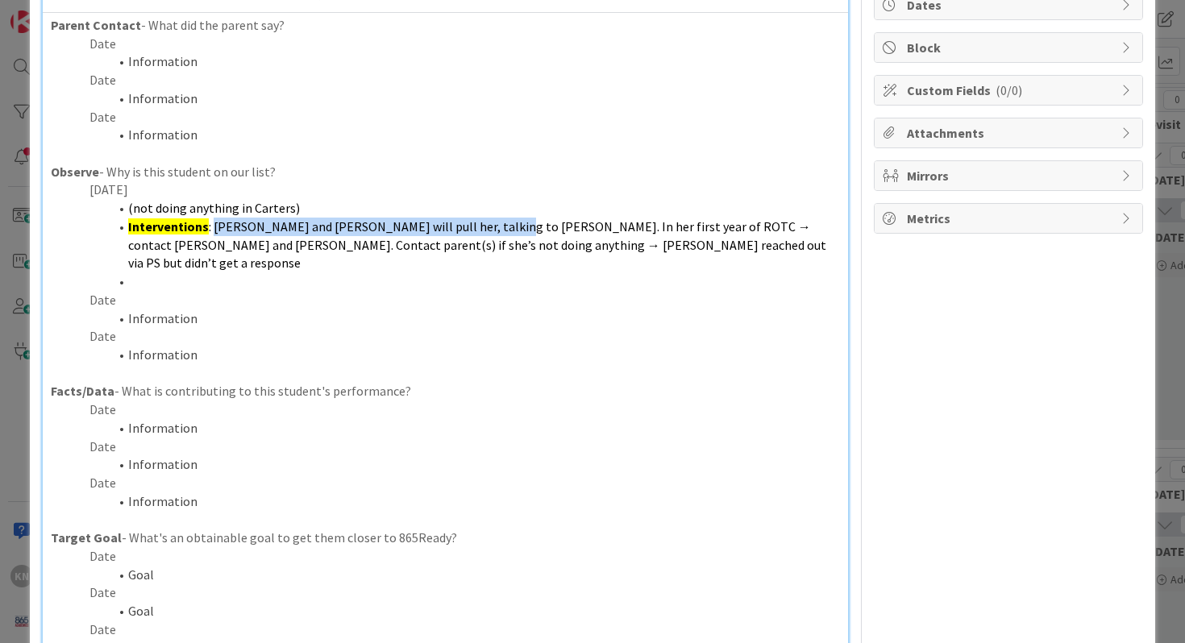
drag, startPoint x: 214, startPoint y: 231, endPoint x: 478, endPoint y: 235, distance: 264.5
click at [478, 235] on li "Interventions : Meggi and Reasor will pull her, talking to Kristyne. In her fir…" at bounding box center [455, 245] width 771 height 55
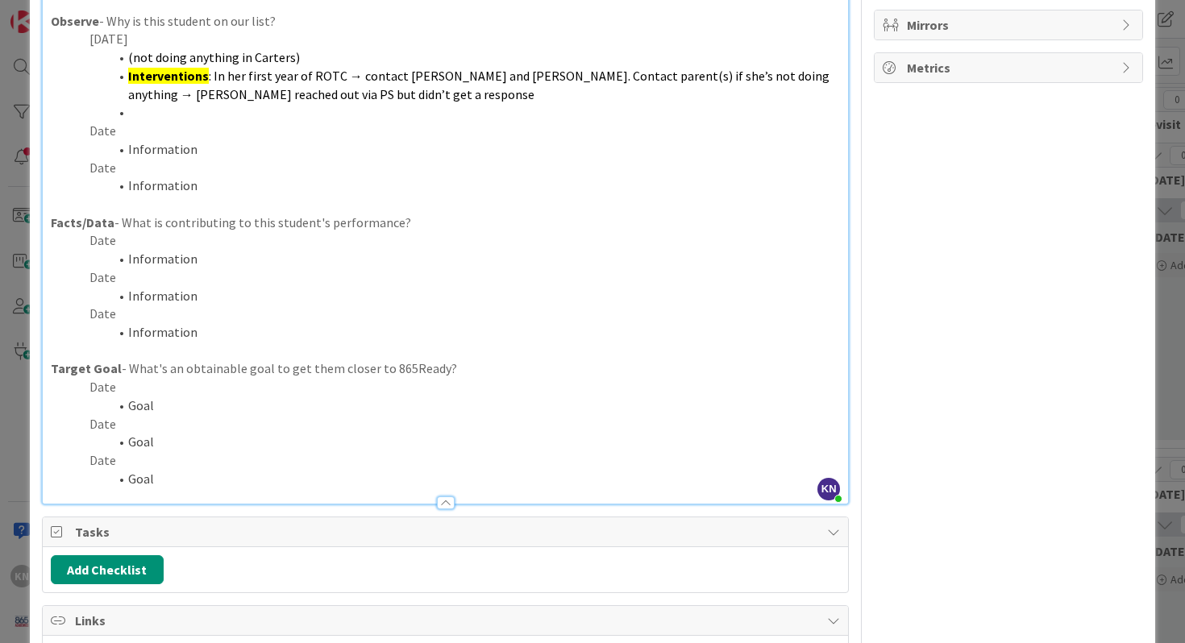
scroll to position [530, 0]
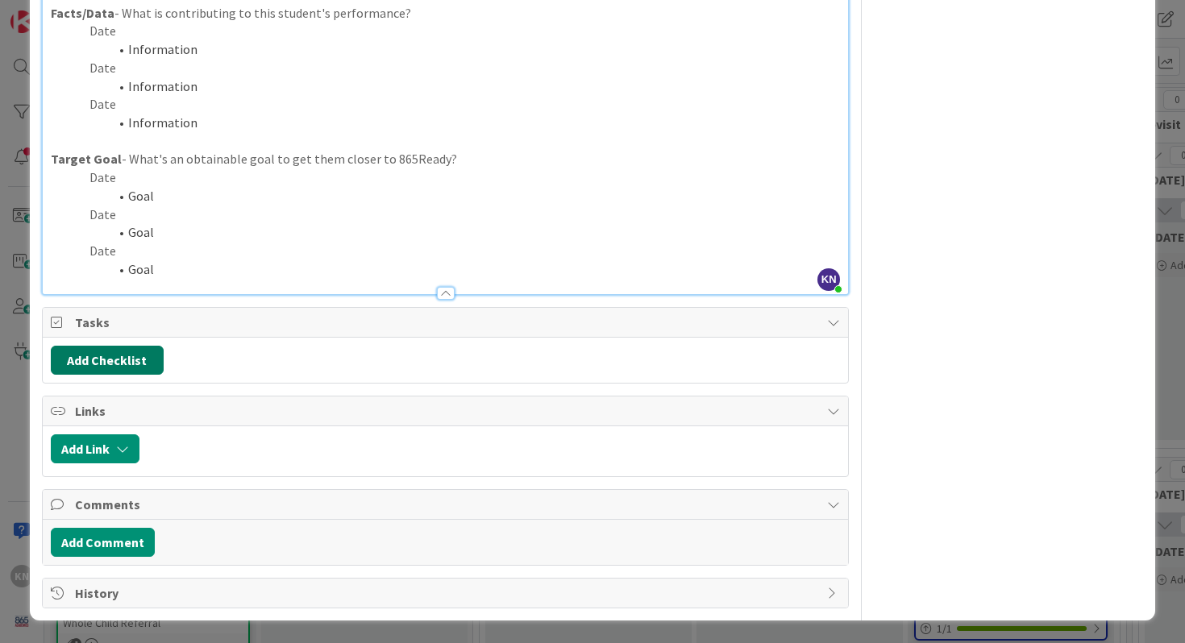
click at [130, 358] on button "Add Checklist" at bounding box center [107, 360] width 113 height 29
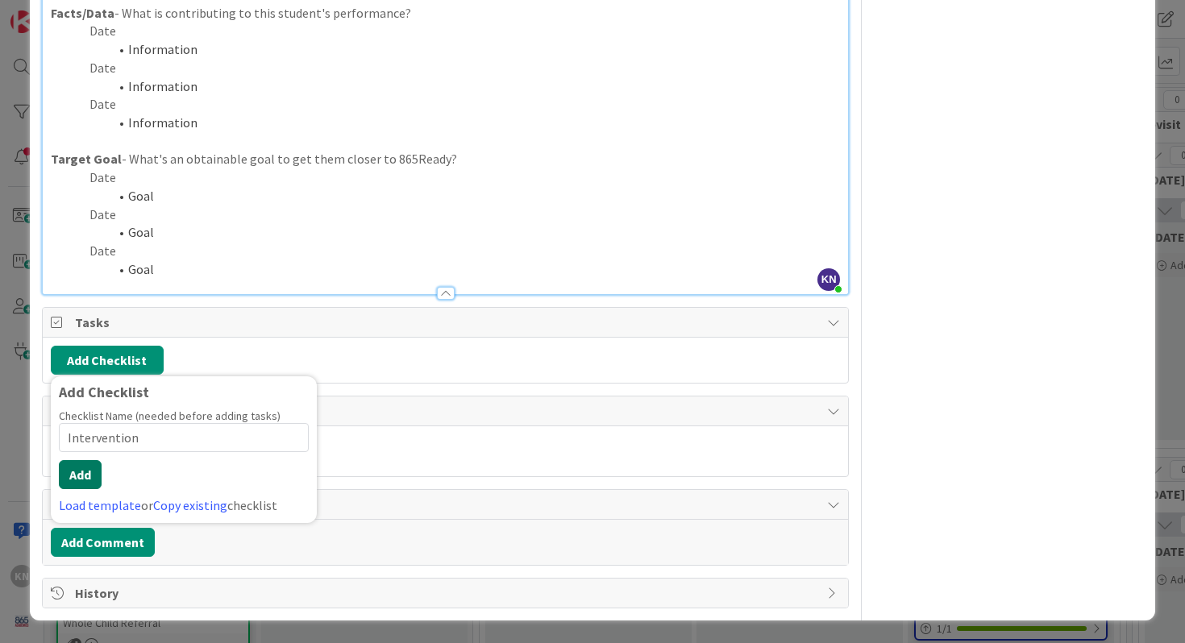
type input "Intervention"
click at [79, 475] on button "Add" at bounding box center [80, 474] width 43 height 29
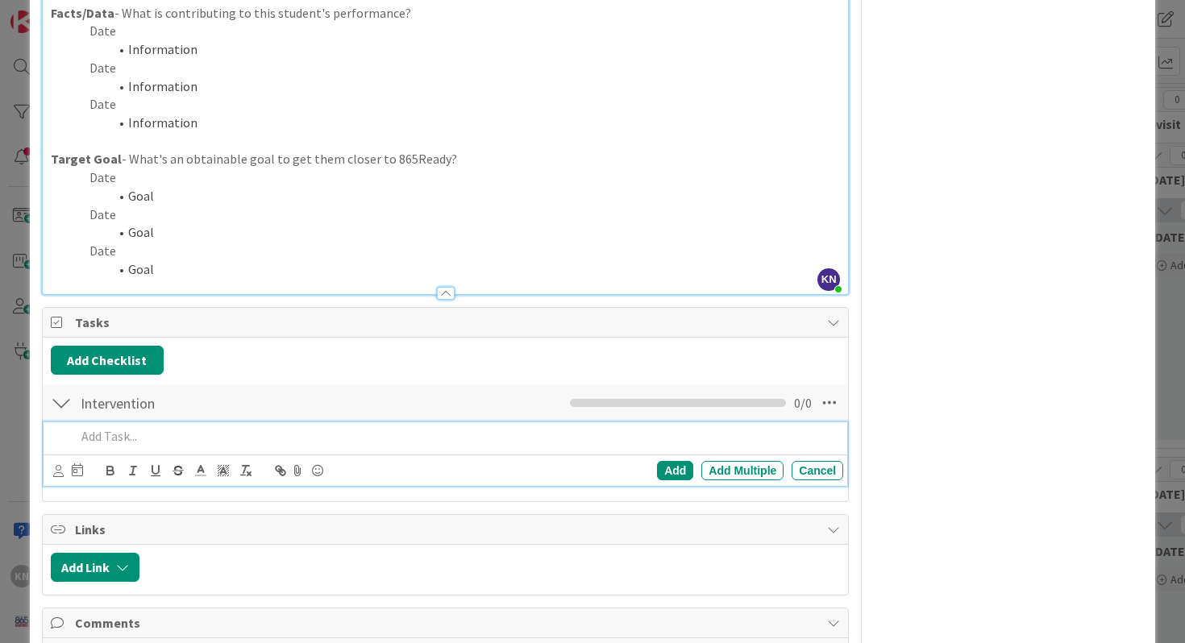
paste div
click at [89, 434] on span "Meggi and Reasor will pull her, talking to Kristyne." at bounding box center [299, 436] width 446 height 16
click at [406, 443] on p "Weeks and Reasor will pull her, talking to Kristyne." at bounding box center [457, 436] width 762 height 19
click at [671, 470] on div "Add" at bounding box center [675, 470] width 36 height 19
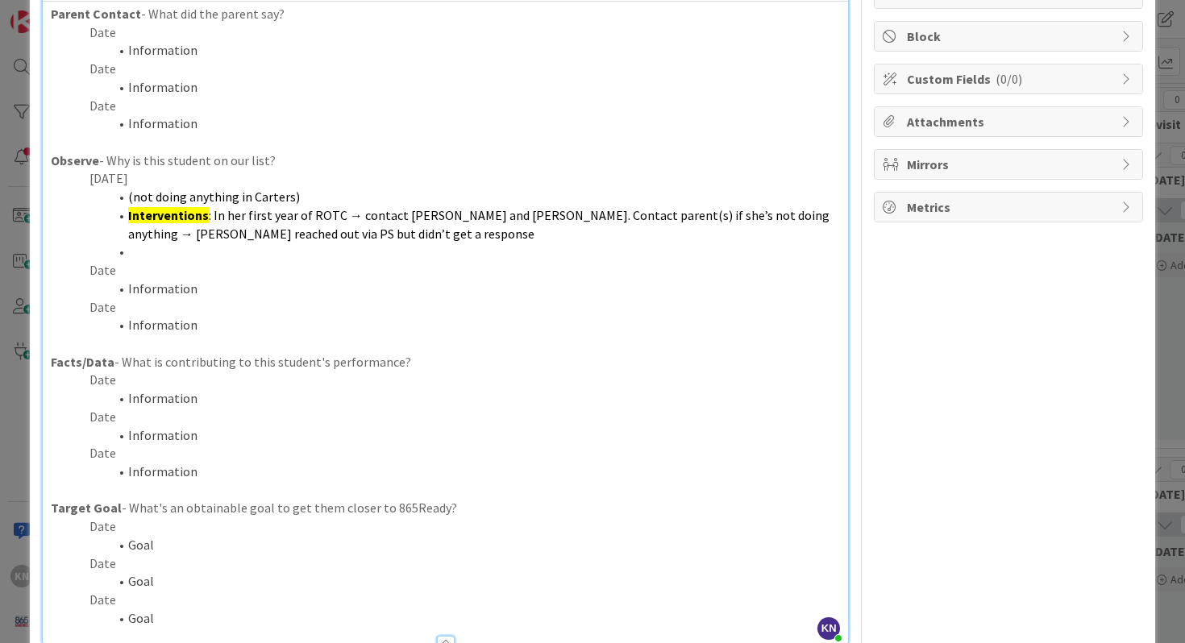
scroll to position [93, 0]
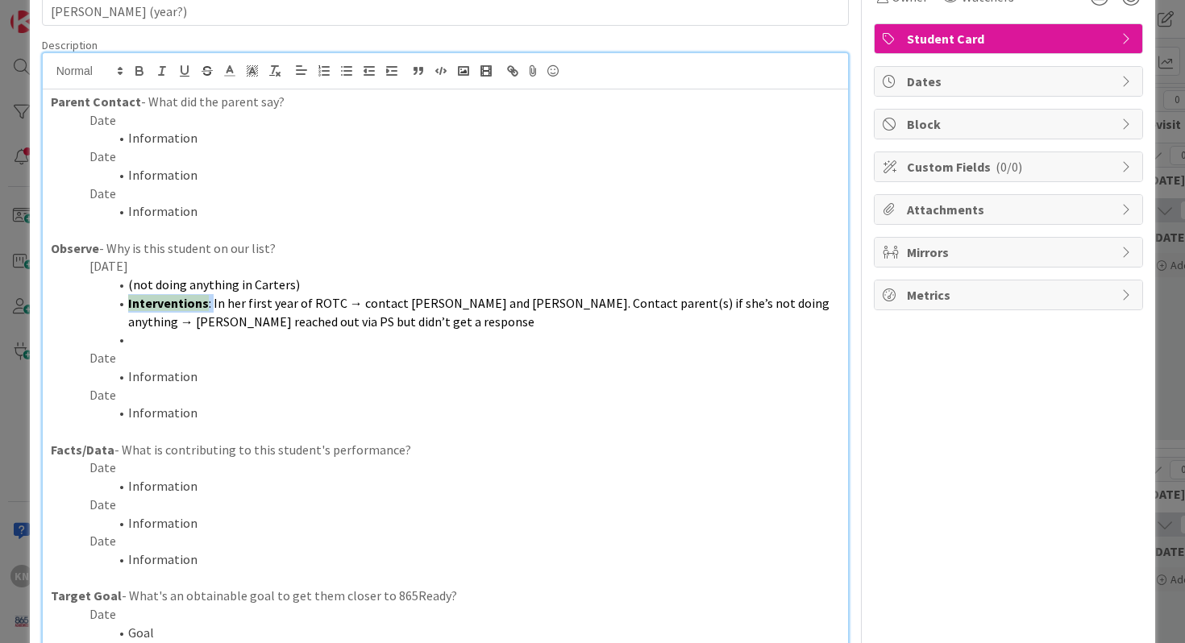
drag, startPoint x: 211, startPoint y: 306, endPoint x: 127, endPoint y: 298, distance: 84.2
click at [127, 298] on li "Interventions : In her first year of ROTC → contact Alvarez and Vartan. Contact…" at bounding box center [455, 312] width 771 height 36
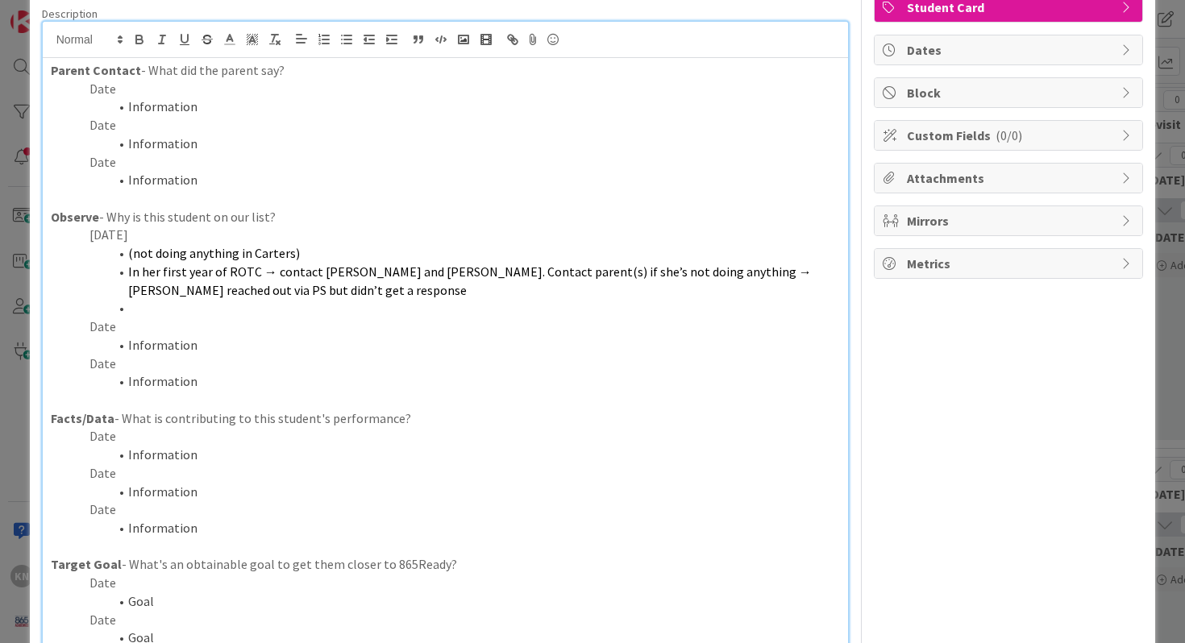
scroll to position [127, 0]
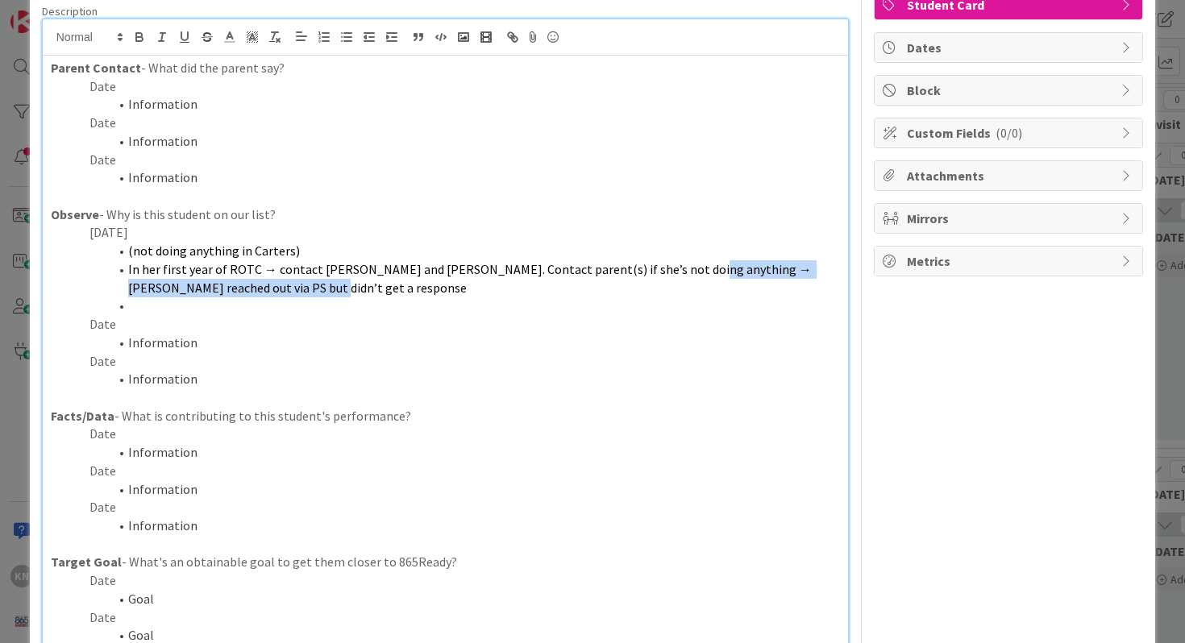
drag, startPoint x: 673, startPoint y: 274, endPoint x: 673, endPoint y: 286, distance: 12.1
click at [673, 286] on li "In her first year of ROTC → contact Alvarez and Vartan. Contact parent(s) if sh…" at bounding box center [455, 278] width 771 height 36
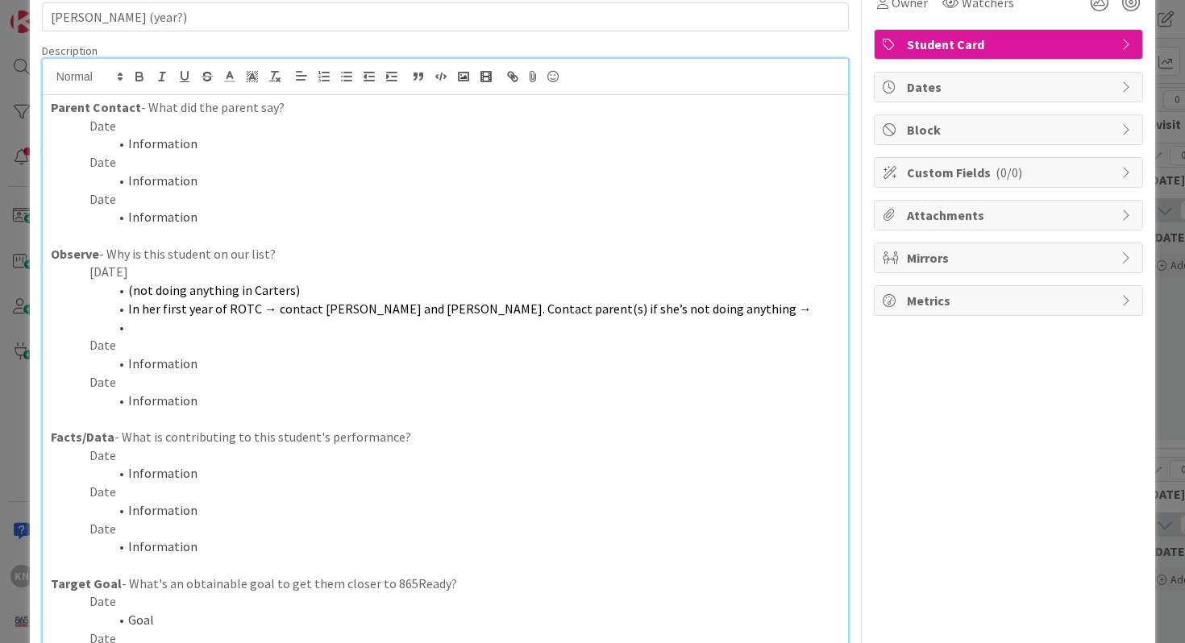
scroll to position [71, 0]
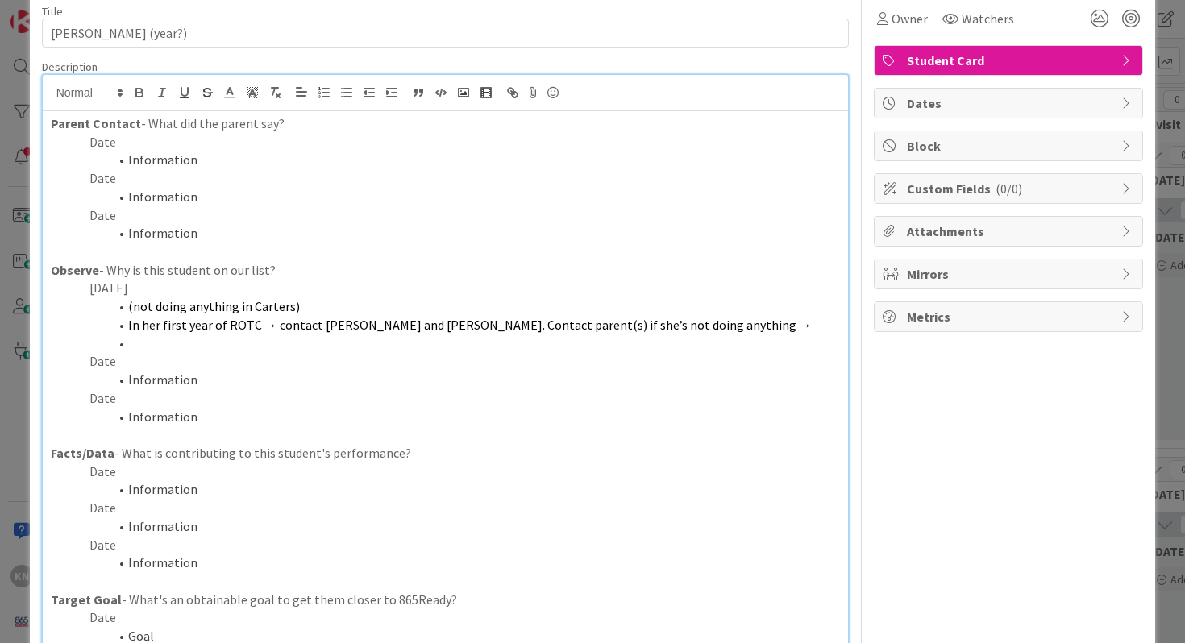
click at [100, 143] on p "Date" at bounding box center [446, 142] width 790 height 19
drag, startPoint x: 126, startPoint y: 160, endPoint x: 206, endPoint y: 160, distance: 80.6
click at [206, 160] on li "Information" at bounding box center [455, 160] width 771 height 19
click at [140, 340] on li at bounding box center [455, 344] width 771 height 19
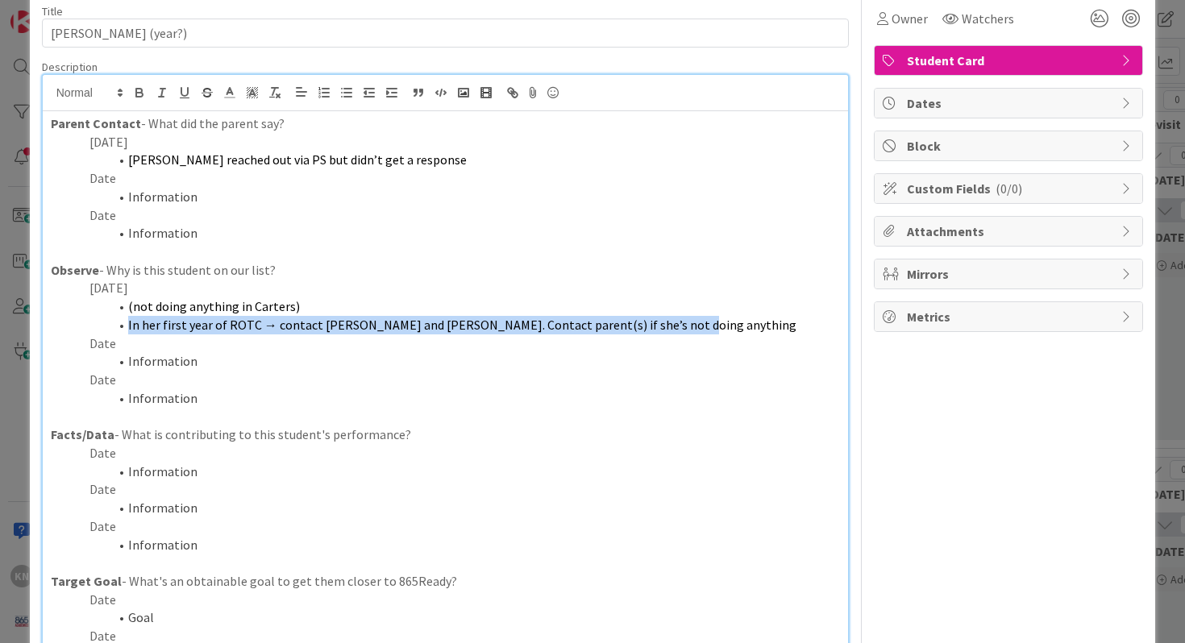
drag, startPoint x: 127, startPoint y: 327, endPoint x: 672, endPoint y: 326, distance: 545.0
click at [672, 326] on li "In her first year of ROTC → contact Alvarez and Vartan. Contact parent(s) if sh…" at bounding box center [455, 325] width 771 height 19
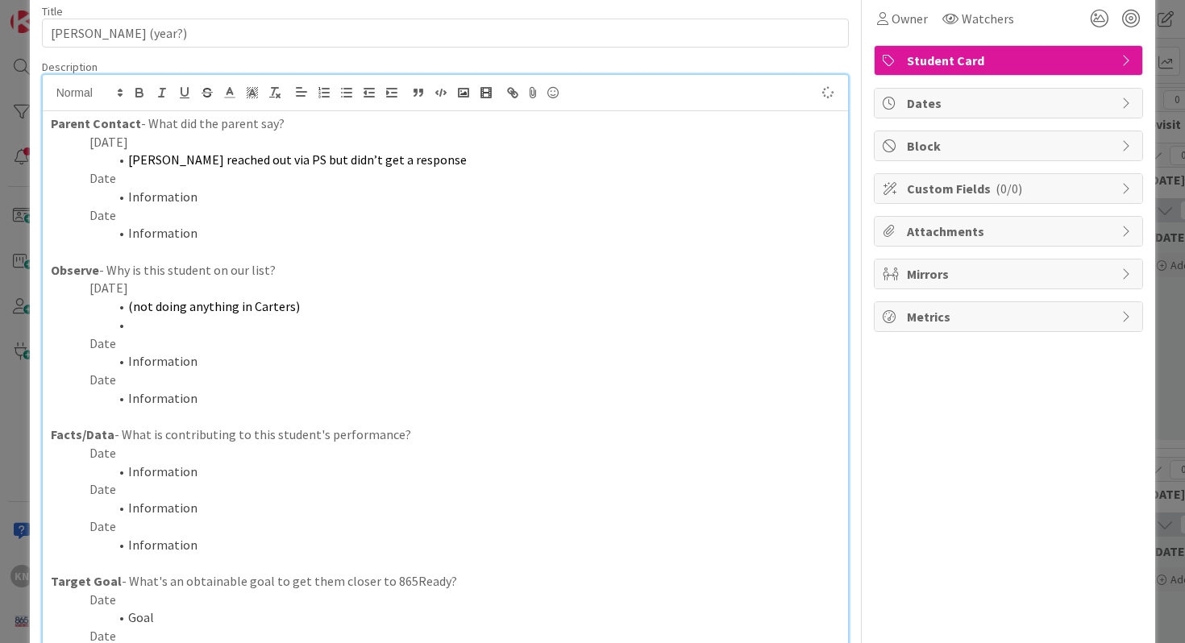
click at [143, 471] on li "Information" at bounding box center [455, 472] width 771 height 19
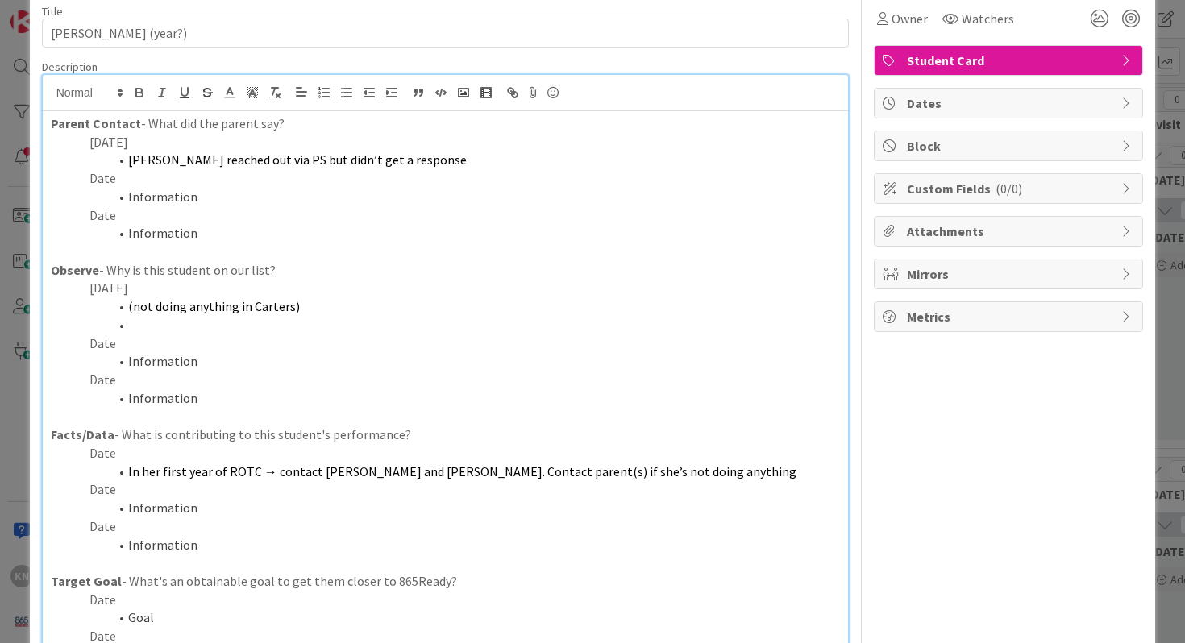
click at [98, 455] on p "Date" at bounding box center [446, 453] width 790 height 19
click at [423, 475] on span "In her first year of ROTC → contact Alvarez and Vartan. Contact parent(s) if sh…" at bounding box center [462, 472] width 668 height 16
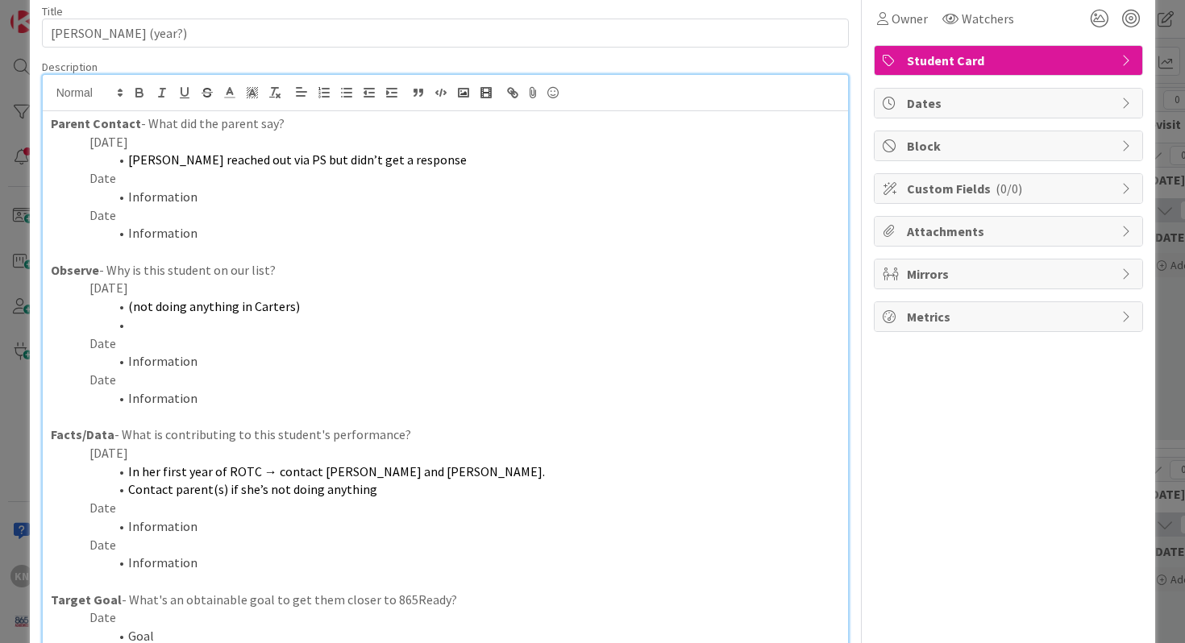
scroll to position [73, 0]
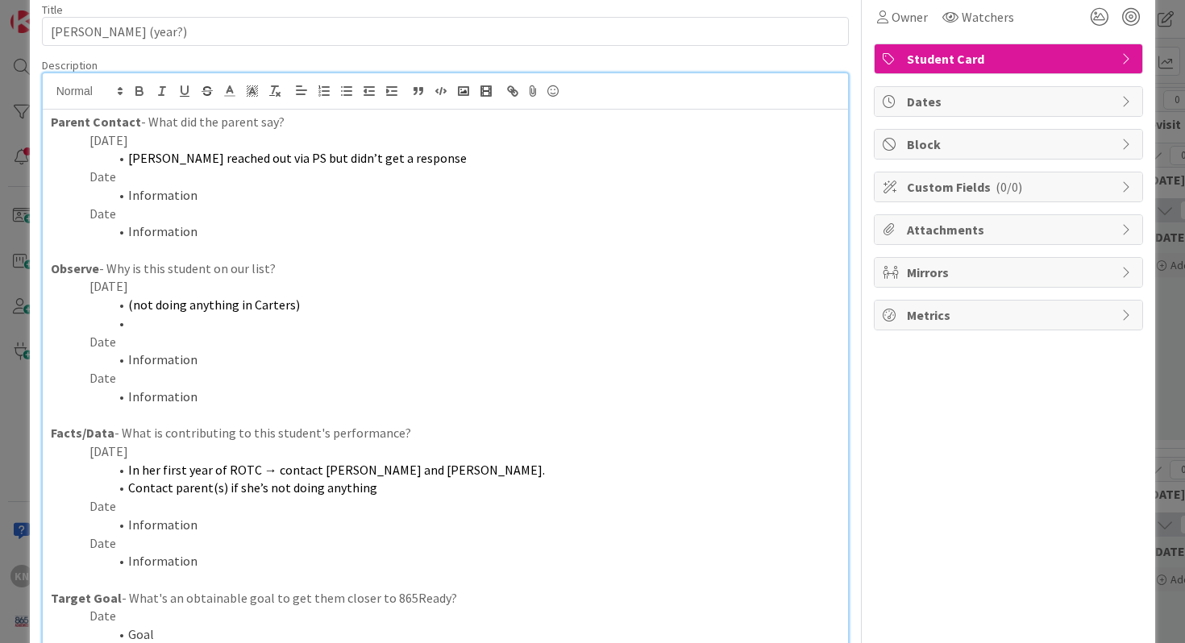
click at [302, 302] on li "(not doing anything in Carters)" at bounding box center [455, 305] width 771 height 19
click at [133, 305] on span "(not doing anything in Carters" at bounding box center [212, 305] width 168 height 16
click at [292, 306] on li "not doing anything in Carters" at bounding box center [455, 305] width 771 height 19
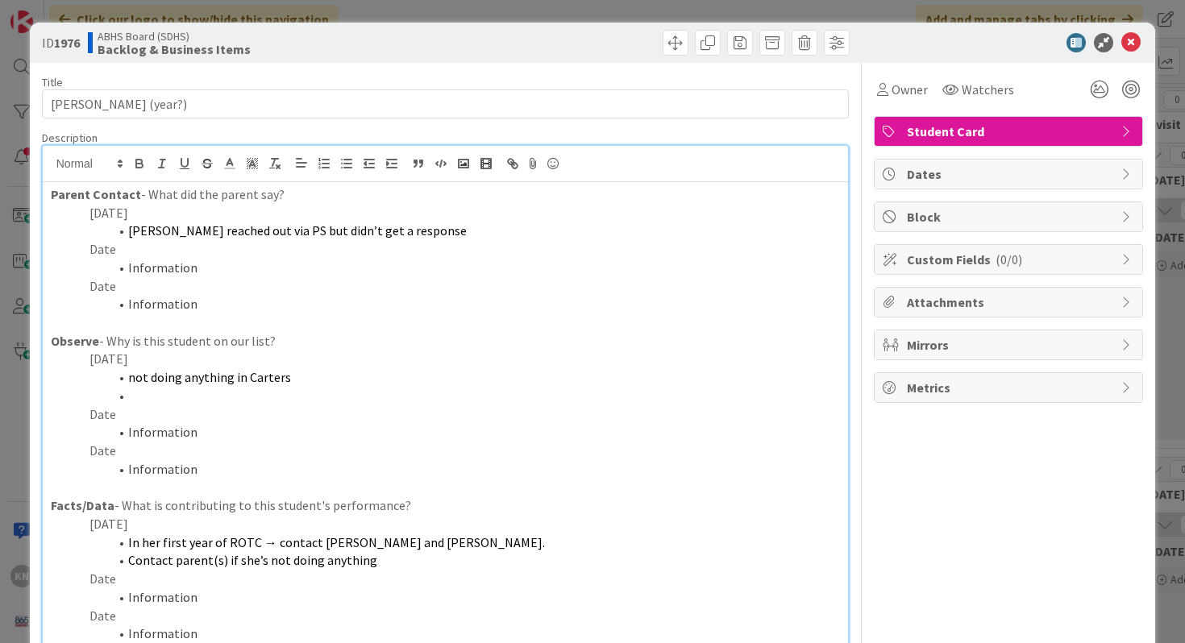
scroll to position [0, 0]
click at [1129, 42] on icon at bounding box center [1130, 42] width 19 height 19
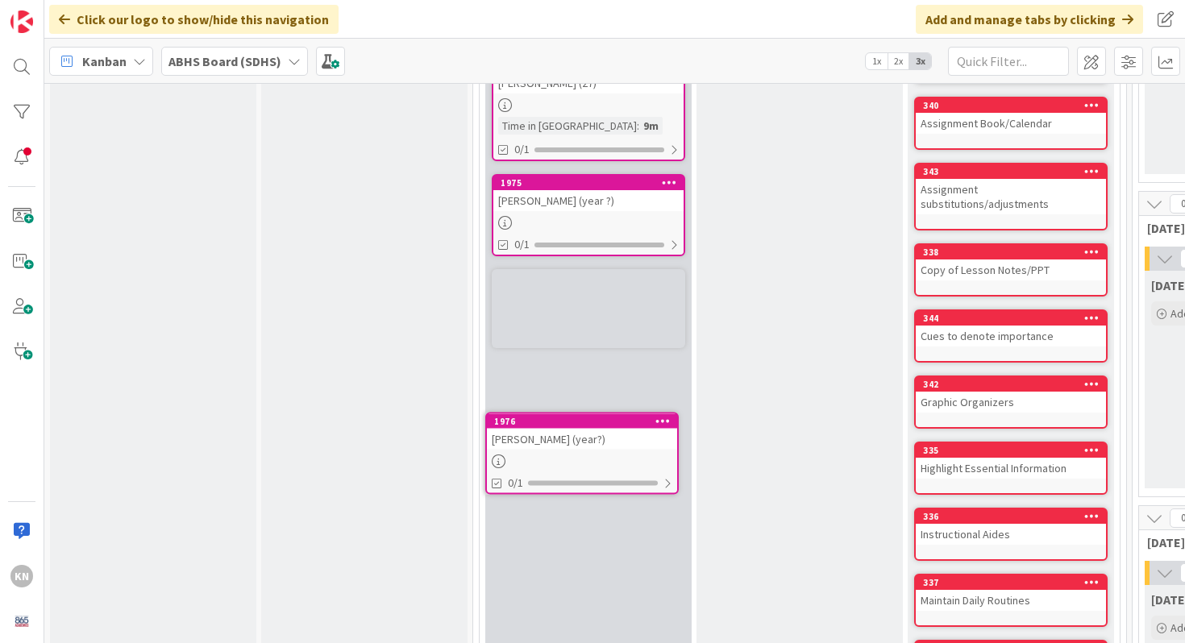
scroll to position [1904, 0]
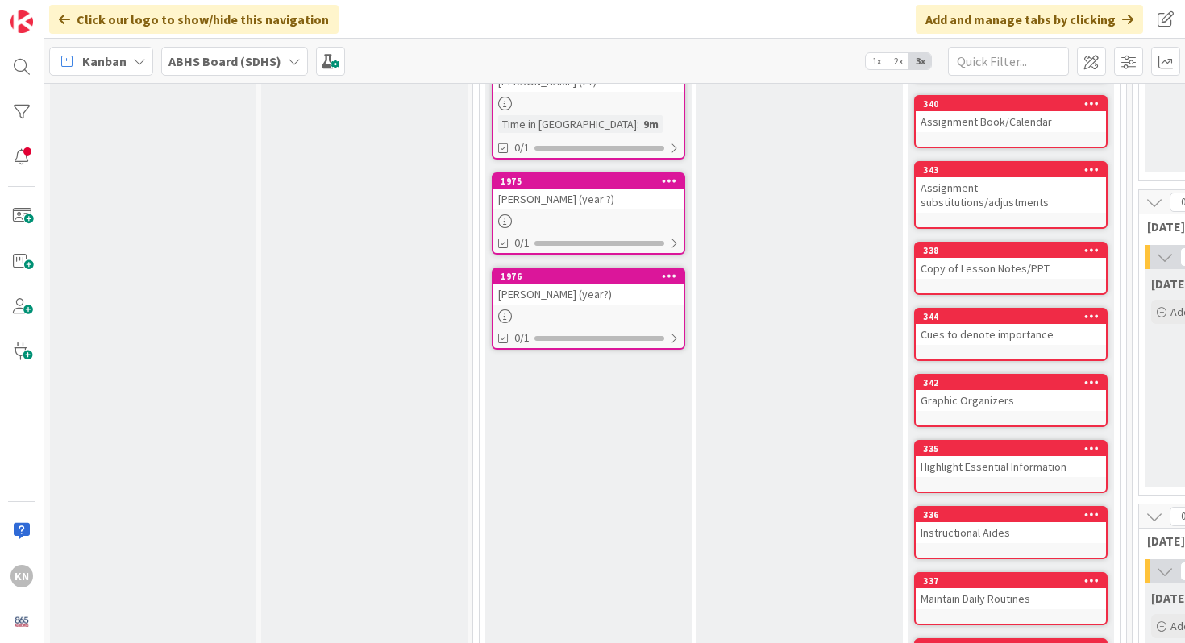
drag, startPoint x: 382, startPoint y: 286, endPoint x: 599, endPoint y: 6, distance: 354.0
click at [554, 310] on div at bounding box center [588, 317] width 190 height 14
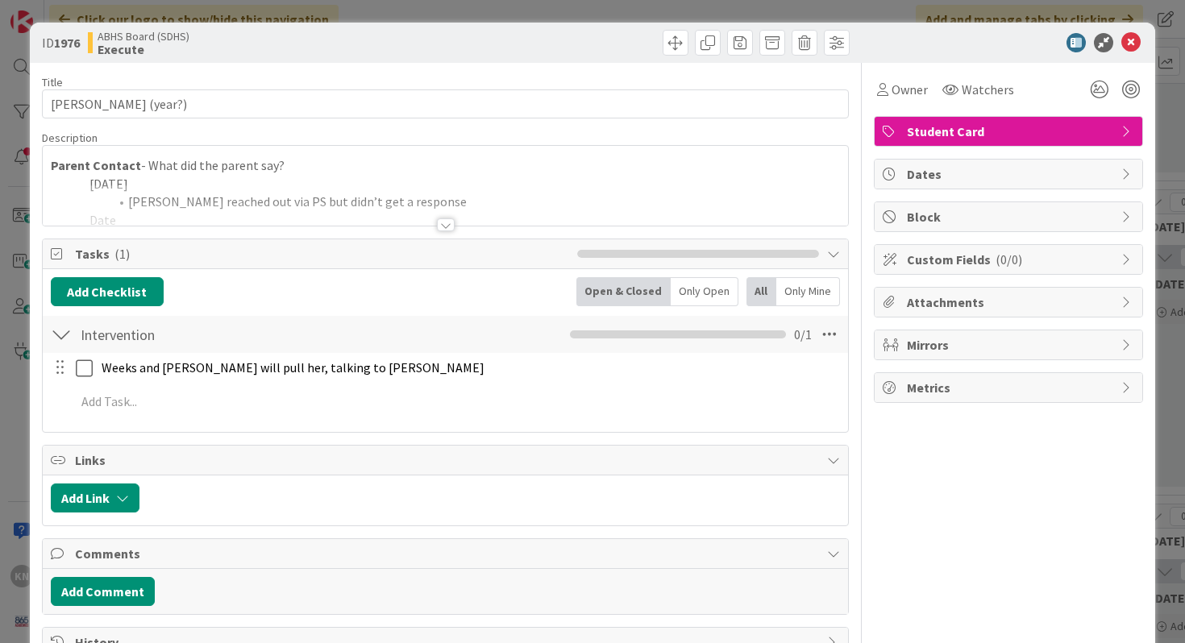
click at [443, 227] on div at bounding box center [446, 224] width 18 height 13
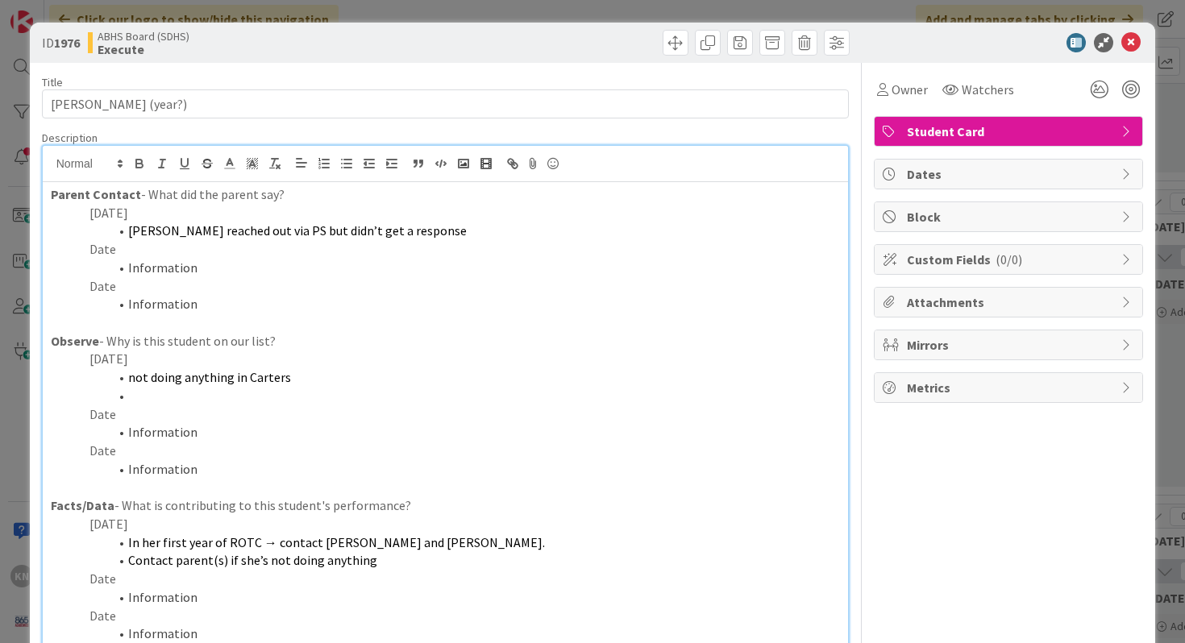
click at [140, 393] on li at bounding box center [455, 396] width 771 height 19
click at [1127, 42] on icon at bounding box center [1130, 42] width 19 height 19
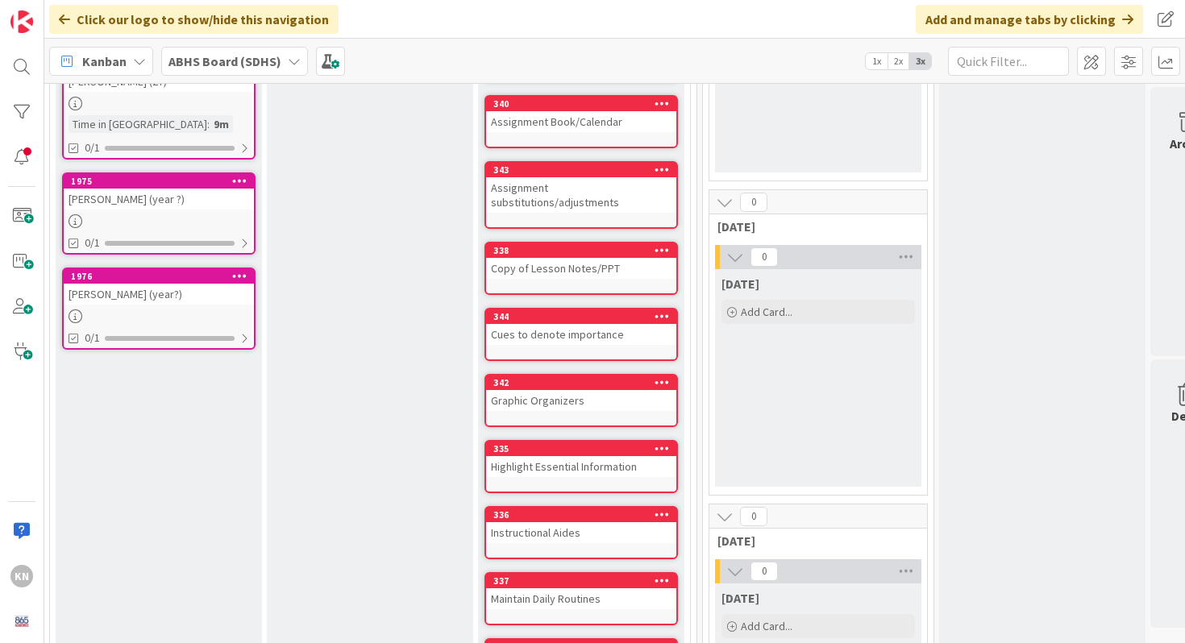
scroll to position [1904, 481]
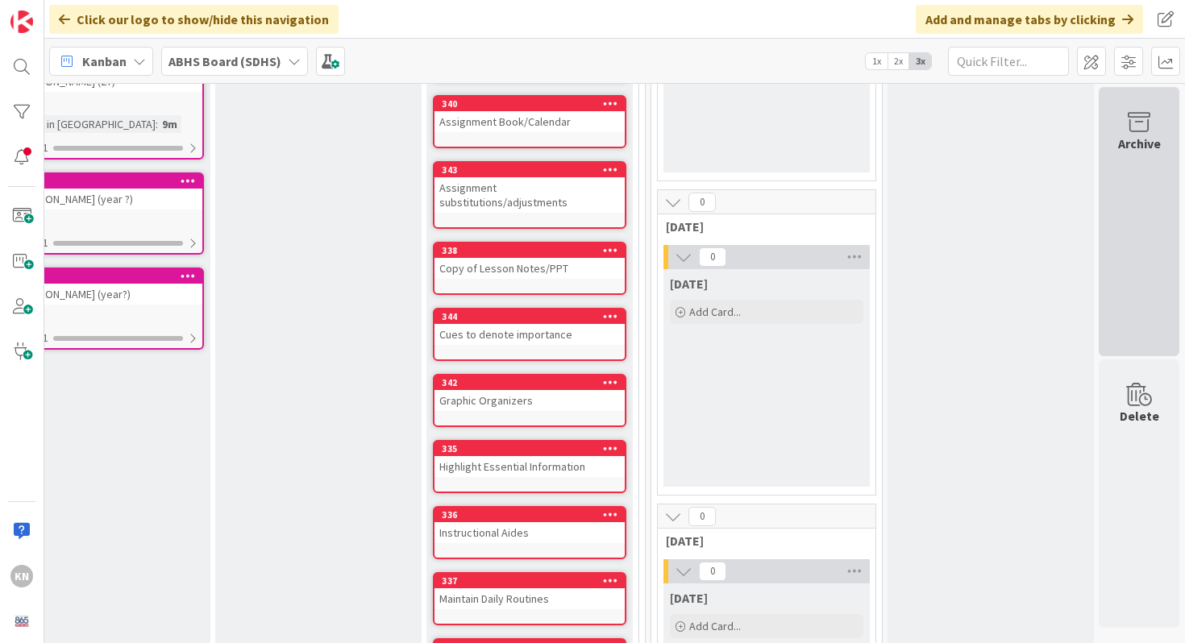
click at [1142, 124] on icon at bounding box center [1138, 122] width 61 height 23
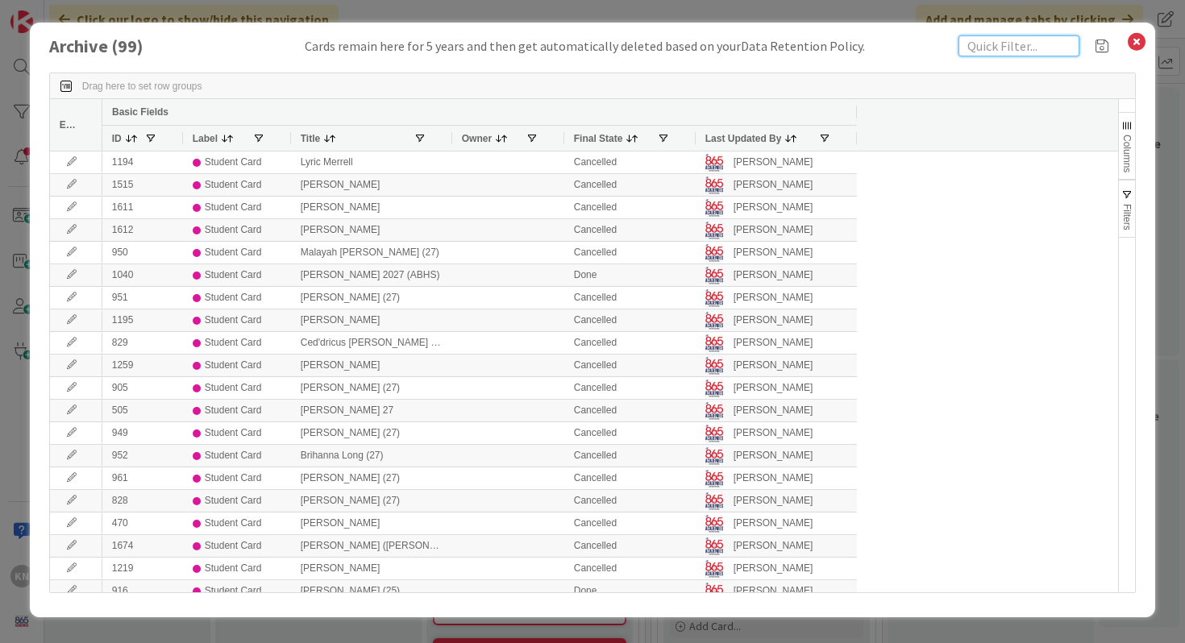
click at [1032, 46] on input "text" at bounding box center [1019, 45] width 121 height 21
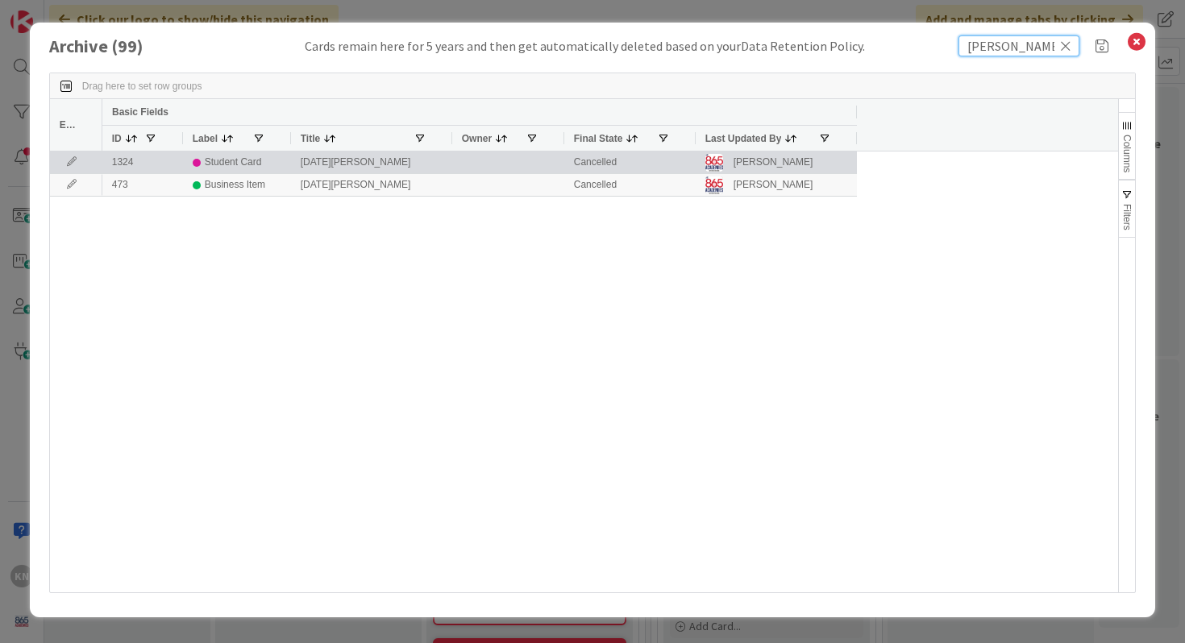
type input "miller"
click at [229, 163] on div "Student Card" at bounding box center [233, 162] width 57 height 20
click at [74, 157] on icon at bounding box center [72, 162] width 24 height 10
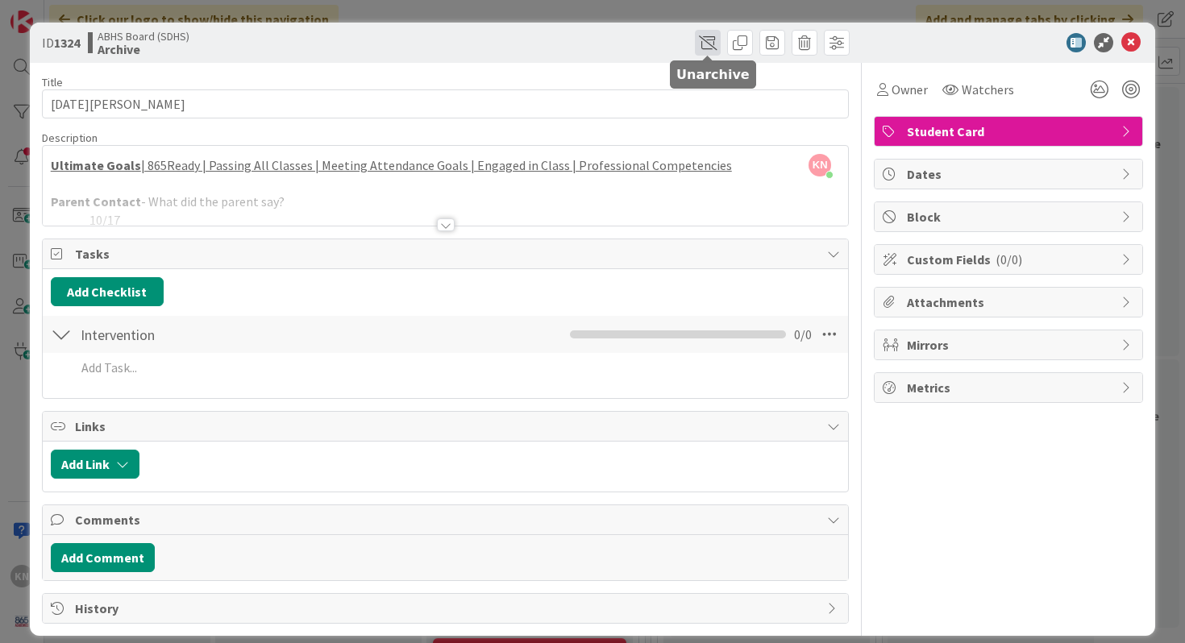
click at [714, 43] on span at bounding box center [708, 43] width 26 height 26
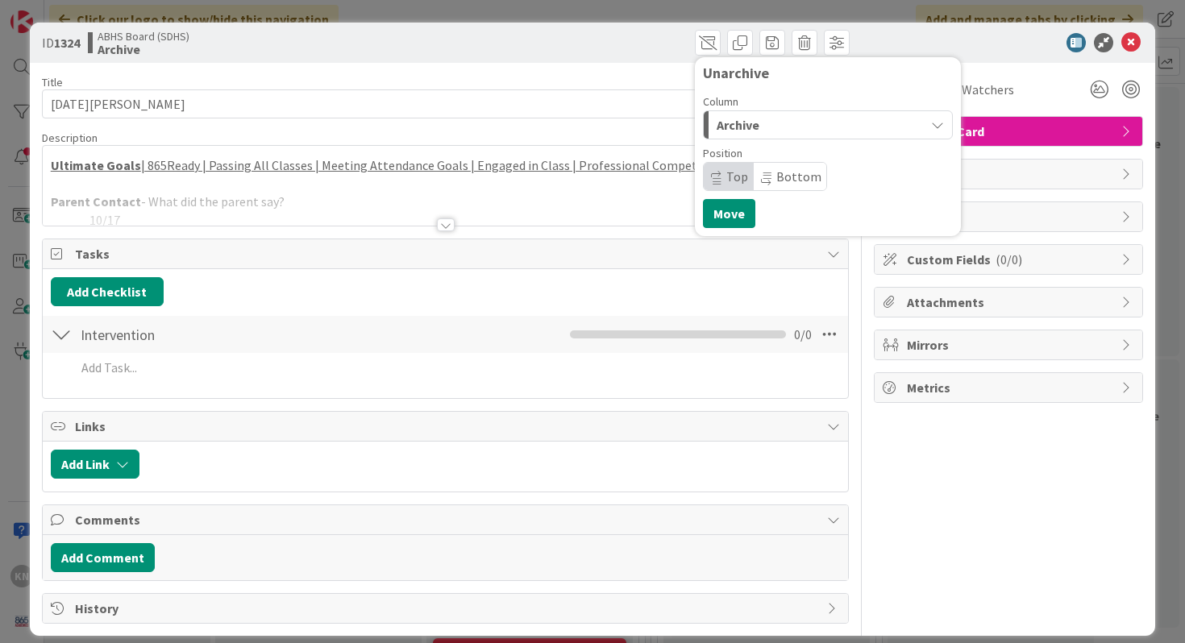
click at [771, 125] on div "Archive" at bounding box center [819, 125] width 212 height 26
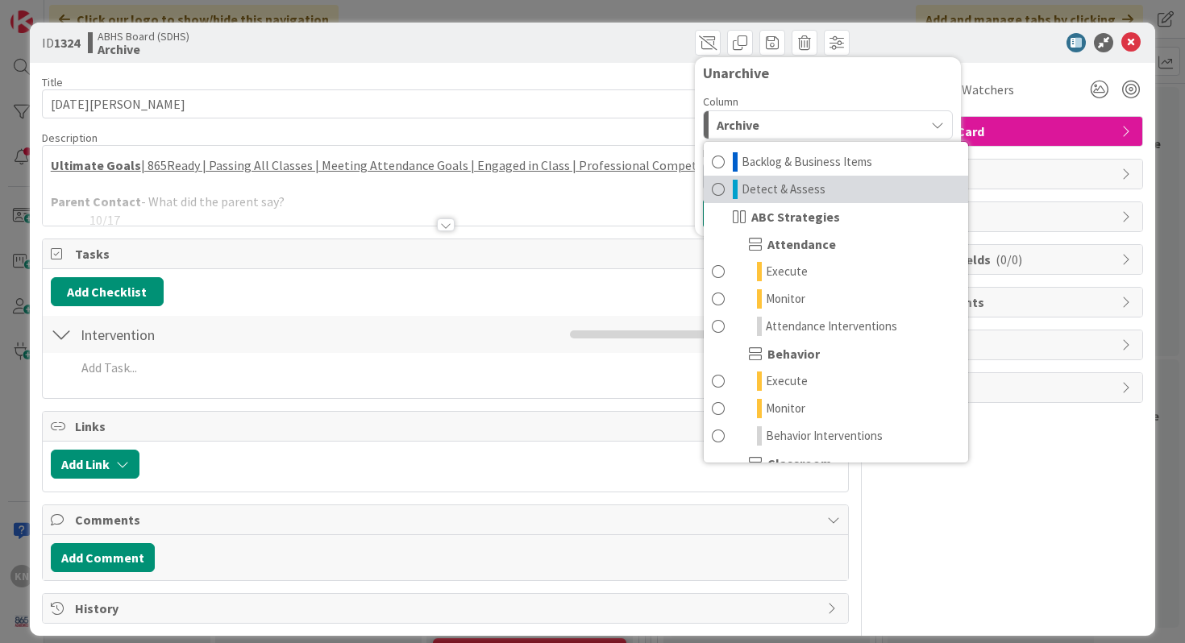
click at [771, 189] on span "Detect & Assess" at bounding box center [784, 189] width 84 height 19
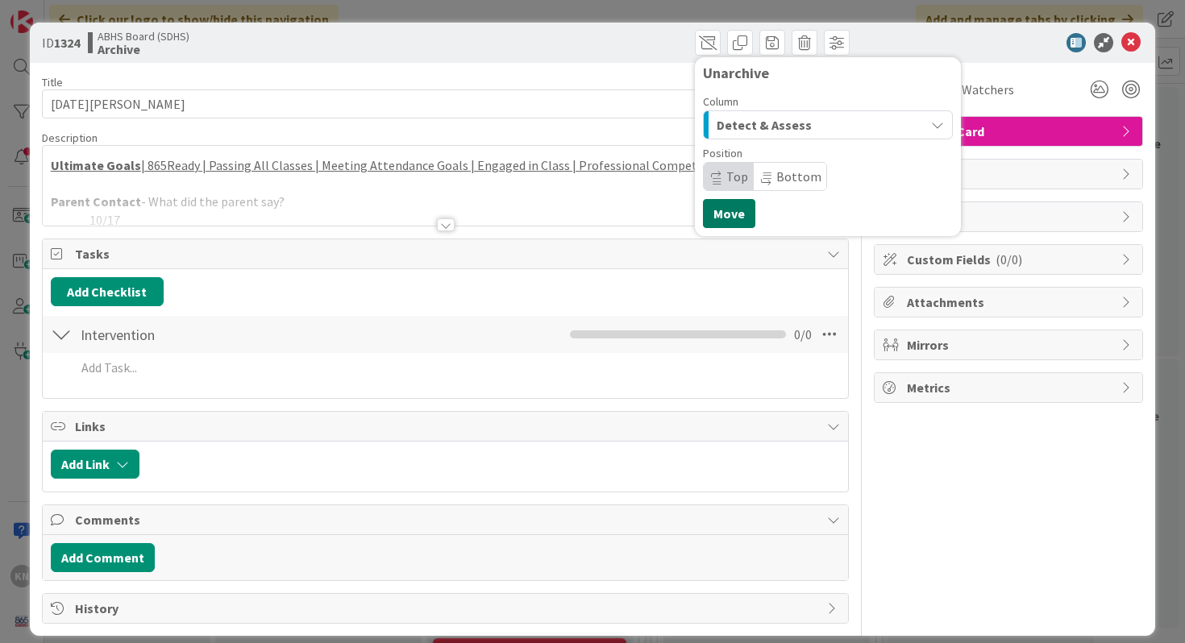
click at [744, 208] on button "Move" at bounding box center [729, 213] width 52 height 29
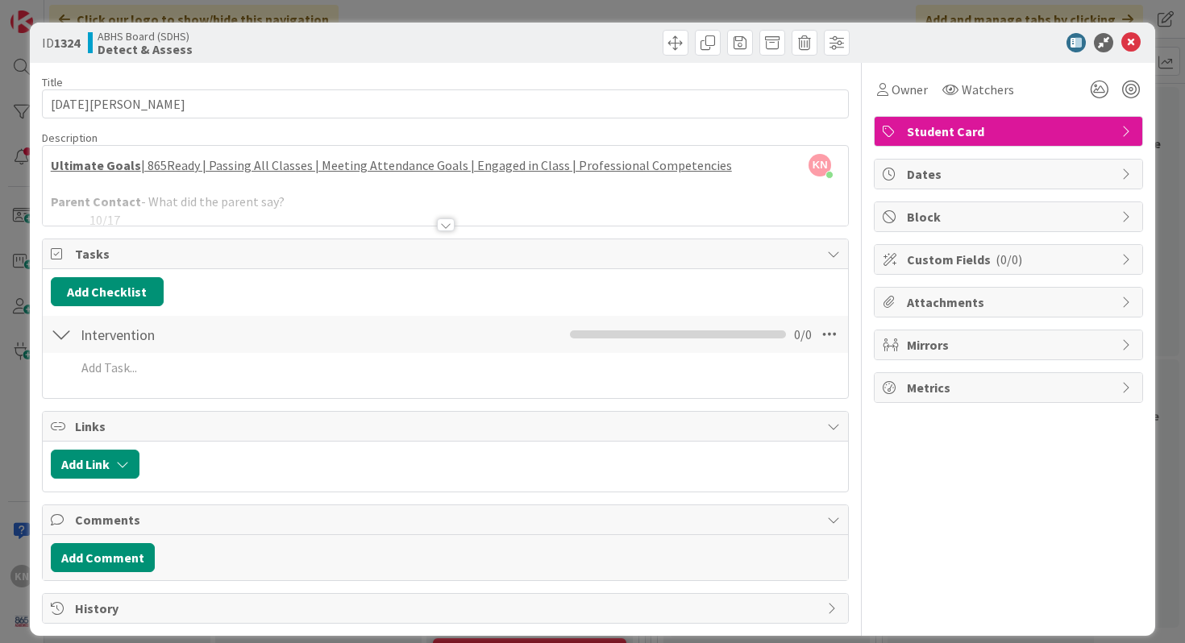
click at [449, 218] on div at bounding box center [446, 224] width 18 height 13
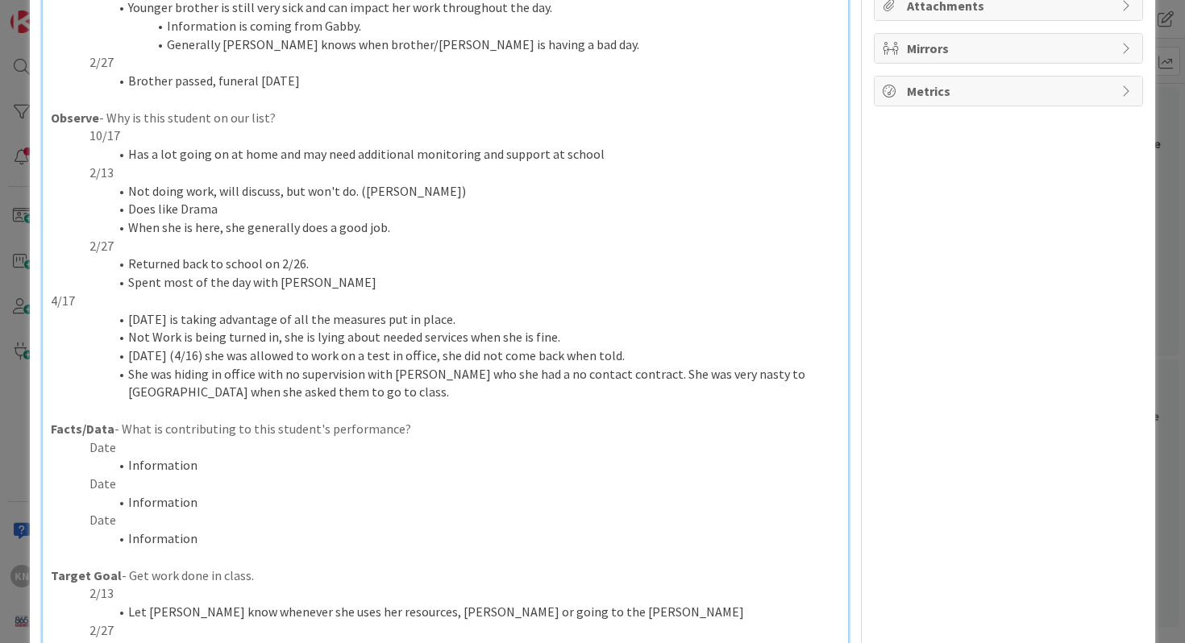
scroll to position [297, 0]
click at [98, 443] on p "Date" at bounding box center [446, 447] width 790 height 19
click at [153, 461] on li "Information" at bounding box center [455, 464] width 771 height 19
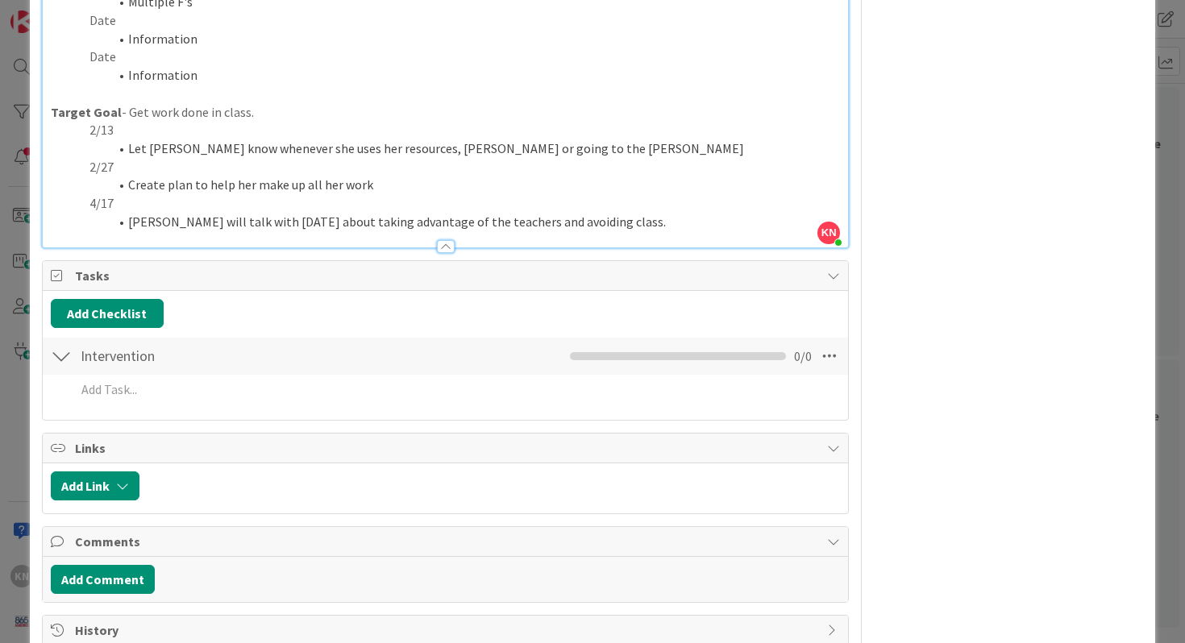
scroll to position [769, 0]
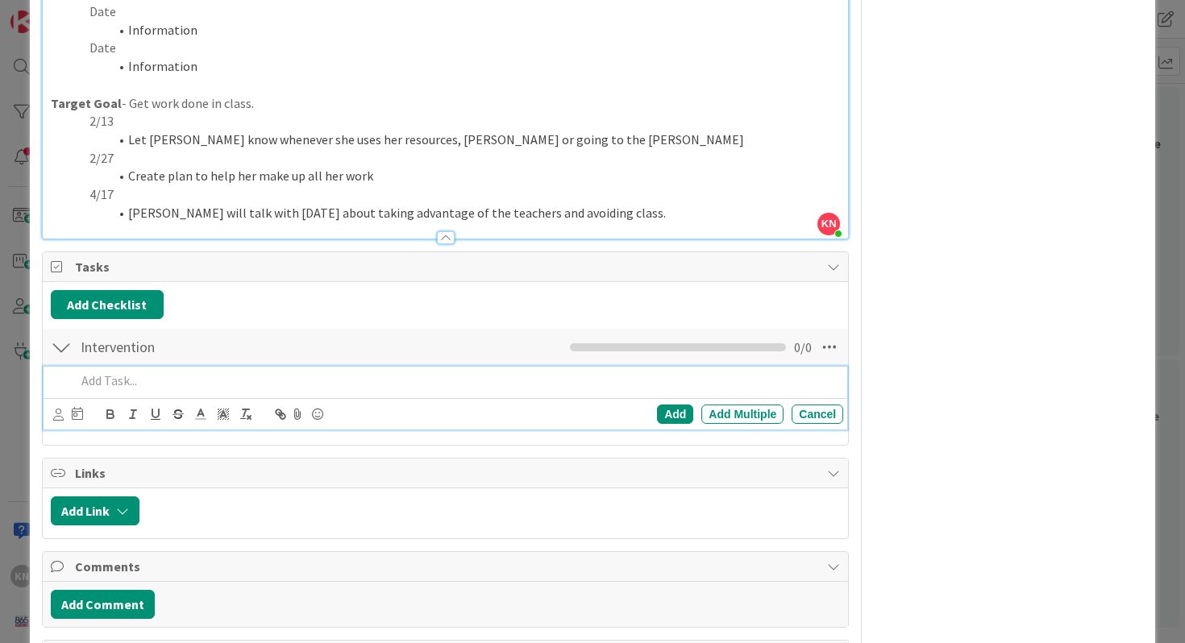
click at [105, 382] on p at bounding box center [457, 381] width 762 height 19
paste div
click at [676, 415] on div "Add" at bounding box center [675, 414] width 36 height 19
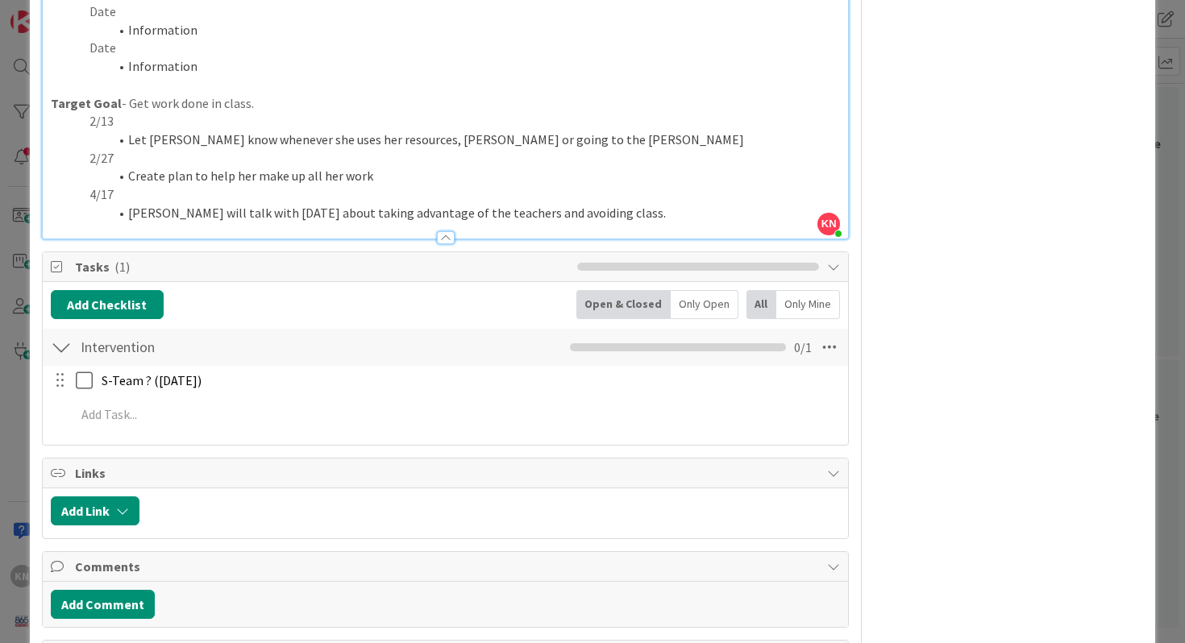
scroll to position [0, 0]
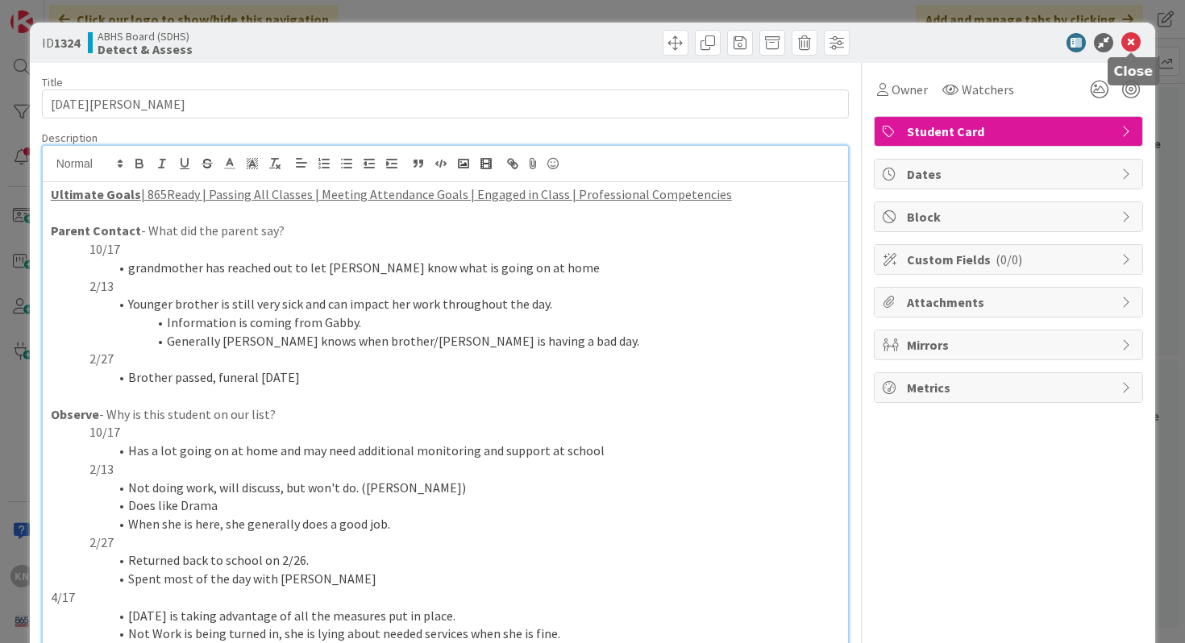
click at [1129, 41] on icon at bounding box center [1130, 42] width 19 height 19
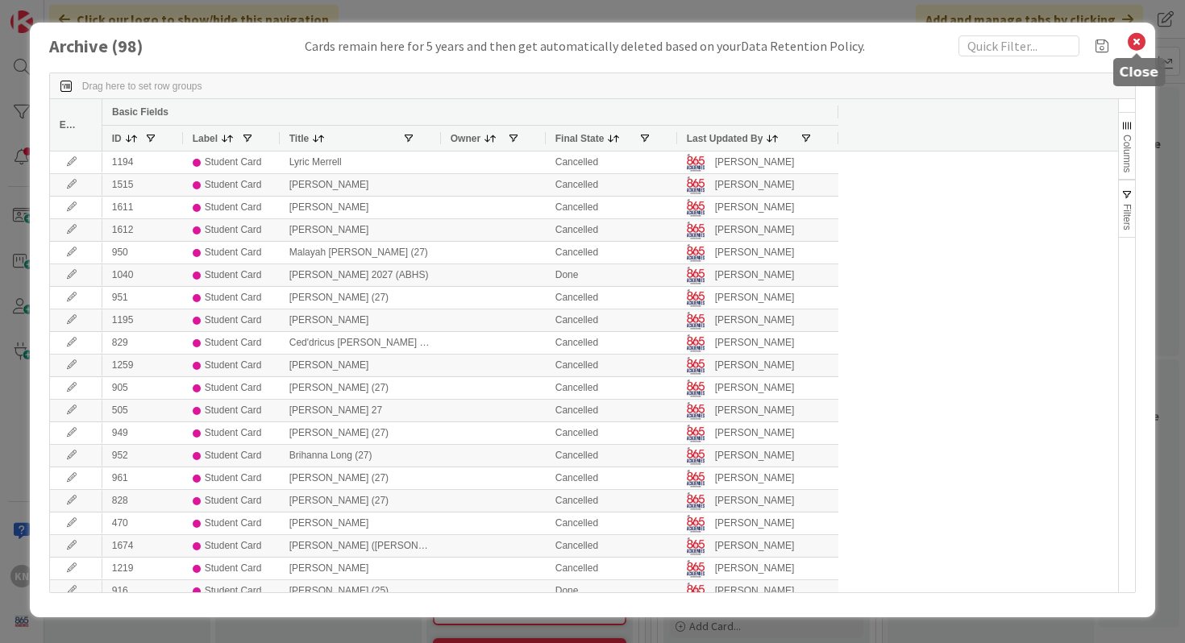
click at [1135, 35] on icon at bounding box center [1136, 42] width 21 height 23
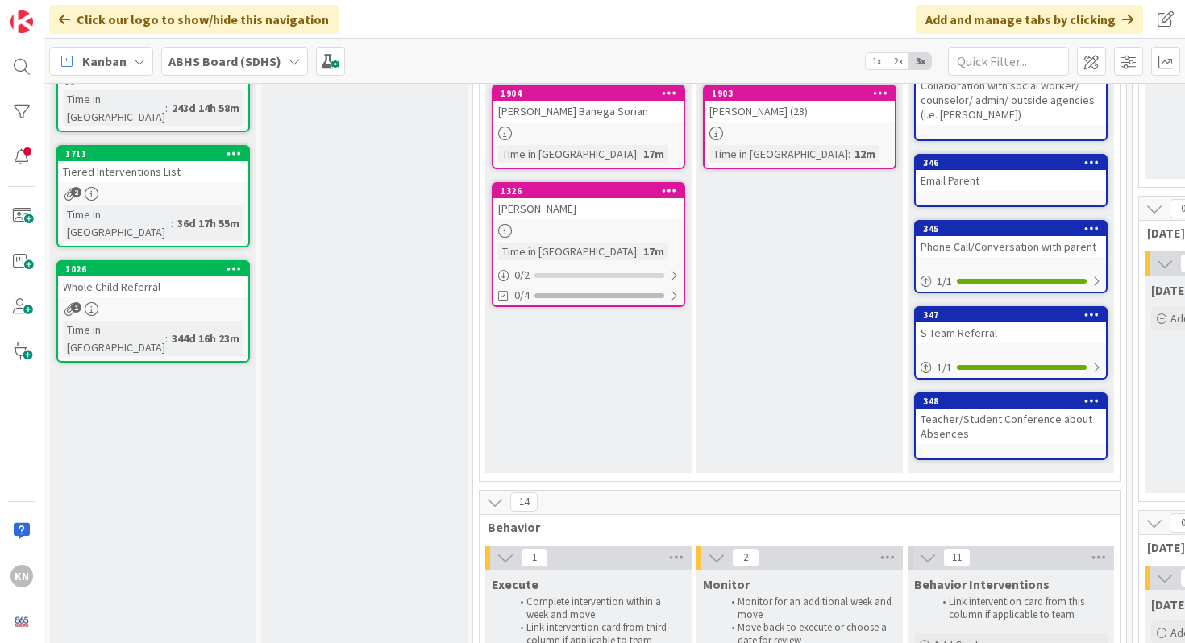
scroll to position [190, 0]
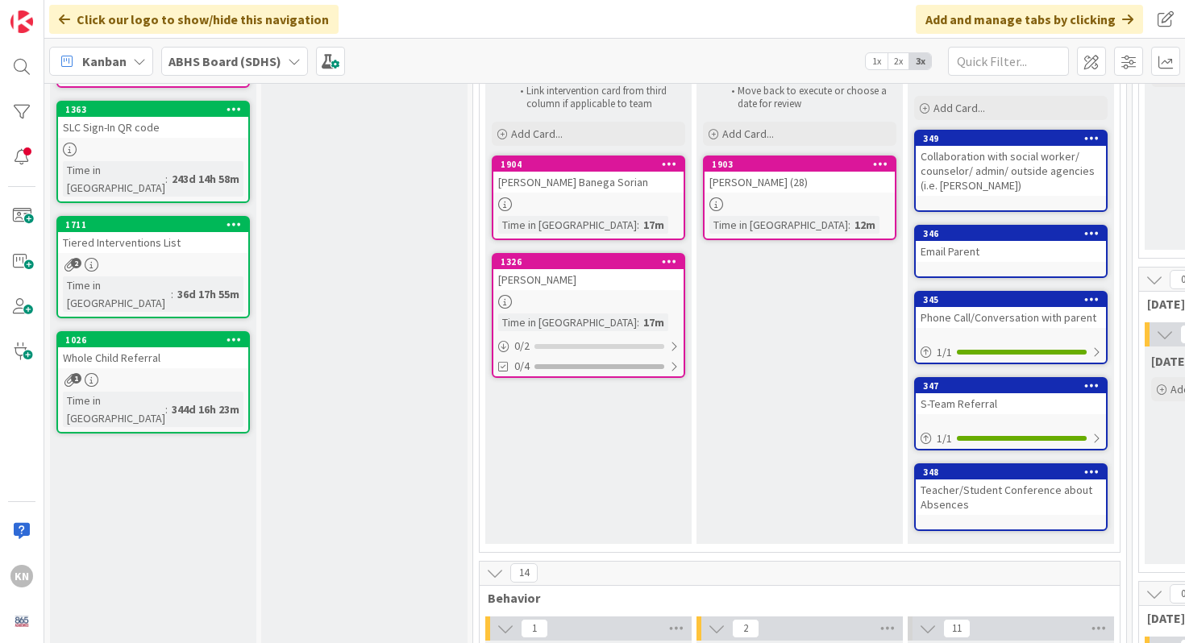
drag, startPoint x: 380, startPoint y: 297, endPoint x: 580, endPoint y: 0, distance: 358.4
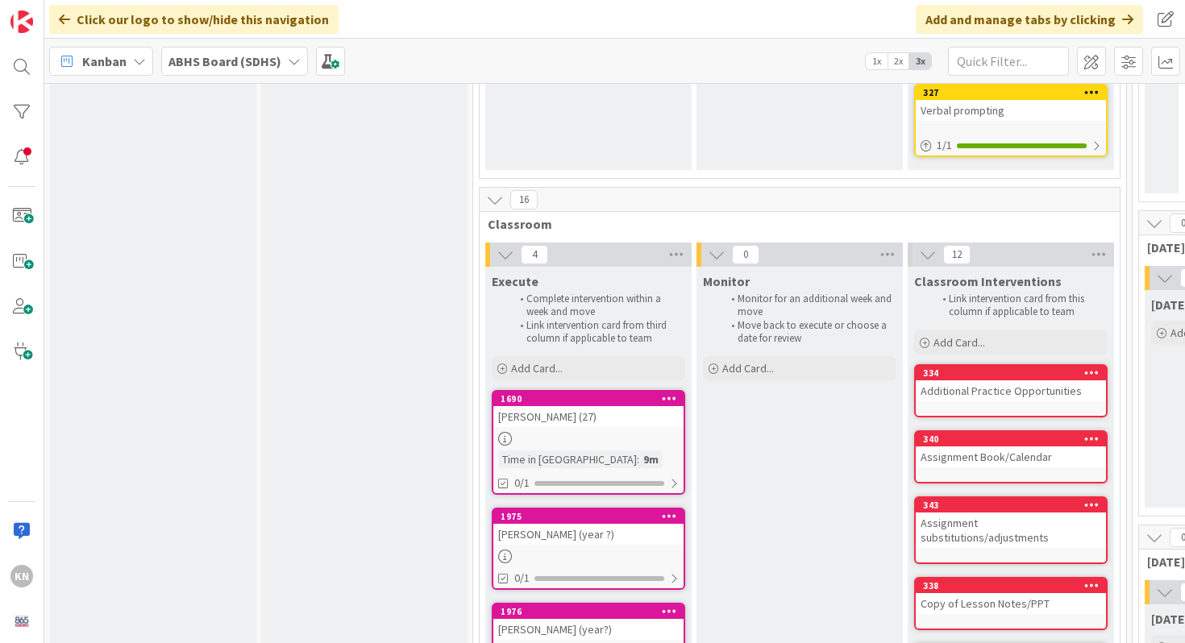
scroll to position [1710, 0]
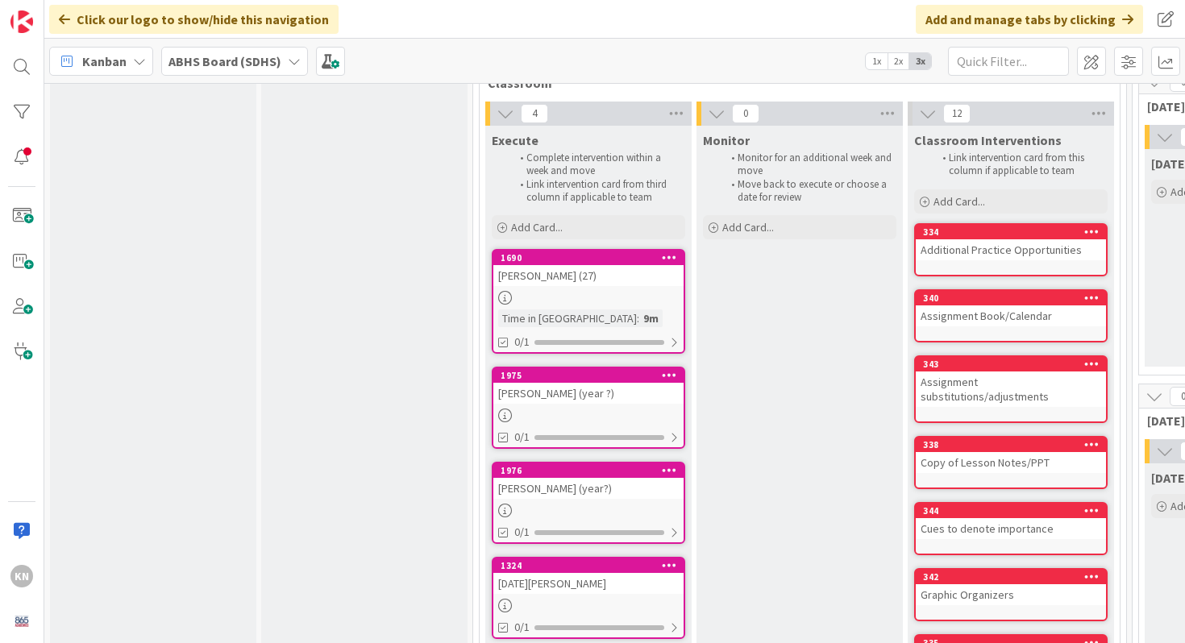
click at [587, 295] on div at bounding box center [588, 298] width 190 height 14
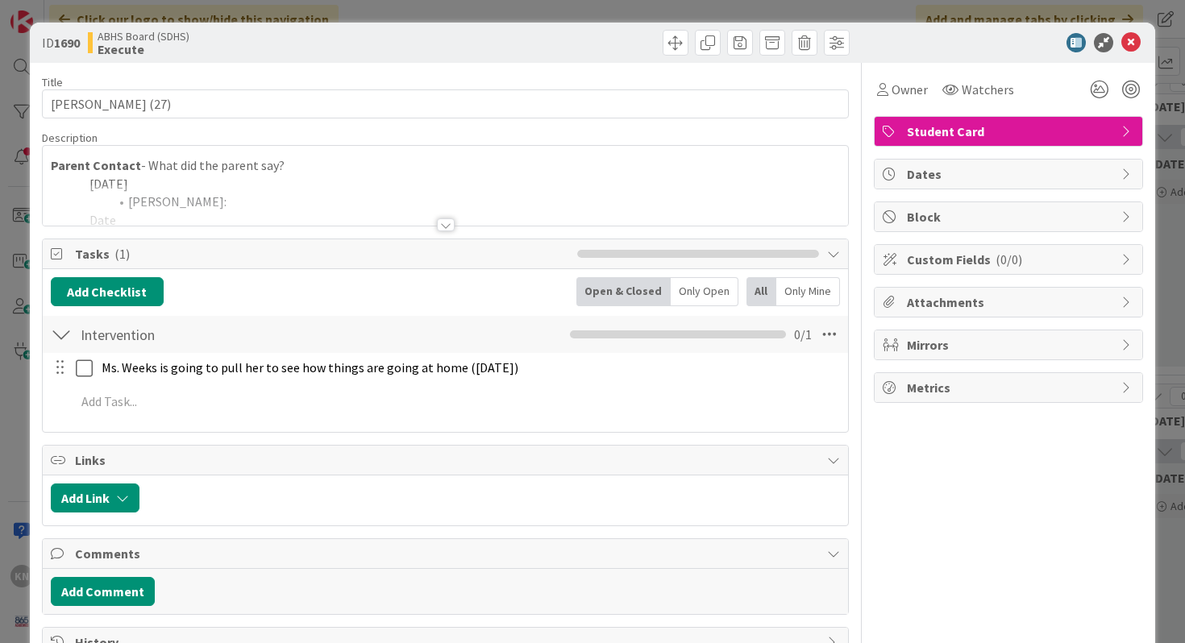
click at [444, 227] on div at bounding box center [446, 224] width 18 height 13
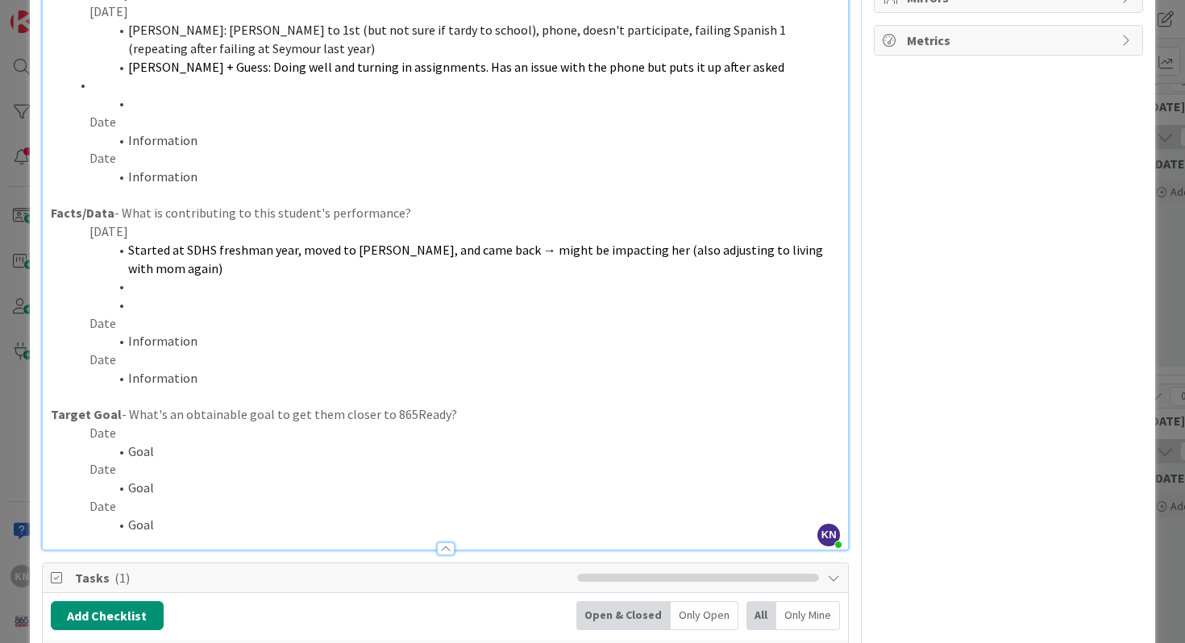
scroll to position [111, 0]
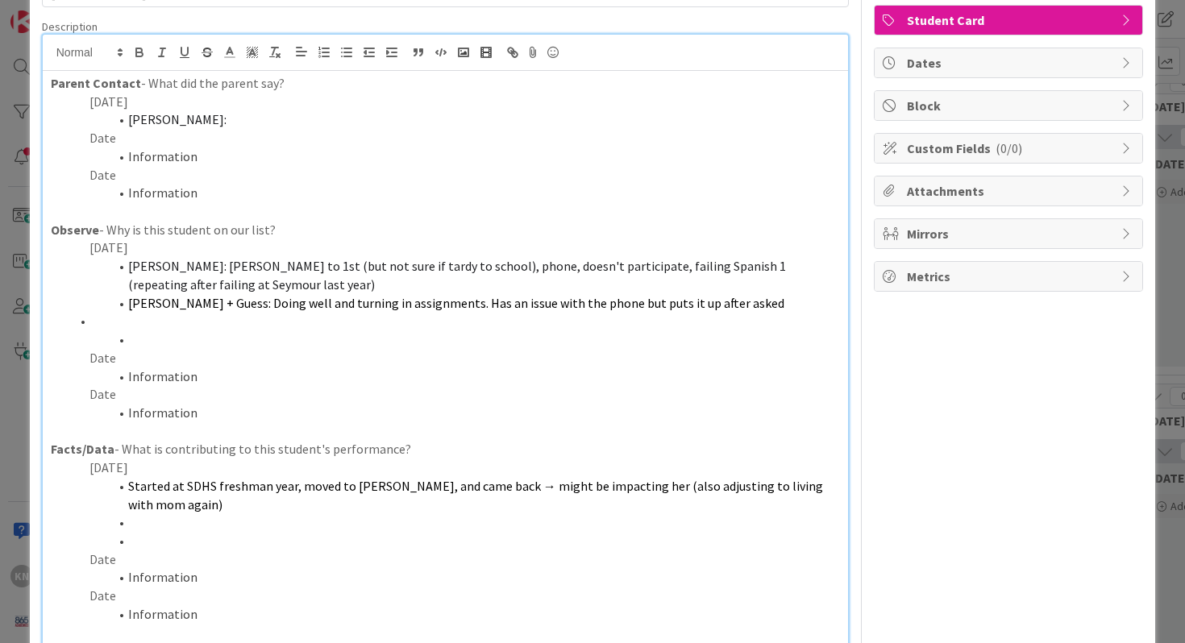
click at [107, 104] on p "8/28/25" at bounding box center [446, 102] width 790 height 19
click at [174, 123] on li "Fisher:" at bounding box center [455, 119] width 771 height 19
click at [102, 138] on p "Date" at bounding box center [446, 138] width 790 height 19
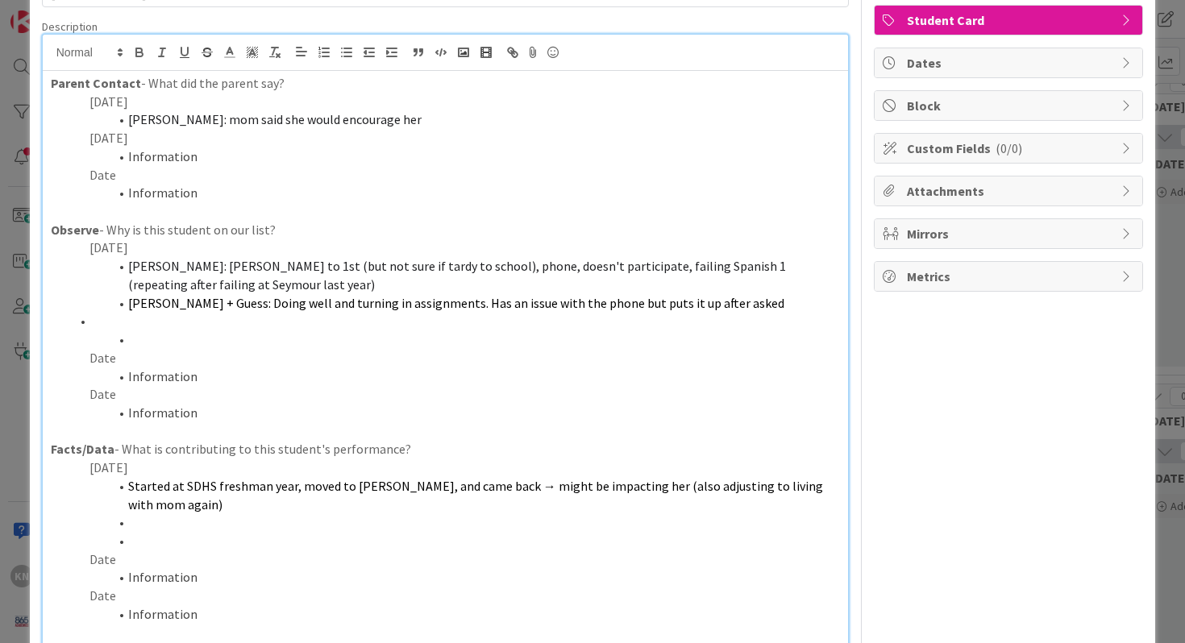
click at [139, 152] on li "Information" at bounding box center [455, 157] width 771 height 19
click at [169, 157] on li "Fisher: no response from parent" at bounding box center [455, 157] width 771 height 19
click at [175, 145] on p "8/18/25" at bounding box center [446, 138] width 790 height 19
click at [260, 156] on li "Fisher: parentsquare -->no response from parent" at bounding box center [455, 157] width 771 height 19
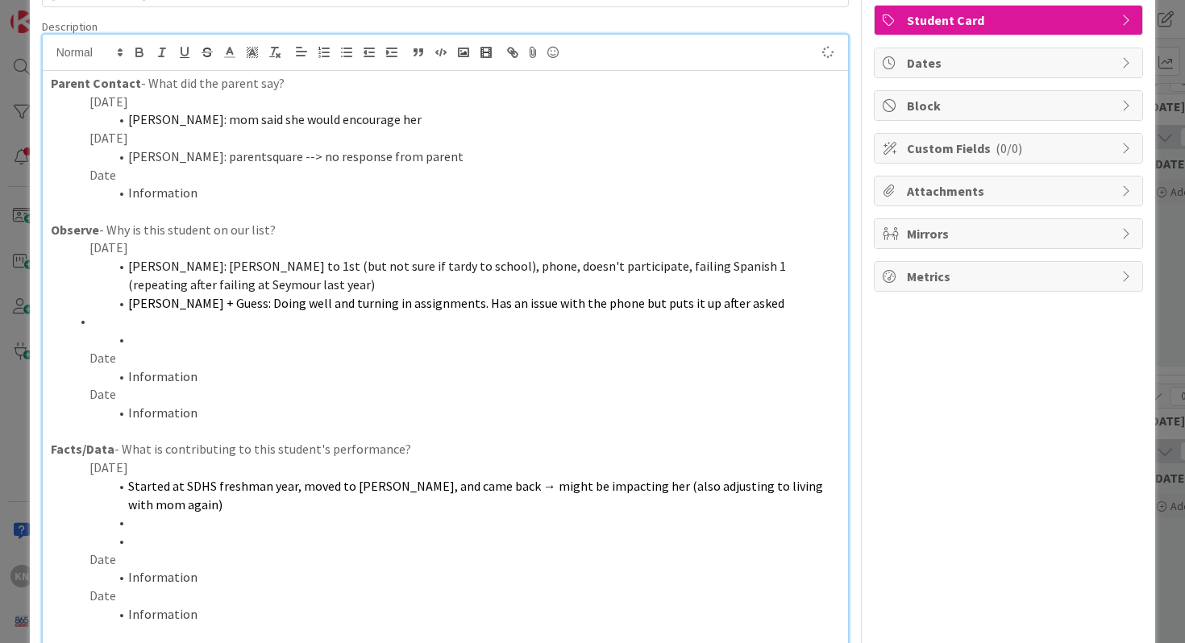
click at [401, 155] on li "Fisher: parentsquare --> no response from parent" at bounding box center [455, 157] width 771 height 19
click at [136, 318] on li at bounding box center [455, 321] width 771 height 19
